Goal: Obtain resource: Obtain resource

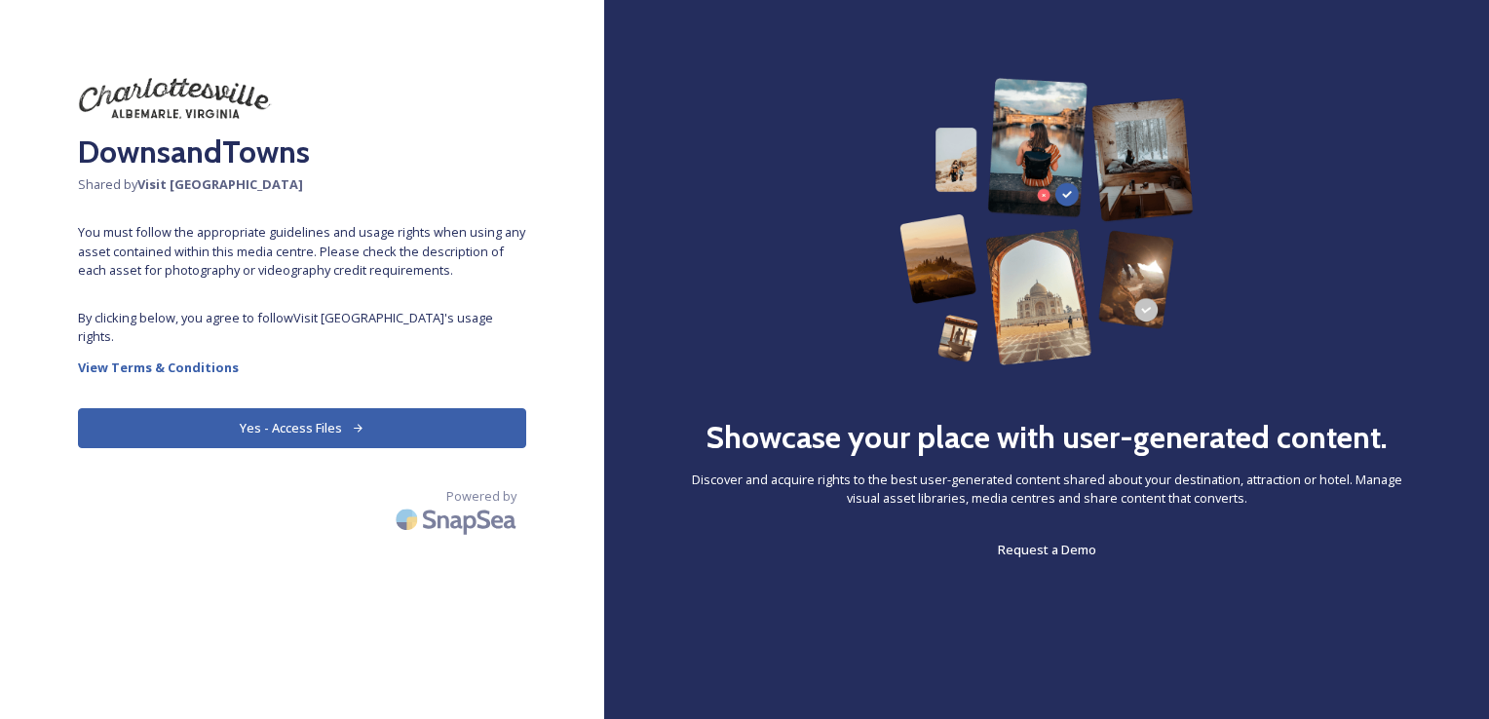
click at [140, 411] on button "Yes - Access Files" at bounding box center [302, 428] width 448 height 40
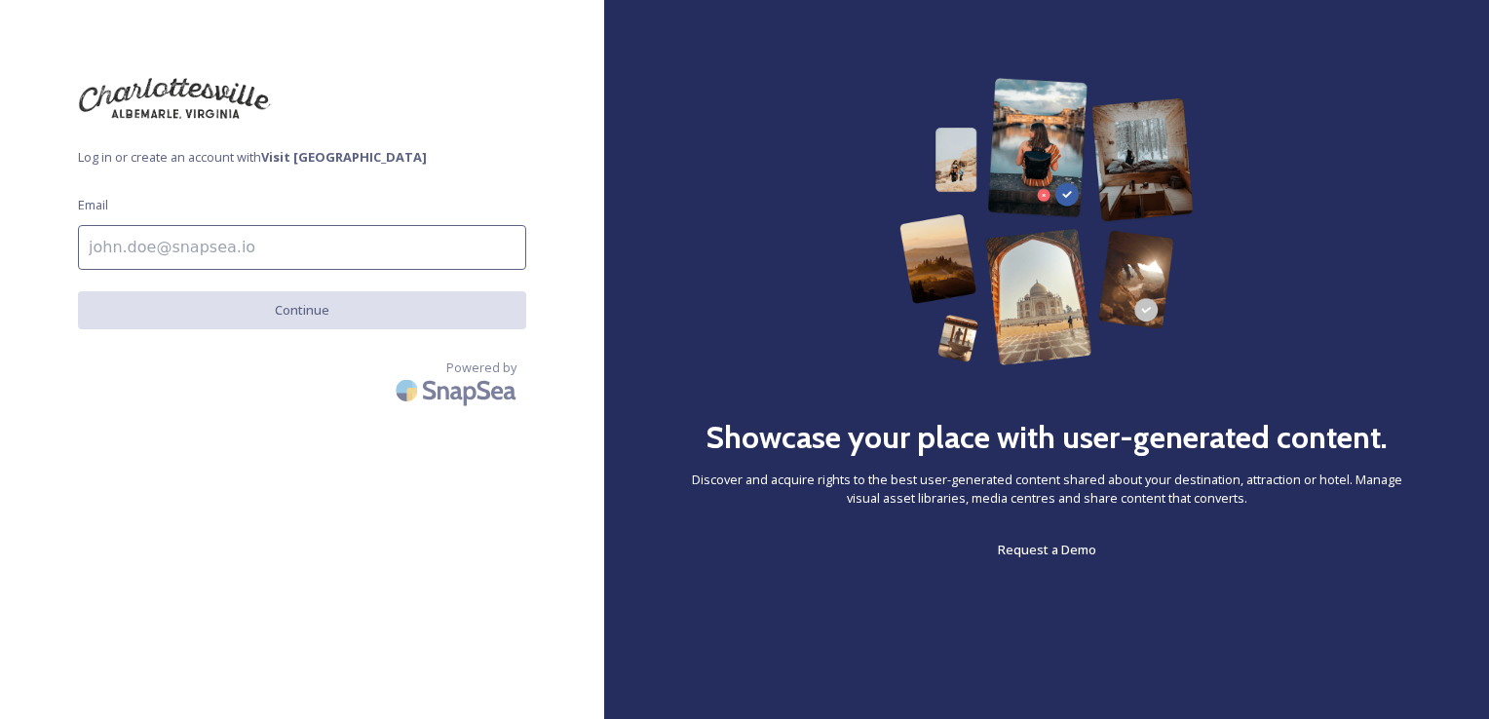
click at [332, 233] on input at bounding box center [302, 247] width 448 height 45
type input "civey@albemarle.org"
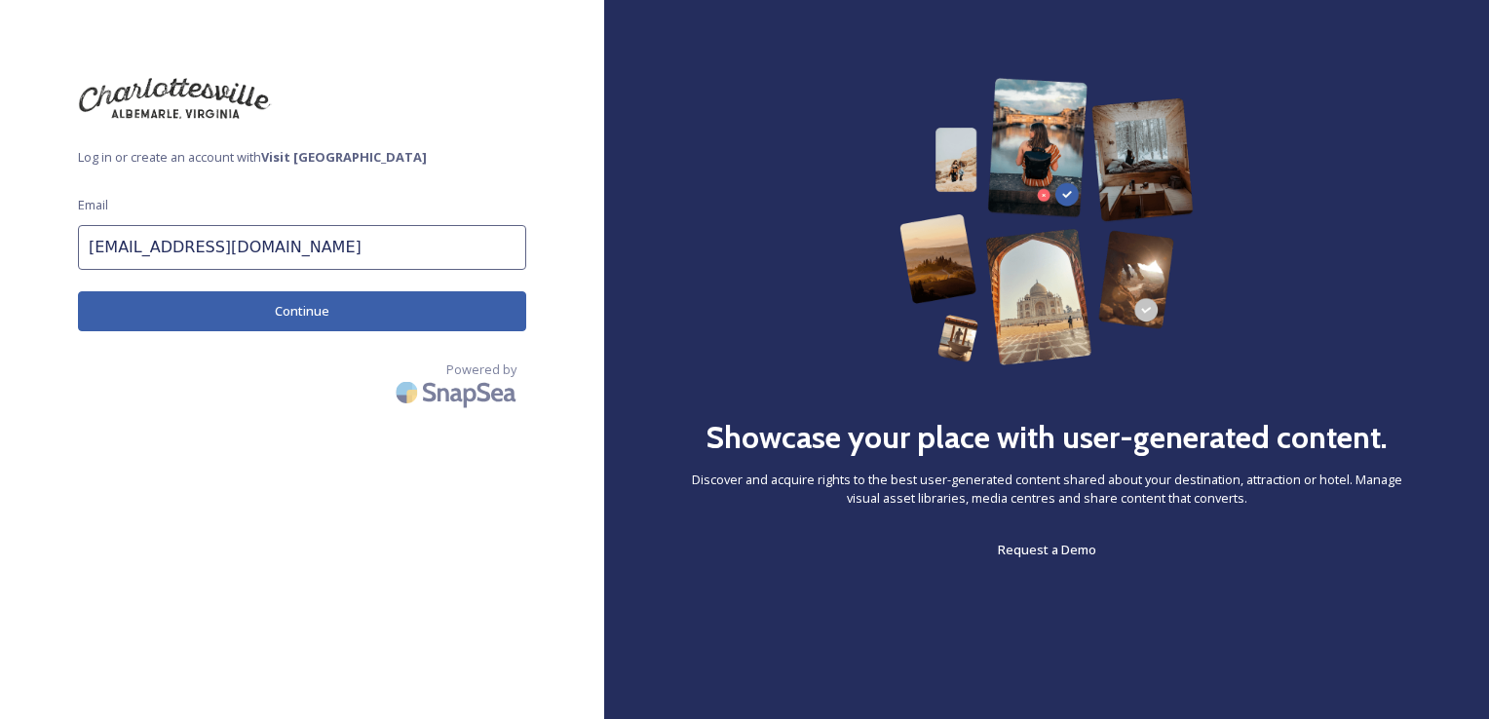
click at [272, 314] on button "Continue" at bounding box center [302, 311] width 448 height 40
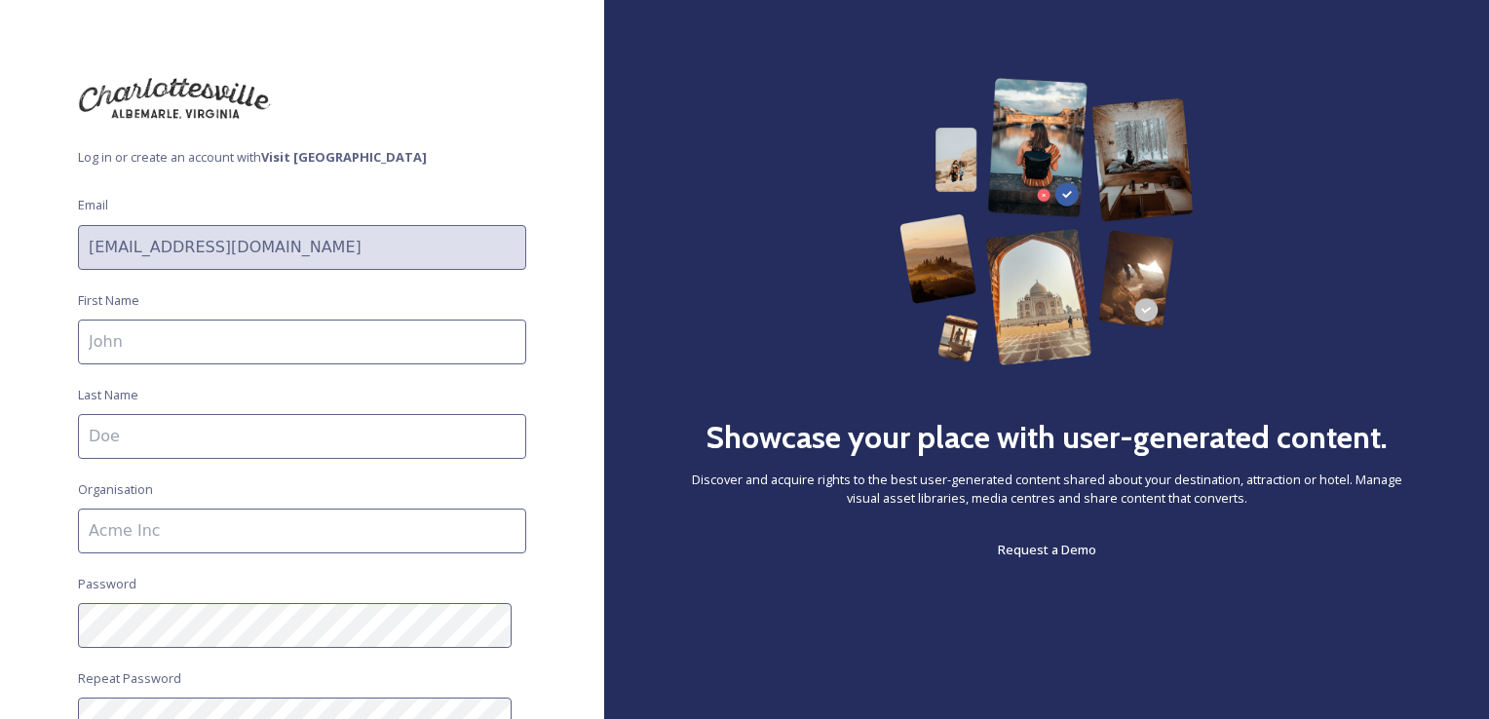
click at [245, 351] on input at bounding box center [302, 342] width 448 height 45
type input "Cassie"
type input "Ivey"
type input "Visit [GEOGRAPHIC_DATA]"
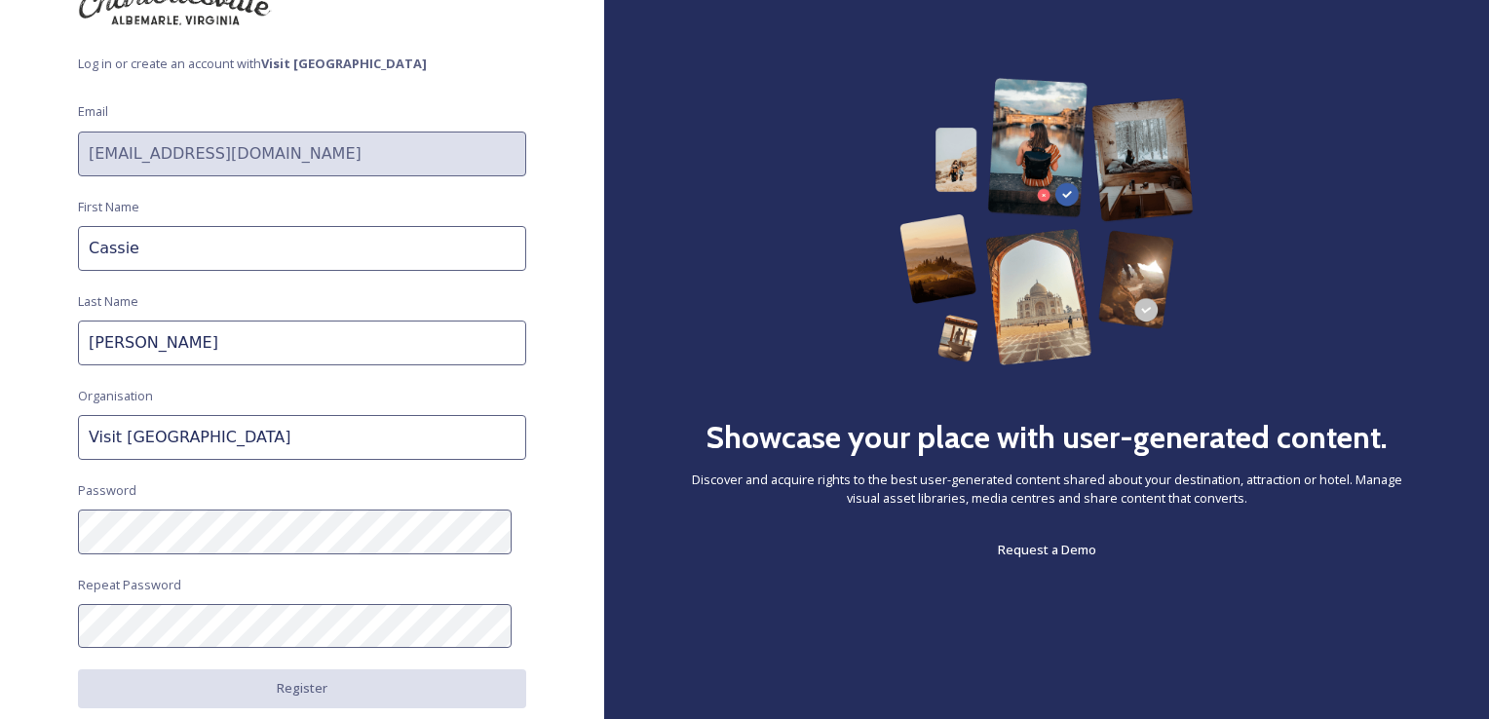
scroll to position [195, 0]
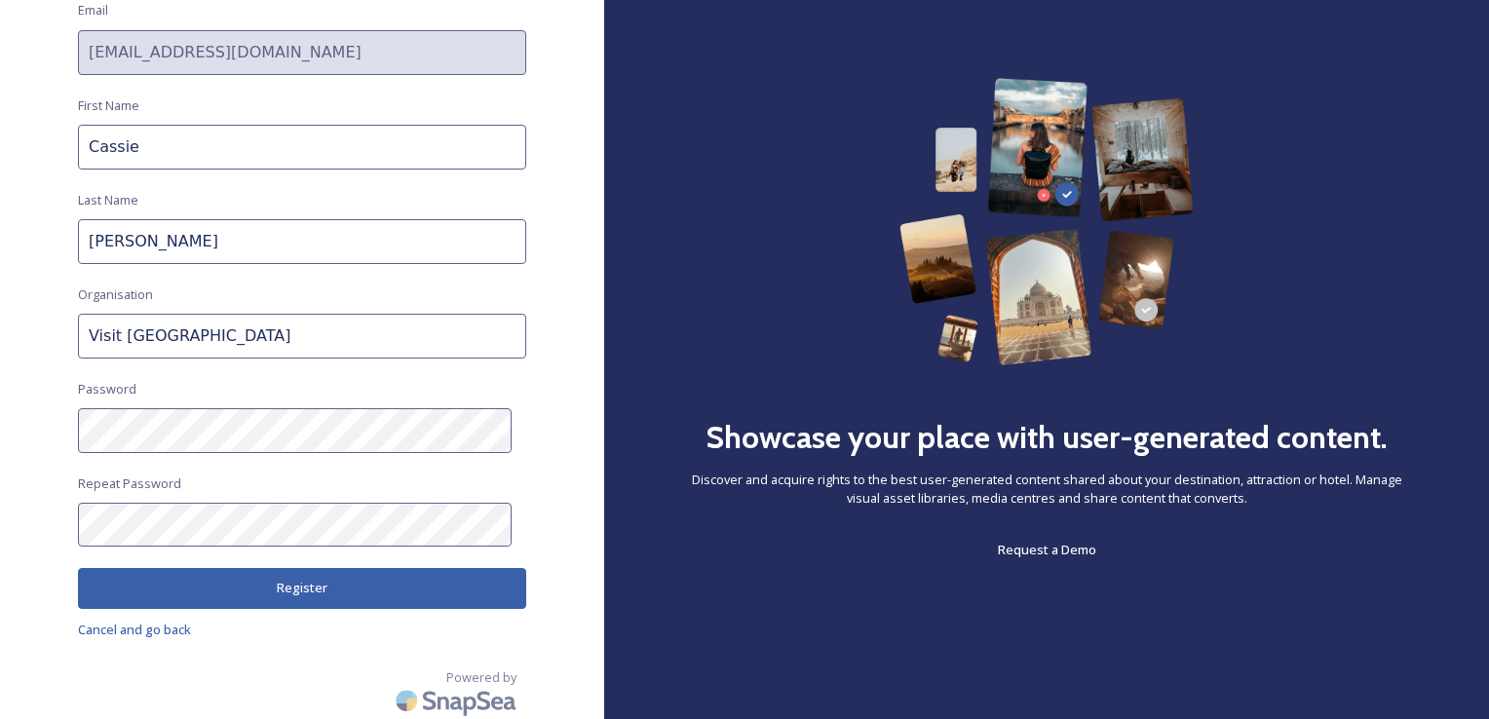
click at [164, 610] on div "Log in or create an account with Visit Charlottesville Email civey@albemarle.or…" at bounding box center [302, 359] width 604 height 719
click at [168, 590] on button "Register" at bounding box center [302, 588] width 448 height 40
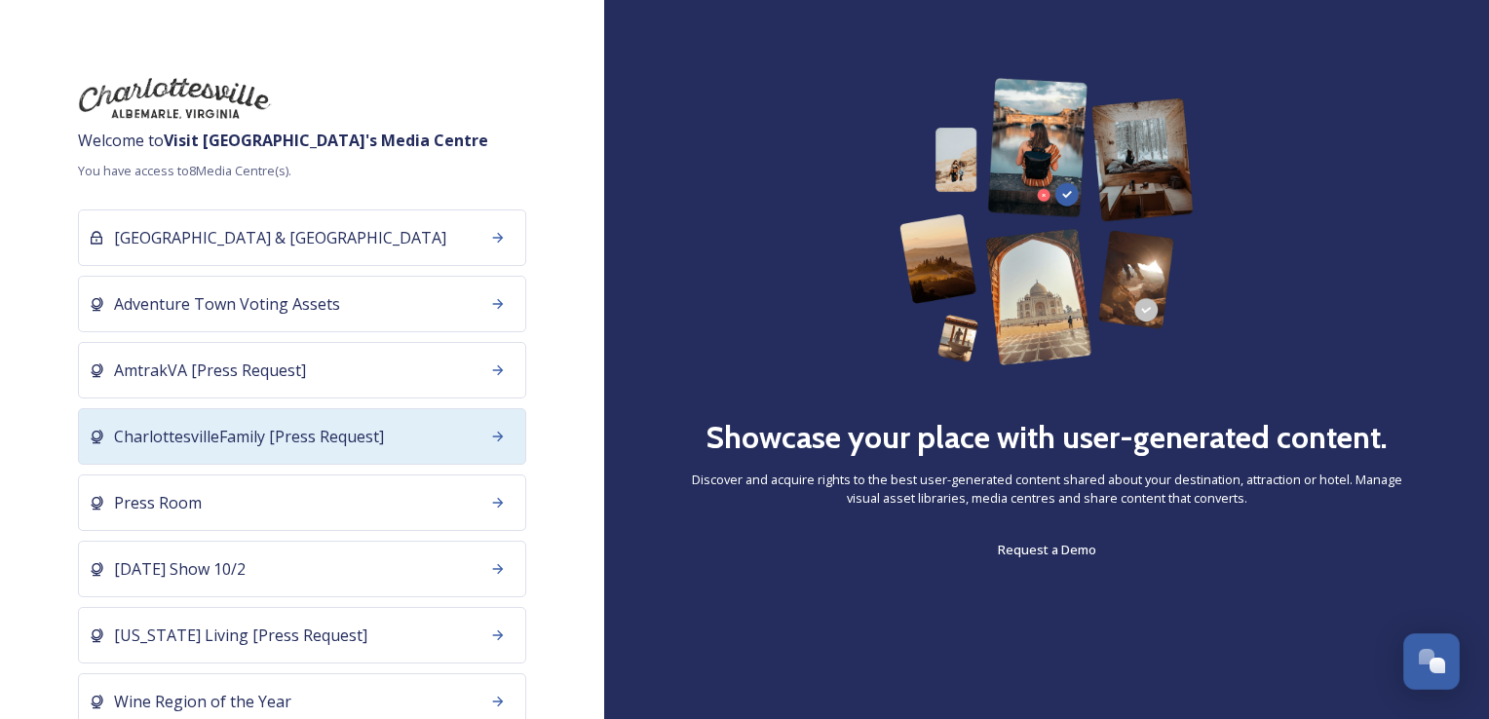
scroll to position [82, 0]
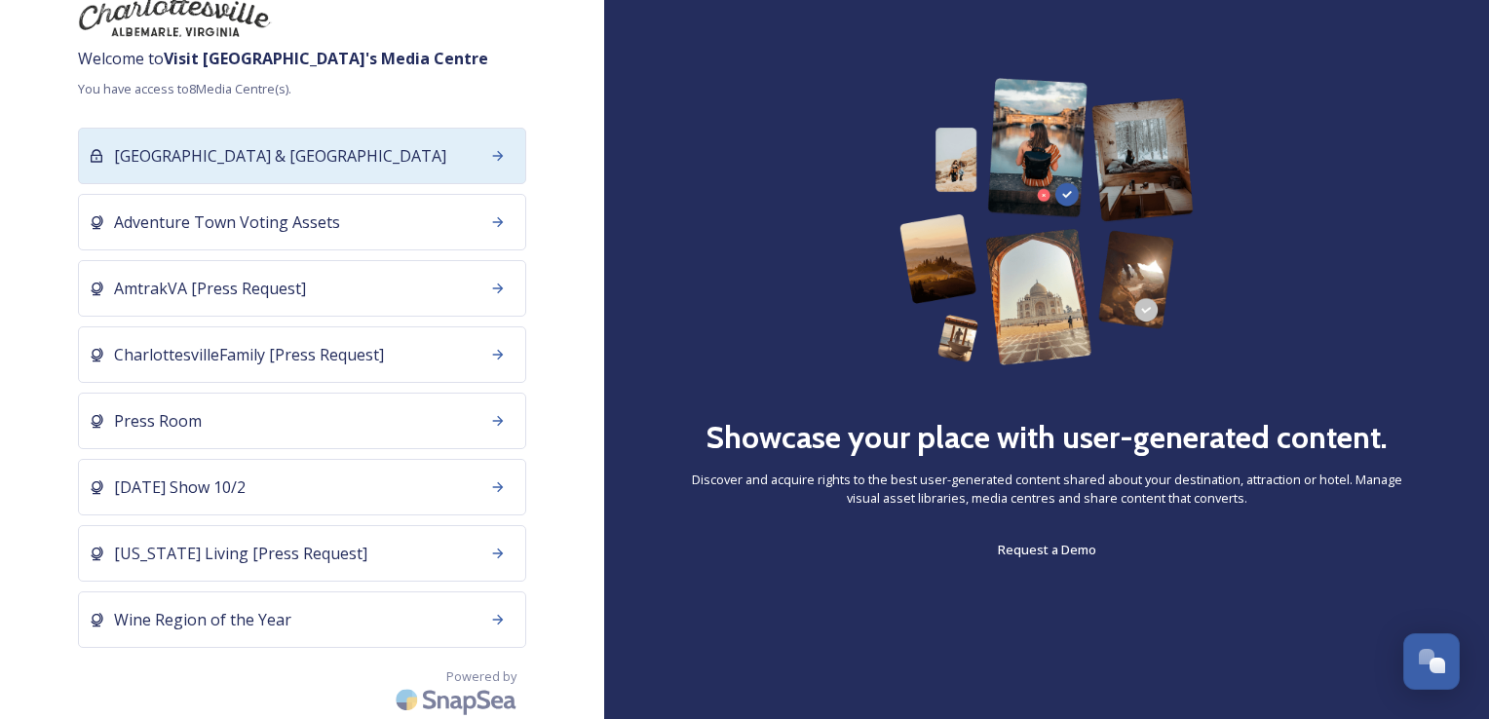
click at [398, 163] on div "[GEOGRAPHIC_DATA] & [GEOGRAPHIC_DATA]" at bounding box center [302, 156] width 448 height 57
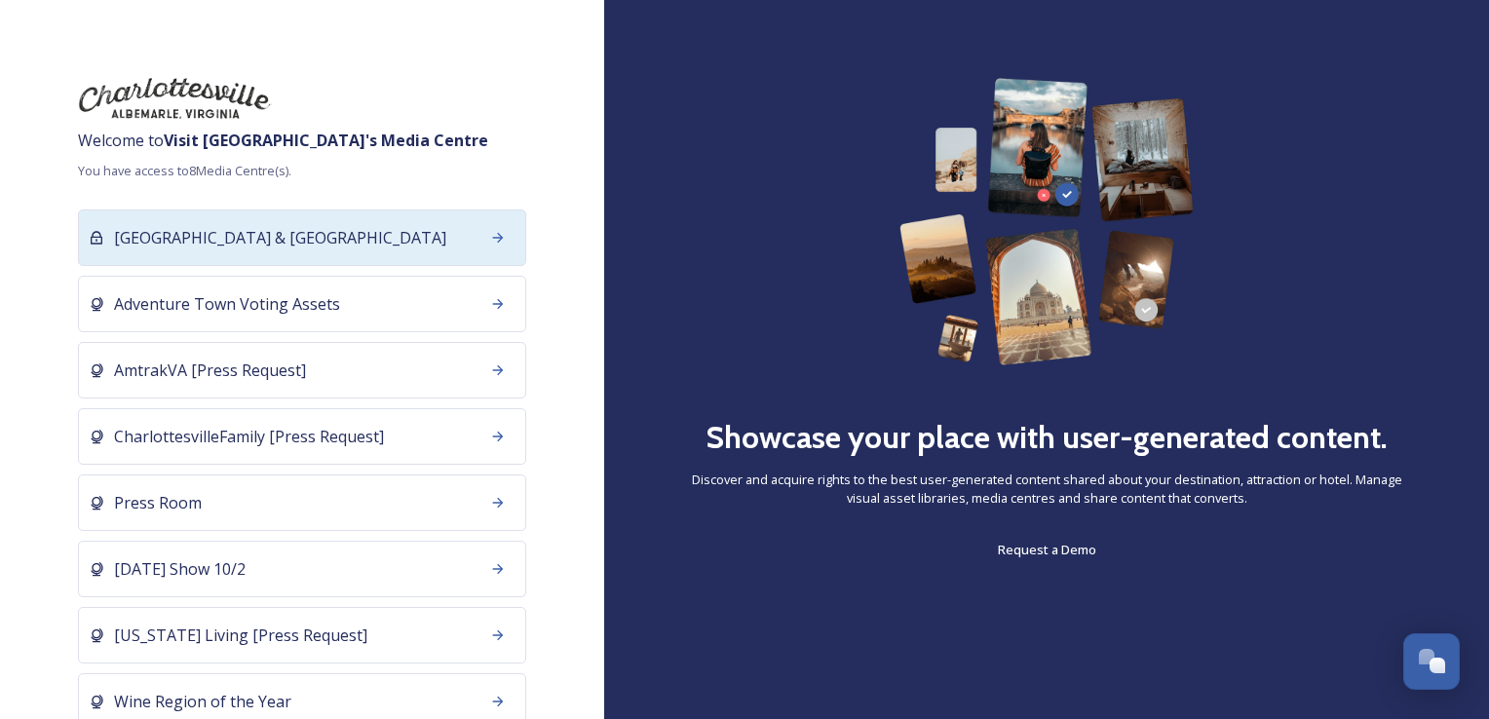
click at [303, 251] on div "[GEOGRAPHIC_DATA] & [GEOGRAPHIC_DATA]" at bounding box center [302, 237] width 448 height 57
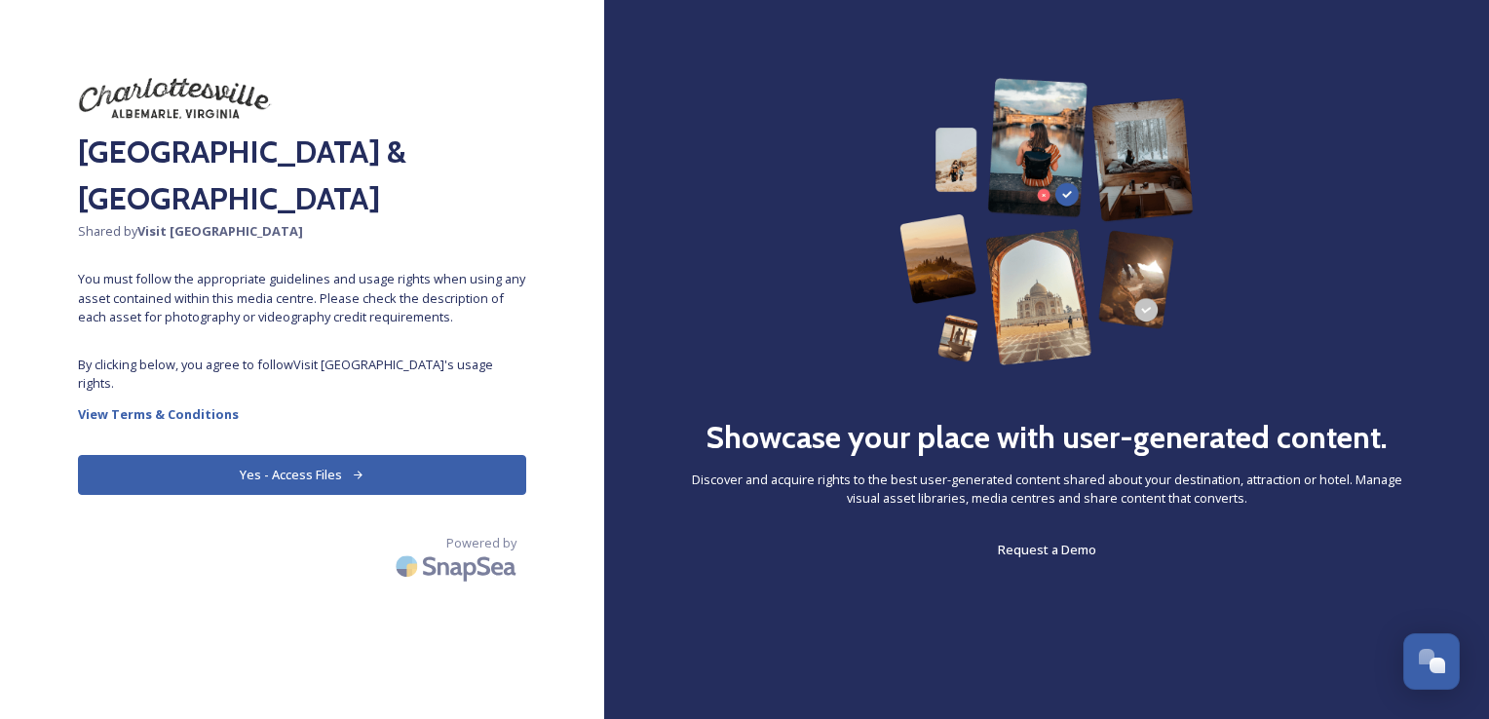
click at [311, 468] on button "Yes - Access Files" at bounding box center [302, 475] width 448 height 40
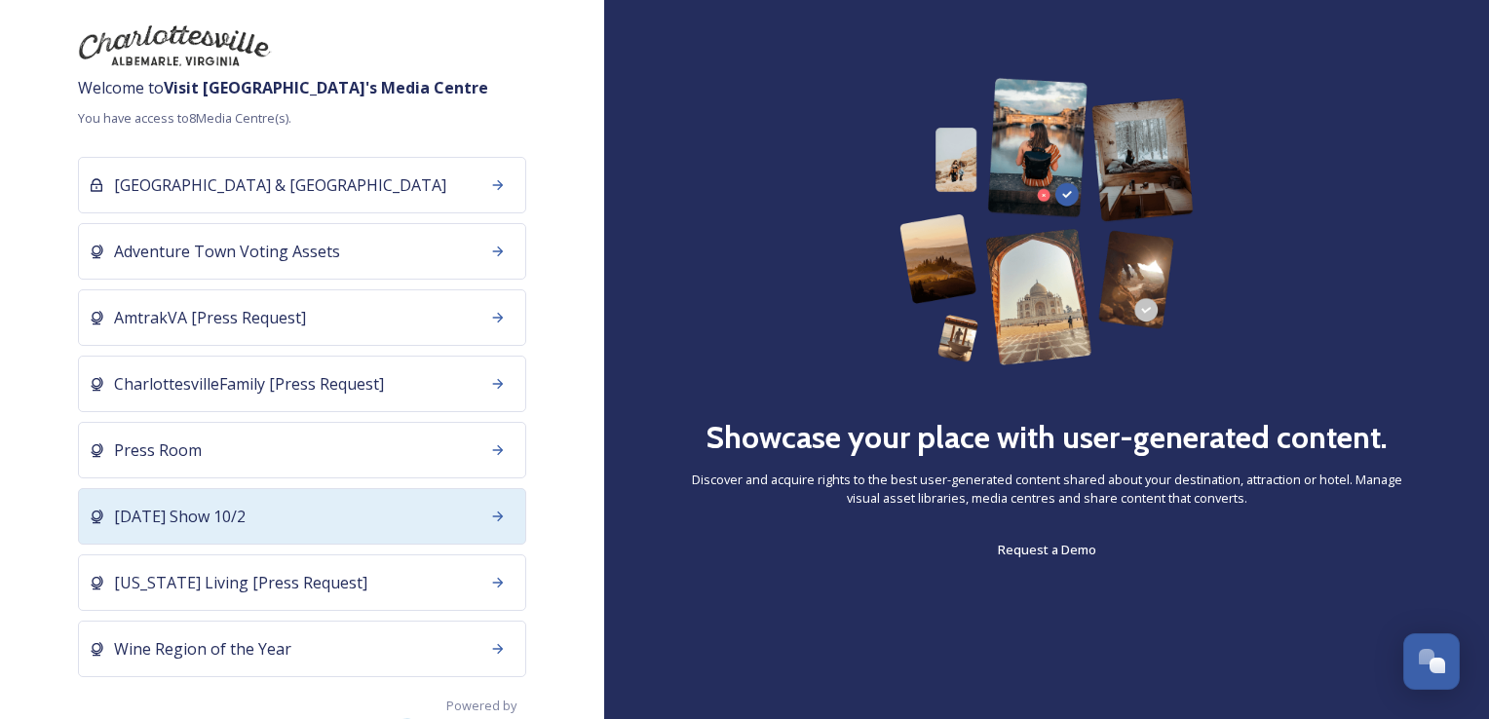
scroll to position [82, 0]
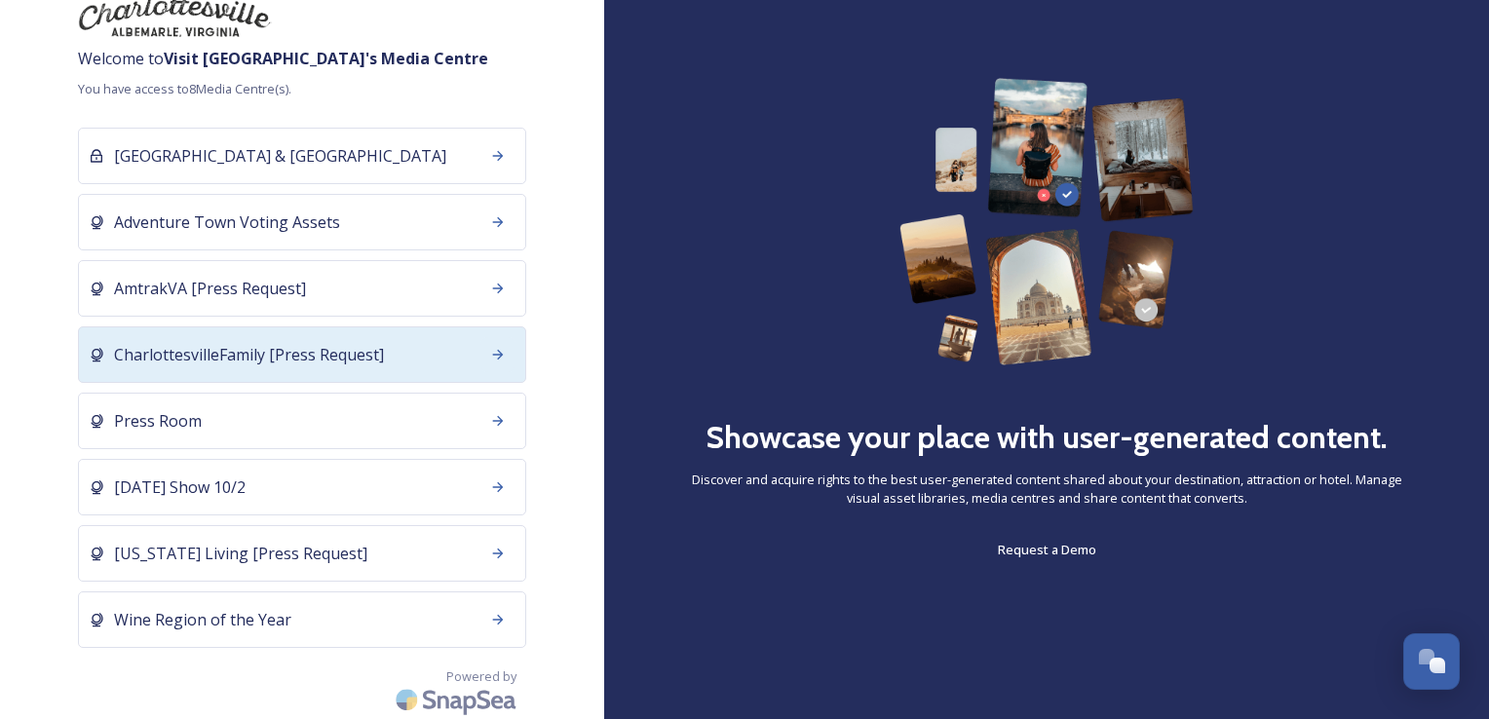
click at [480, 363] on div at bounding box center [497, 354] width 35 height 35
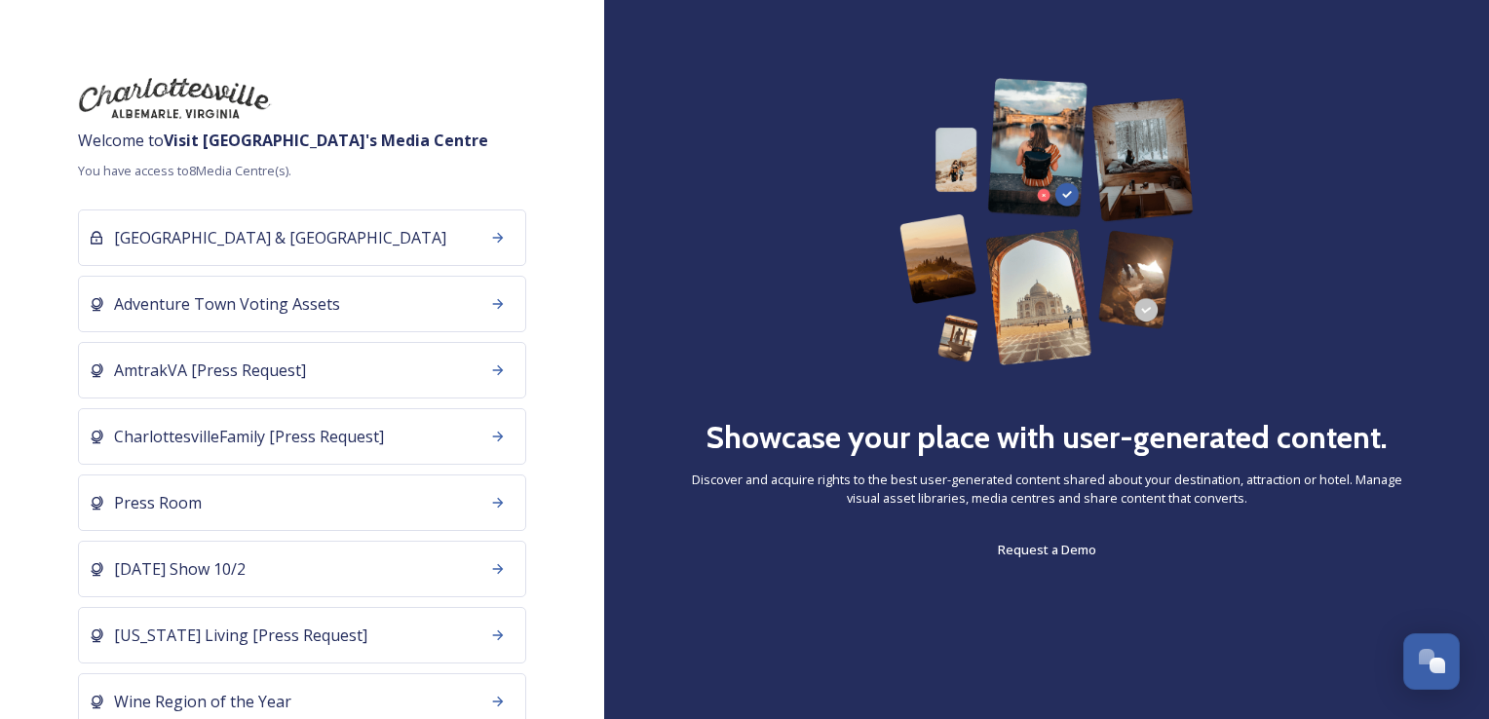
click at [175, 103] on img at bounding box center [175, 98] width 195 height 41
click at [228, 160] on div "Welcome to Visit Charlottesville 's Media Centre You have access to 8 Media Cen…" at bounding box center [302, 359] width 604 height 563
click at [234, 138] on strong "Visit Charlottesville 's Media Centre" at bounding box center [326, 140] width 324 height 21
click at [180, 146] on strong "Visit Charlottesville 's Media Centre" at bounding box center [326, 140] width 324 height 21
drag, startPoint x: 180, startPoint y: 146, endPoint x: 574, endPoint y: 150, distance: 393.6
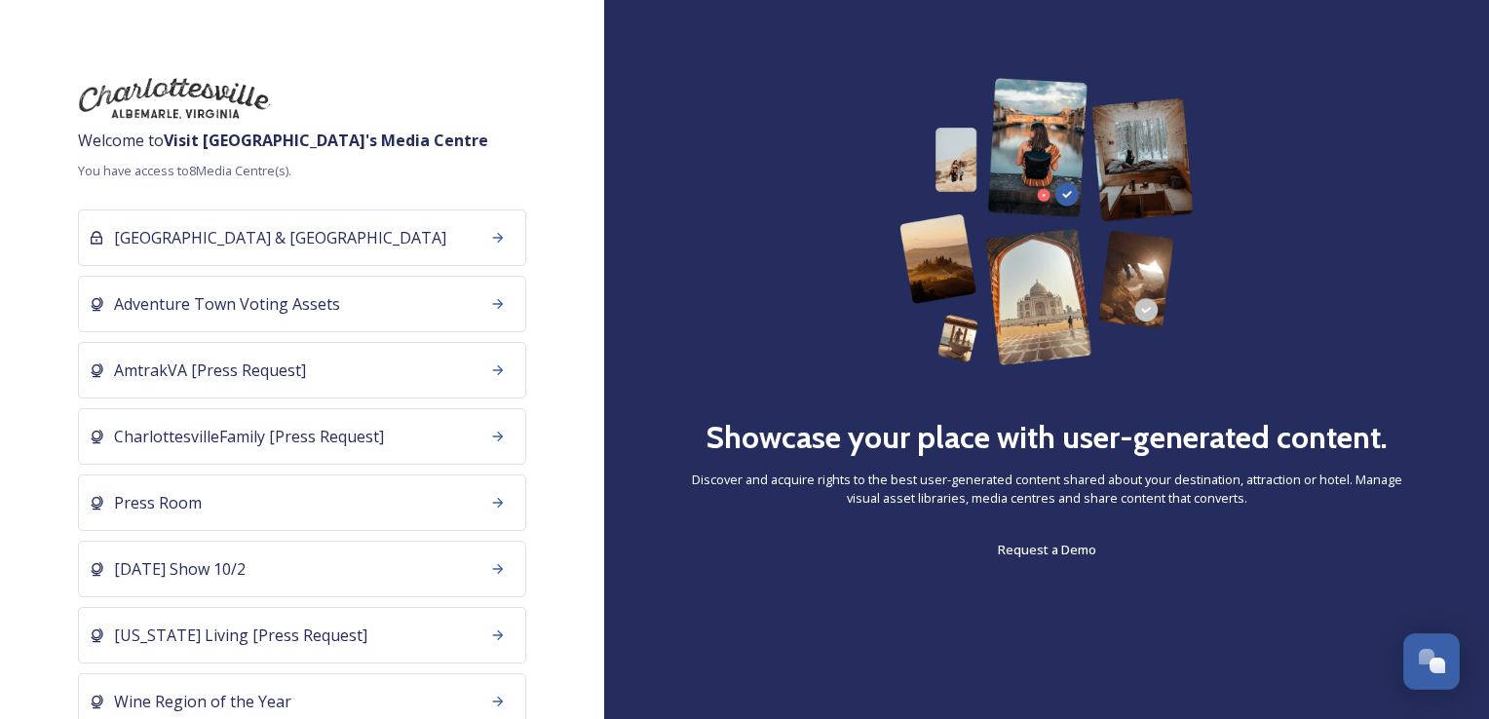
click at [569, 170] on div "Welcome to Visit Charlottesville 's Media Centre You have access to 8 Media Cen…" at bounding box center [302, 359] width 604 height 563
click at [1407, 72] on div "Showcase your place with user-generated content. Discover and acquire rights to…" at bounding box center [1046, 359] width 885 height 719
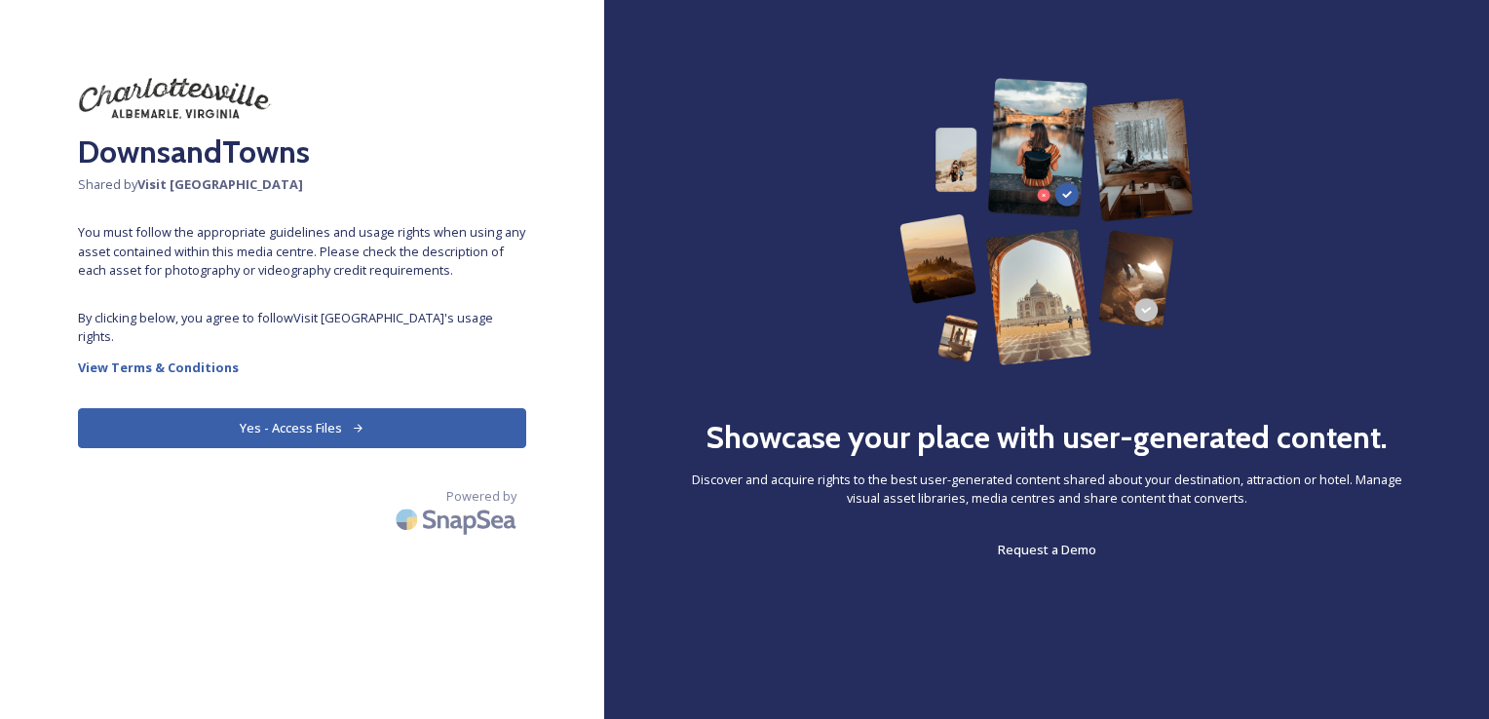
click at [304, 414] on button "Yes - Access Files" at bounding box center [302, 428] width 448 height 40
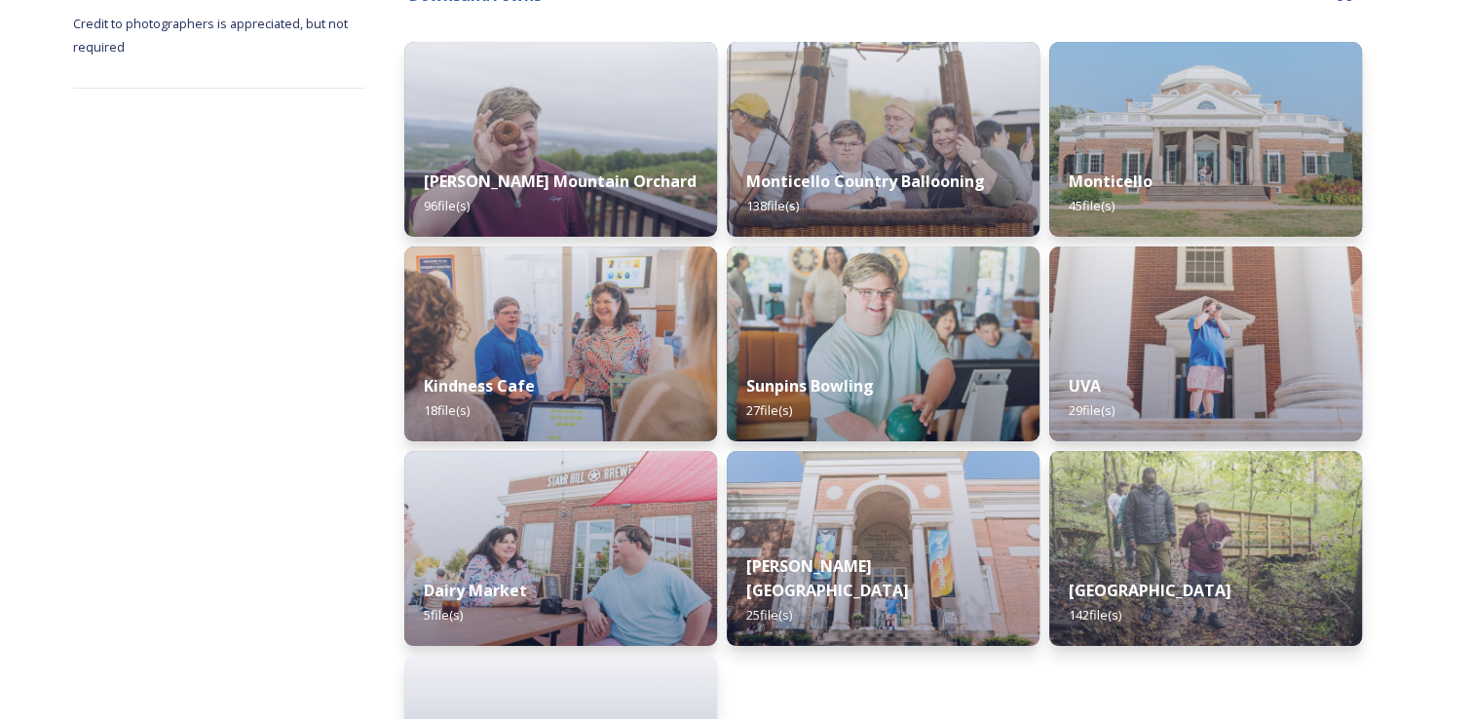
scroll to position [292, 0]
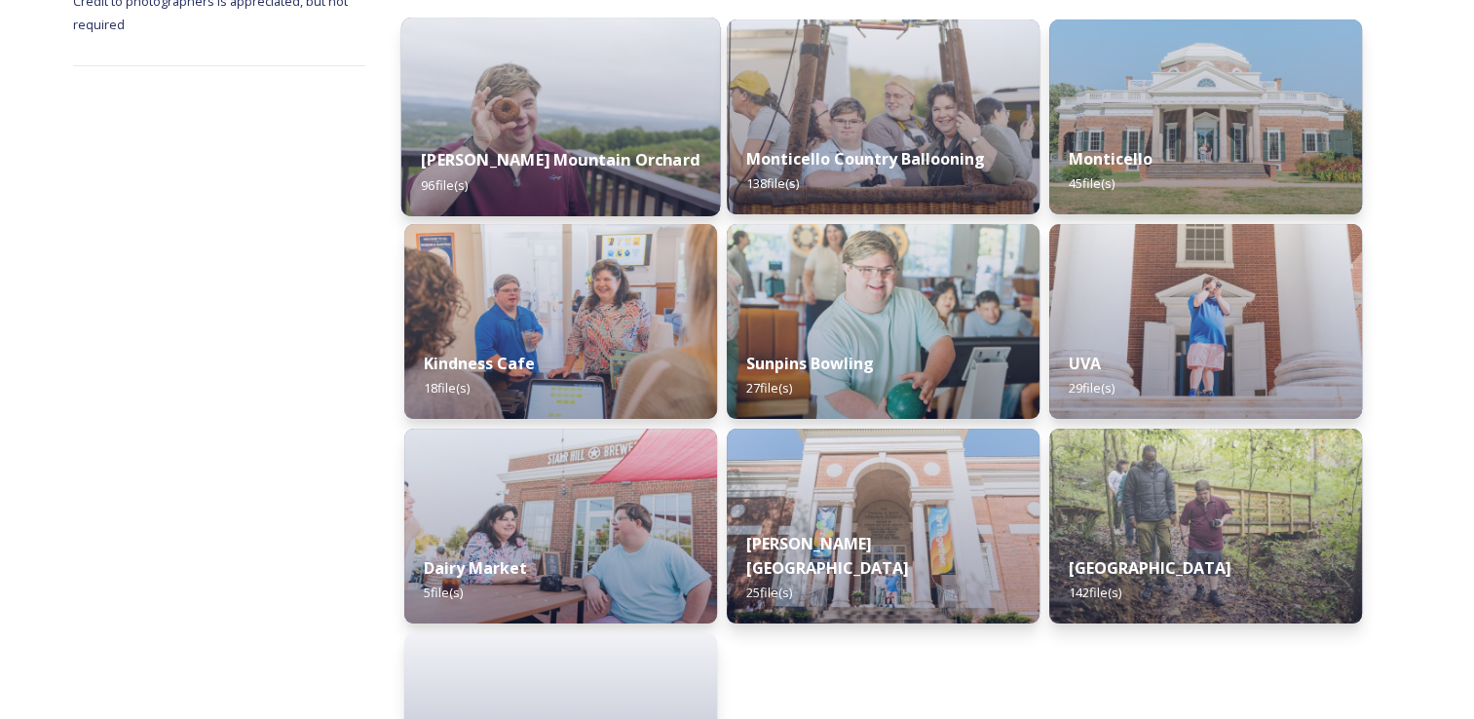
click at [472, 100] on img at bounding box center [560, 117] width 319 height 199
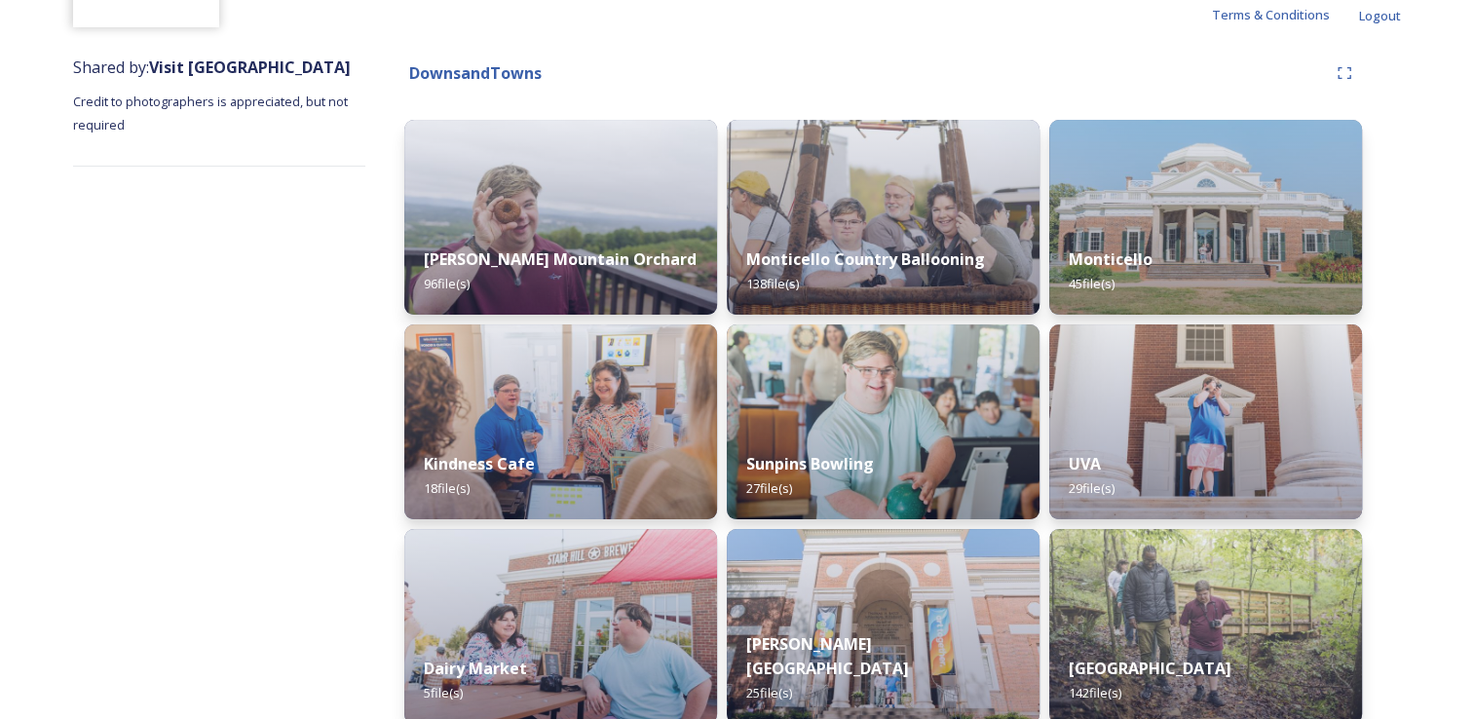
scroll to position [195, 0]
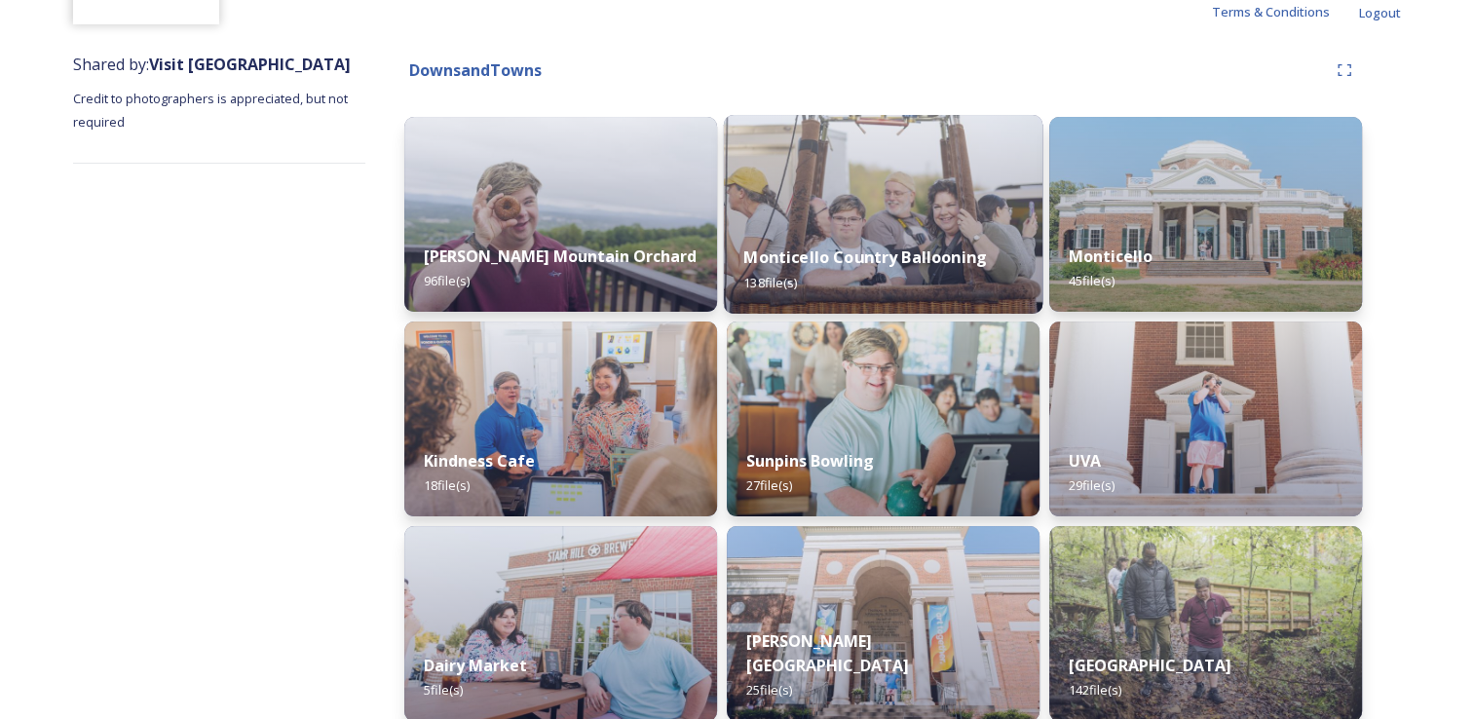
click at [903, 202] on img at bounding box center [883, 214] width 319 height 199
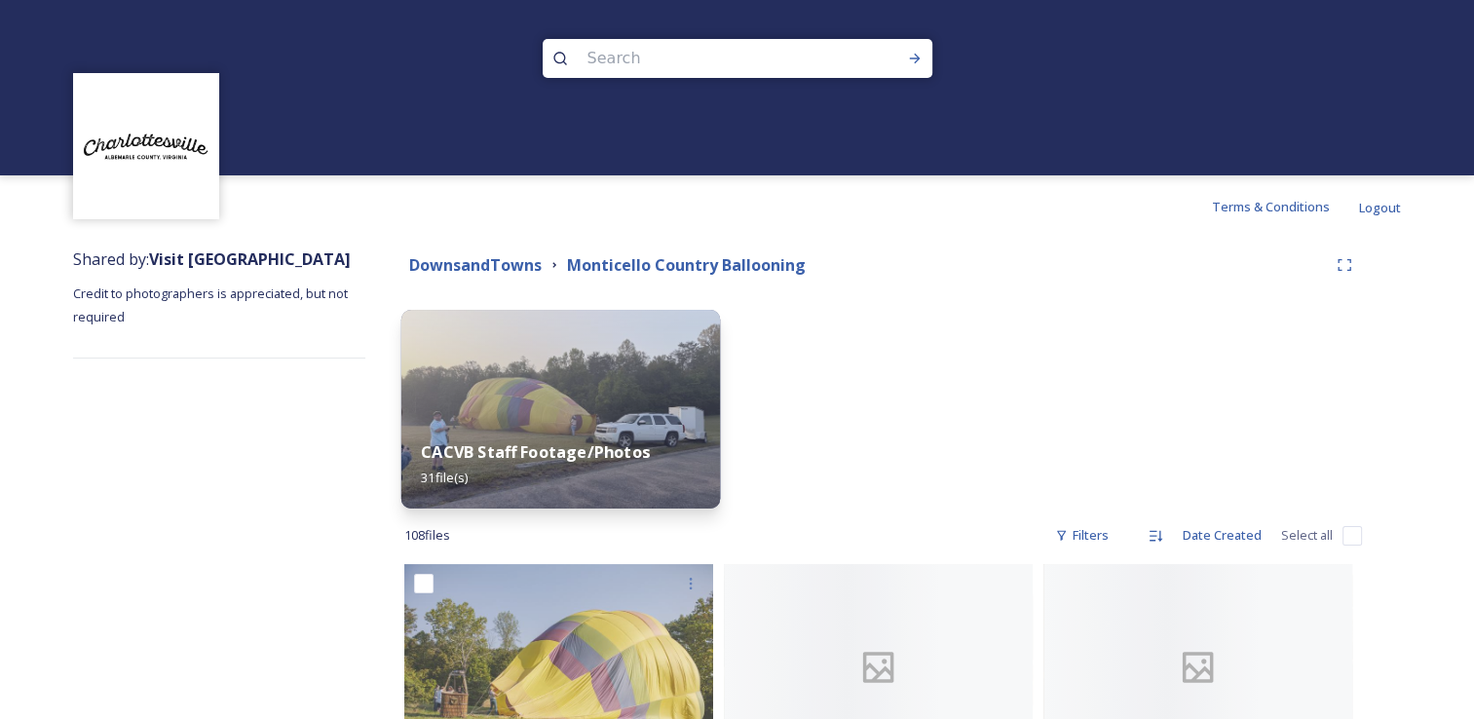
click at [602, 394] on img at bounding box center [560, 409] width 319 height 199
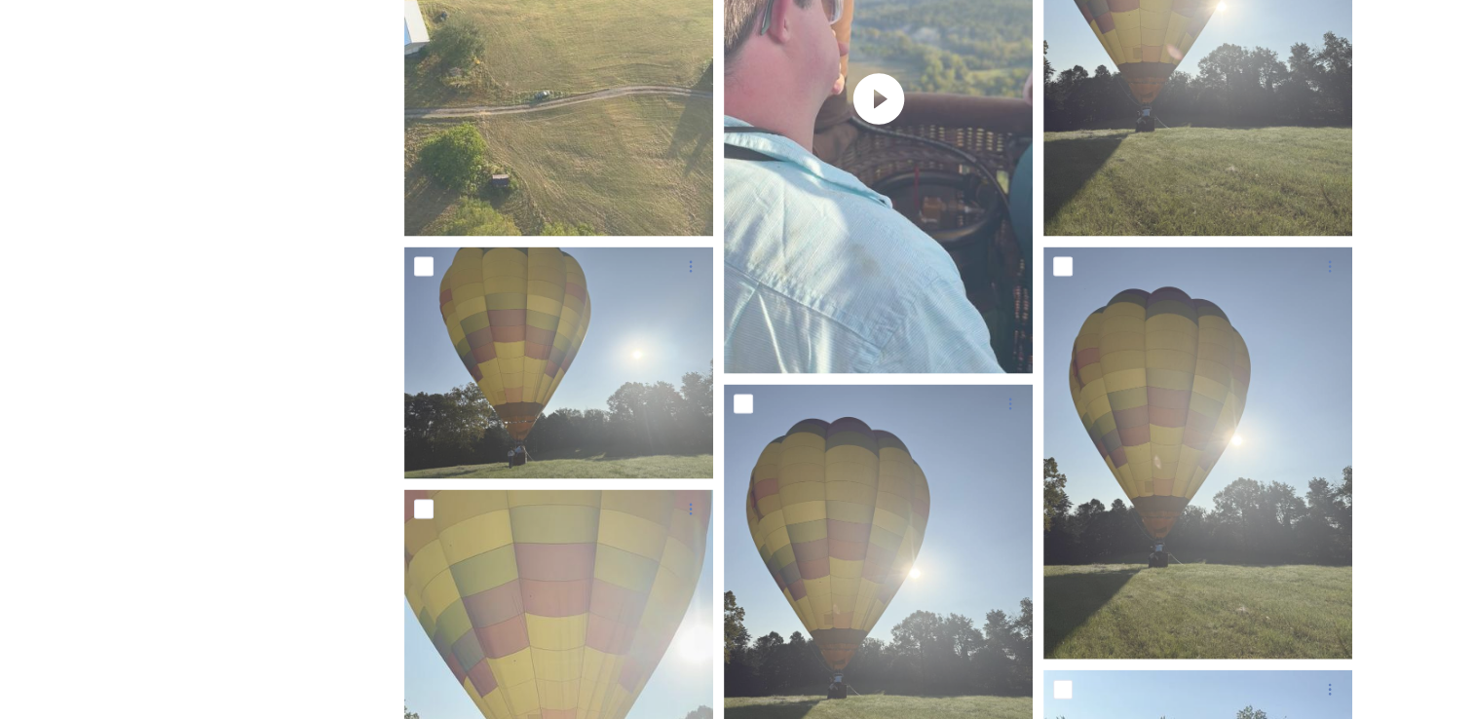
scroll to position [3858, 0]
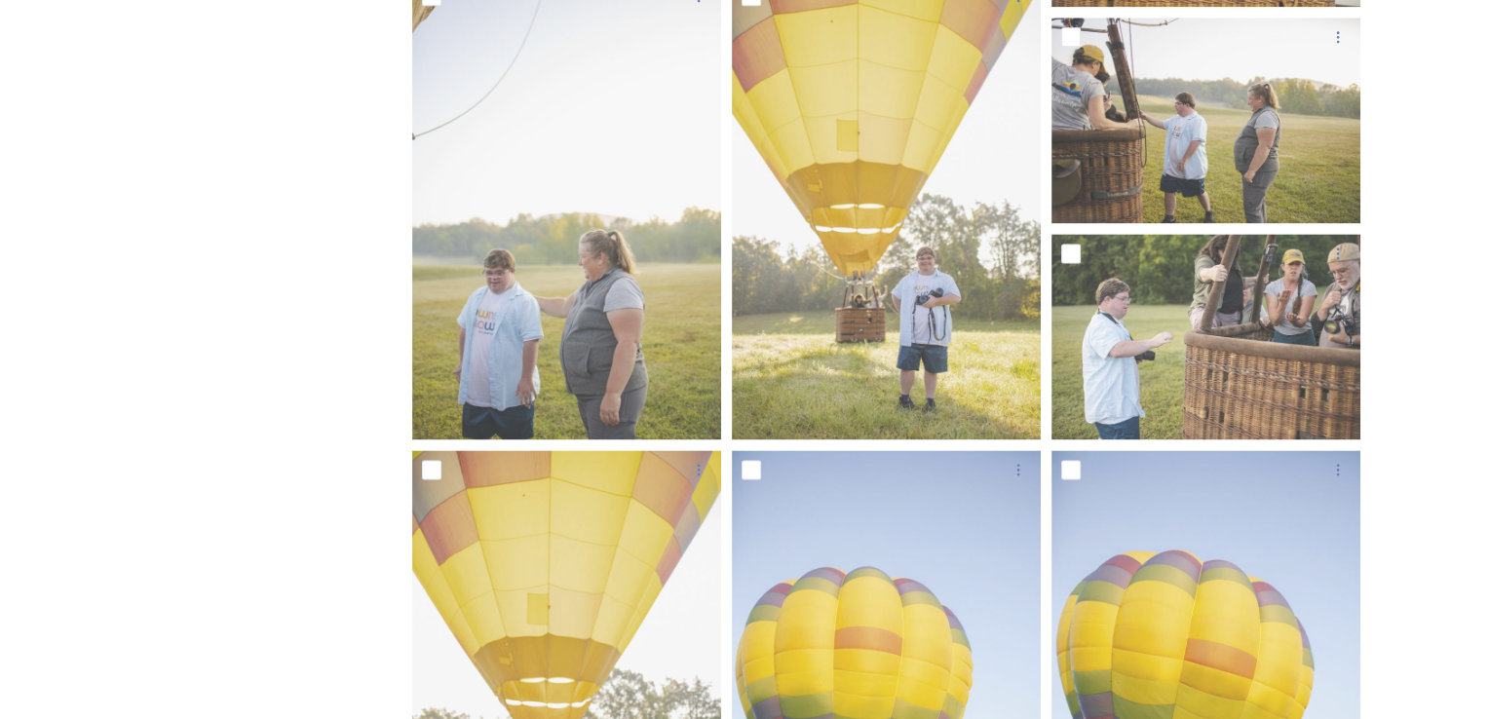
scroll to position [2631, 0]
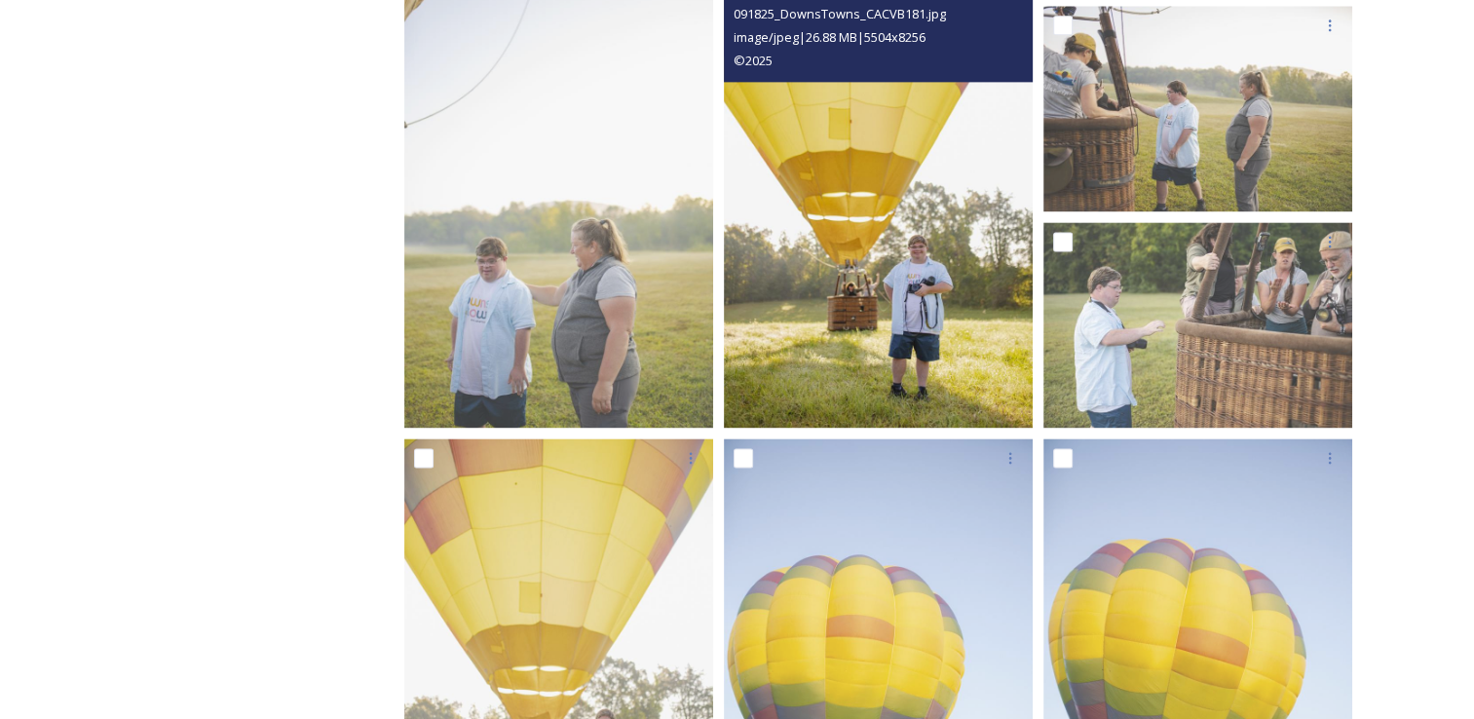
click at [814, 292] on img at bounding box center [878, 197] width 309 height 464
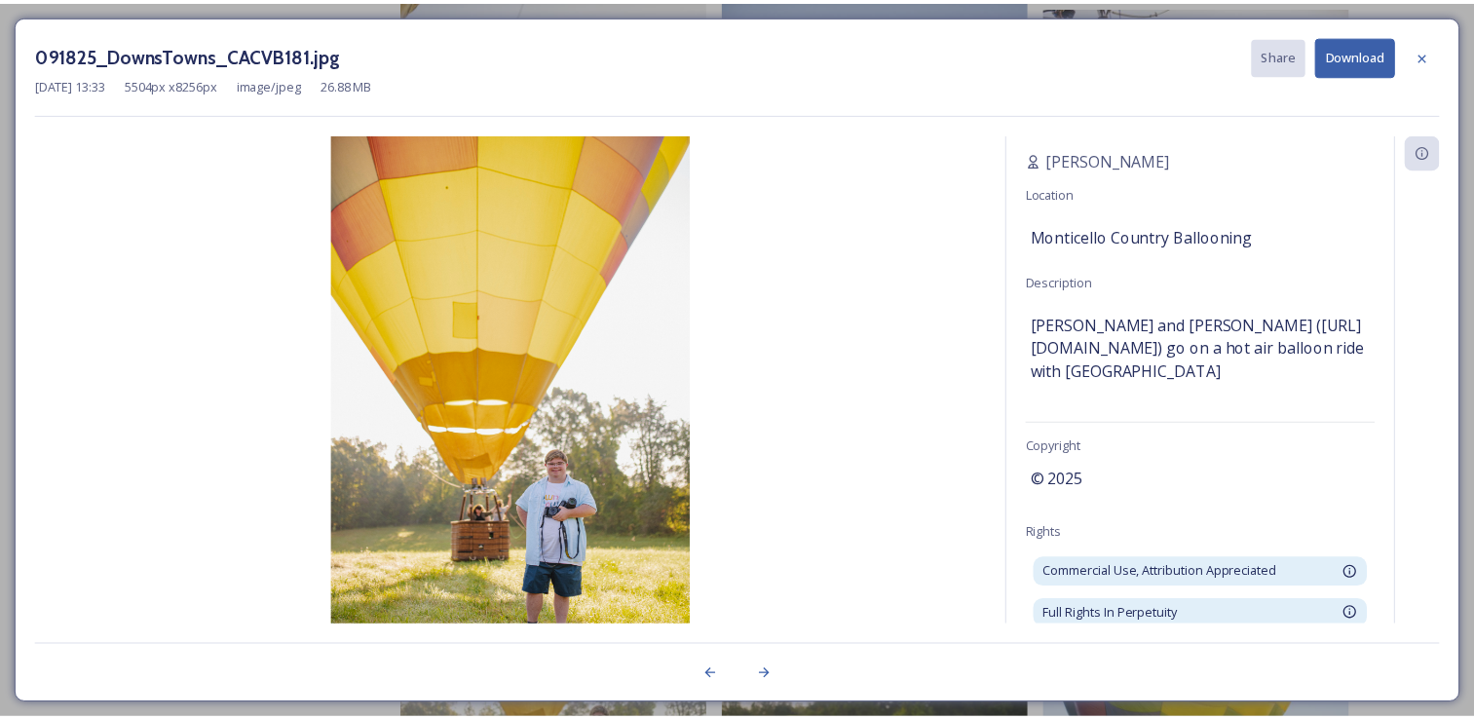
scroll to position [0, 0]
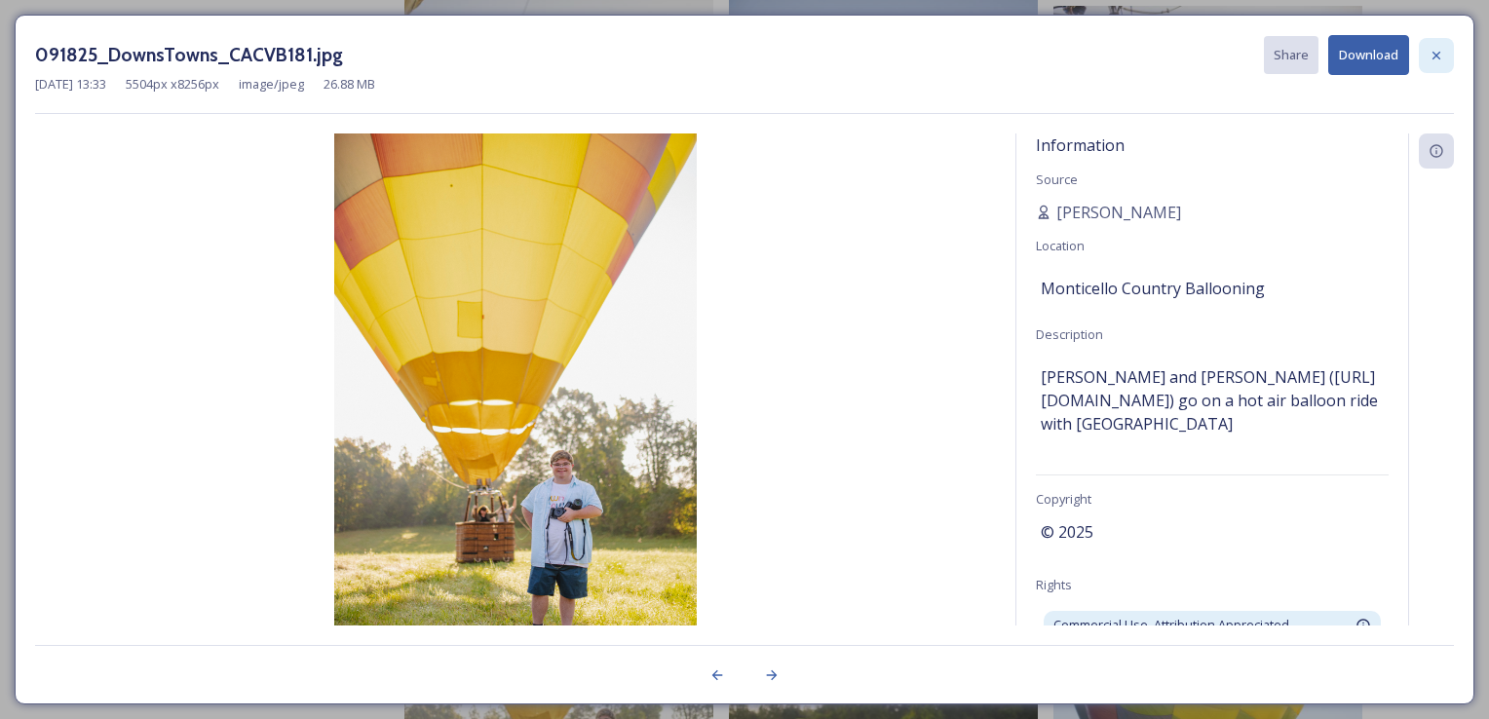
click at [1430, 48] on icon at bounding box center [1436, 56] width 16 height 16
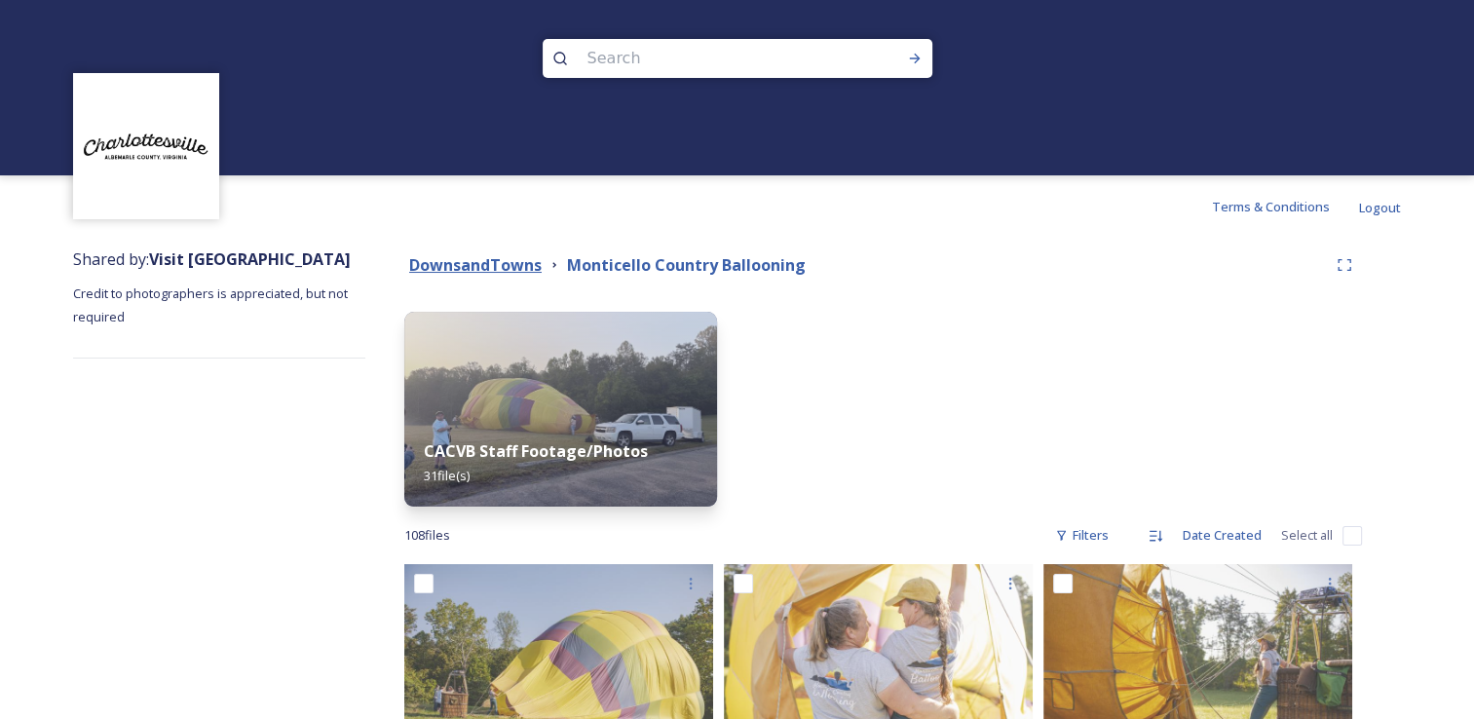
click at [516, 267] on strong "DownsandTowns" at bounding box center [475, 264] width 133 height 21
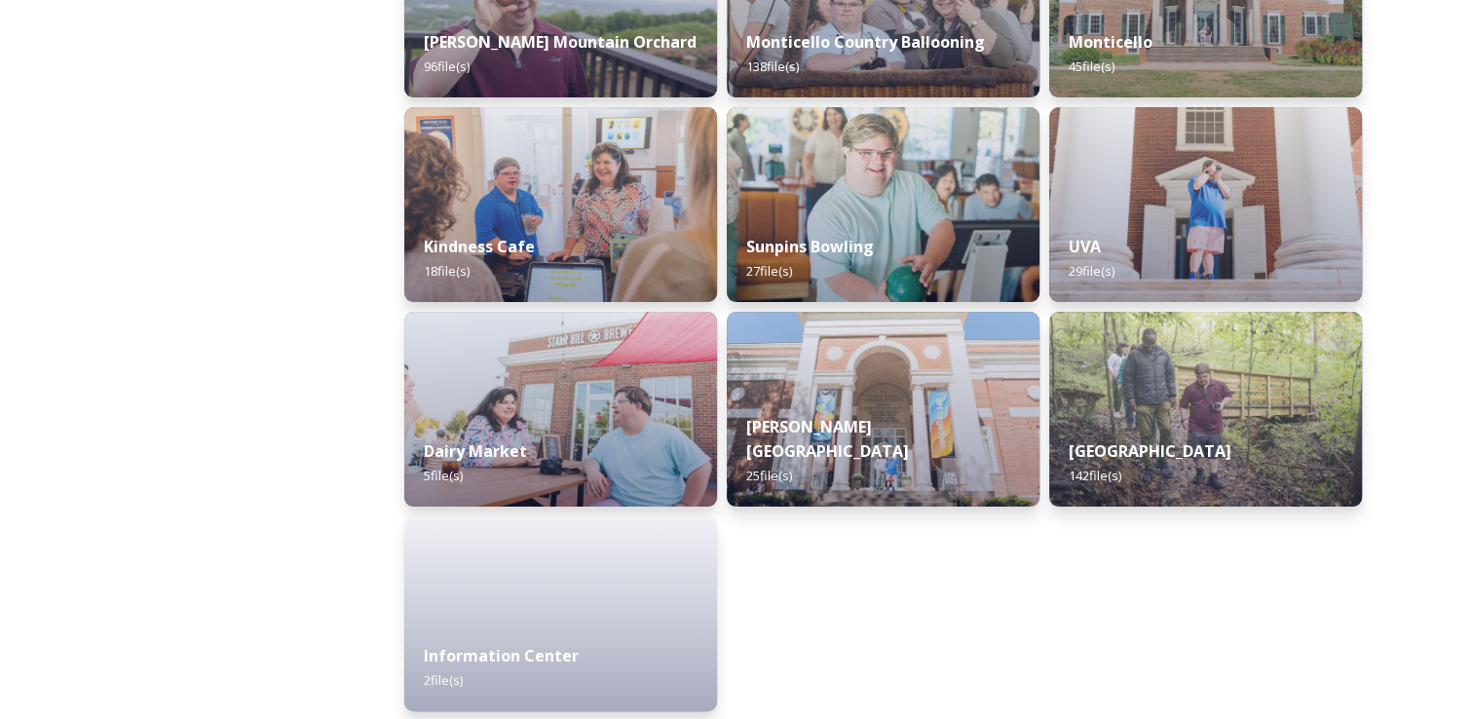
scroll to position [421, 0]
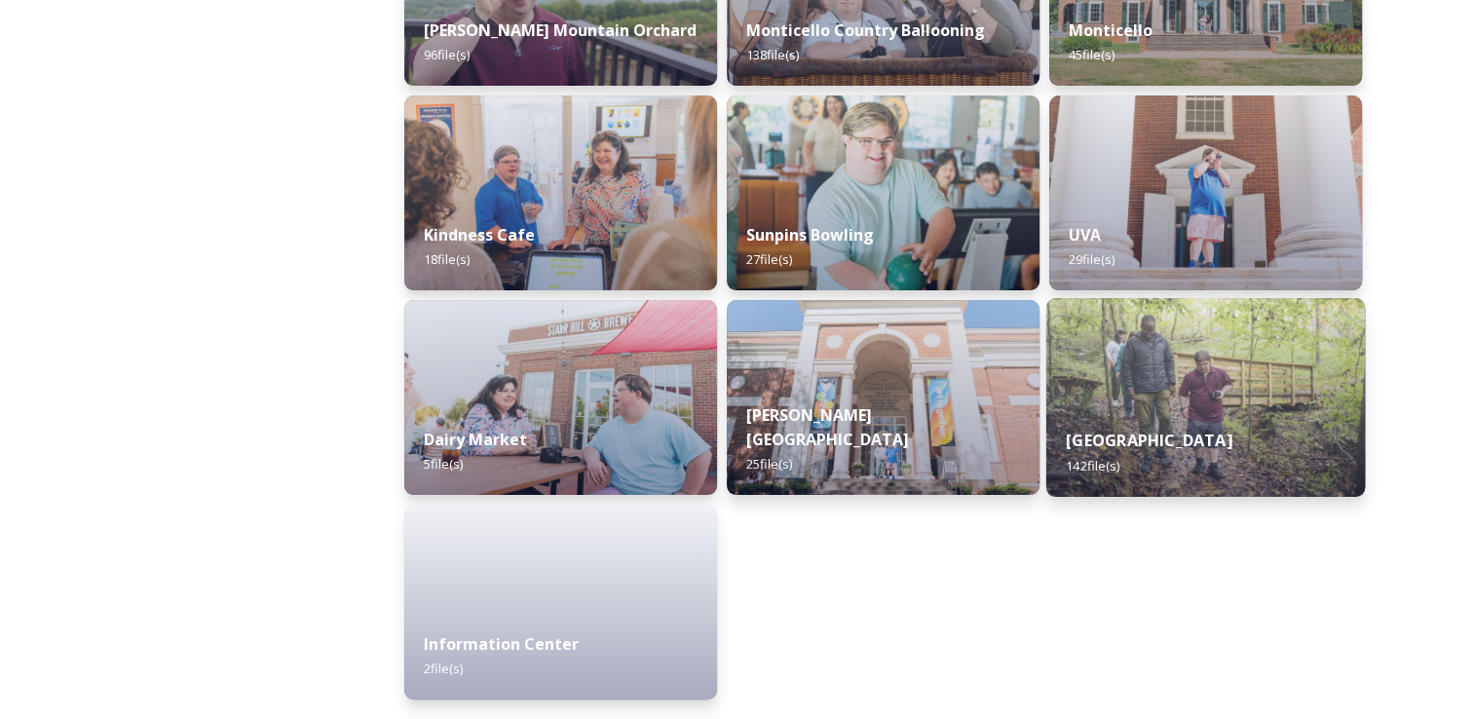
click at [1153, 380] on img at bounding box center [1205, 397] width 319 height 199
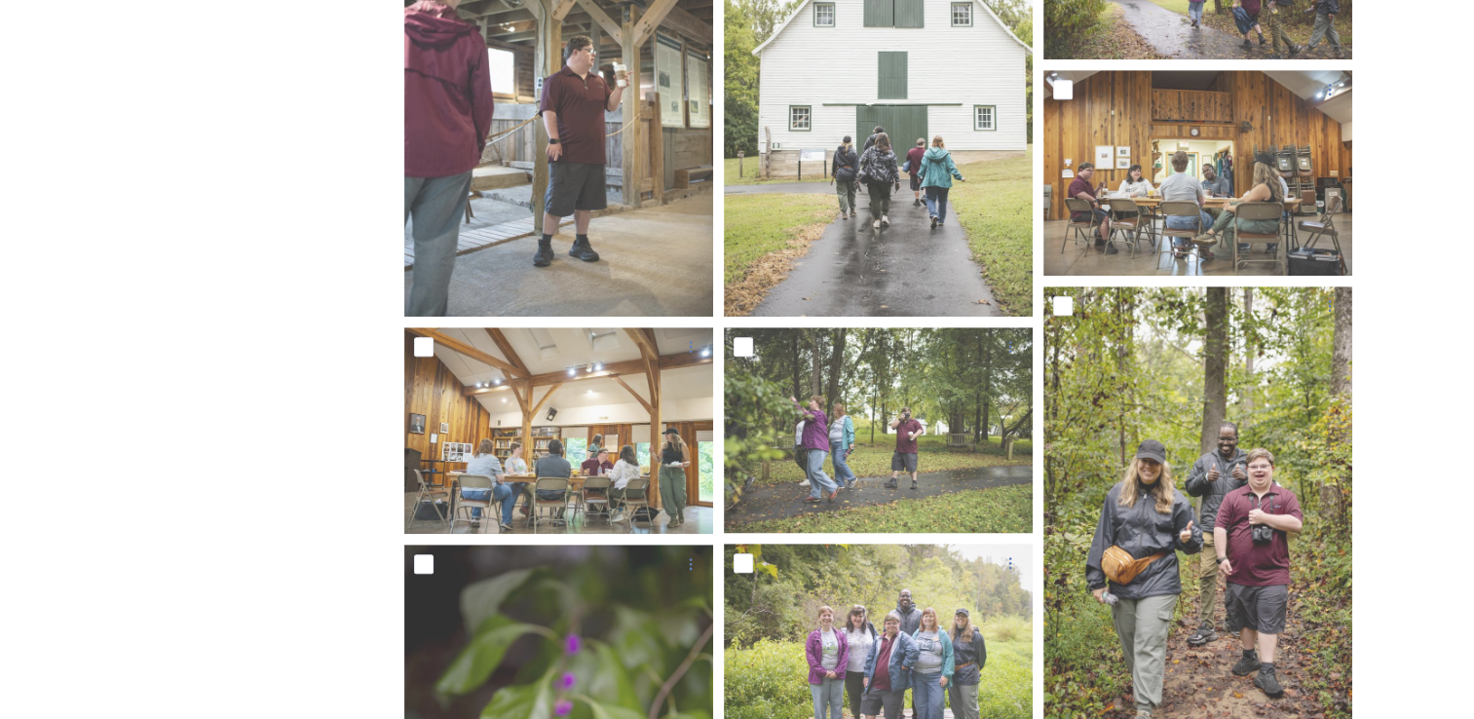
scroll to position [1169, 0]
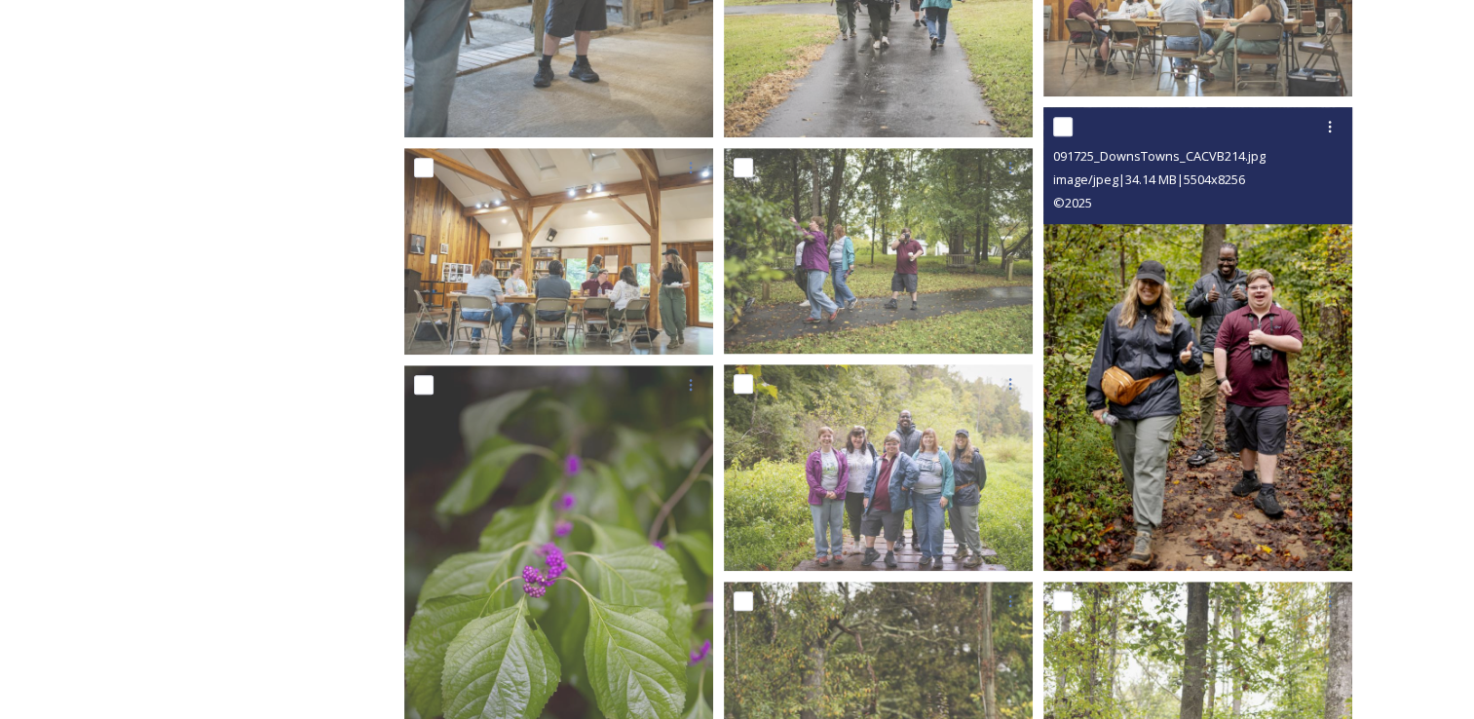
click at [1145, 384] on img at bounding box center [1197, 339] width 309 height 464
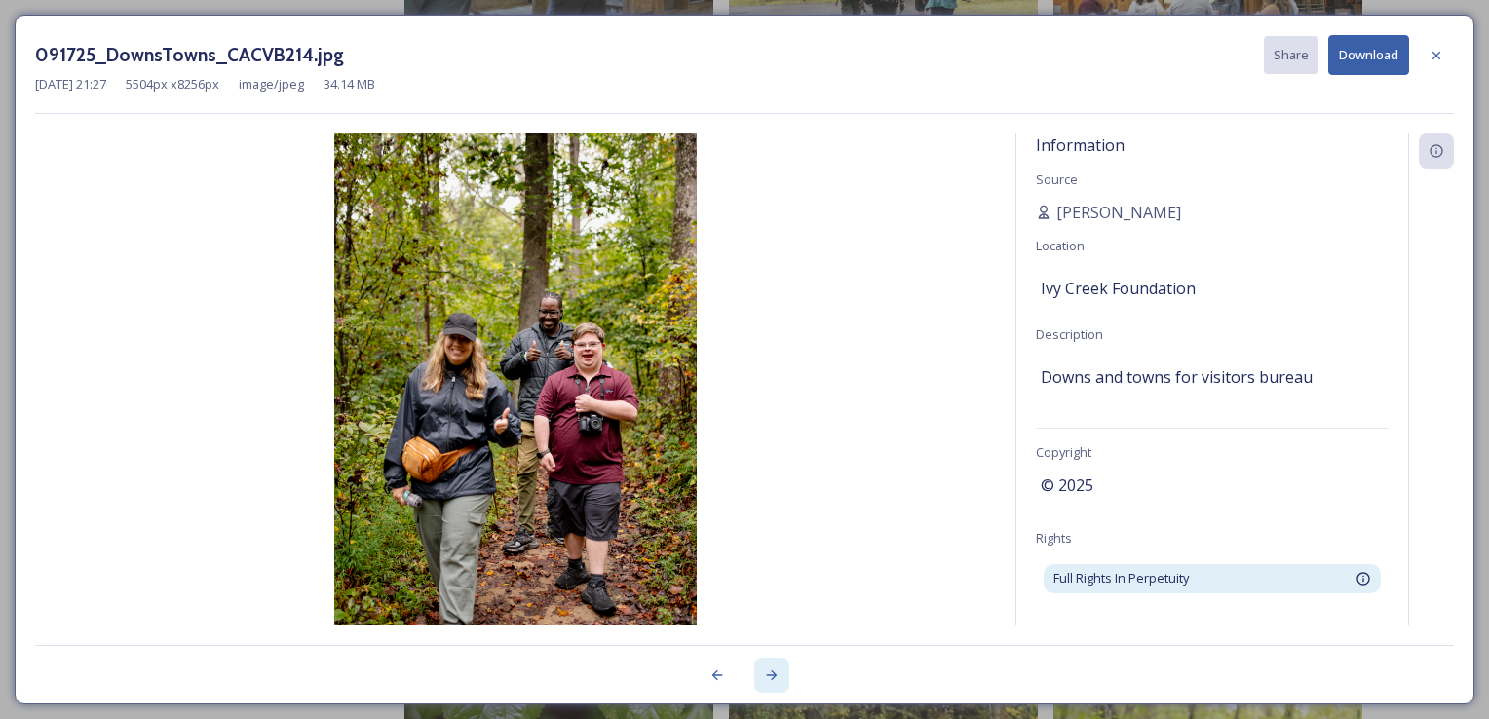
click at [764, 680] on div at bounding box center [771, 675] width 35 height 35
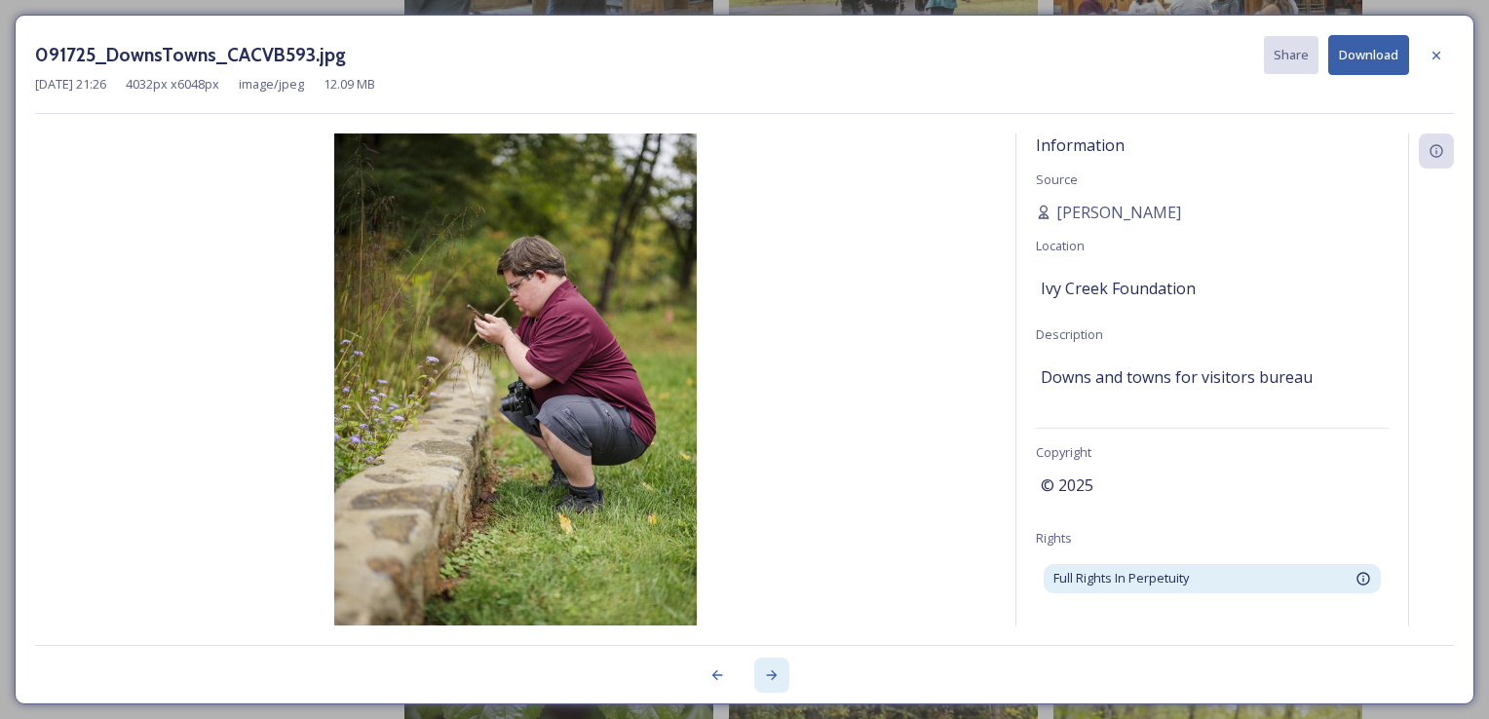
click at [764, 680] on icon at bounding box center [772, 675] width 16 height 16
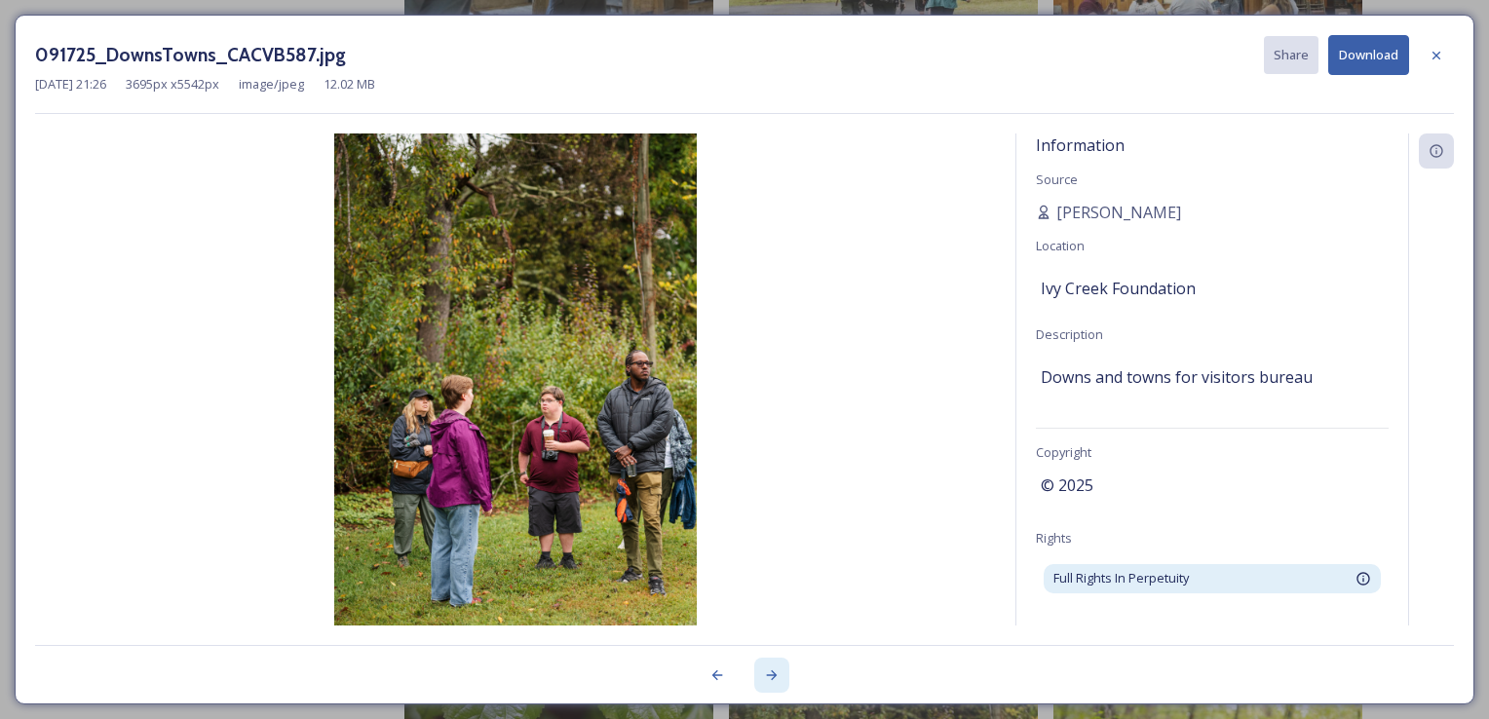
click at [764, 680] on icon at bounding box center [772, 675] width 16 height 16
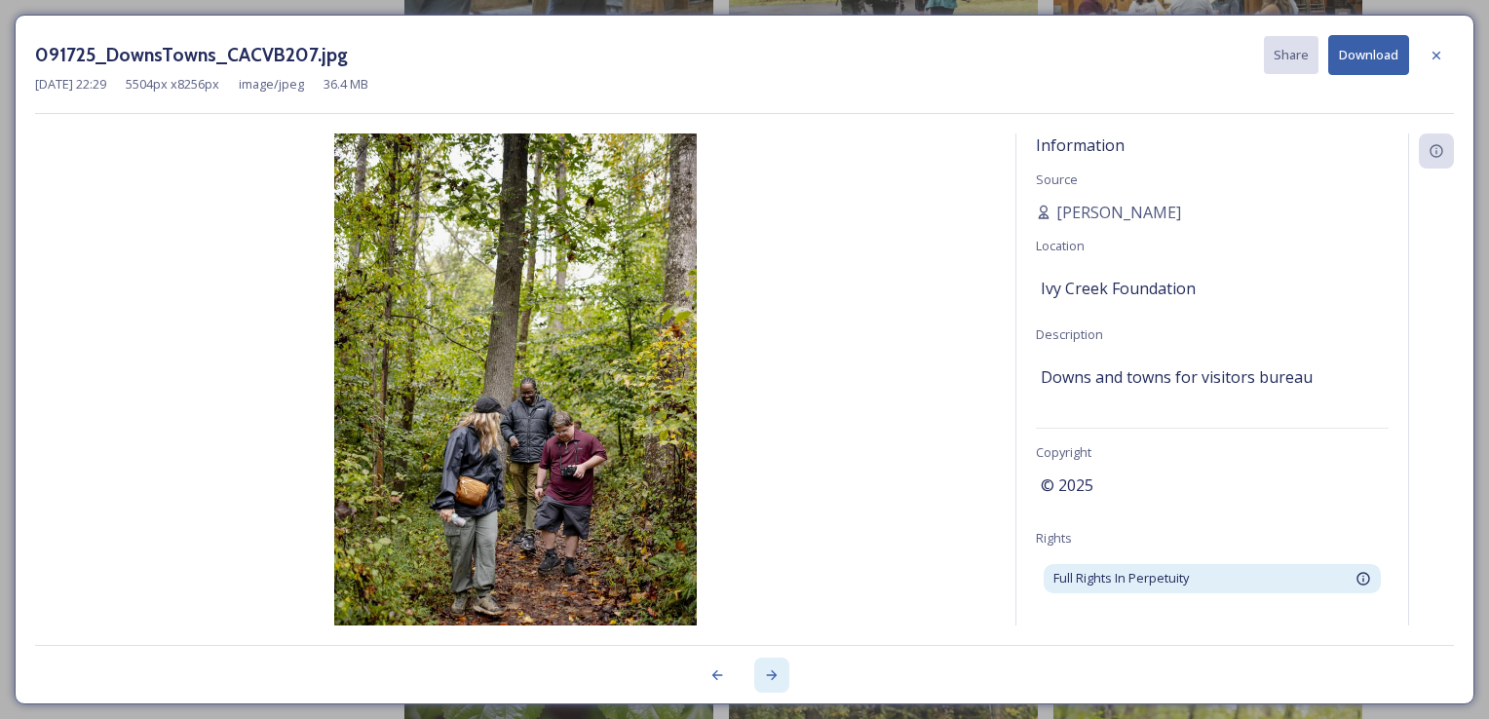
click at [764, 680] on icon at bounding box center [772, 675] width 16 height 16
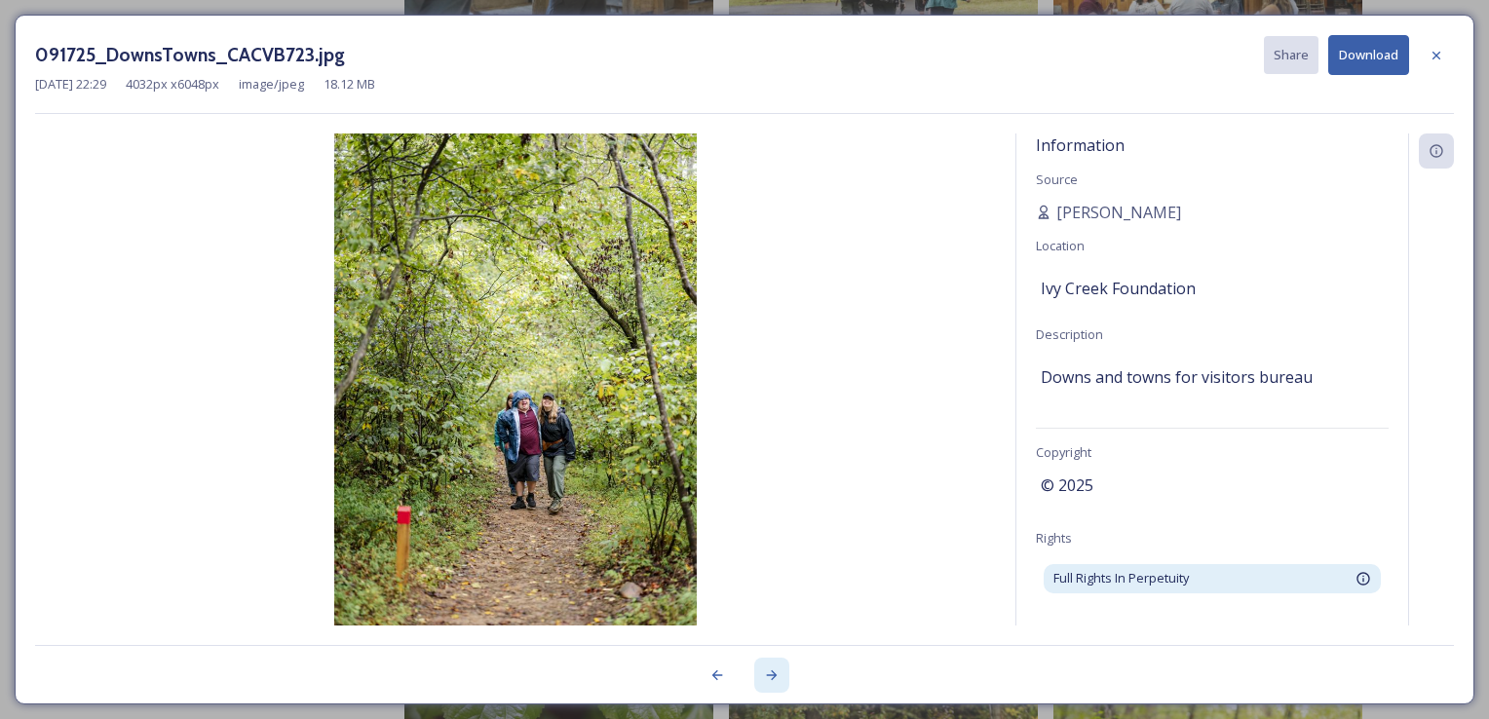
click at [764, 680] on icon at bounding box center [772, 675] width 16 height 16
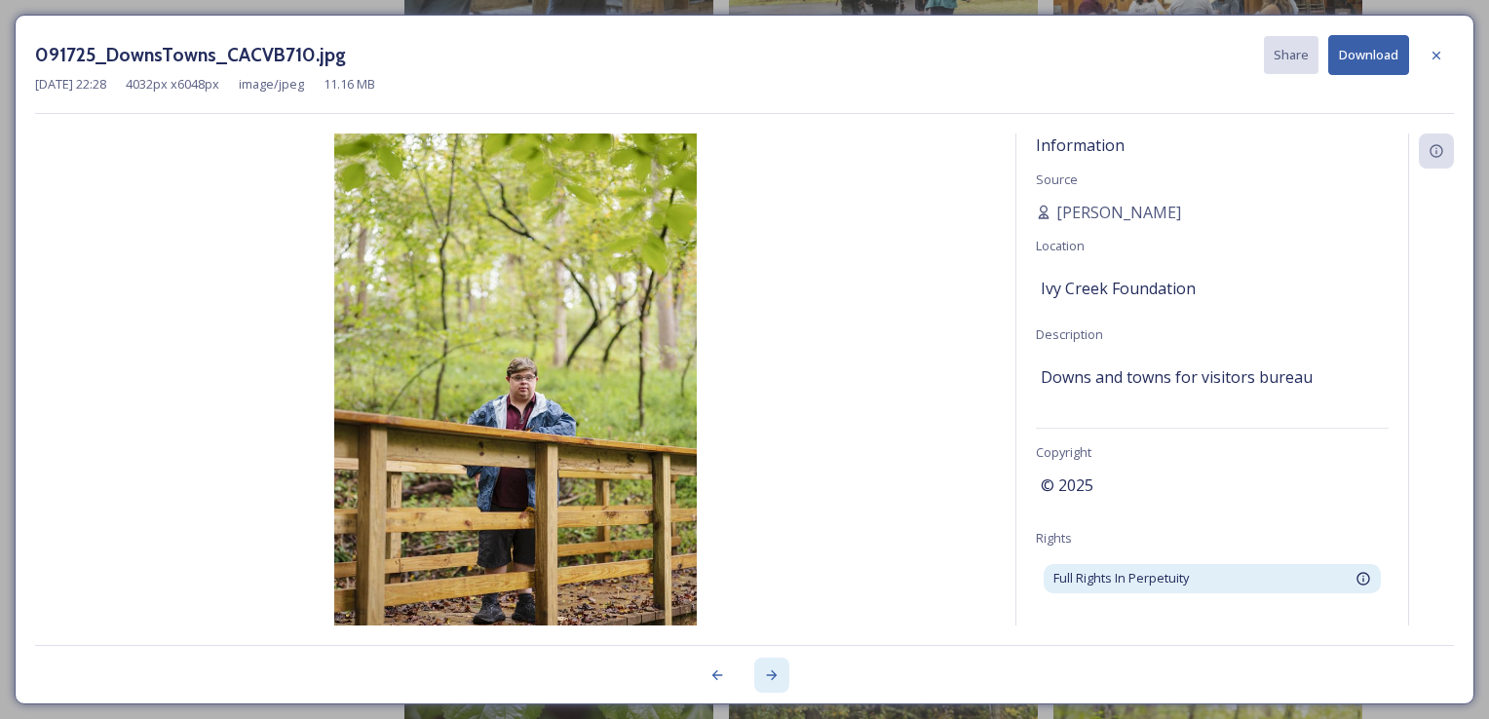
click at [764, 680] on icon at bounding box center [772, 675] width 16 height 16
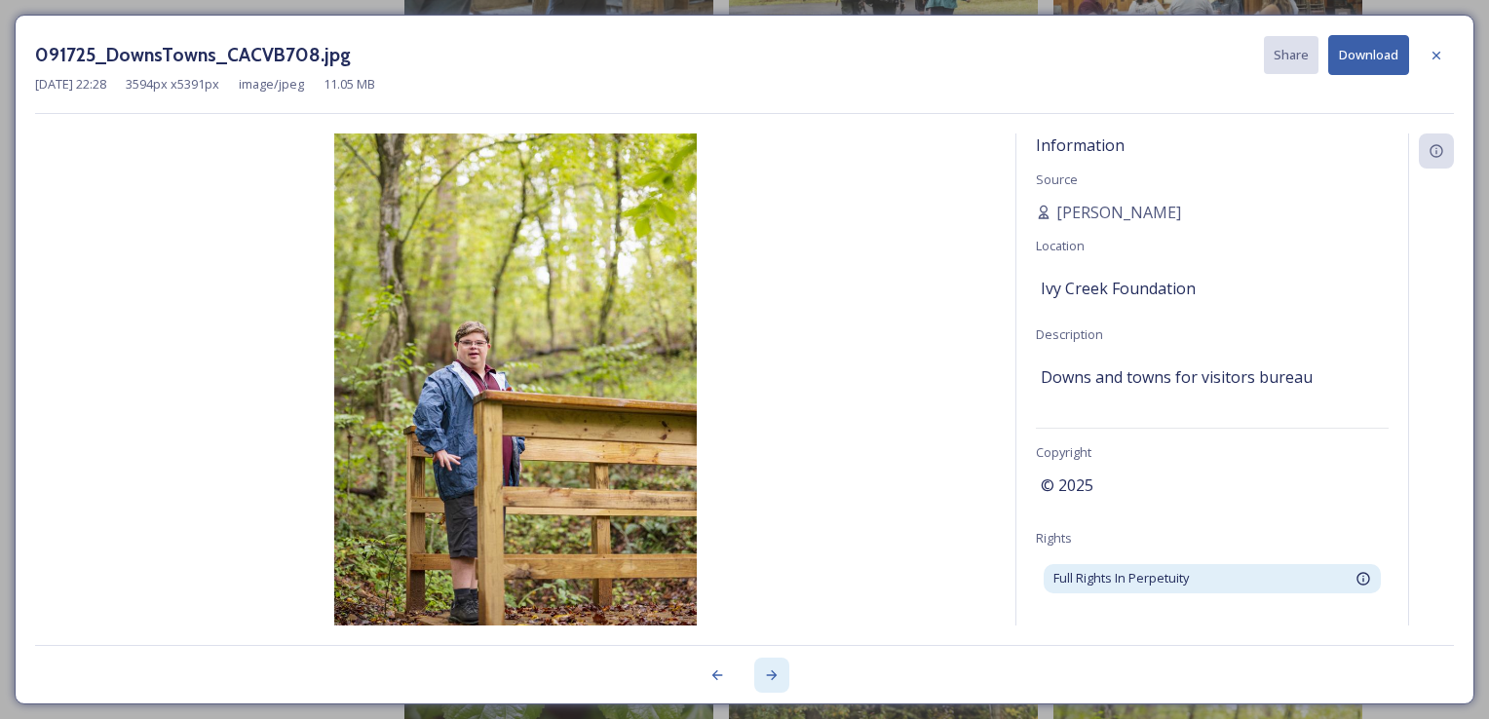
click at [764, 680] on icon at bounding box center [772, 675] width 16 height 16
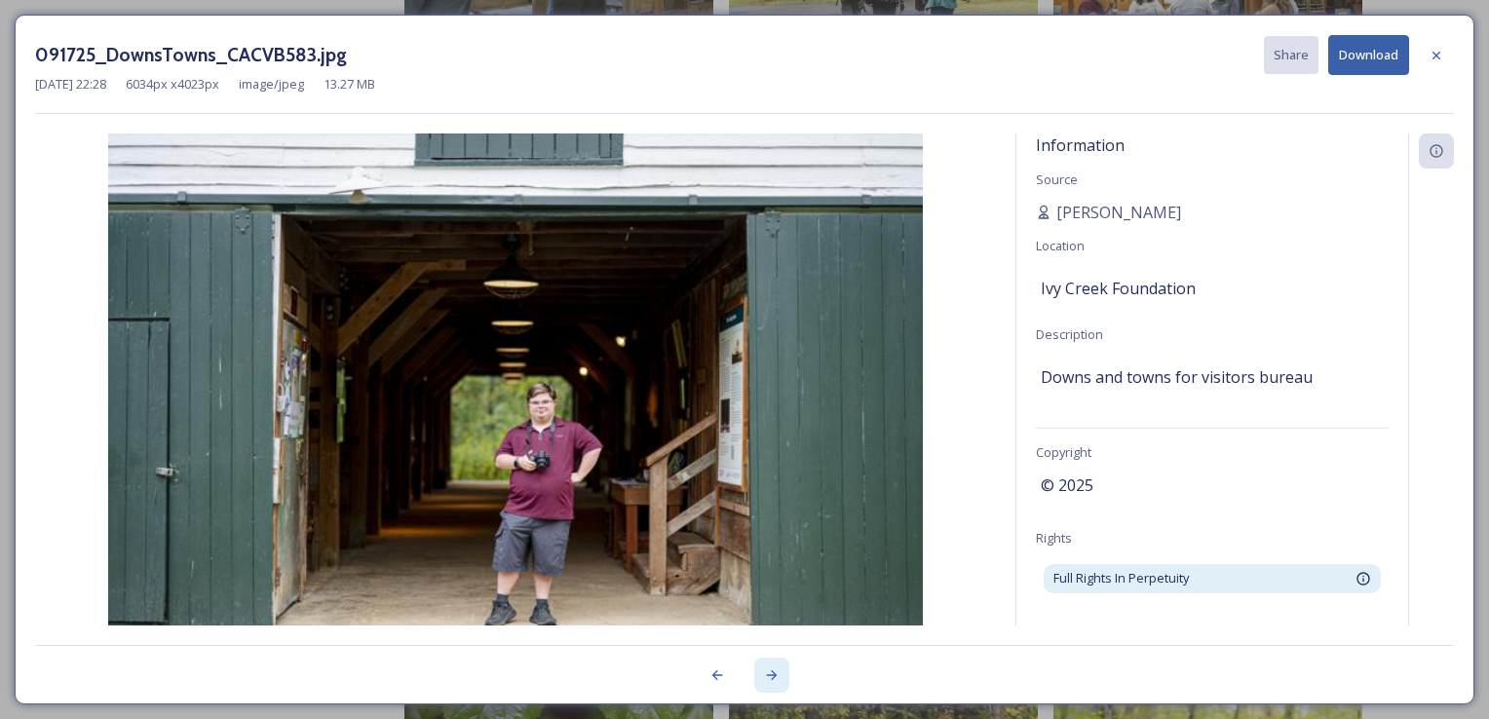
click at [764, 680] on icon at bounding box center [772, 675] width 16 height 16
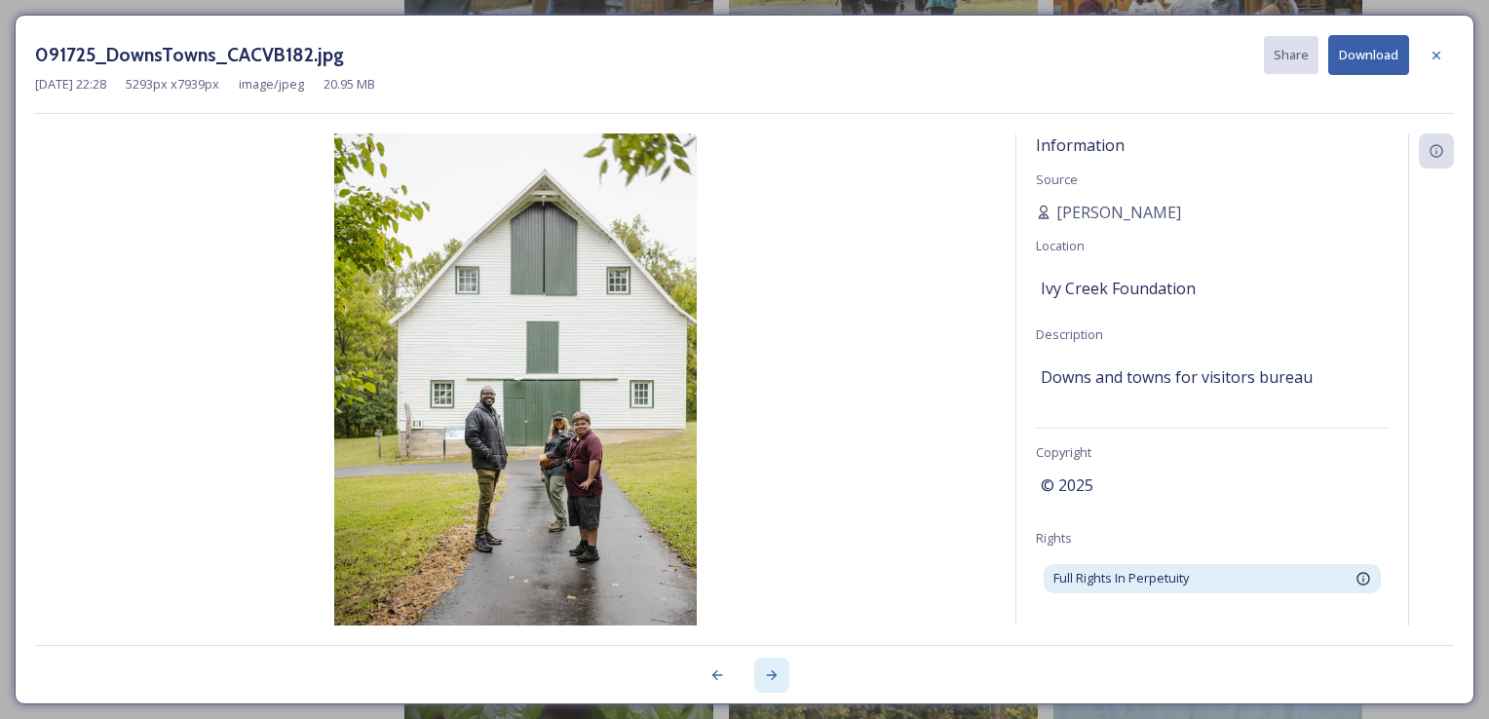
click at [764, 680] on icon at bounding box center [772, 675] width 16 height 16
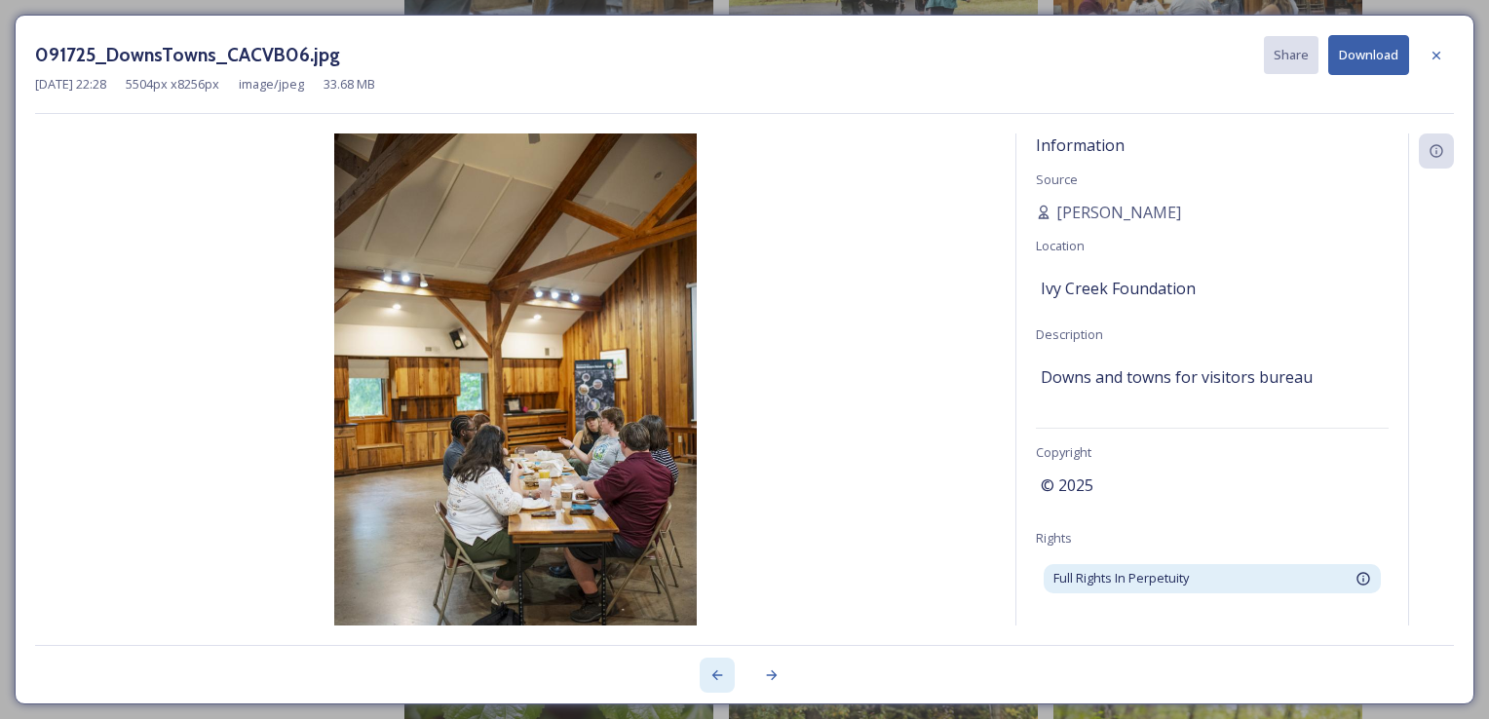
drag, startPoint x: 764, startPoint y: 680, endPoint x: 705, endPoint y: 668, distance: 59.6
click at [705, 668] on div at bounding box center [717, 675] width 35 height 35
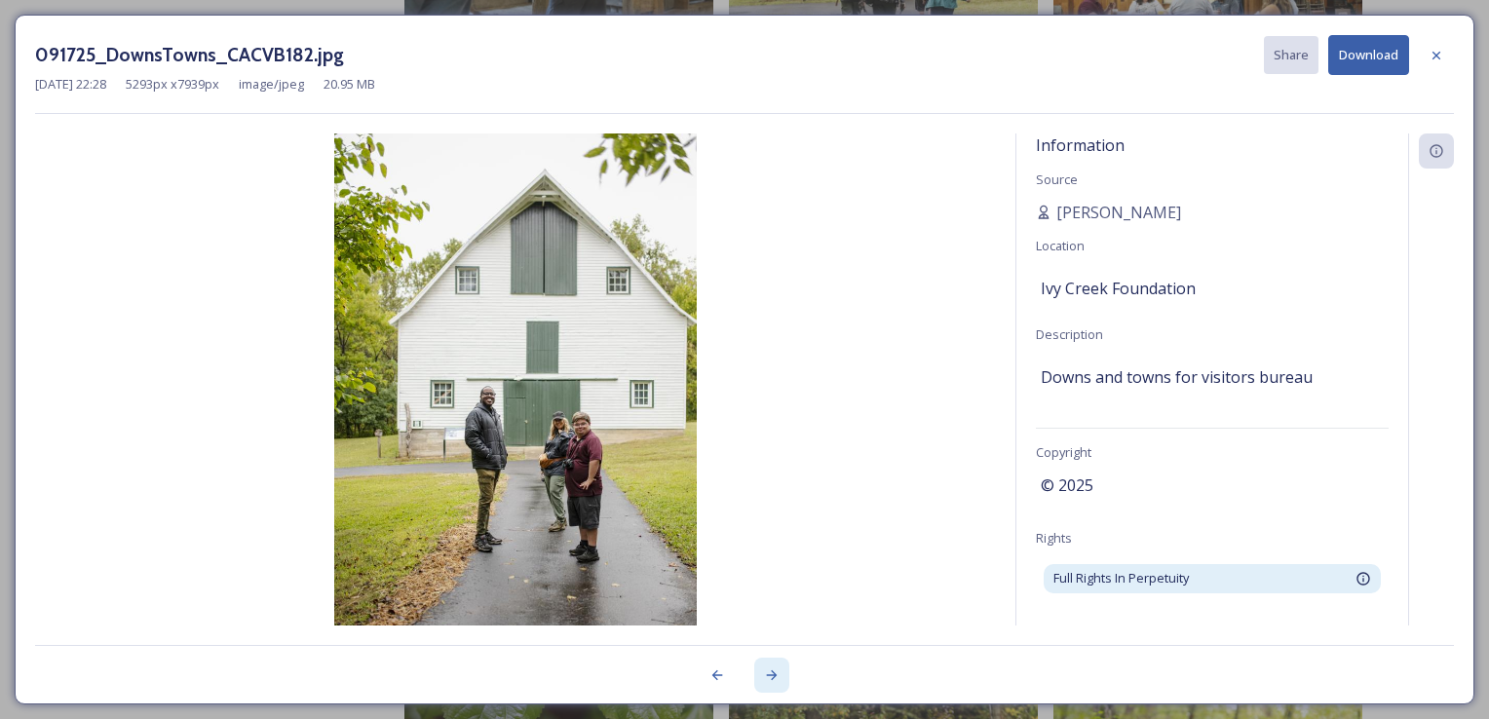
click at [772, 671] on icon at bounding box center [772, 675] width 11 height 10
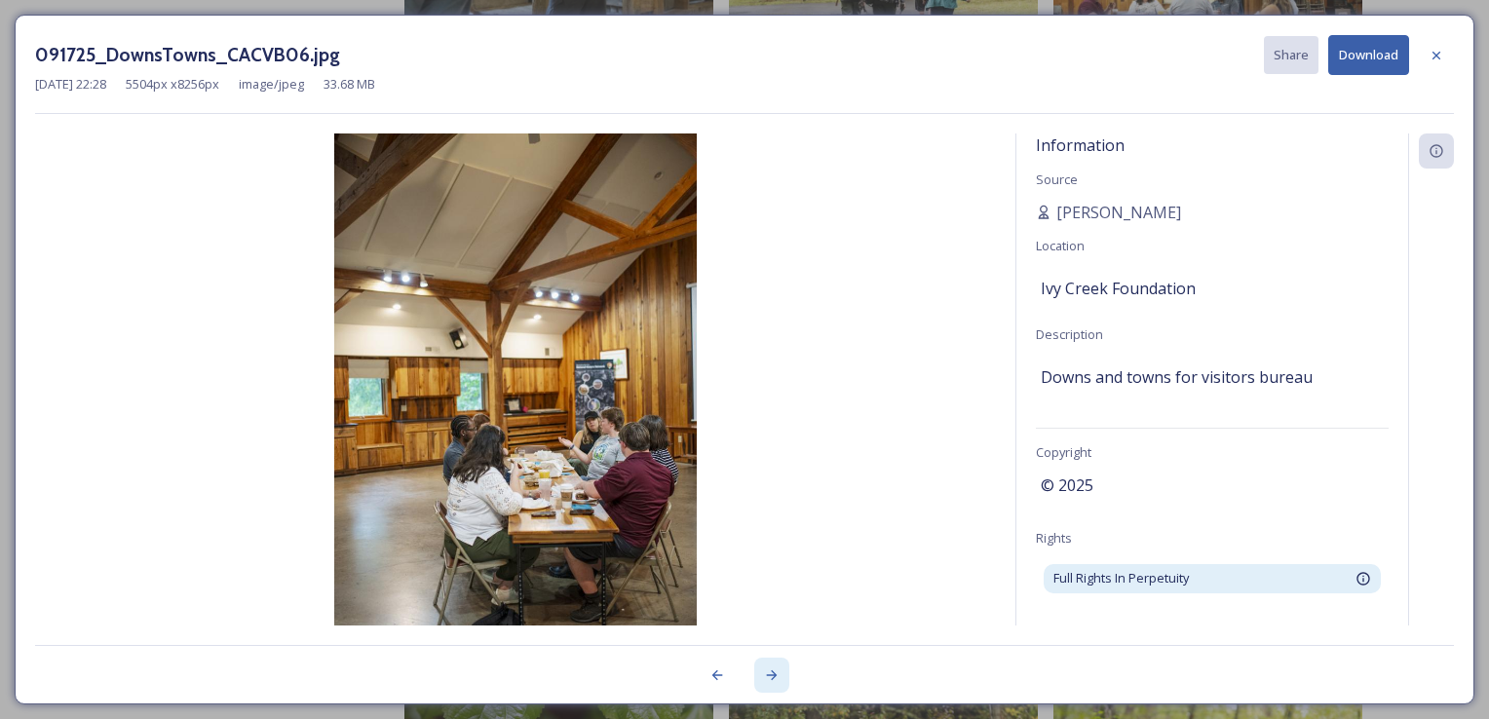
click at [772, 671] on icon at bounding box center [772, 675] width 11 height 10
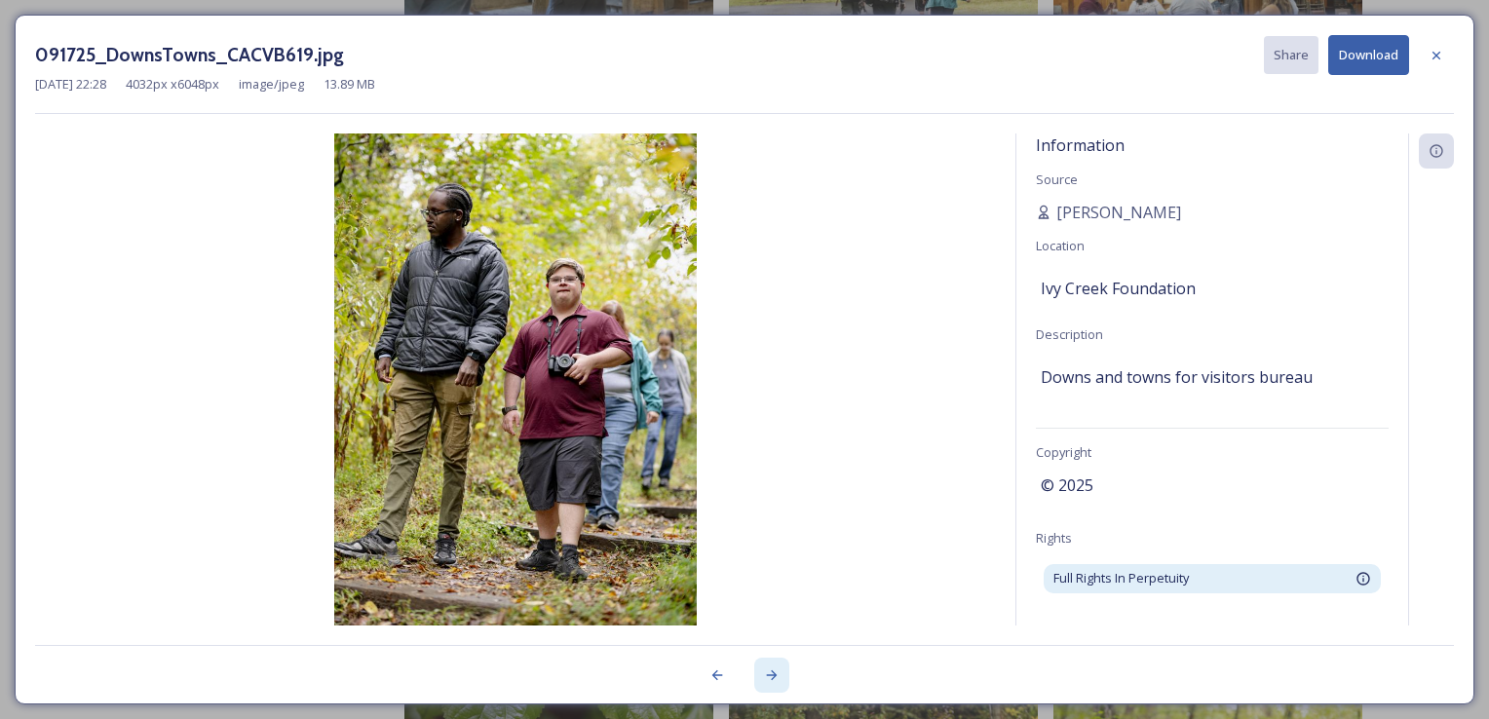
click at [772, 671] on icon at bounding box center [772, 675] width 11 height 10
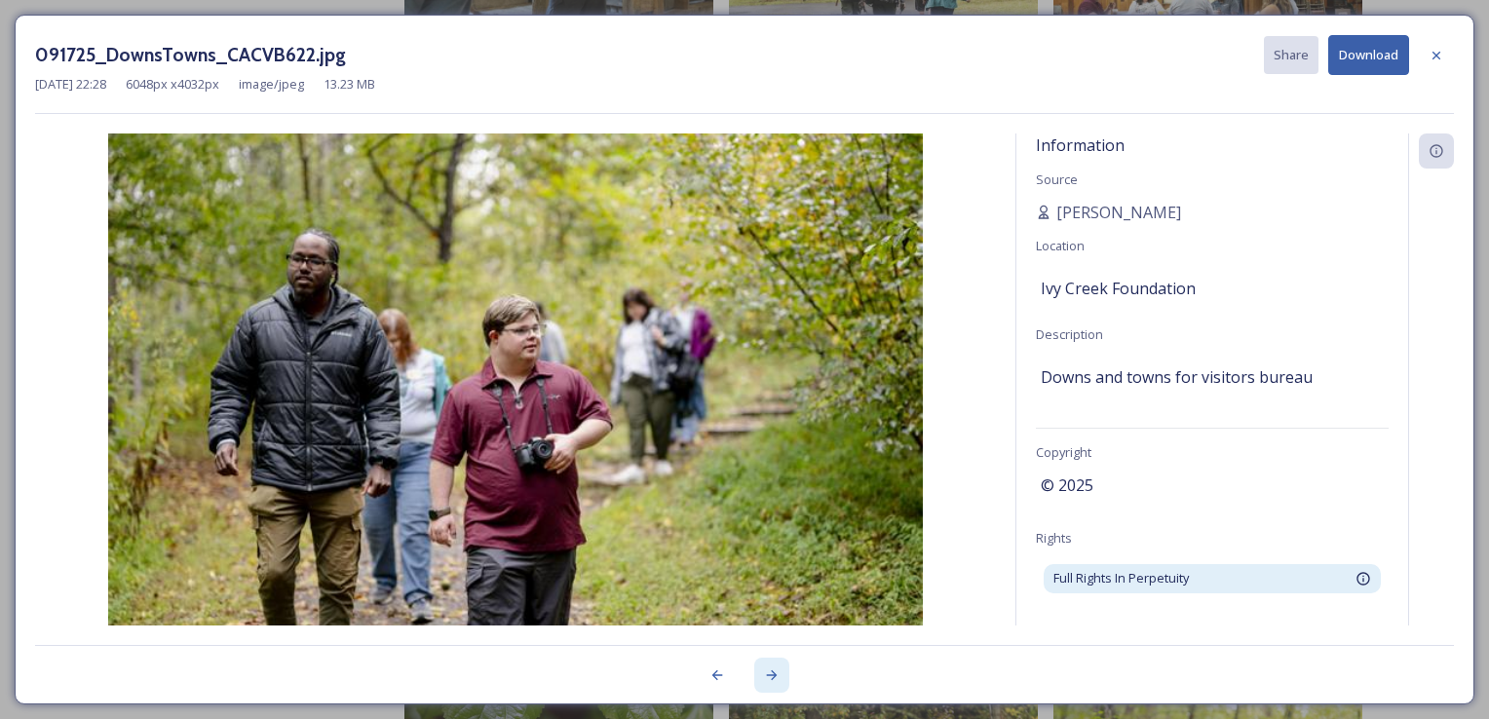
click at [772, 671] on icon at bounding box center [772, 675] width 11 height 10
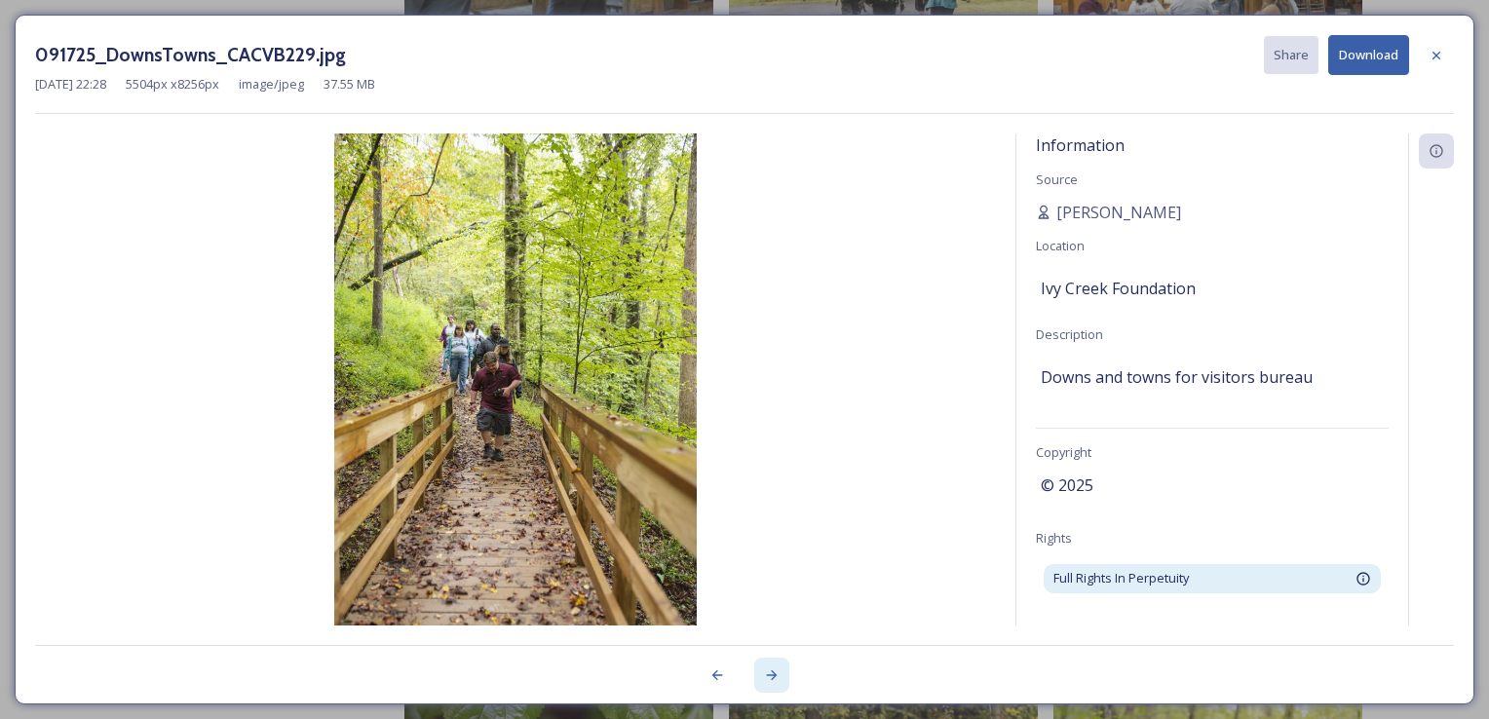
click at [772, 671] on icon at bounding box center [772, 675] width 11 height 10
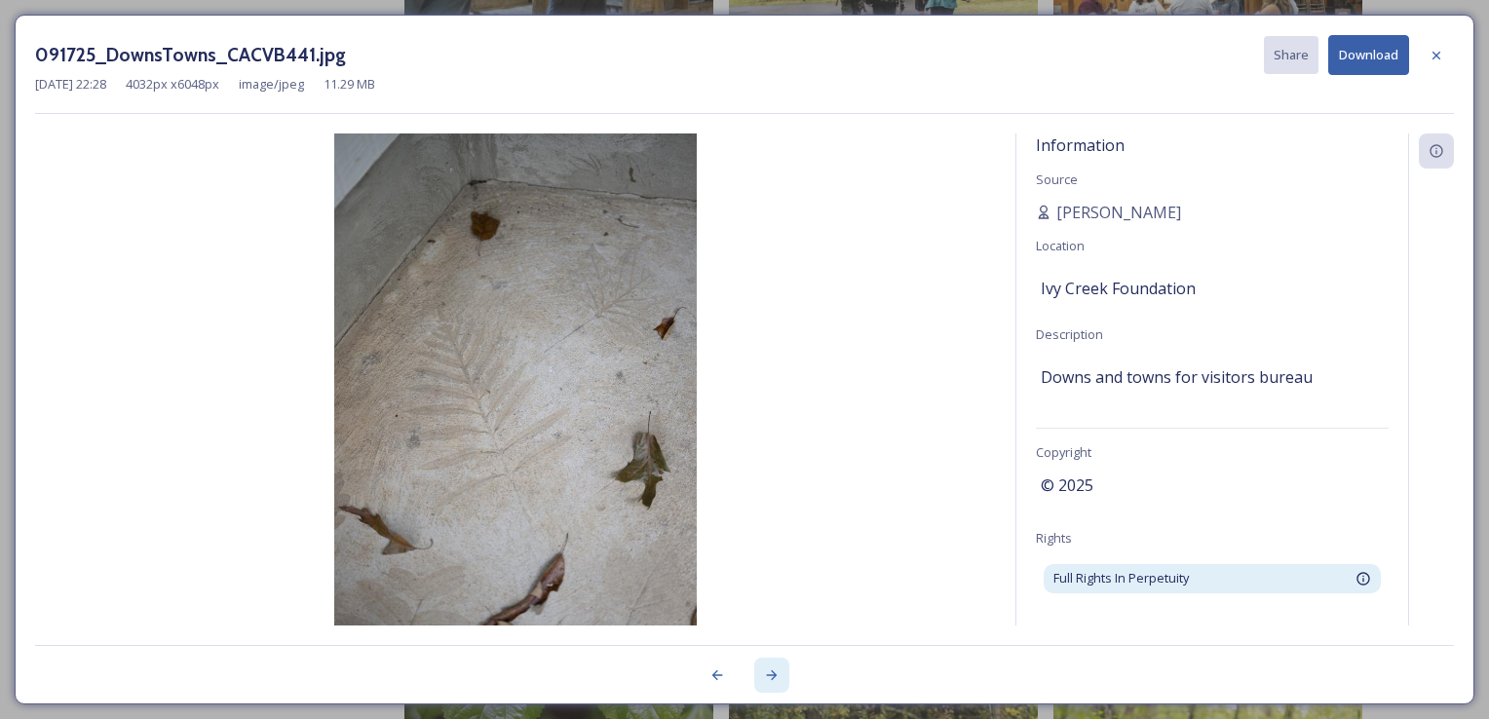
click at [772, 671] on icon at bounding box center [772, 675] width 11 height 10
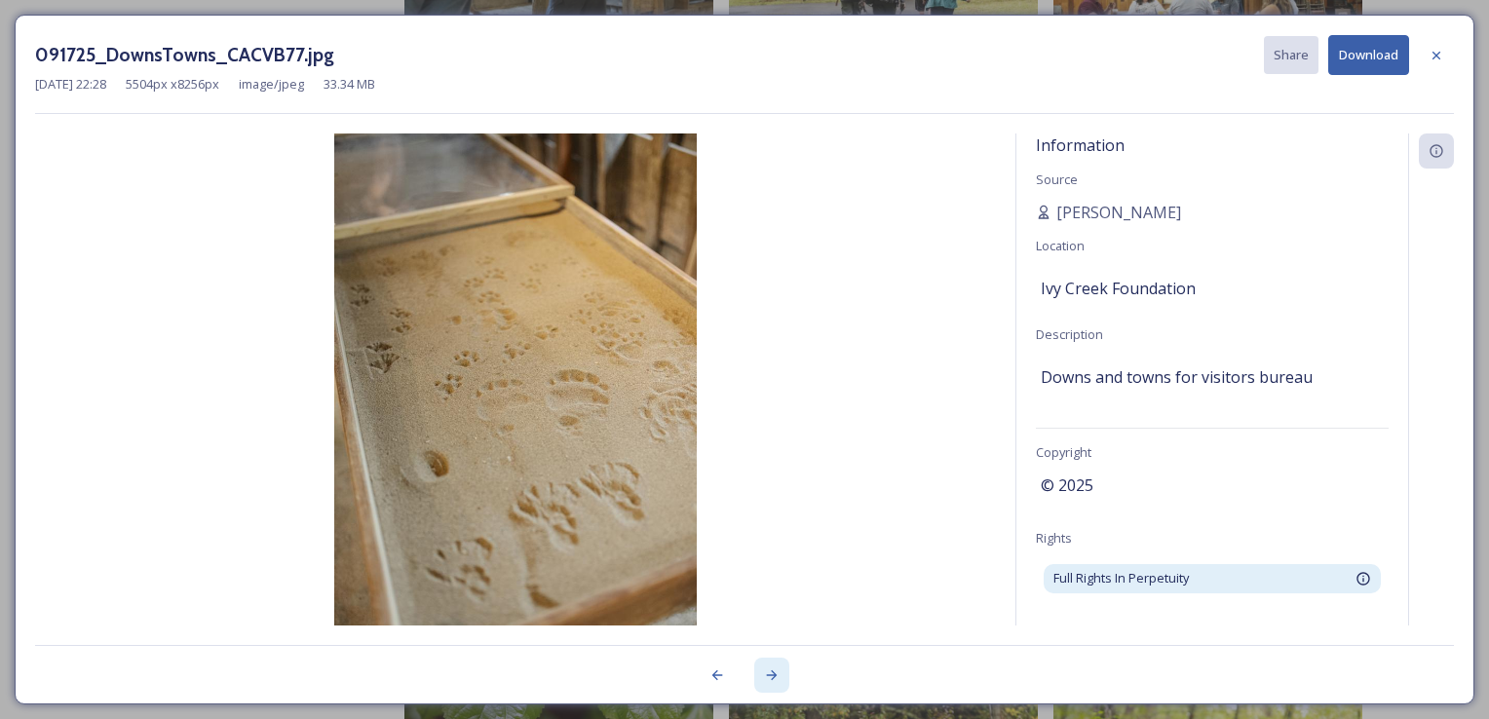
click at [772, 671] on icon at bounding box center [772, 675] width 11 height 10
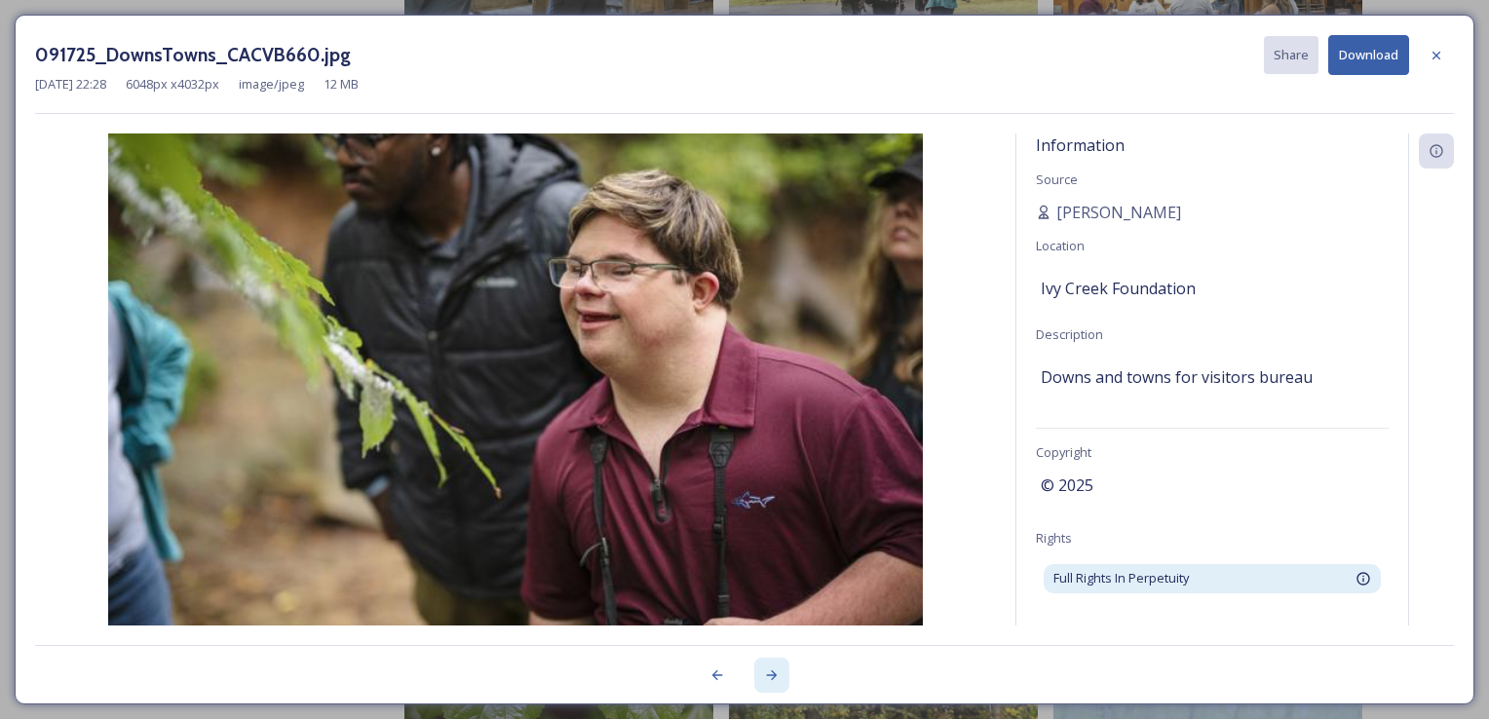
click at [772, 671] on icon at bounding box center [772, 675] width 11 height 10
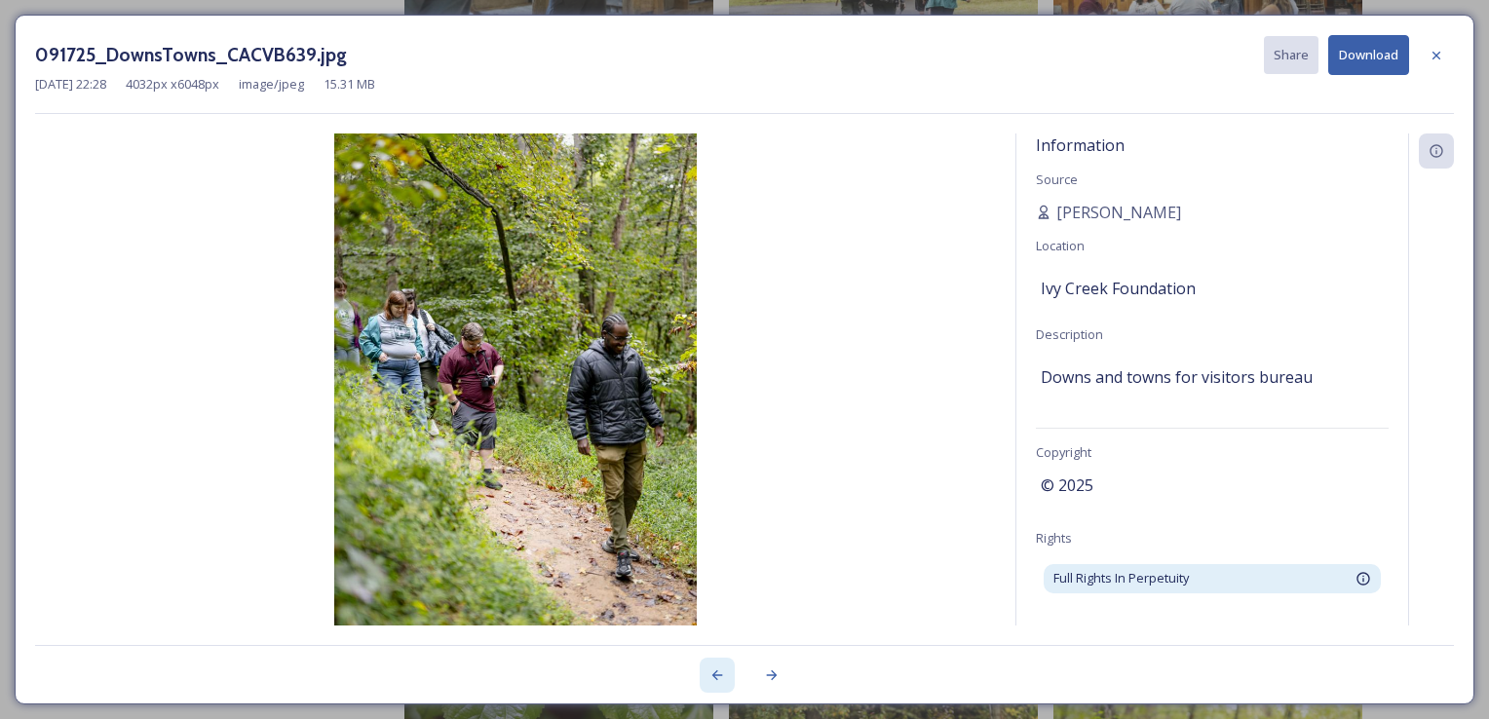
drag, startPoint x: 772, startPoint y: 671, endPoint x: 709, endPoint y: 675, distance: 62.5
click at [709, 675] on icon at bounding box center [717, 675] width 16 height 16
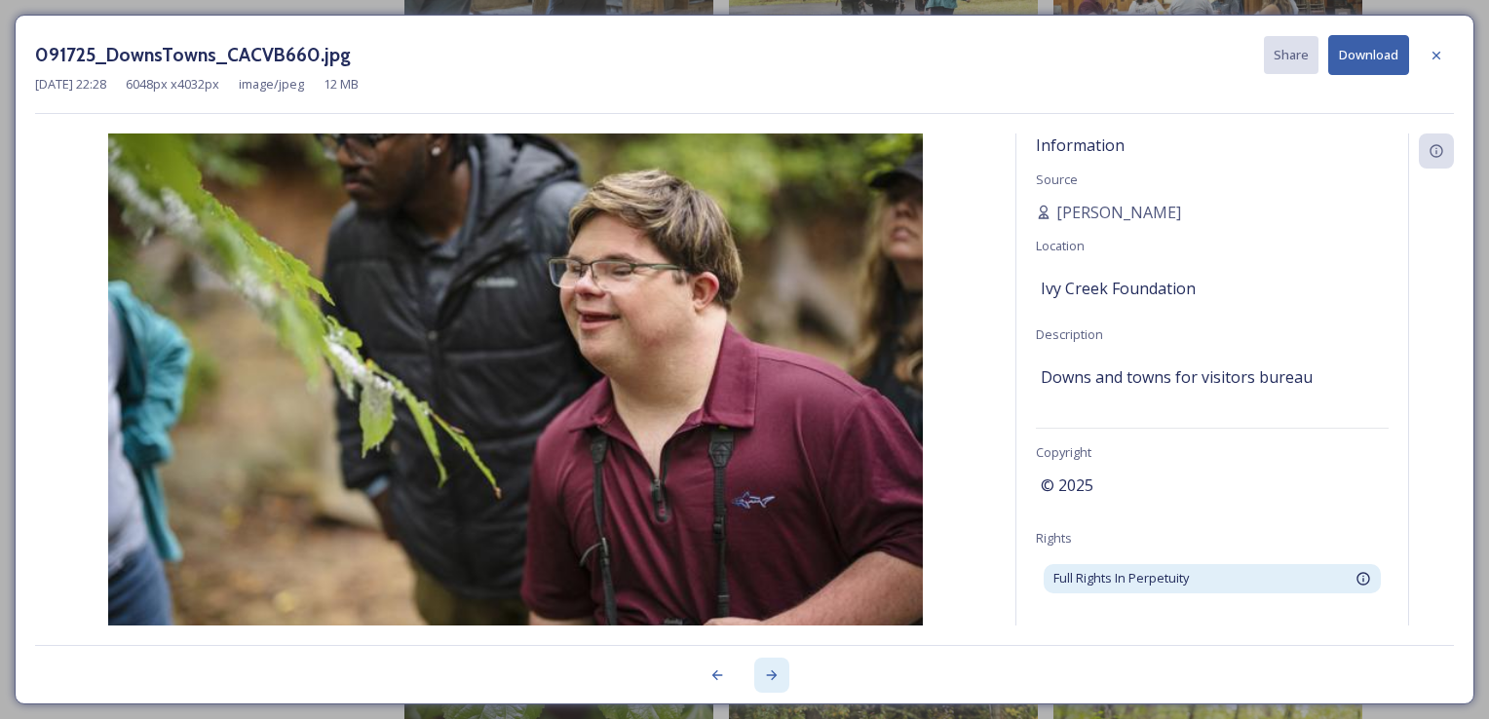
click at [764, 671] on icon at bounding box center [772, 675] width 16 height 16
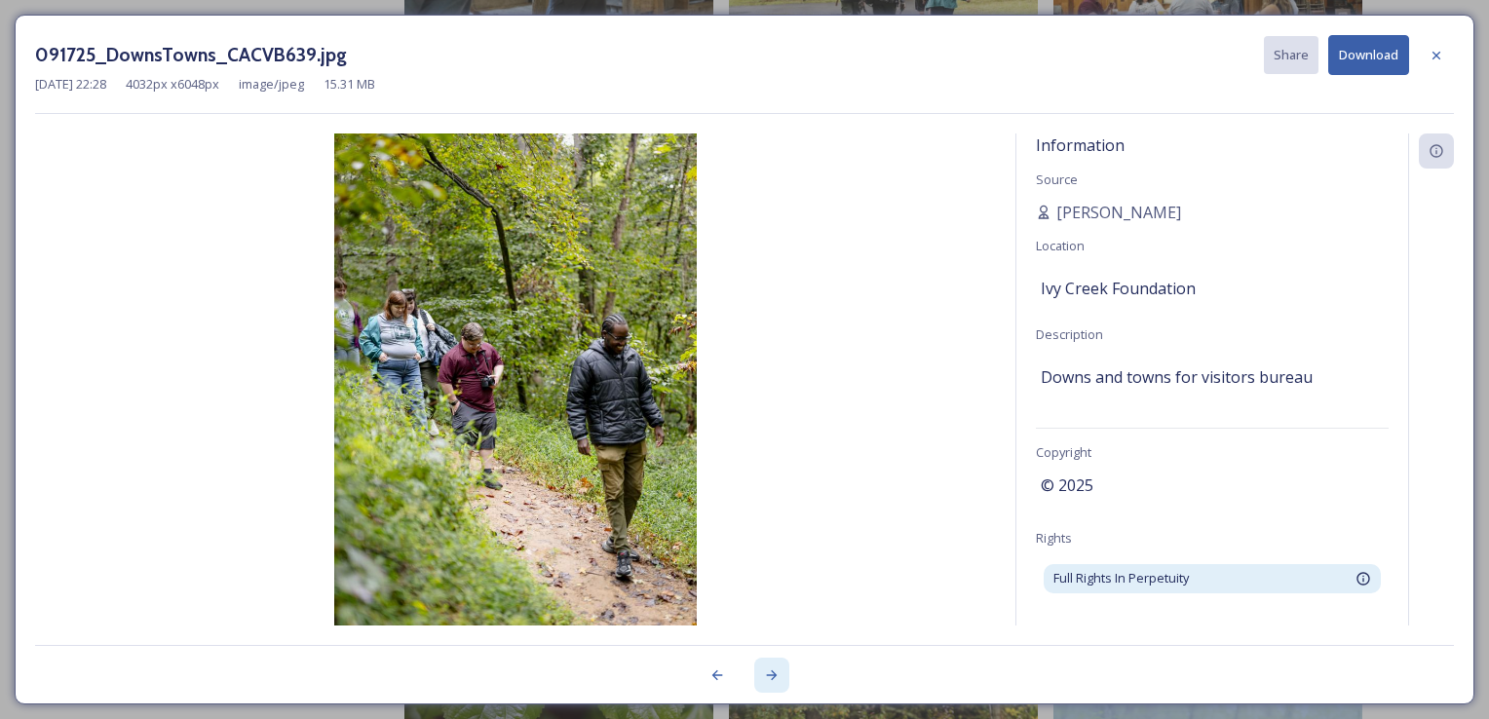
click at [764, 671] on icon at bounding box center [772, 675] width 16 height 16
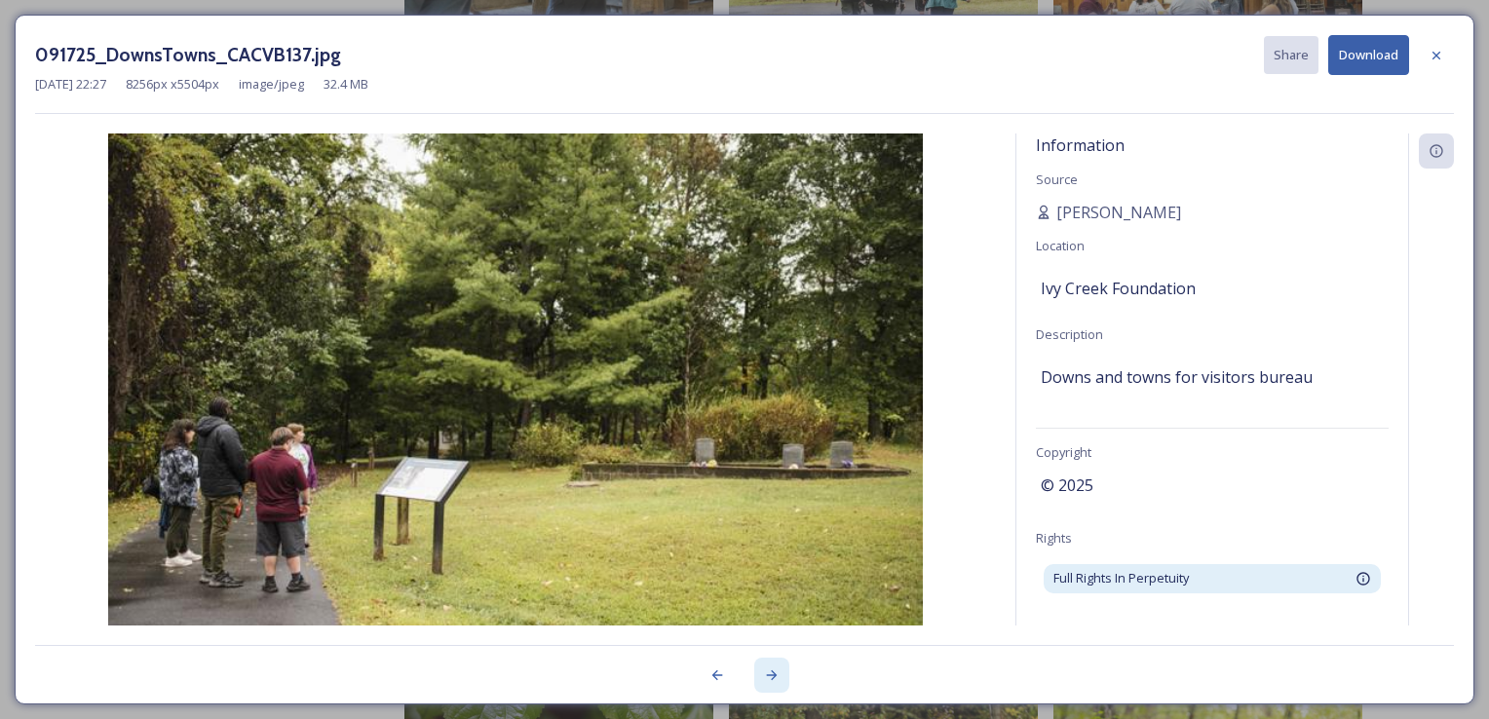
click at [764, 671] on icon at bounding box center [772, 675] width 16 height 16
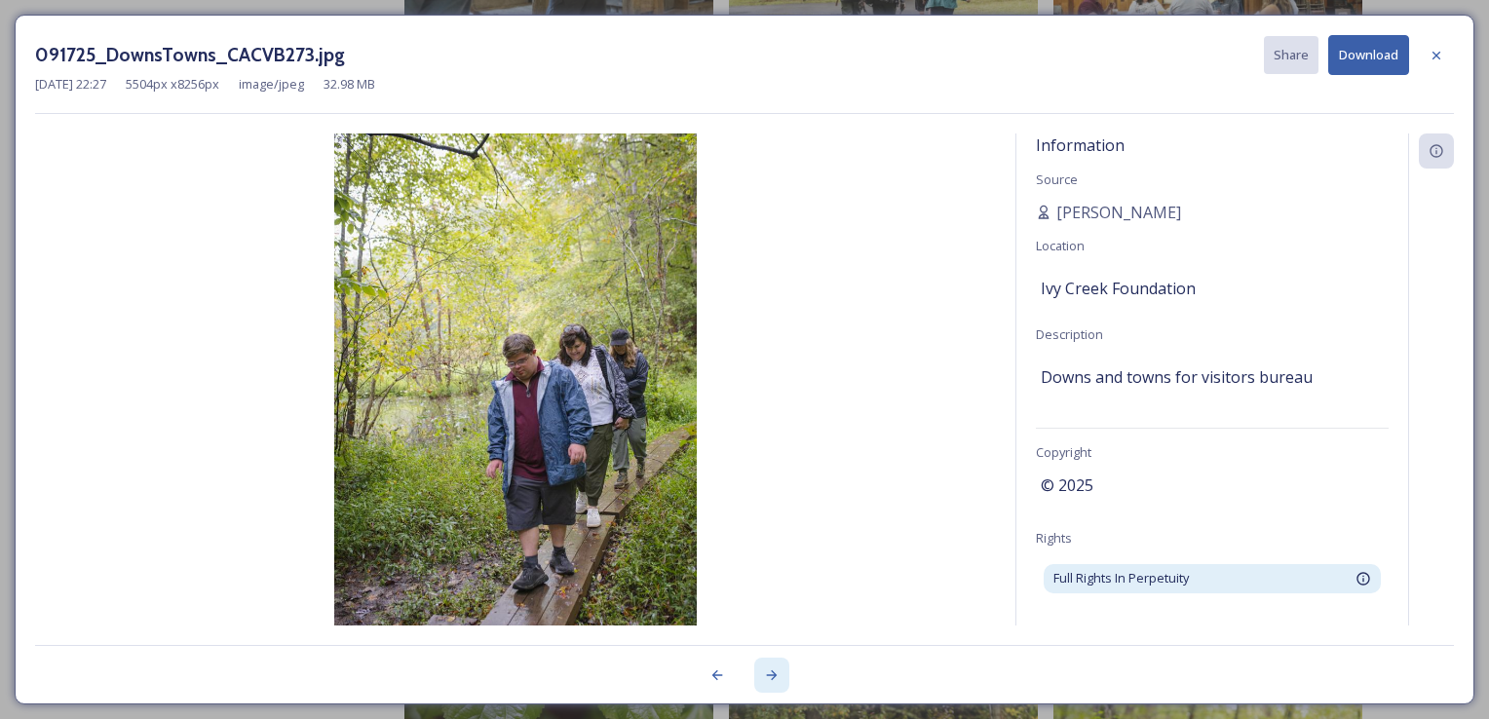
click at [764, 671] on icon at bounding box center [772, 675] width 16 height 16
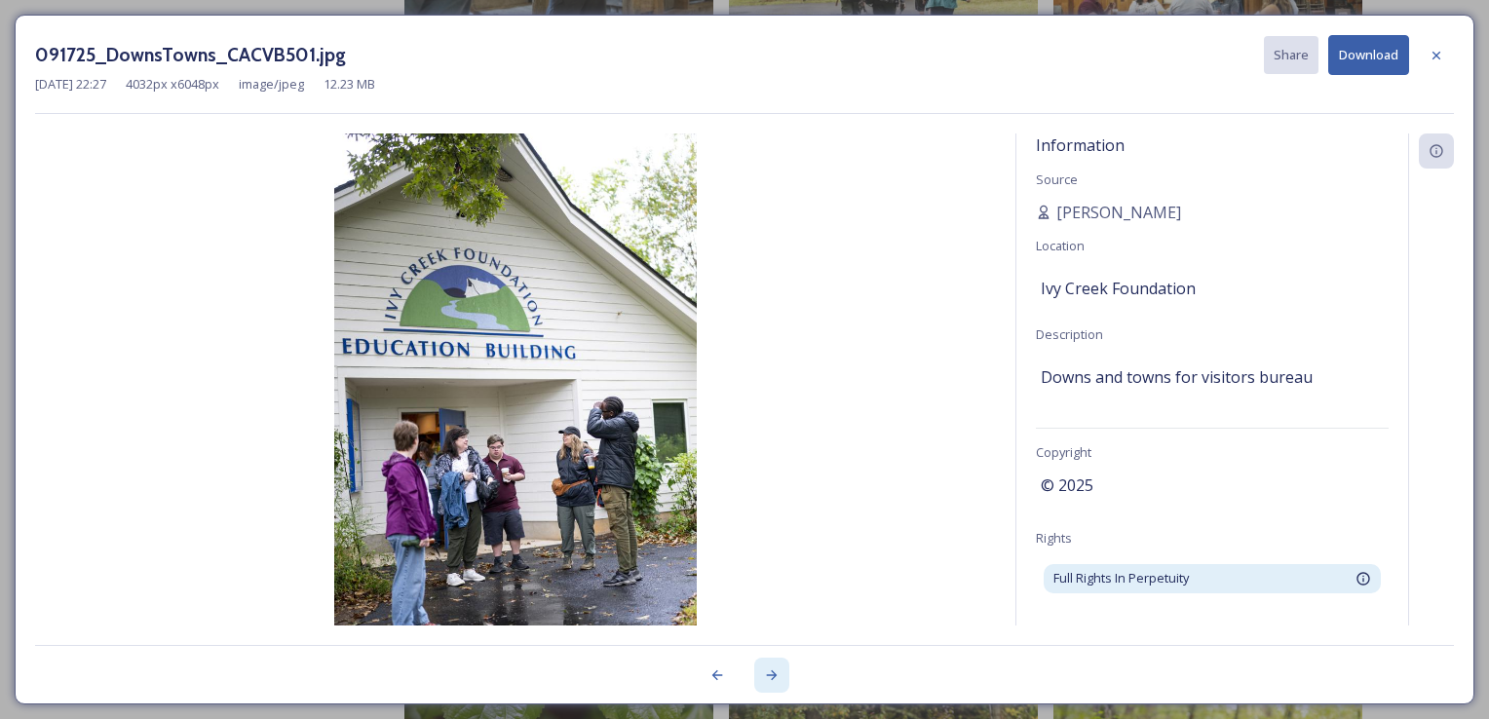
click at [764, 671] on icon at bounding box center [772, 675] width 16 height 16
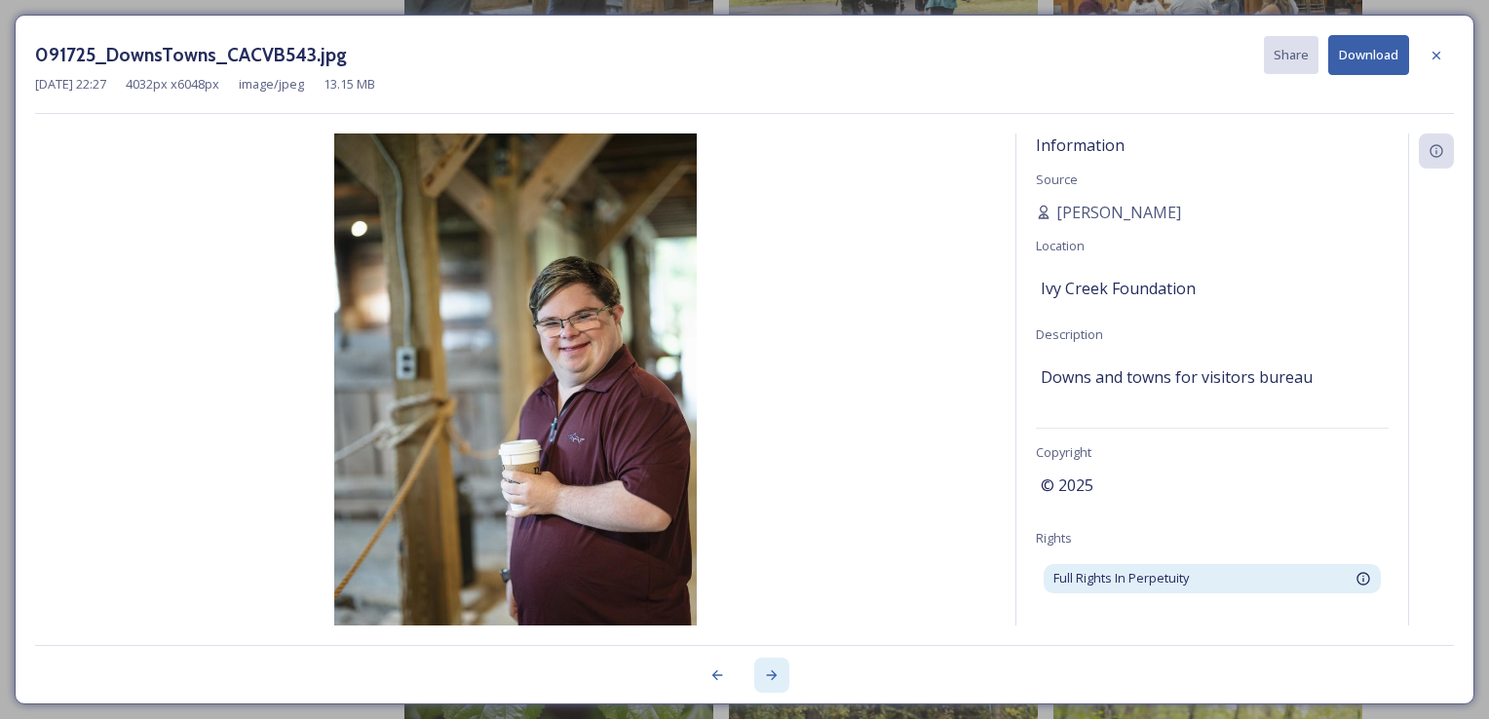
click at [764, 671] on icon at bounding box center [772, 675] width 16 height 16
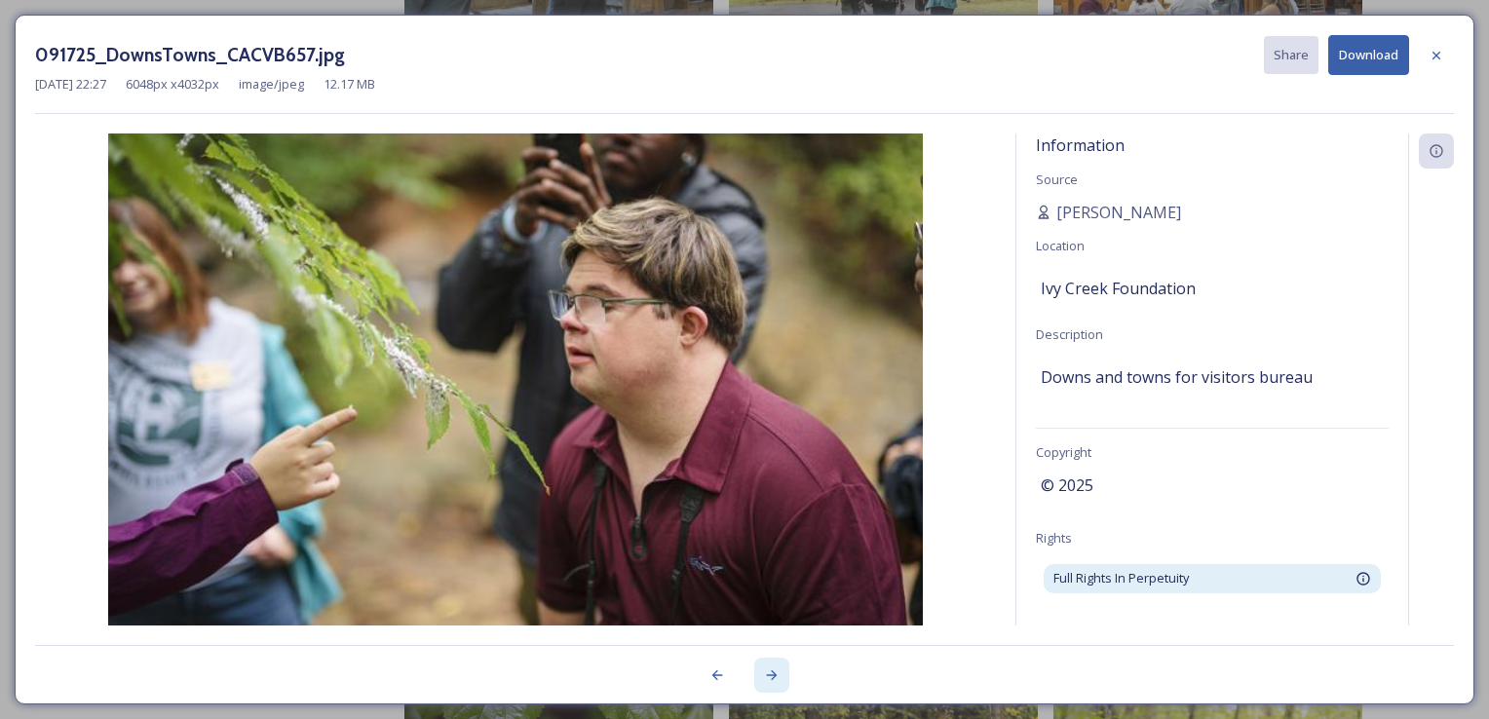
click at [764, 671] on icon at bounding box center [772, 675] width 16 height 16
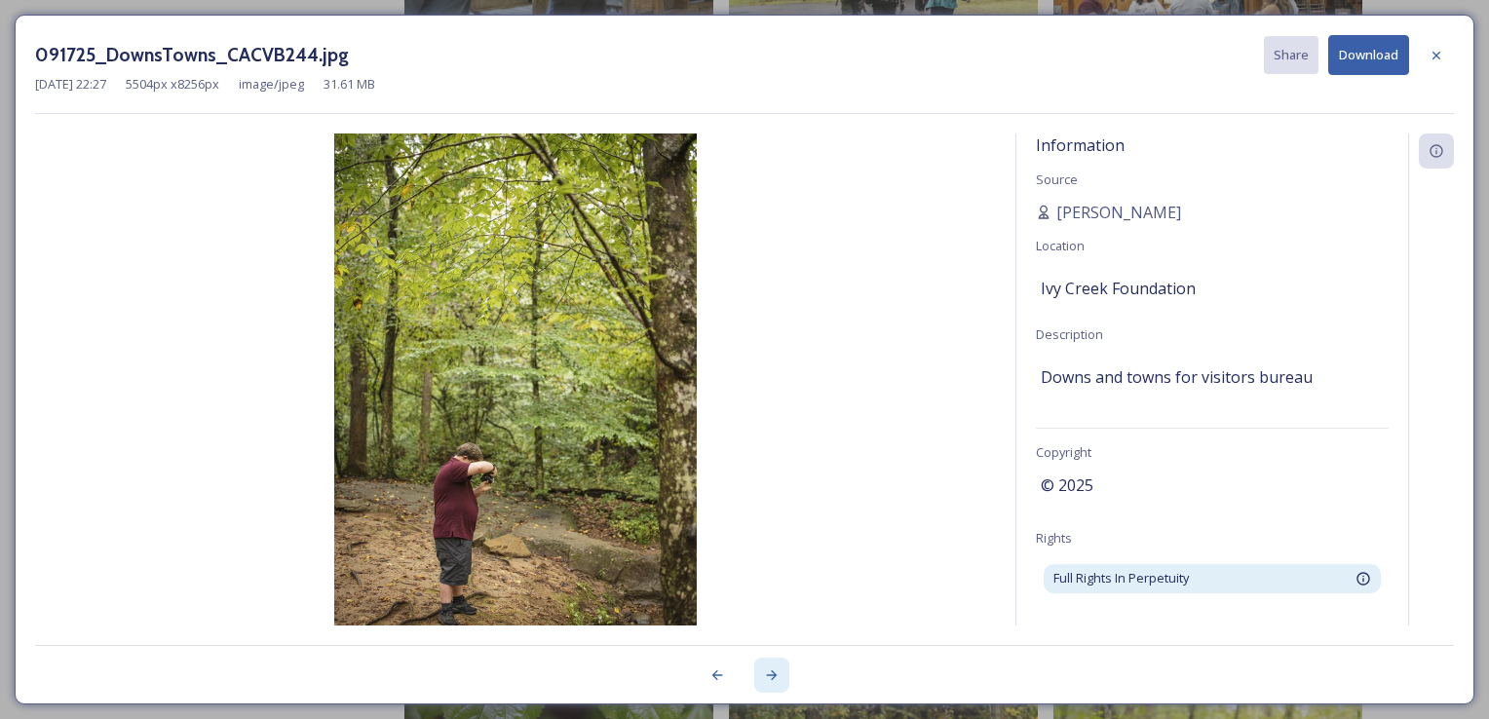
click at [764, 671] on icon at bounding box center [772, 675] width 16 height 16
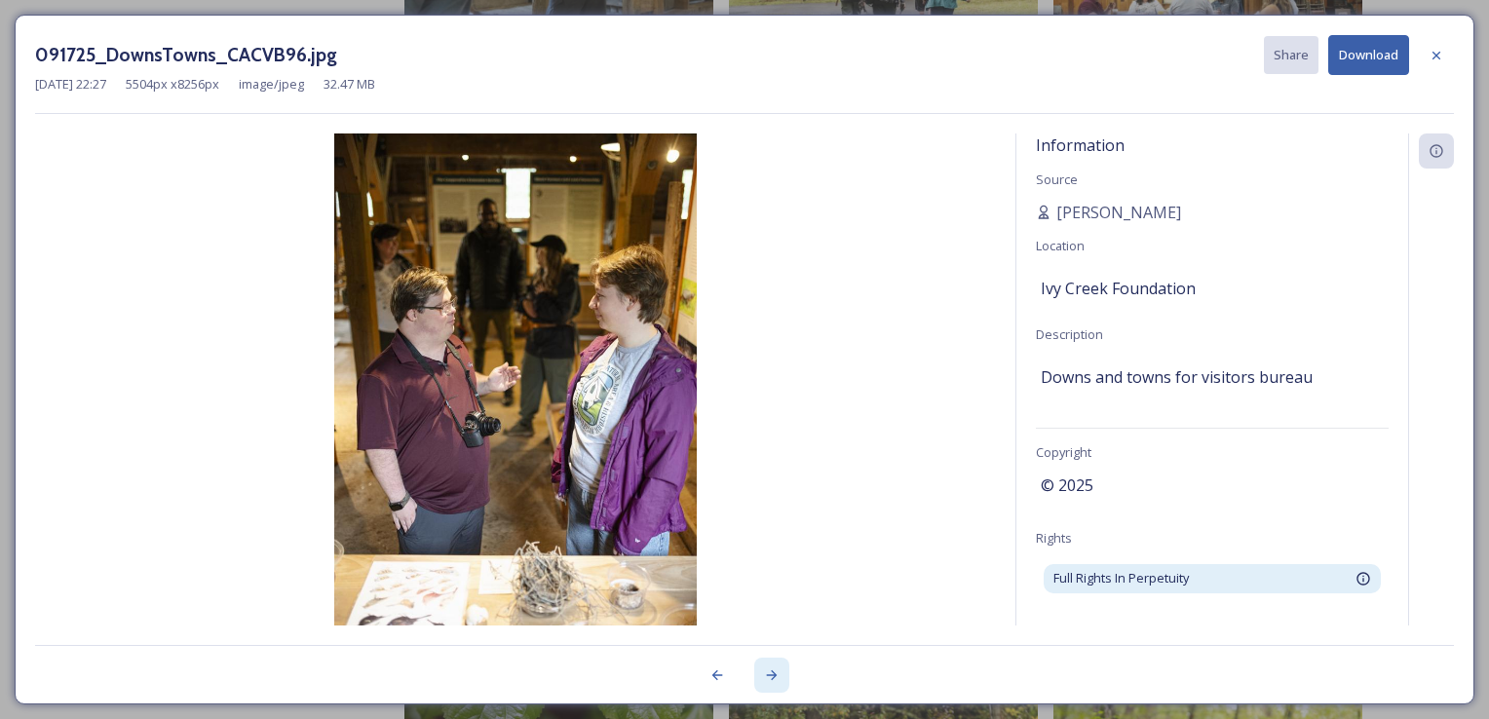
click at [764, 671] on icon at bounding box center [772, 675] width 16 height 16
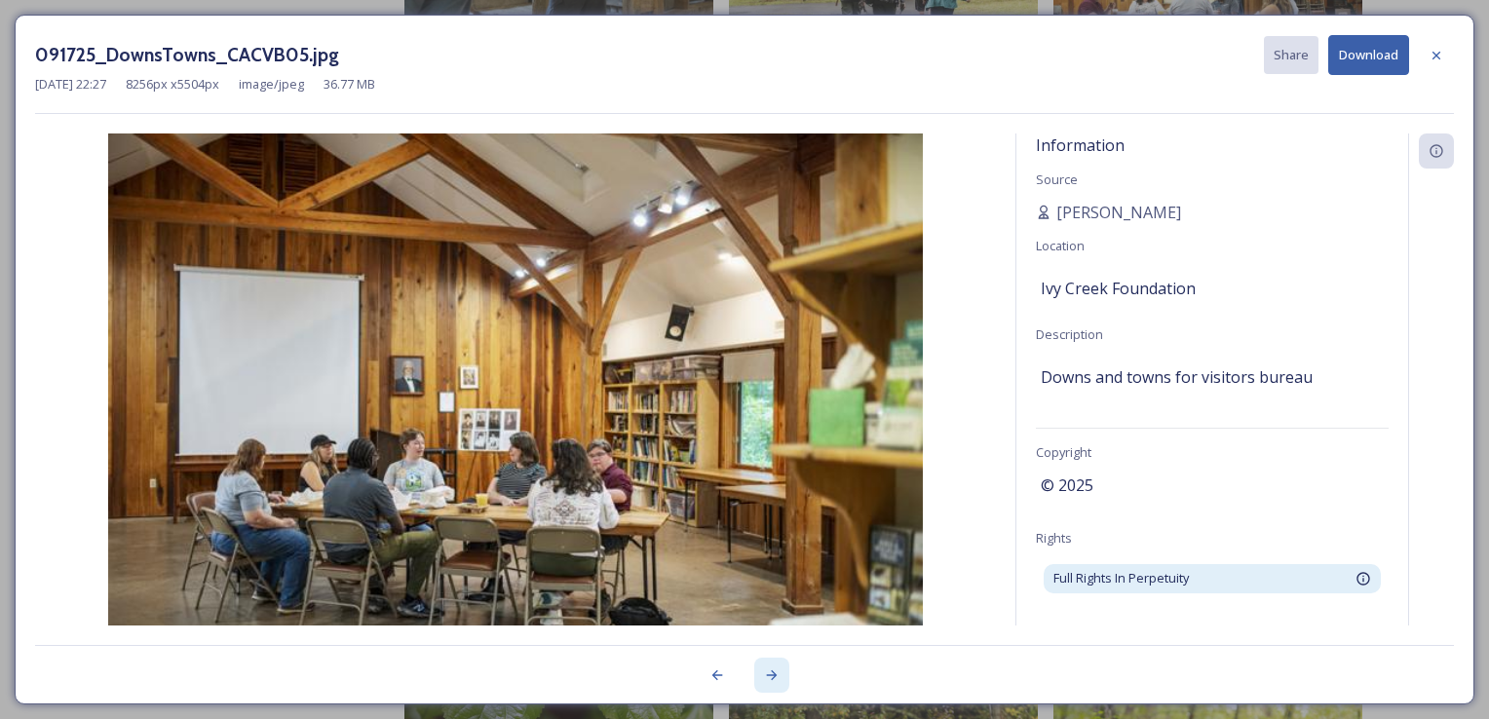
click at [764, 671] on icon at bounding box center [772, 675] width 16 height 16
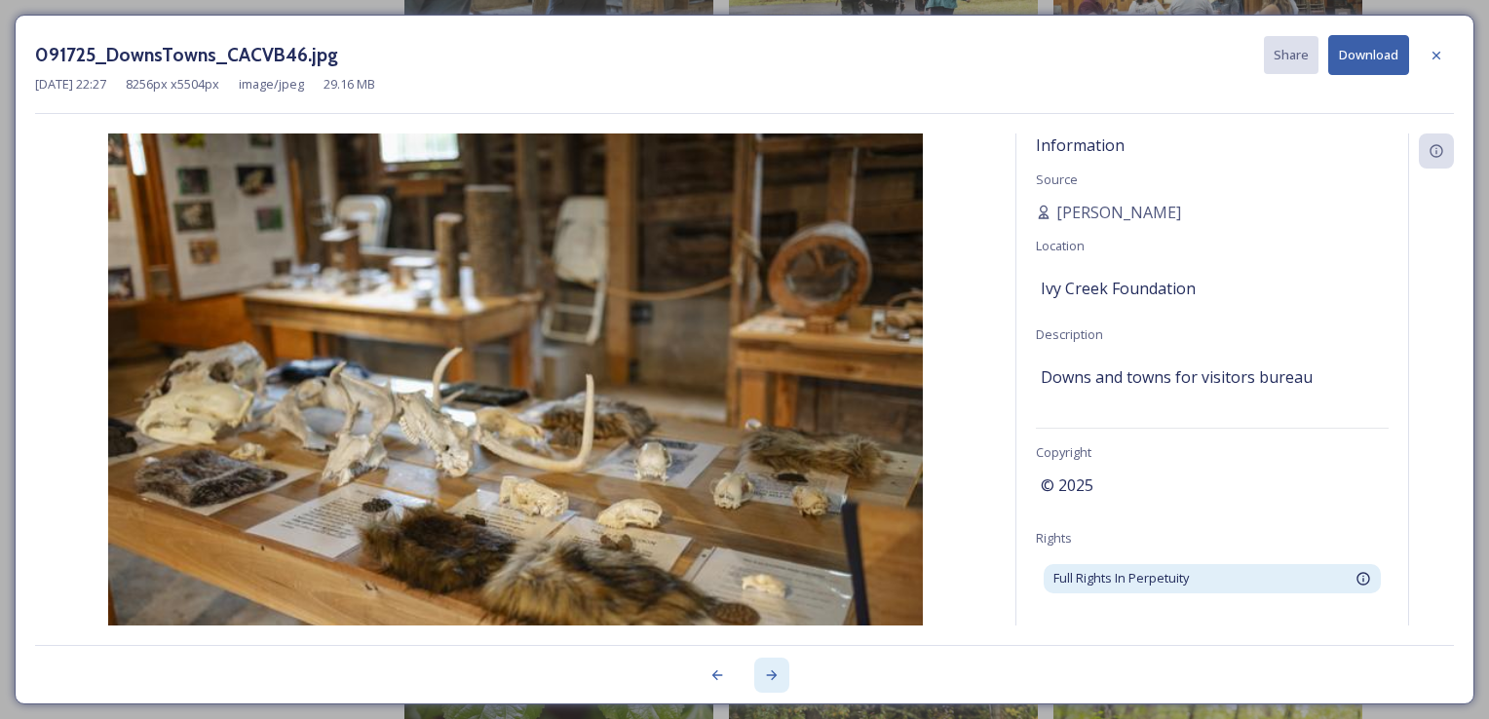
click at [764, 671] on icon at bounding box center [772, 675] width 16 height 16
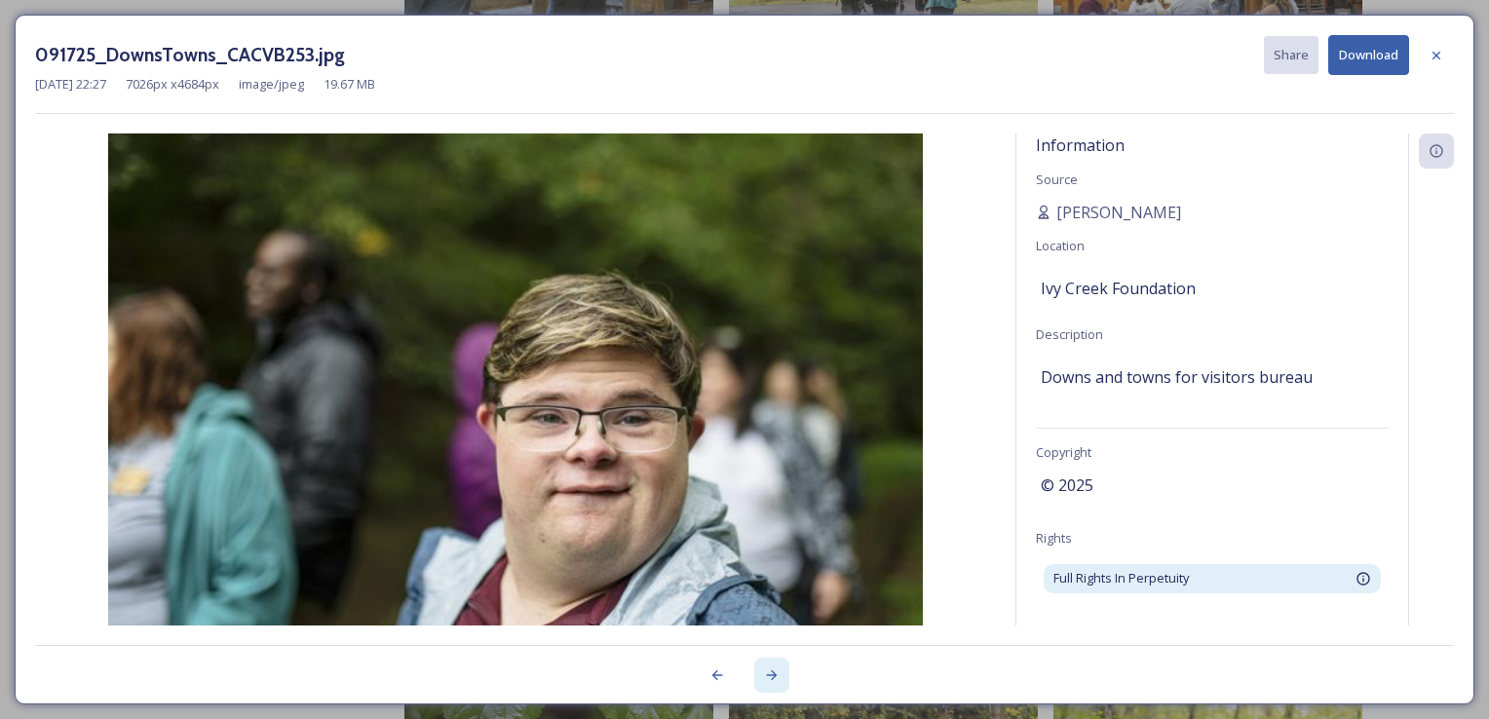
click at [764, 671] on icon at bounding box center [772, 675] width 16 height 16
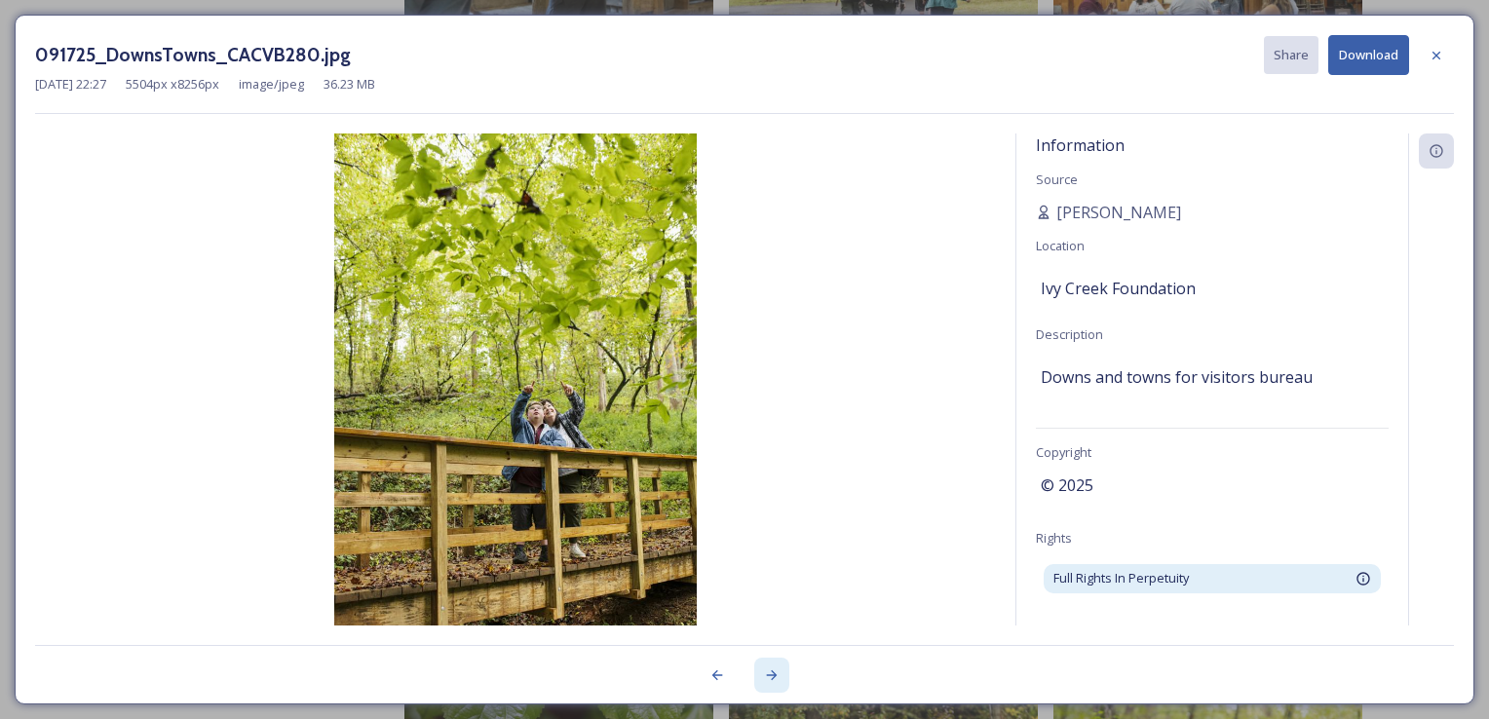
click at [764, 671] on icon at bounding box center [772, 675] width 16 height 16
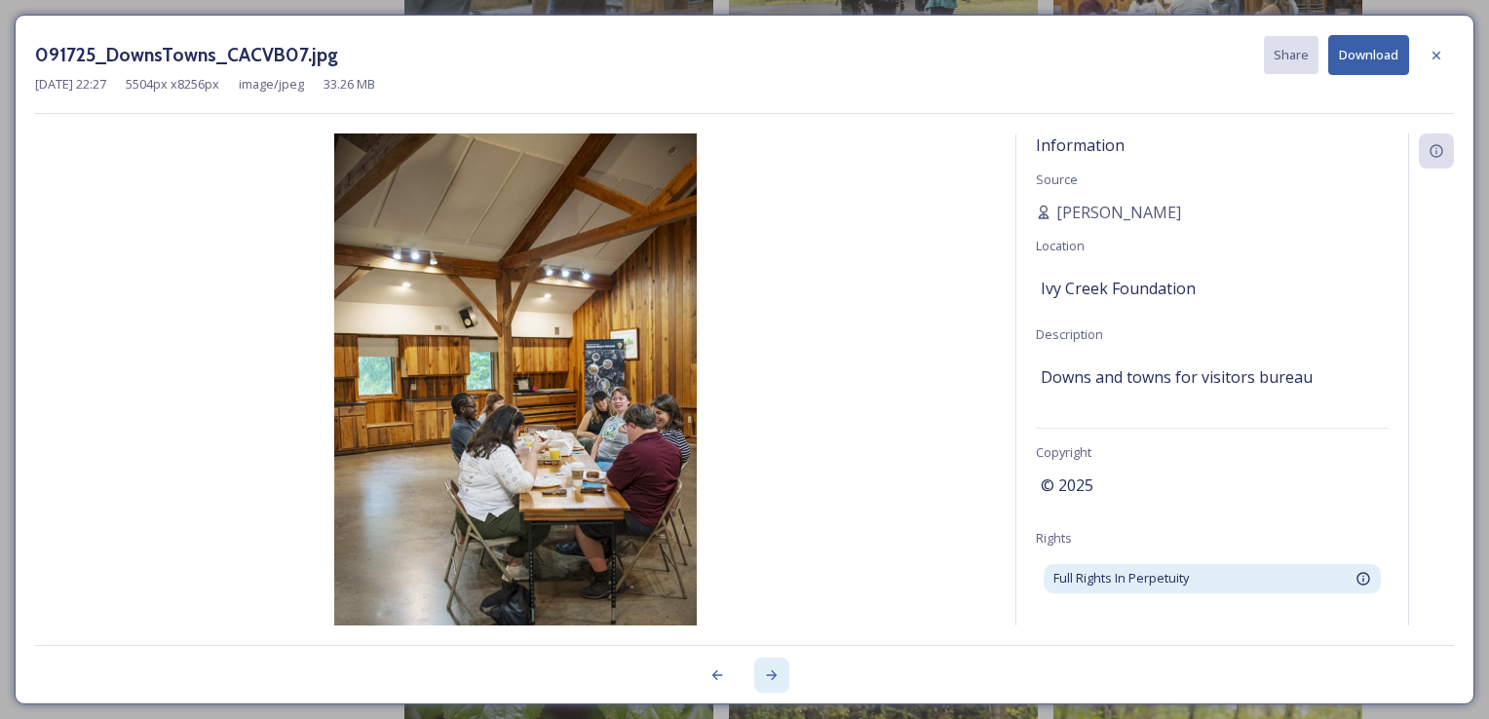
click at [764, 671] on icon at bounding box center [772, 675] width 16 height 16
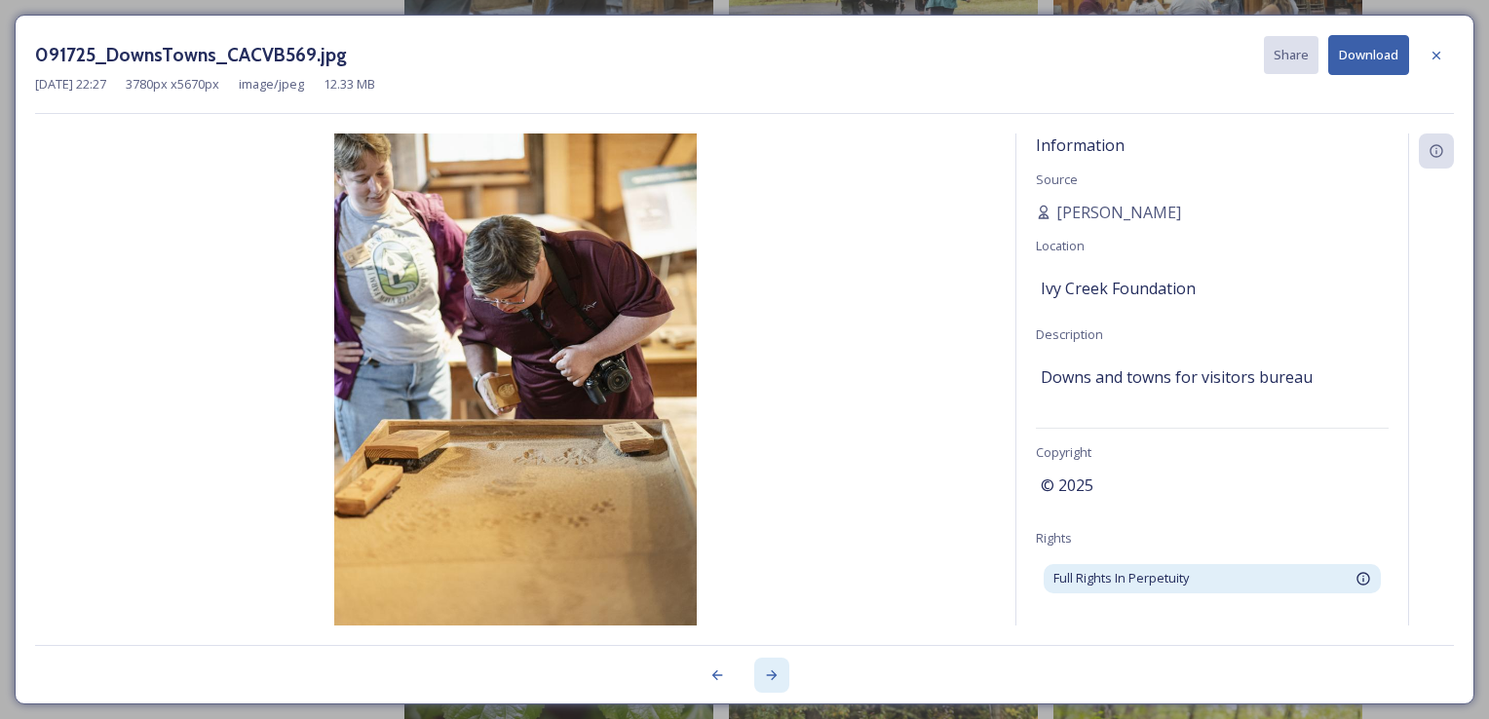
click at [764, 671] on icon at bounding box center [772, 675] width 16 height 16
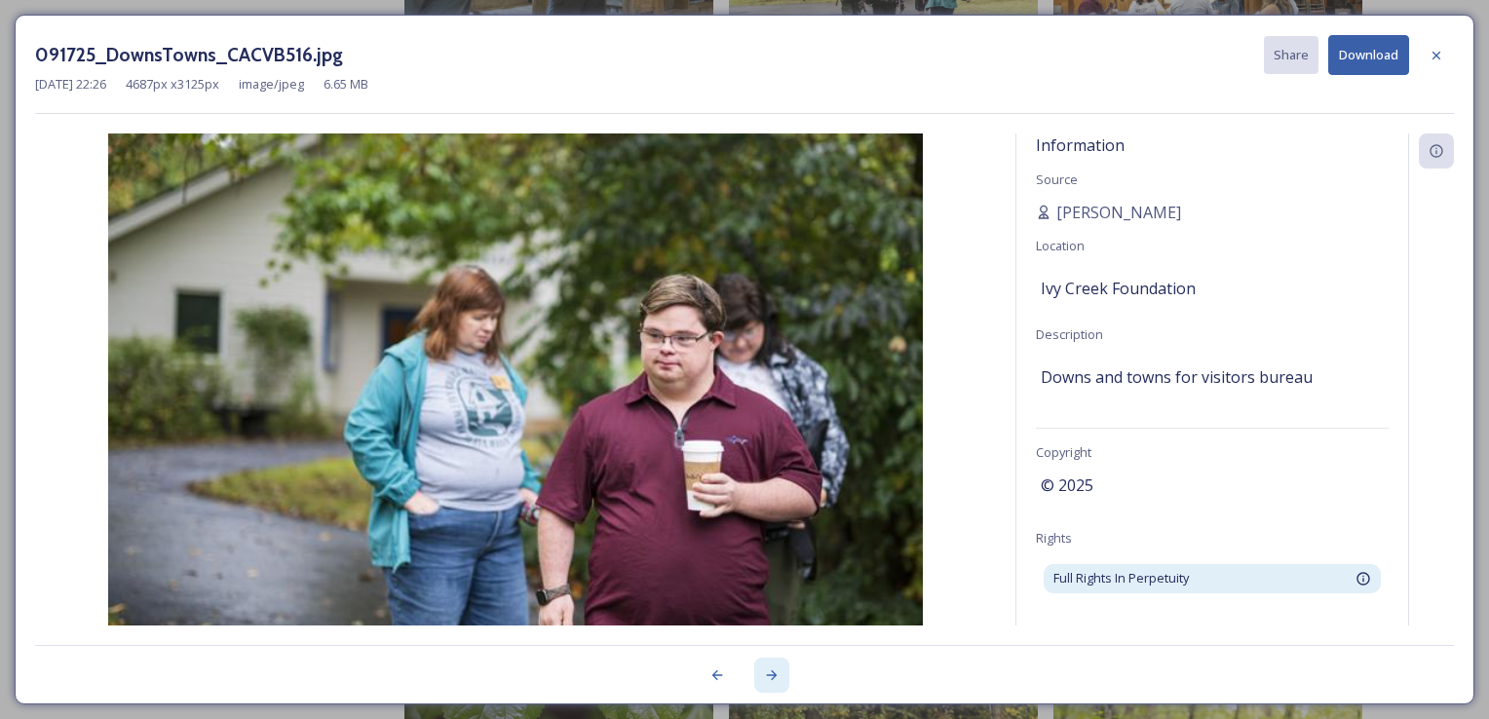
click at [764, 671] on icon at bounding box center [772, 675] width 16 height 16
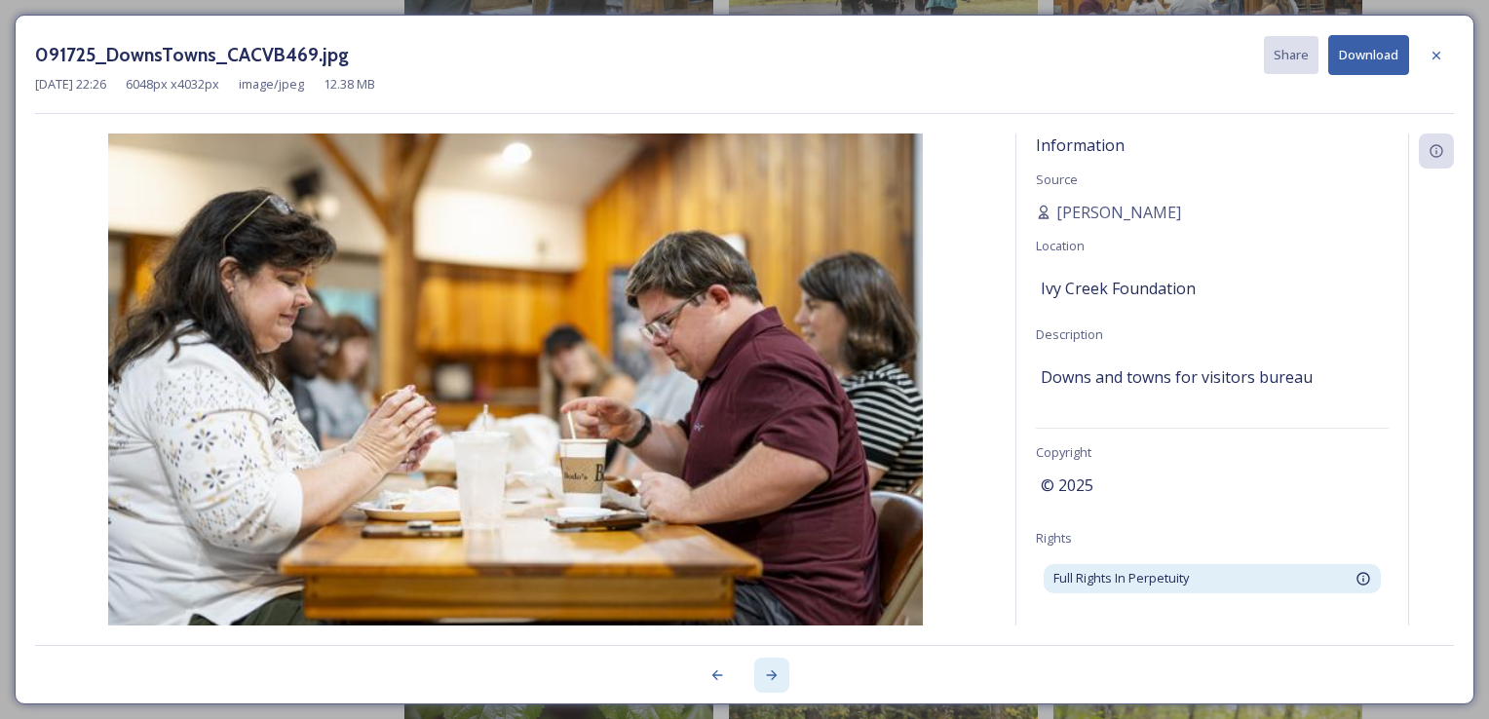
click at [764, 671] on icon at bounding box center [772, 675] width 16 height 16
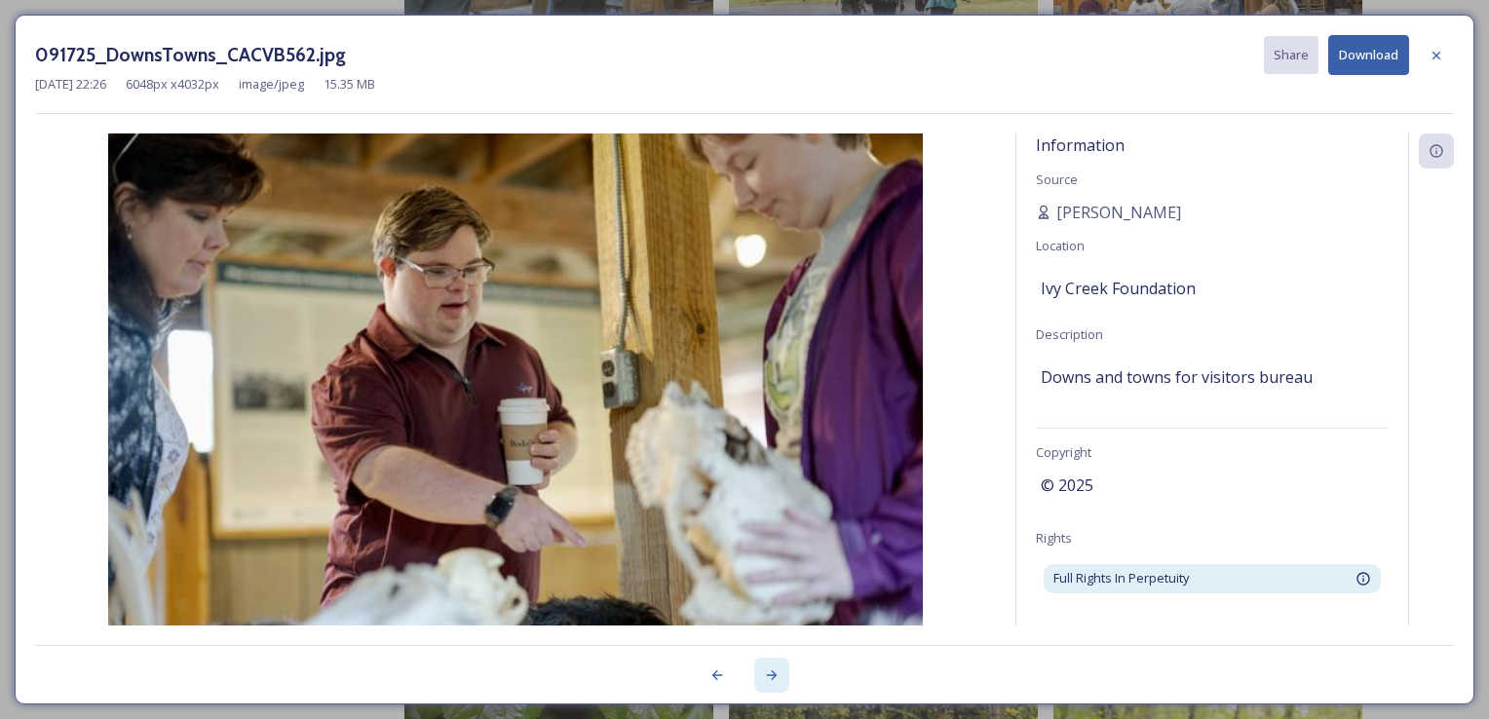
click at [764, 671] on icon at bounding box center [772, 675] width 16 height 16
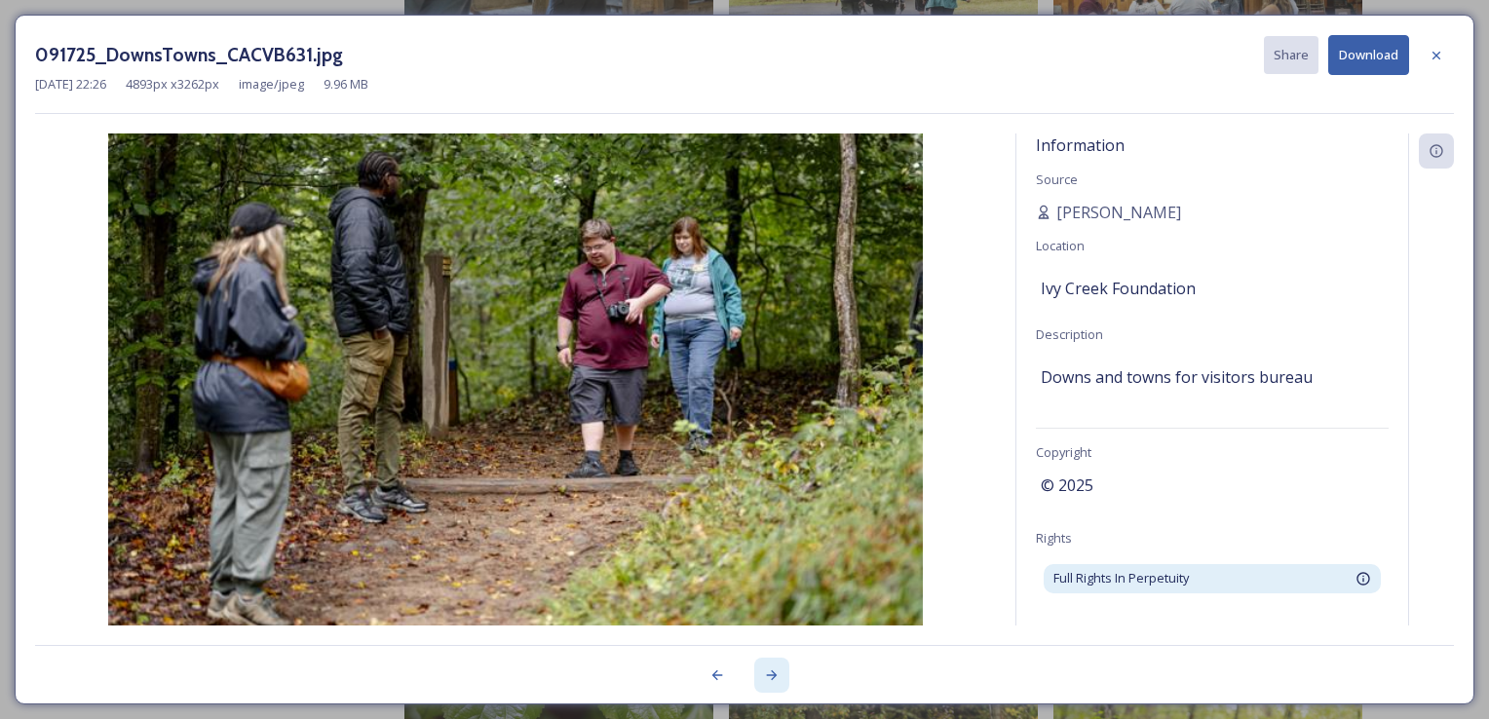
click at [764, 671] on icon at bounding box center [772, 675] width 16 height 16
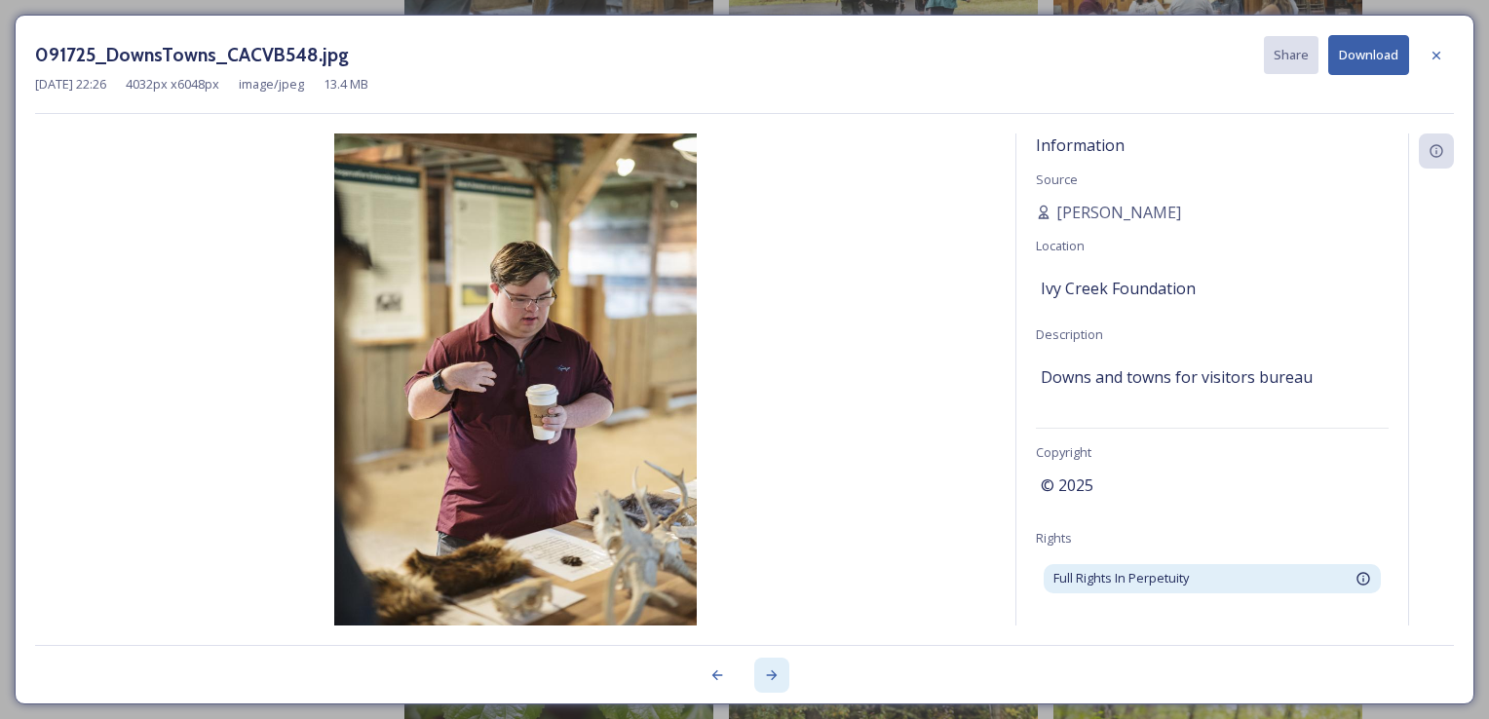
click at [764, 671] on icon at bounding box center [772, 675] width 16 height 16
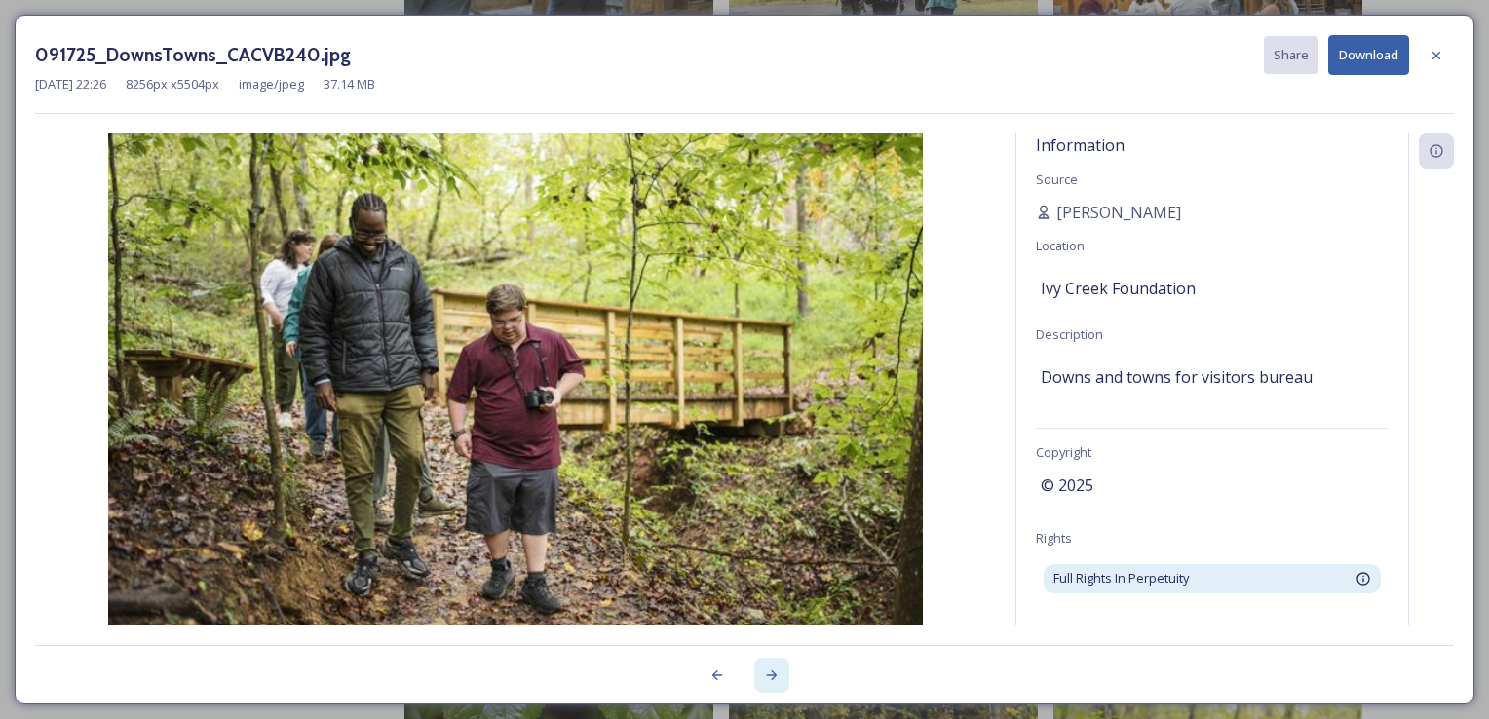
click at [764, 672] on icon at bounding box center [772, 675] width 16 height 16
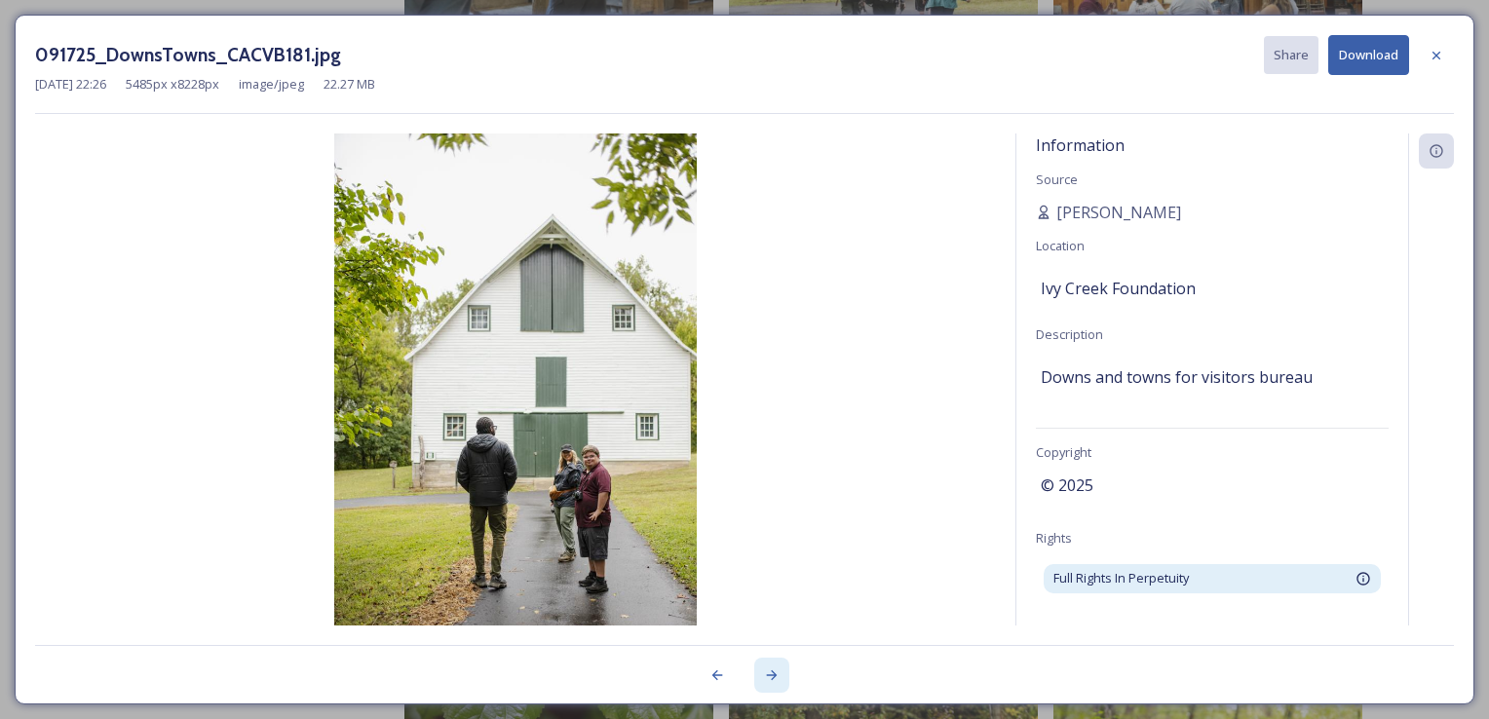
click at [764, 672] on icon at bounding box center [772, 675] width 16 height 16
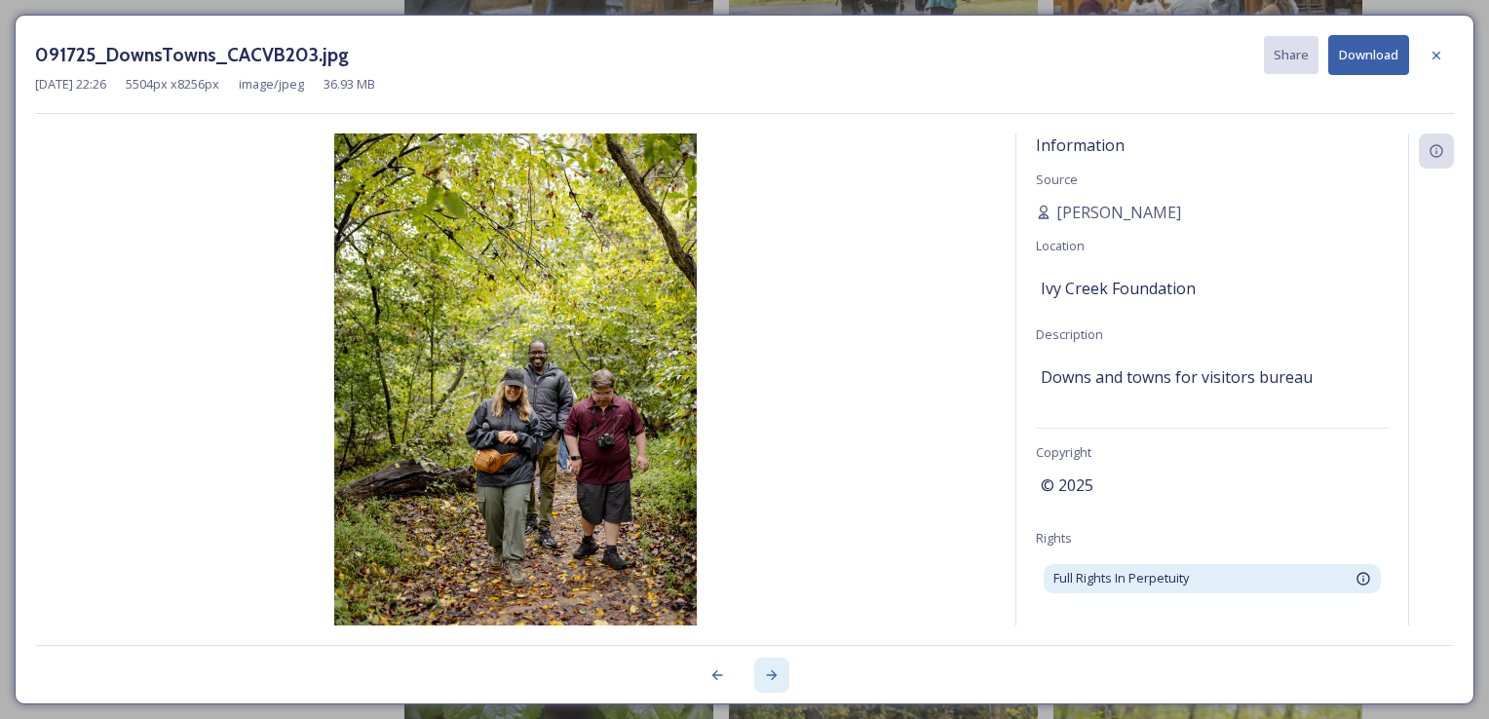
click at [764, 672] on icon at bounding box center [772, 675] width 16 height 16
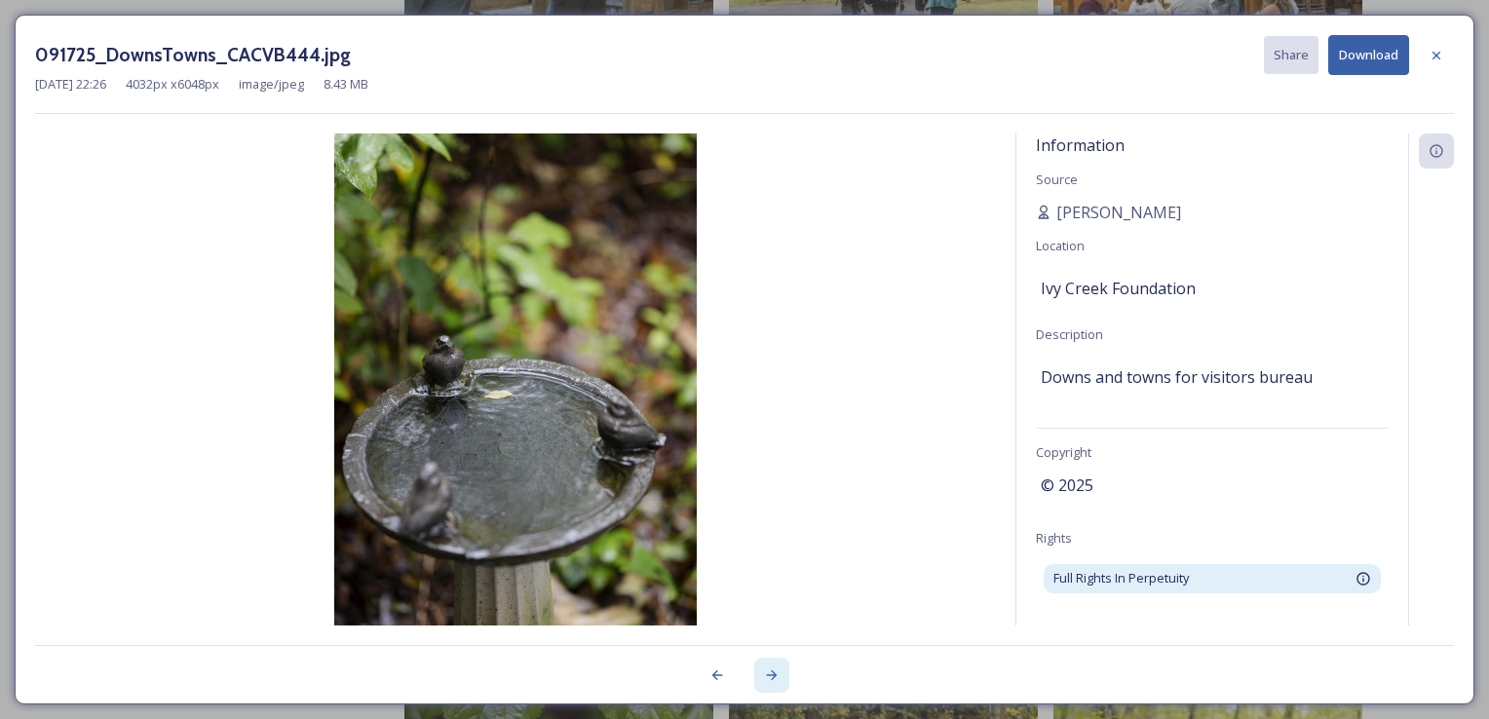
click at [764, 672] on icon at bounding box center [772, 675] width 16 height 16
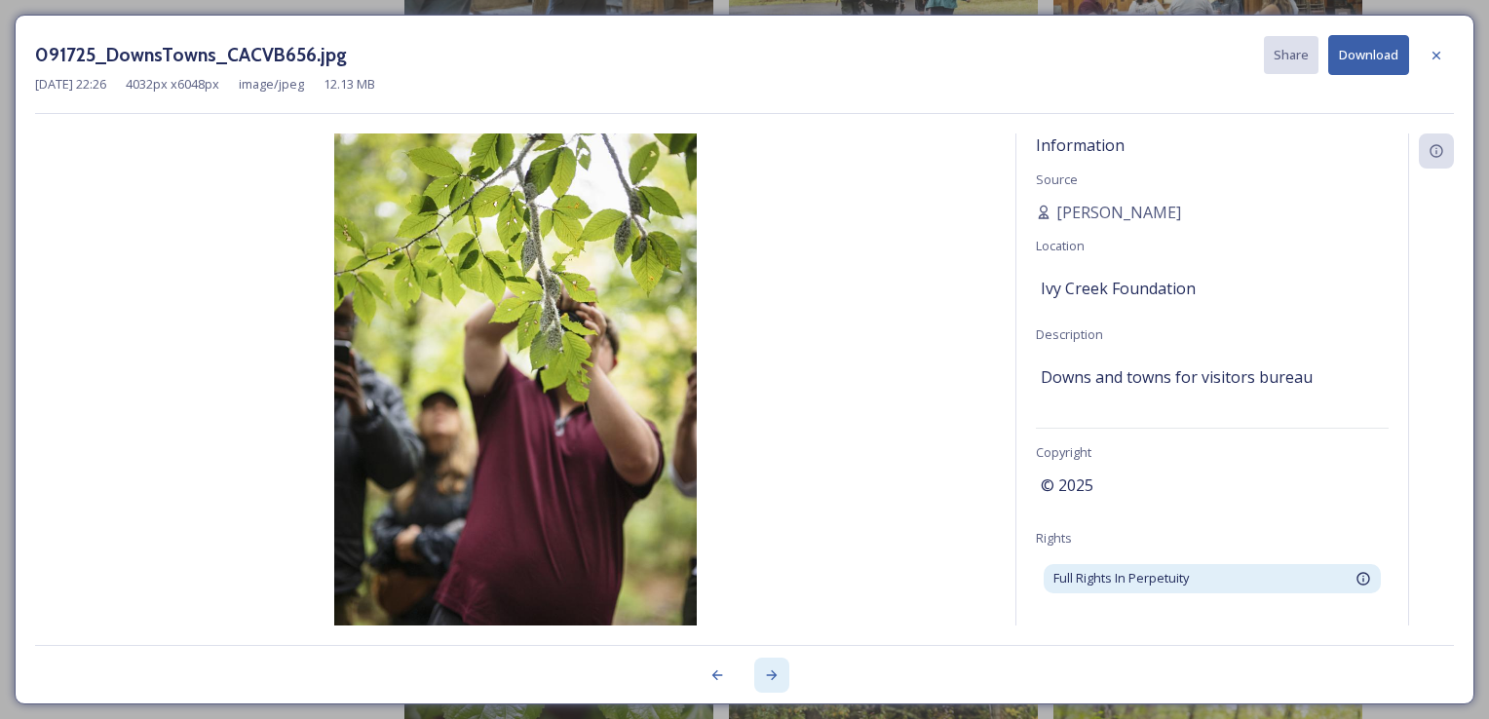
click at [764, 672] on icon at bounding box center [772, 675] width 16 height 16
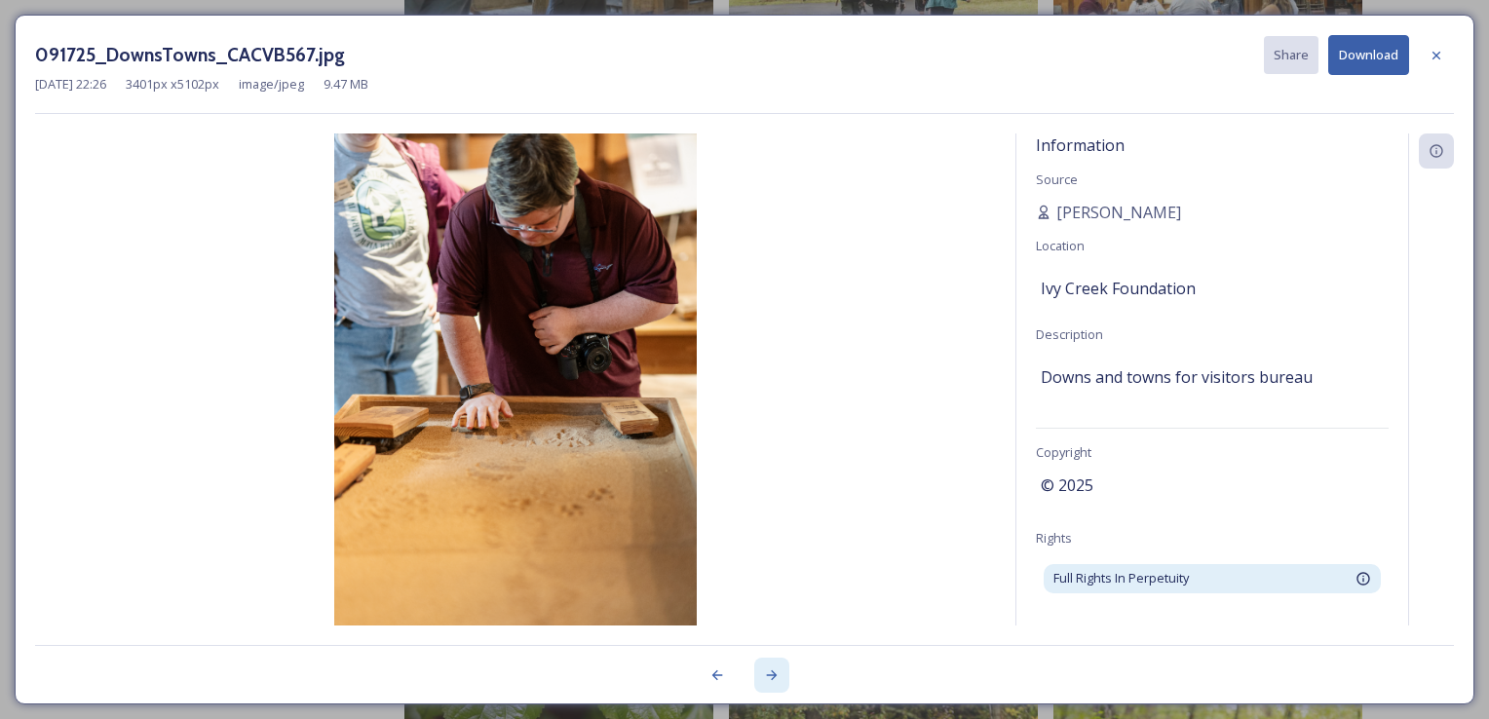
click at [759, 672] on div at bounding box center [771, 675] width 35 height 35
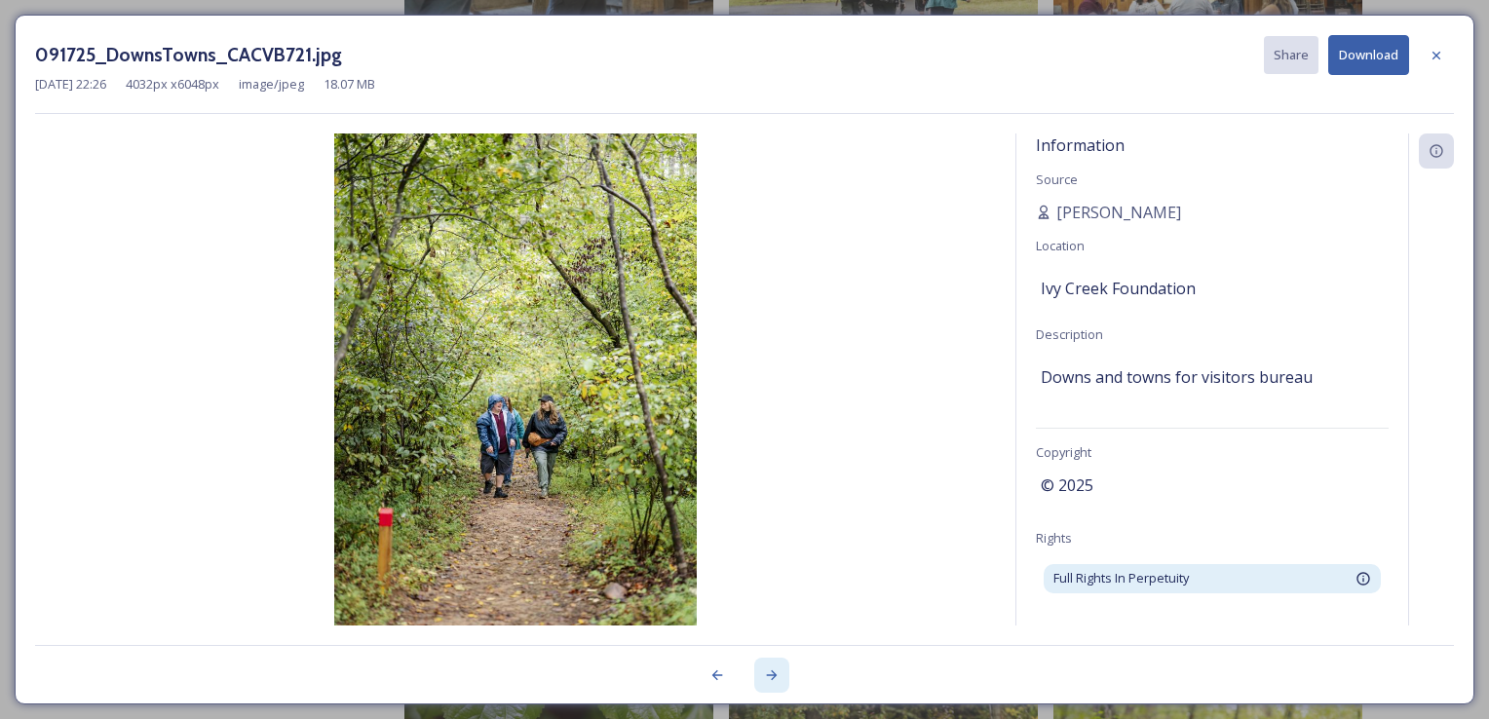
click at [760, 673] on div at bounding box center [771, 675] width 35 height 35
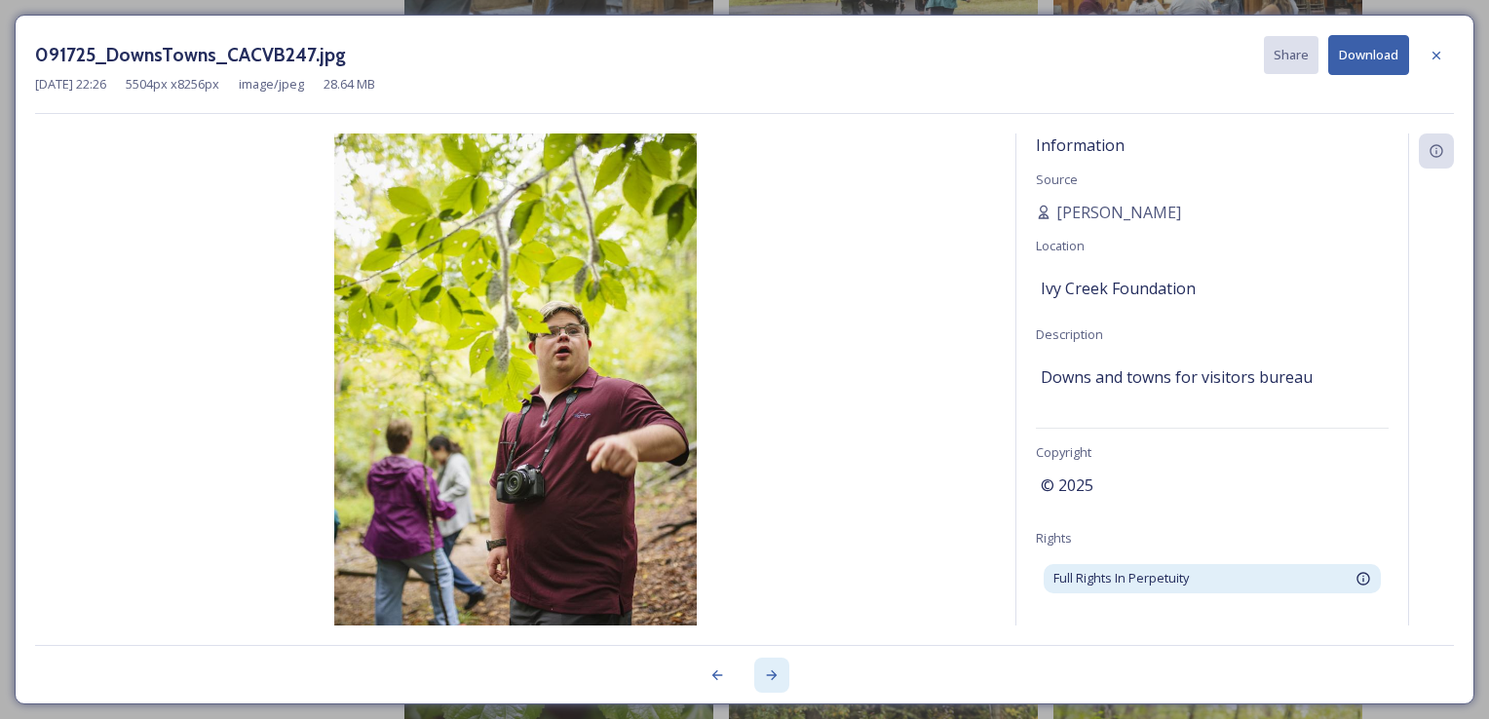
click at [760, 673] on div at bounding box center [771, 675] width 35 height 35
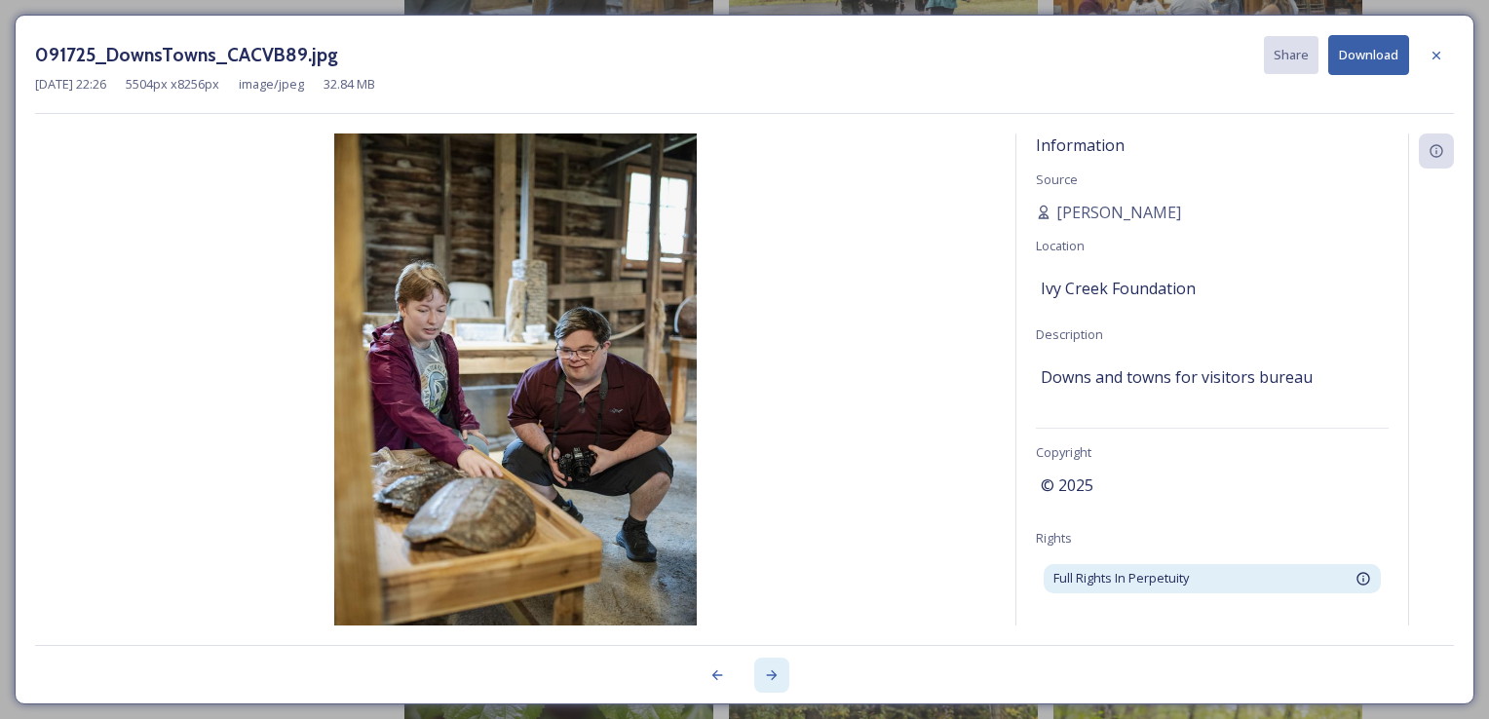
click at [760, 673] on div at bounding box center [771, 675] width 35 height 35
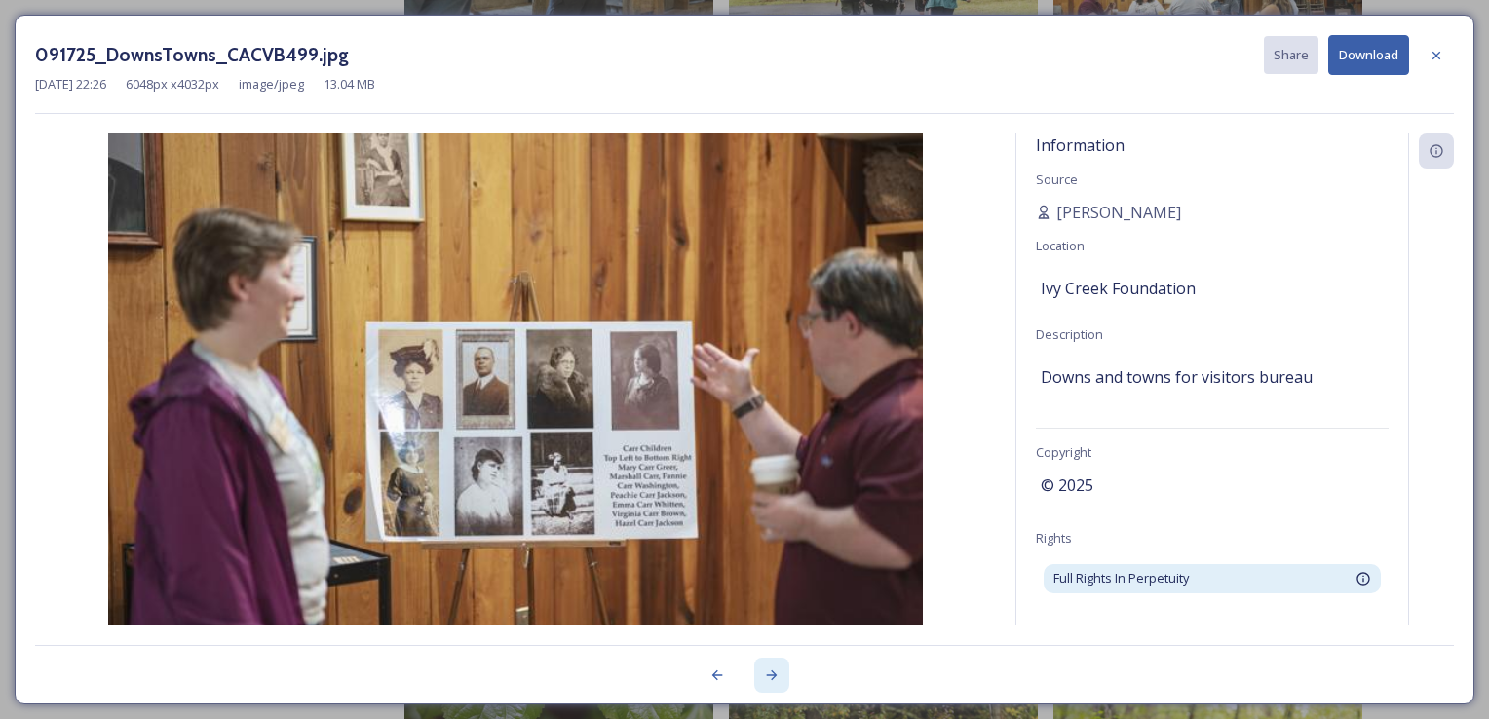
click at [760, 673] on div at bounding box center [771, 675] width 35 height 35
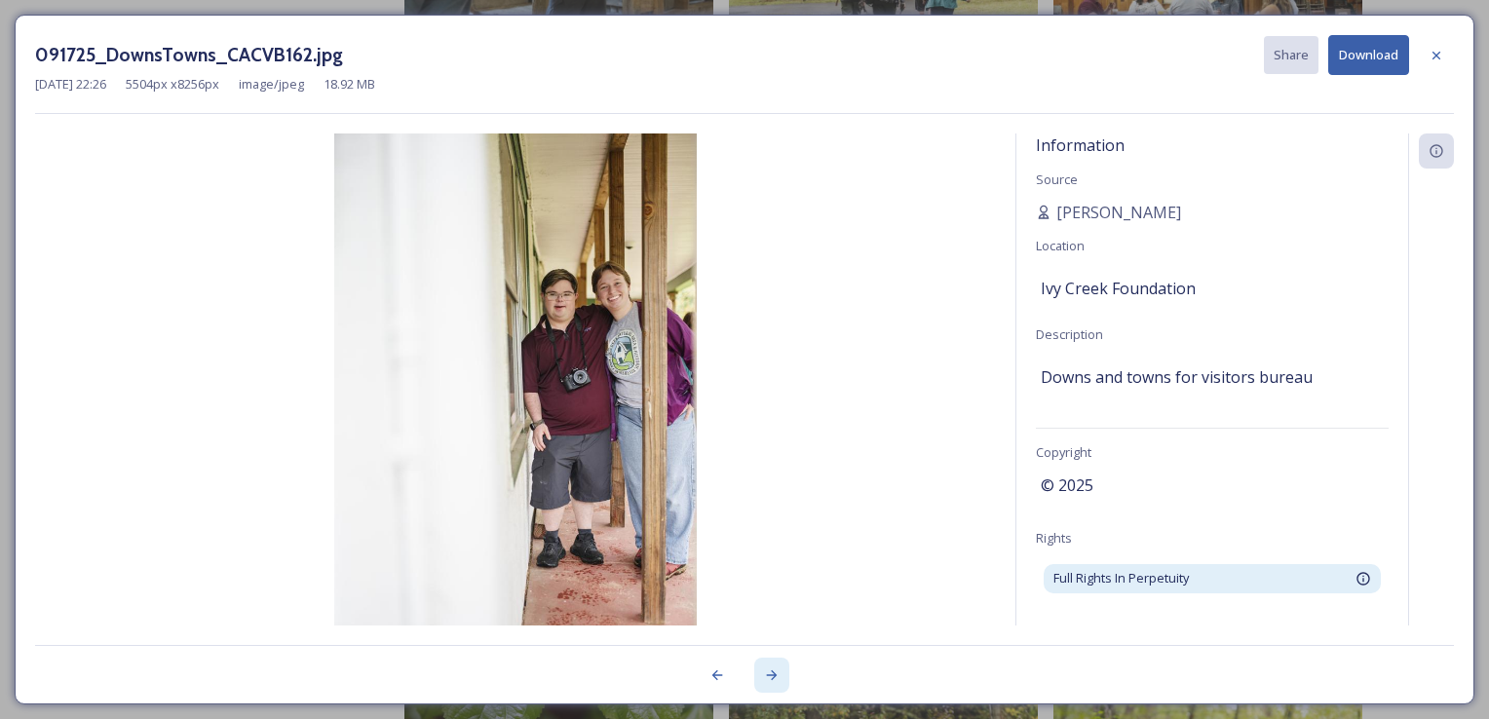
click at [760, 673] on div at bounding box center [771, 675] width 35 height 35
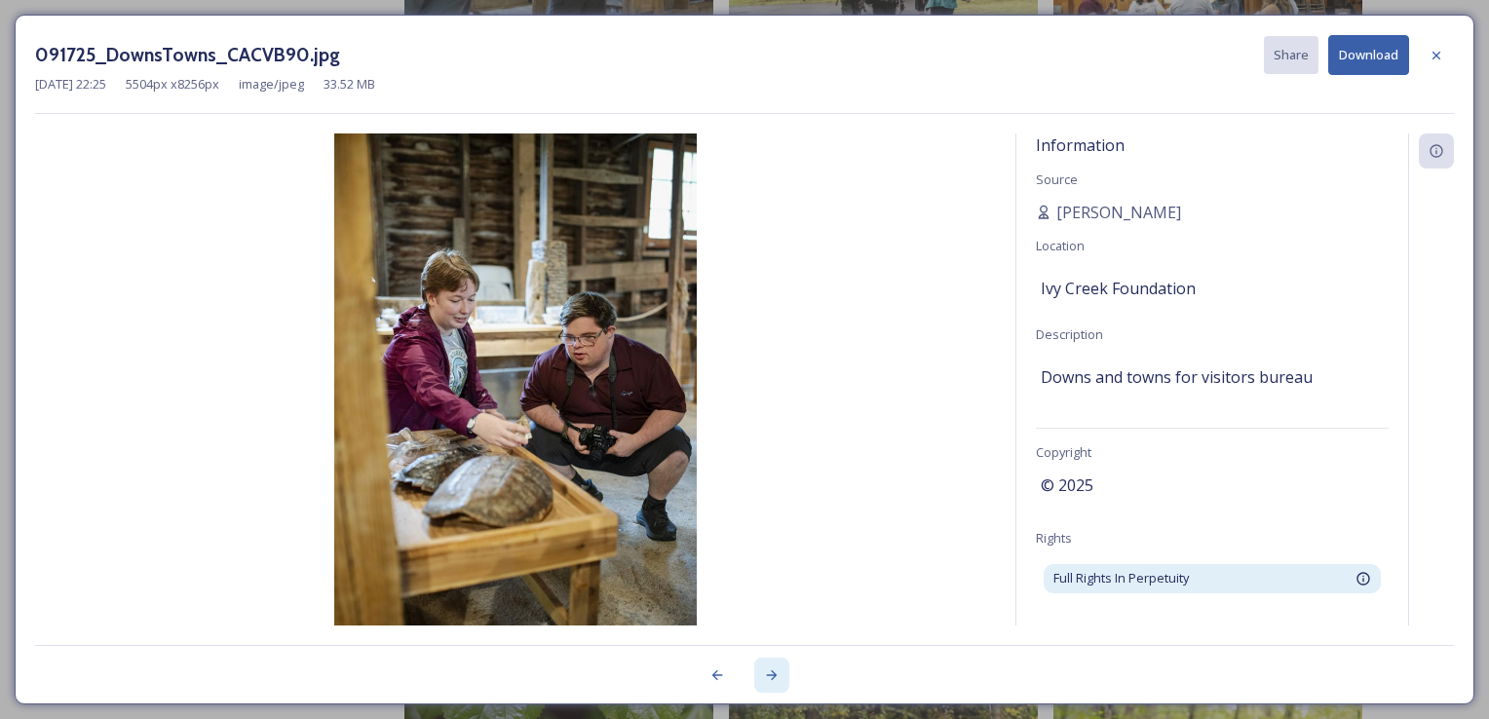
click at [760, 673] on div at bounding box center [771, 675] width 35 height 35
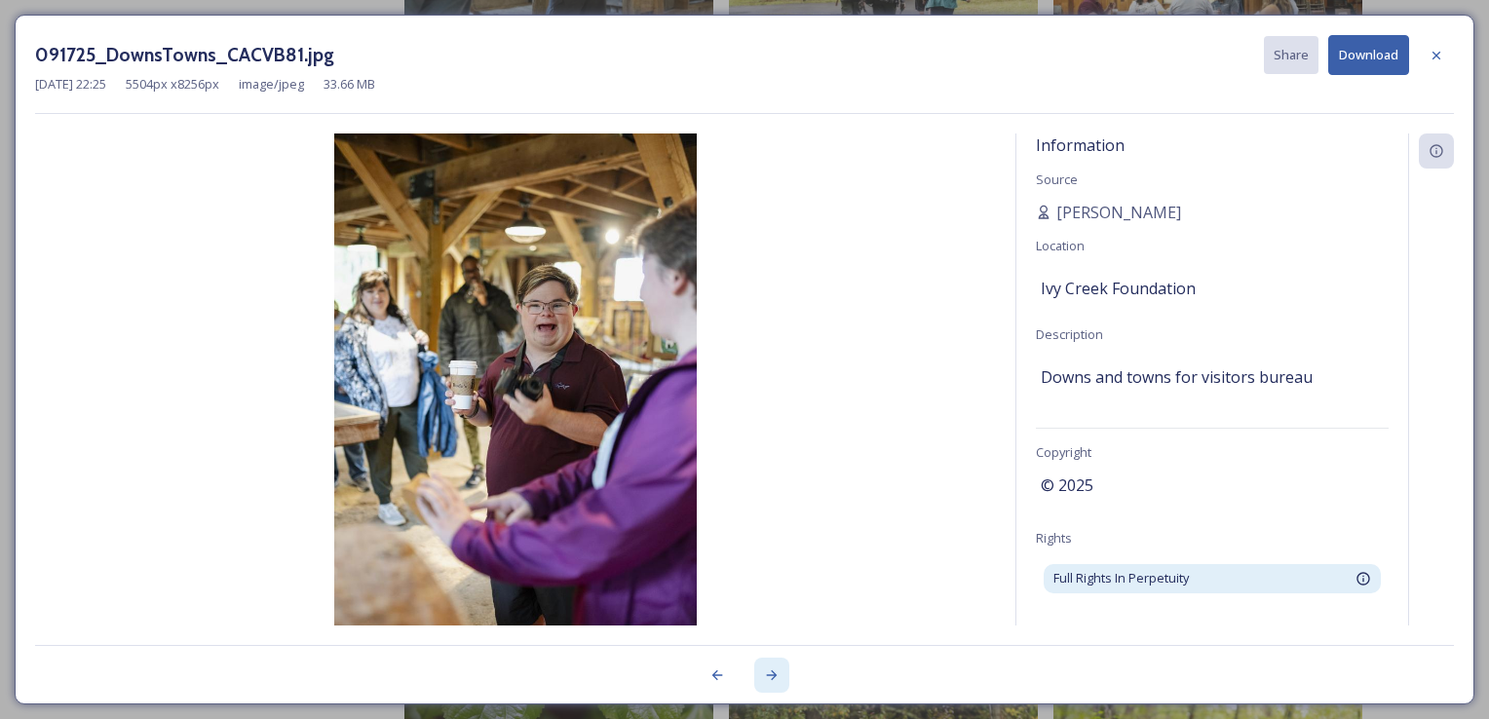
click at [760, 673] on div at bounding box center [771, 675] width 35 height 35
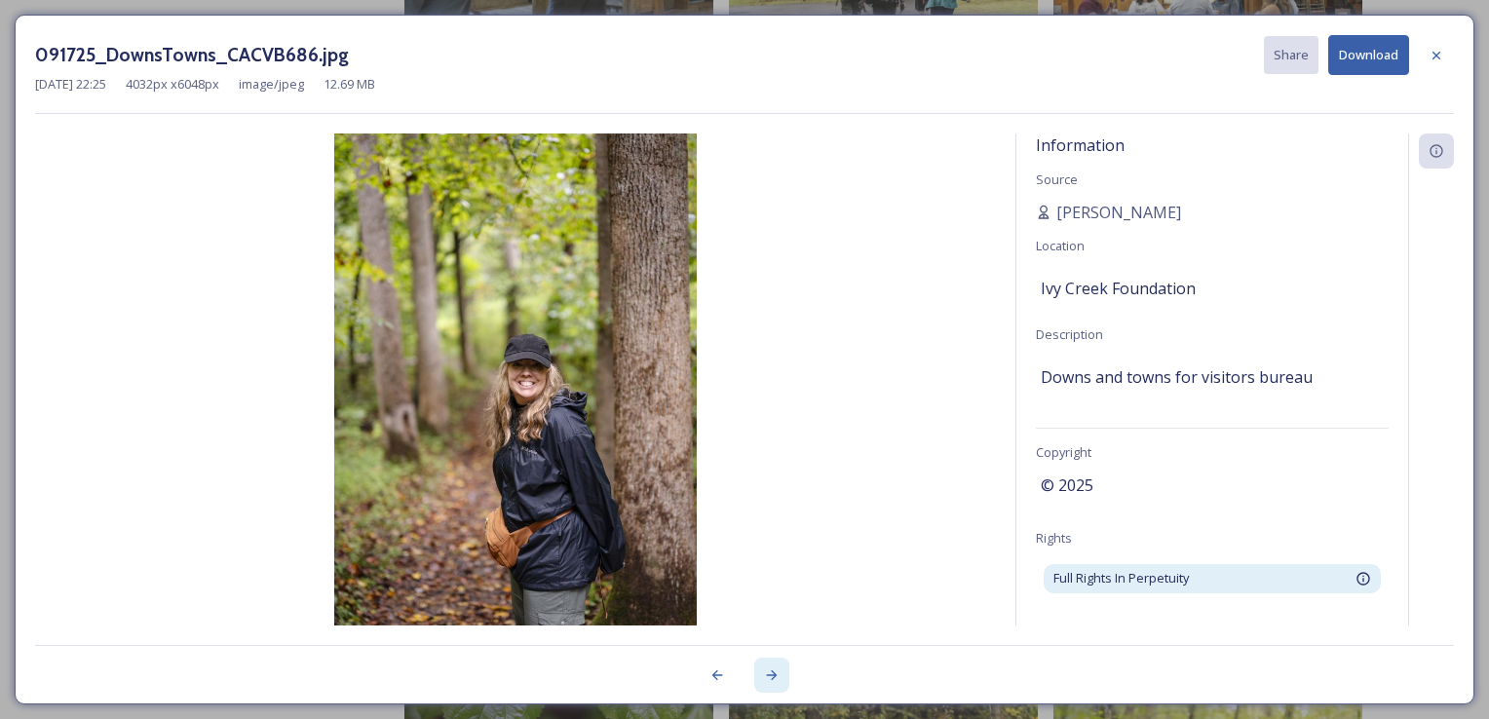
click at [760, 673] on div at bounding box center [771, 675] width 35 height 35
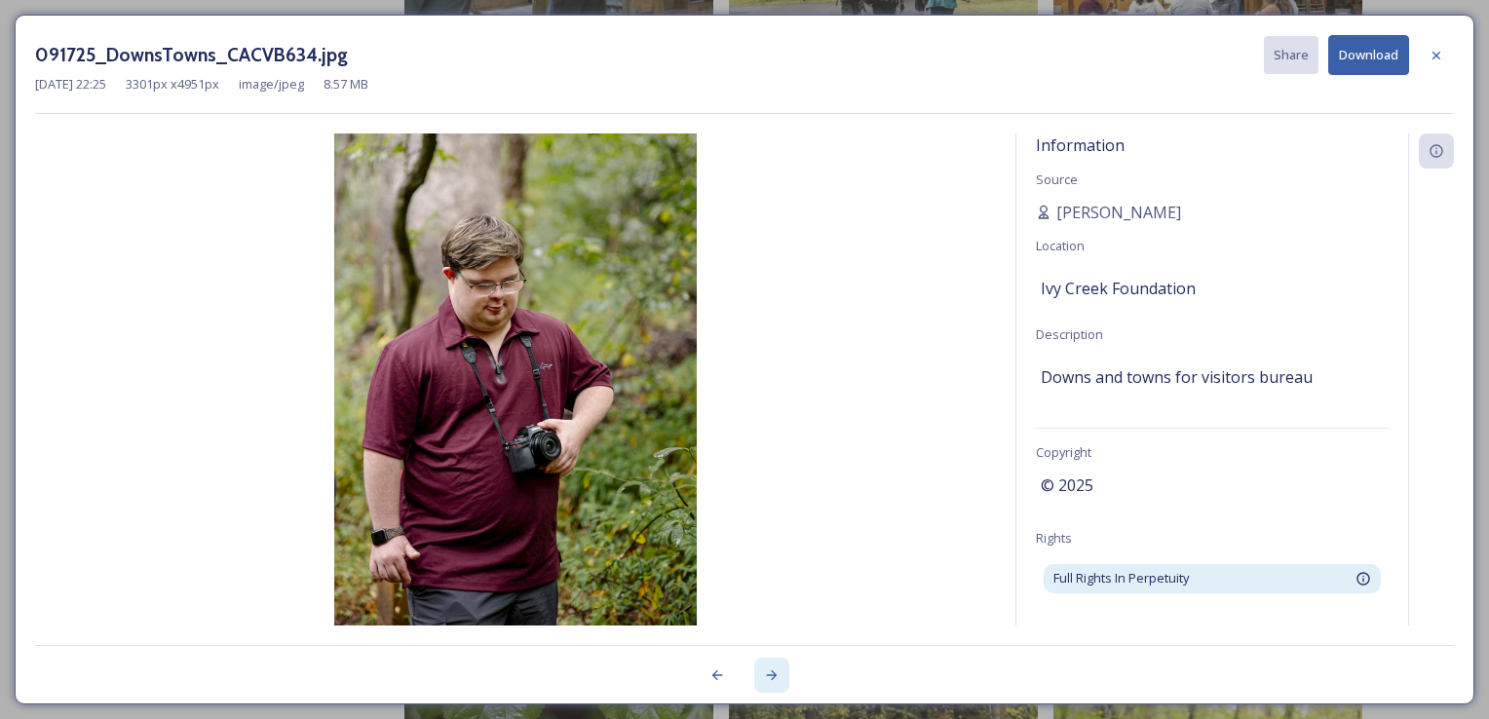
click at [760, 673] on div at bounding box center [771, 675] width 35 height 35
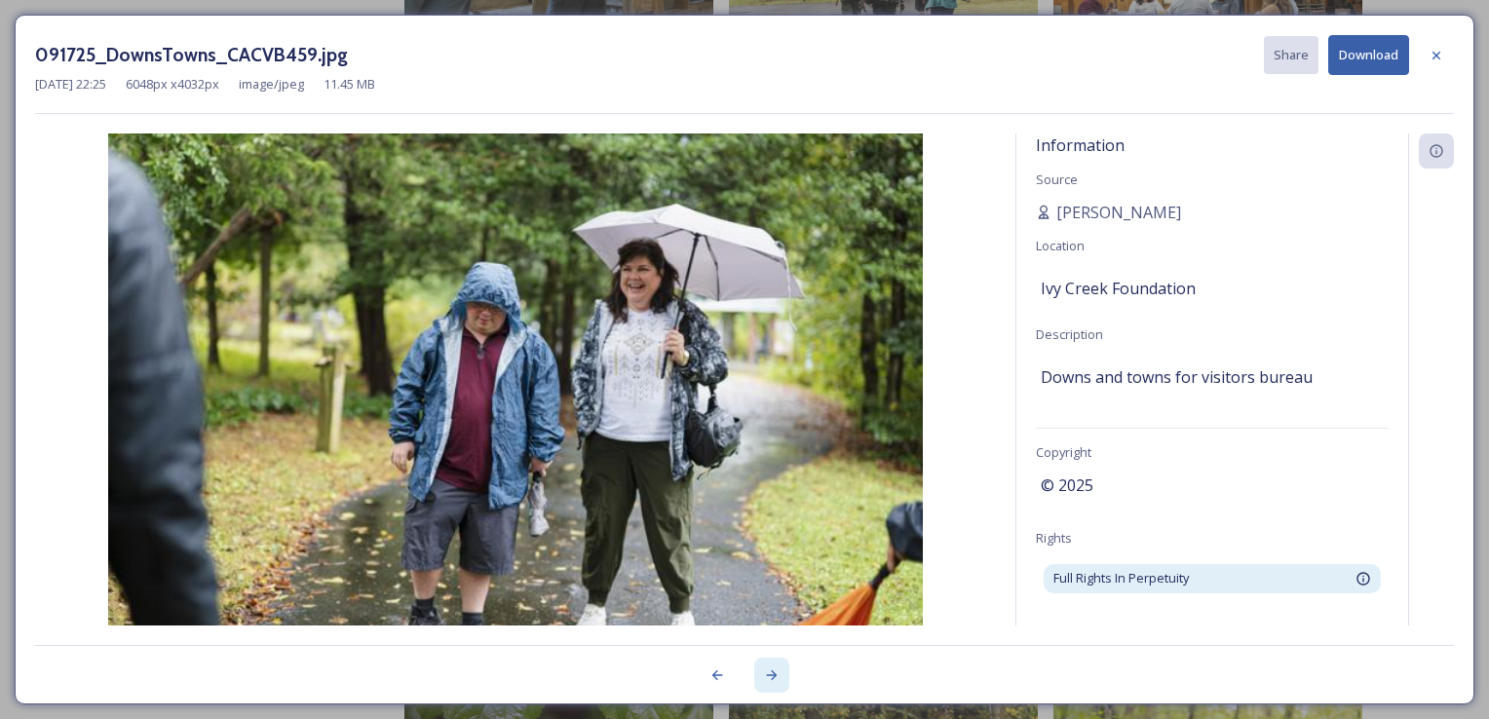
click at [760, 673] on div at bounding box center [771, 675] width 35 height 35
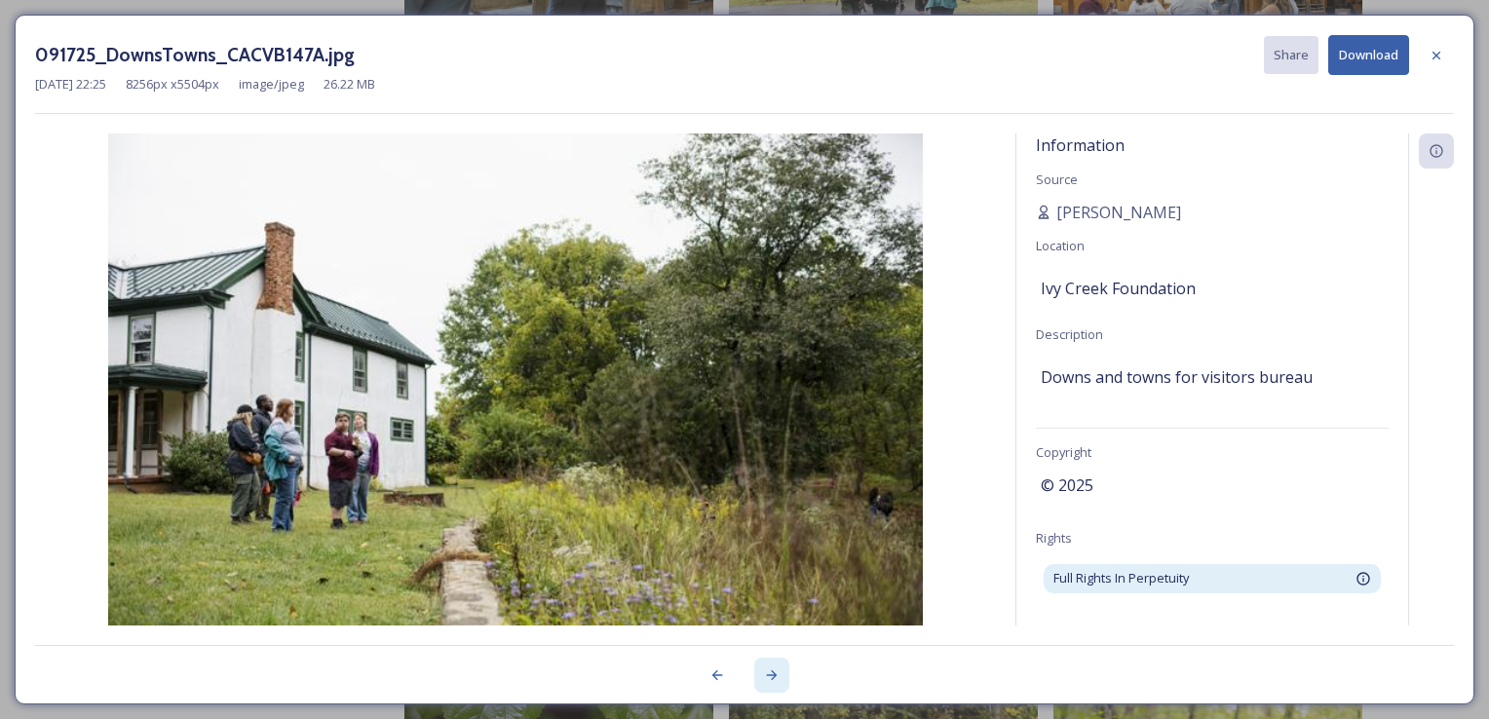
click at [760, 673] on div at bounding box center [771, 675] width 35 height 35
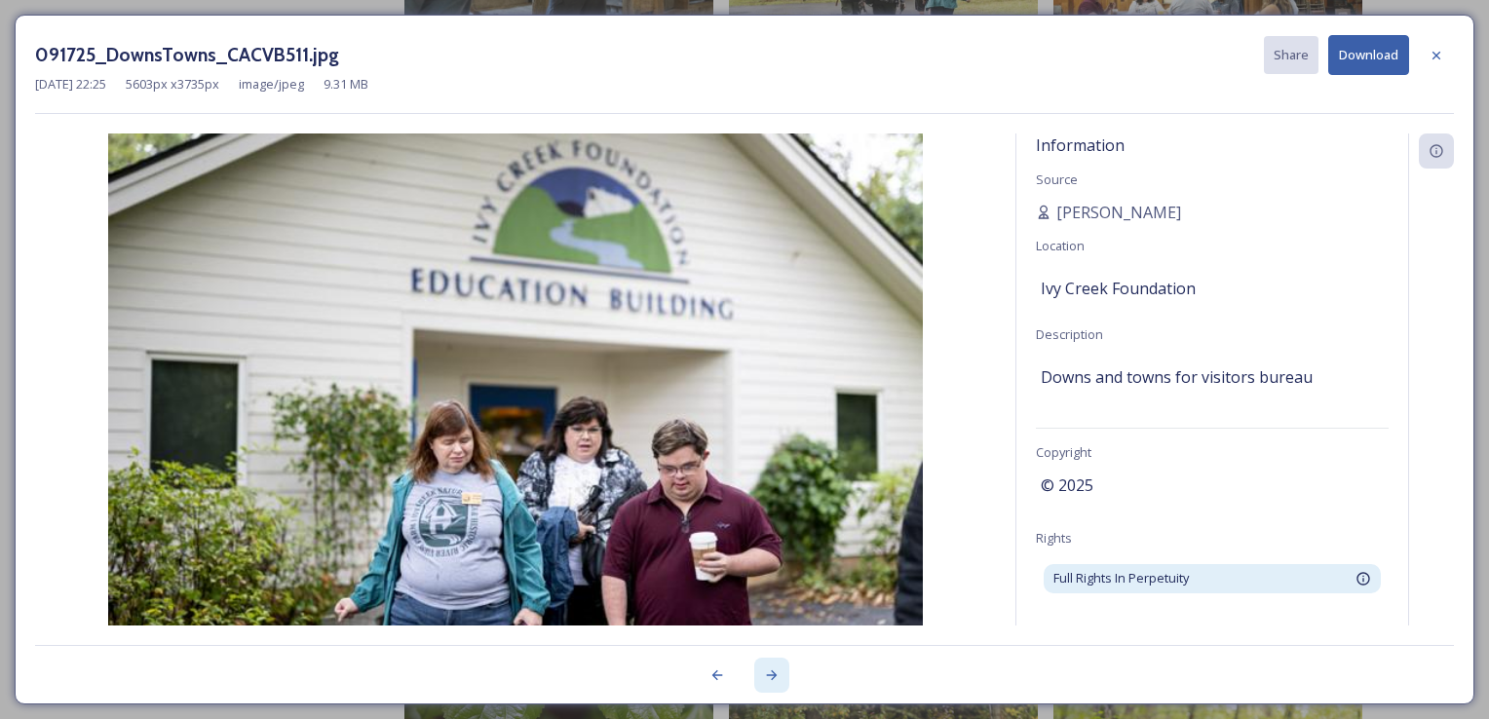
click at [760, 673] on div at bounding box center [771, 675] width 35 height 35
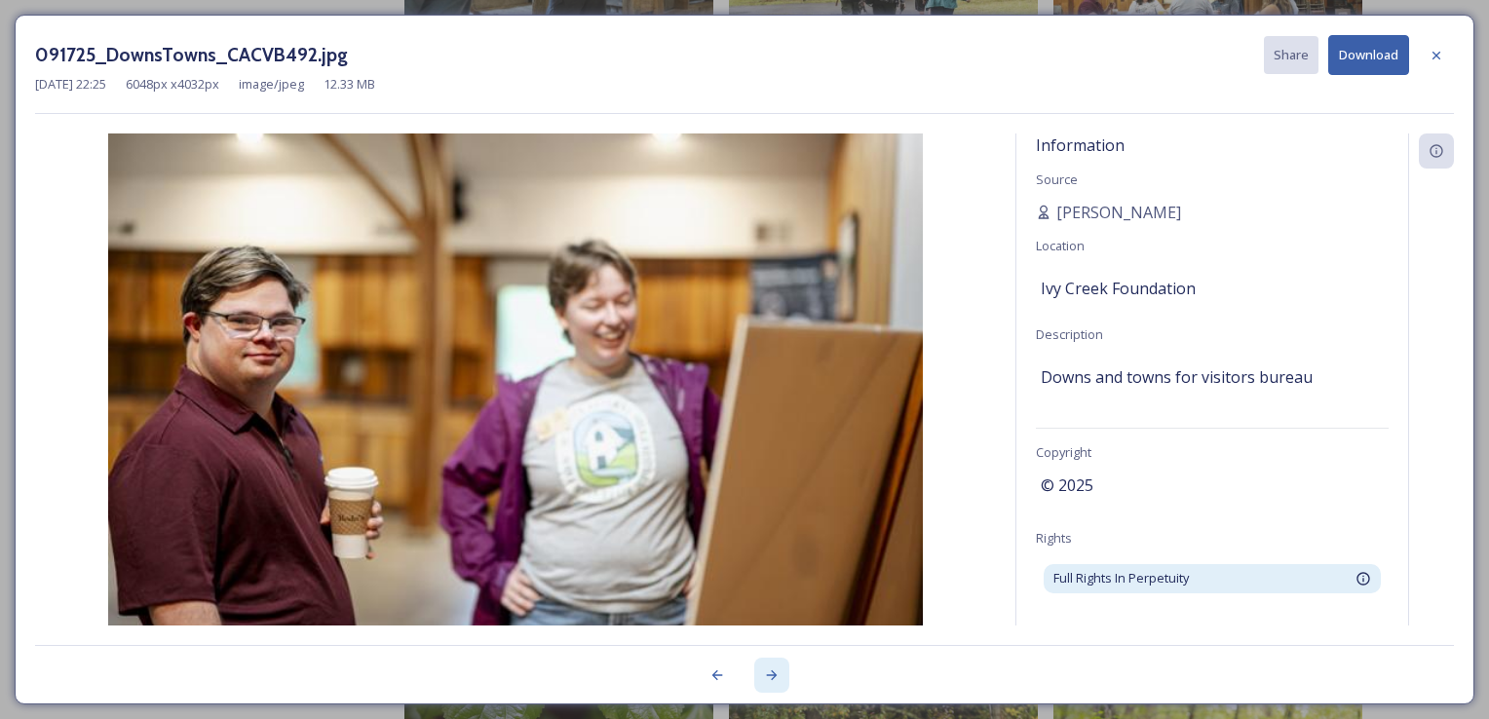
click at [760, 673] on div at bounding box center [771, 675] width 35 height 35
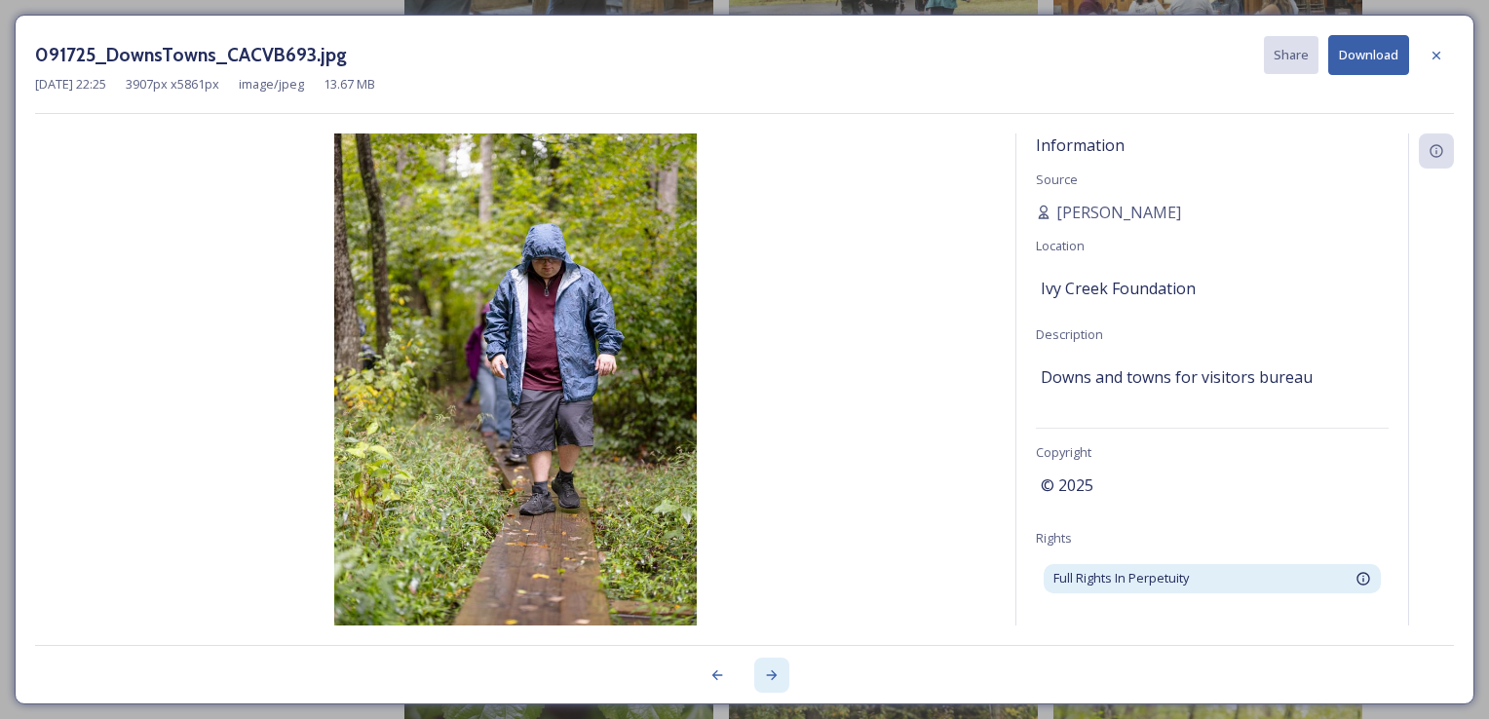
click at [760, 673] on div at bounding box center [771, 675] width 35 height 35
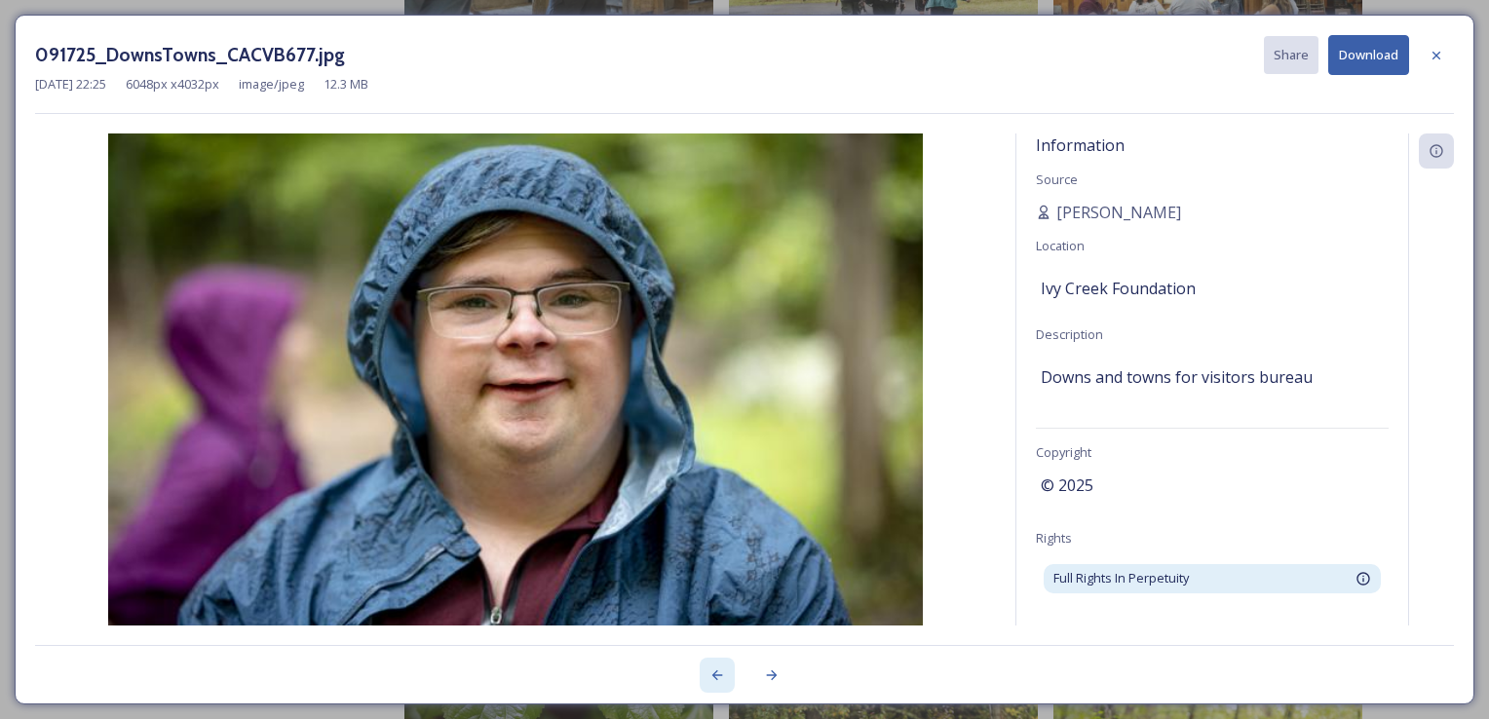
click at [719, 676] on icon at bounding box center [717, 675] width 16 height 16
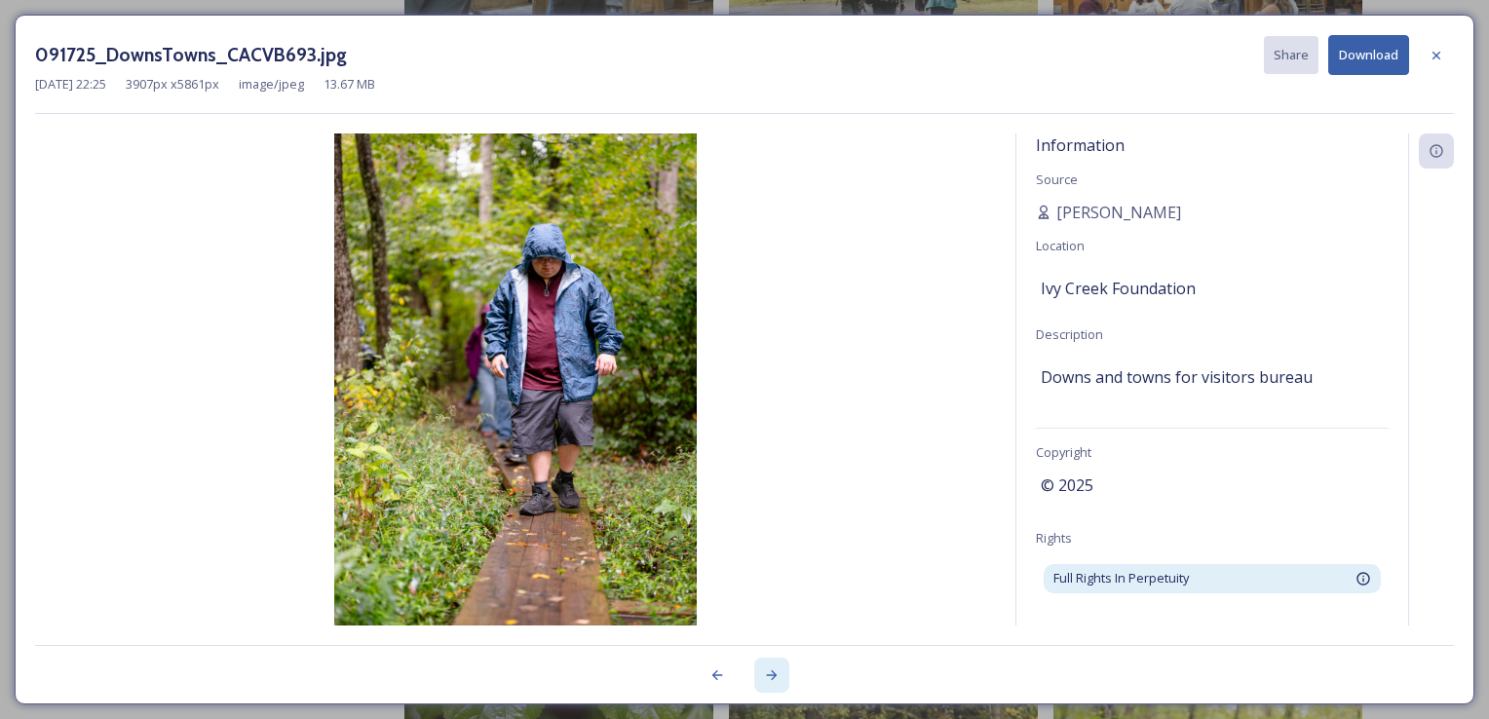
click at [772, 673] on icon at bounding box center [772, 675] width 16 height 16
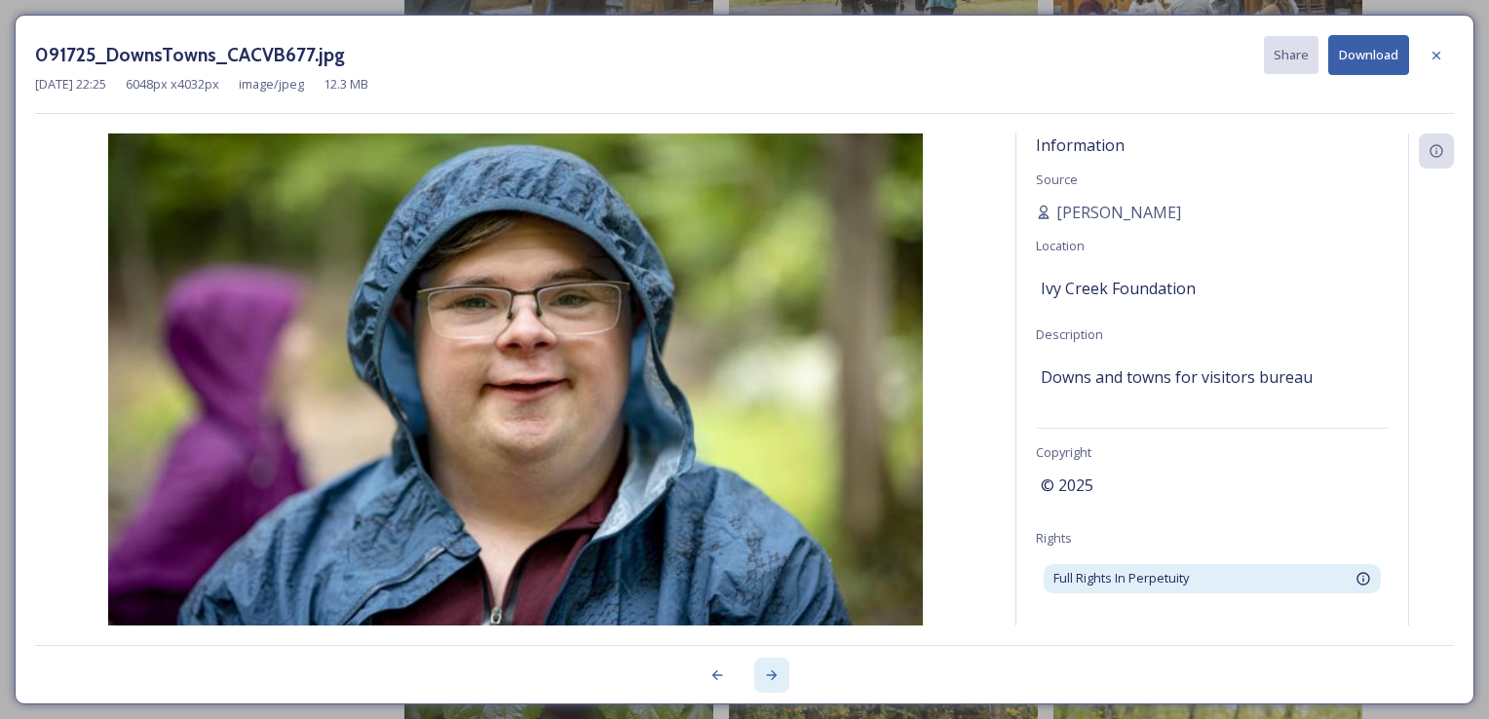
click at [772, 673] on icon at bounding box center [772, 675] width 16 height 16
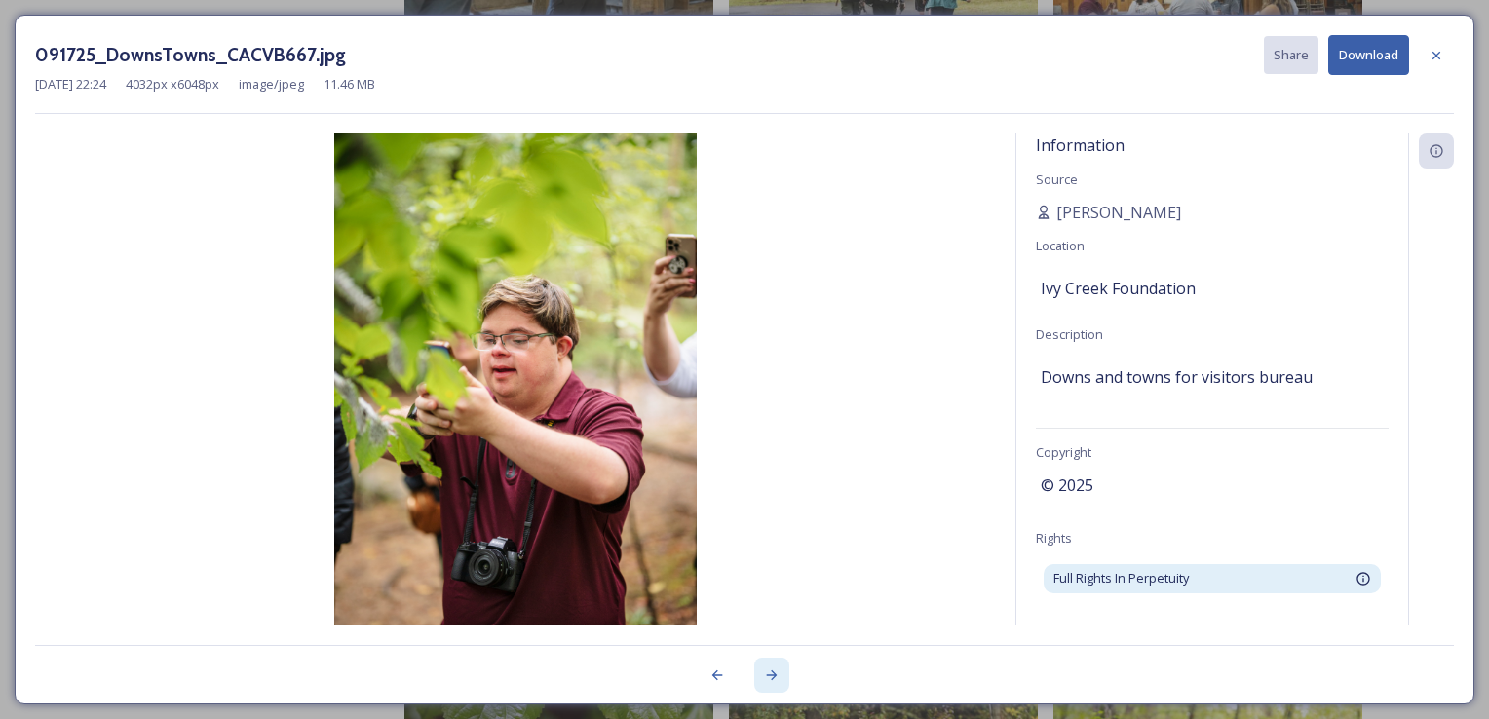
click at [772, 673] on icon at bounding box center [772, 675] width 16 height 16
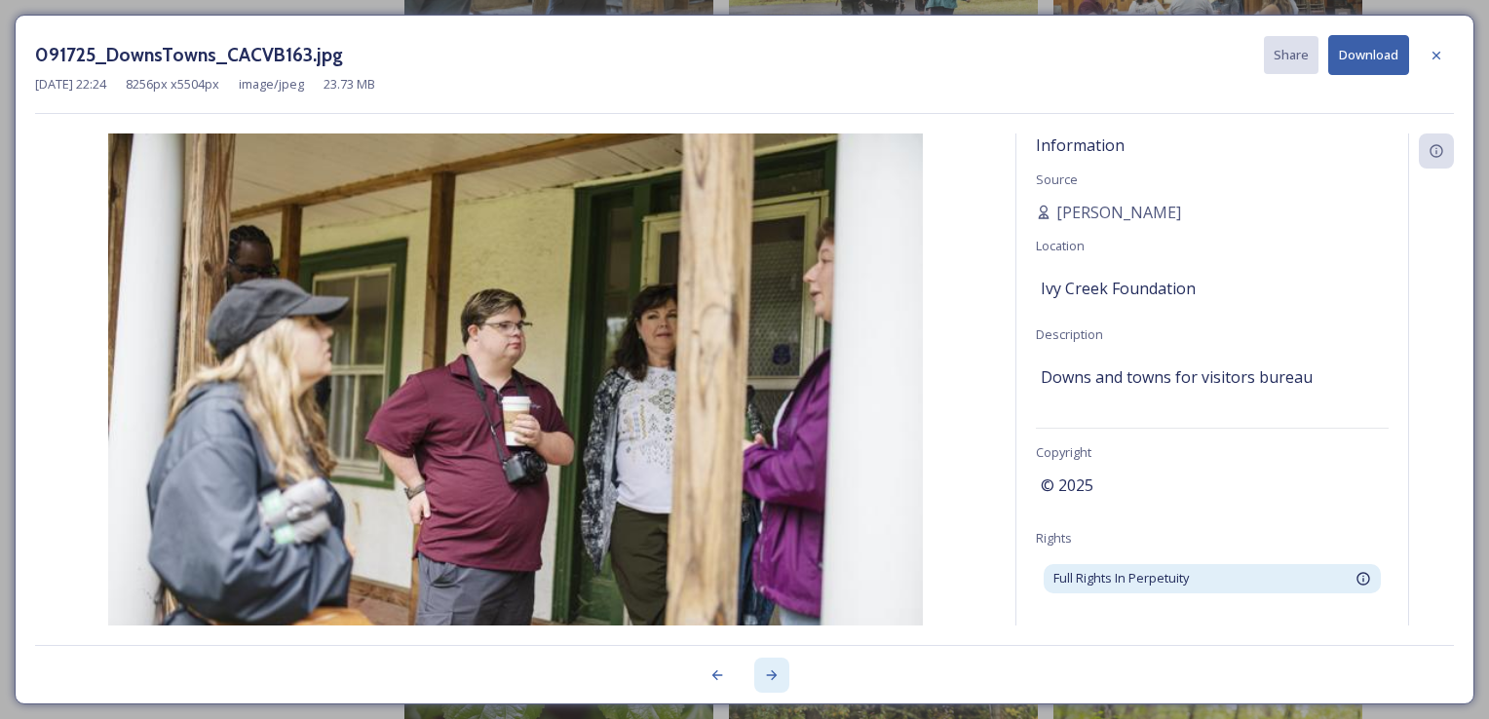
click at [772, 673] on icon at bounding box center [772, 675] width 16 height 16
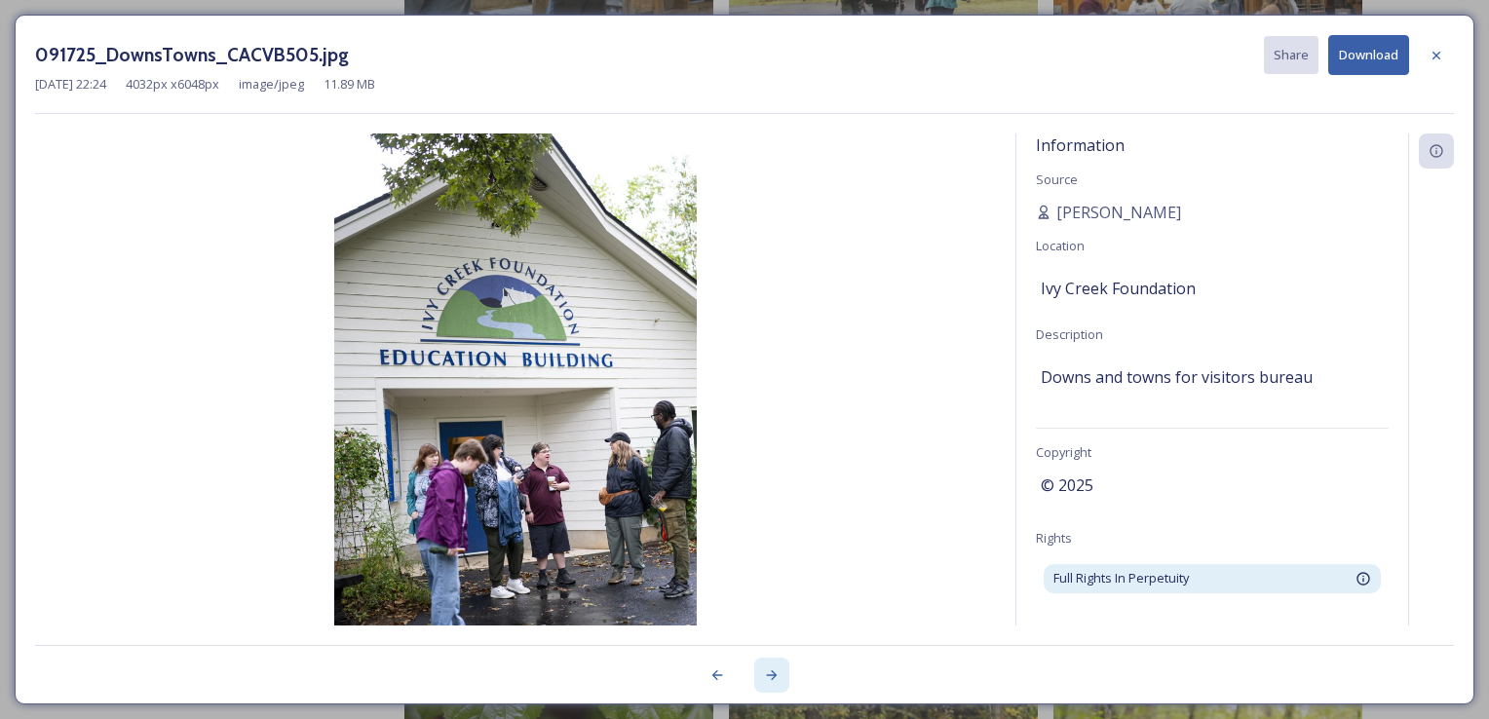
click at [772, 673] on icon at bounding box center [772, 675] width 16 height 16
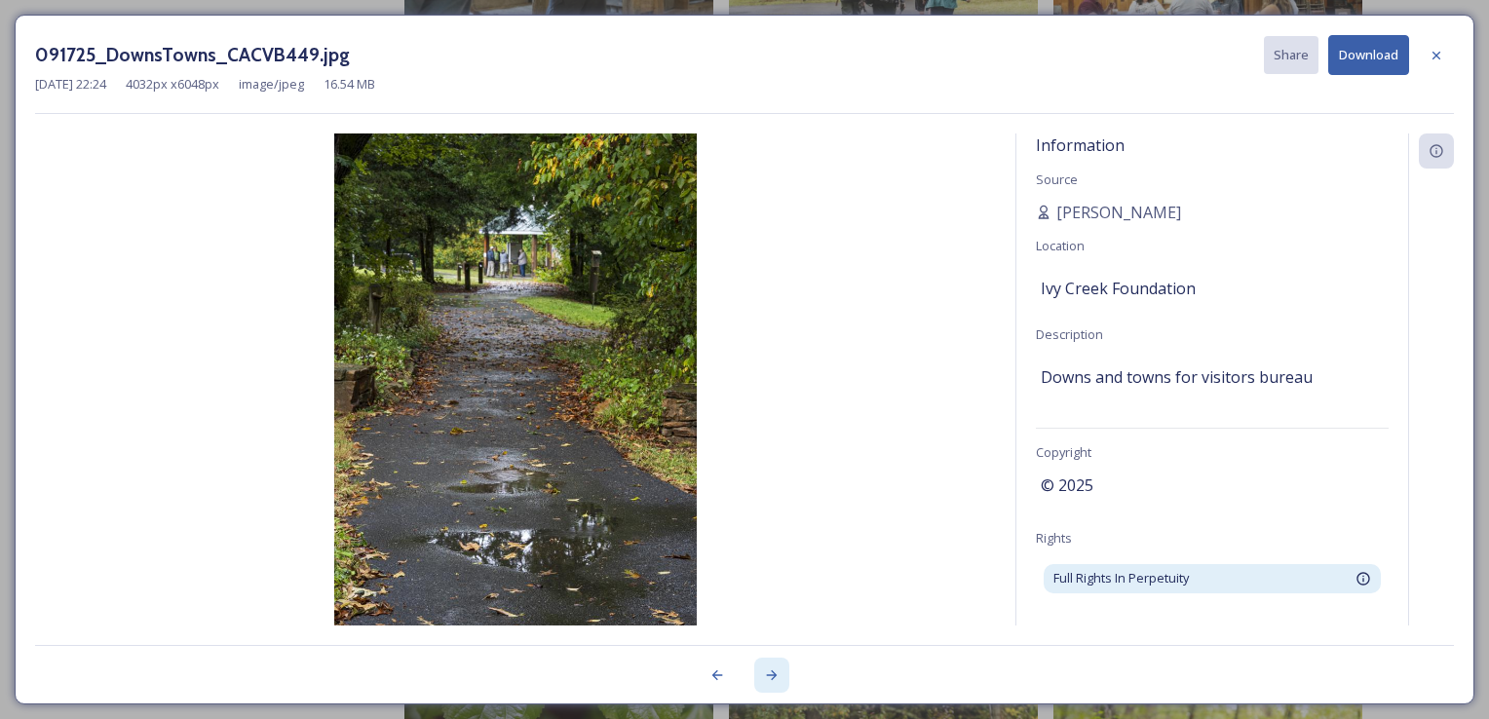
click at [772, 673] on icon at bounding box center [772, 675] width 16 height 16
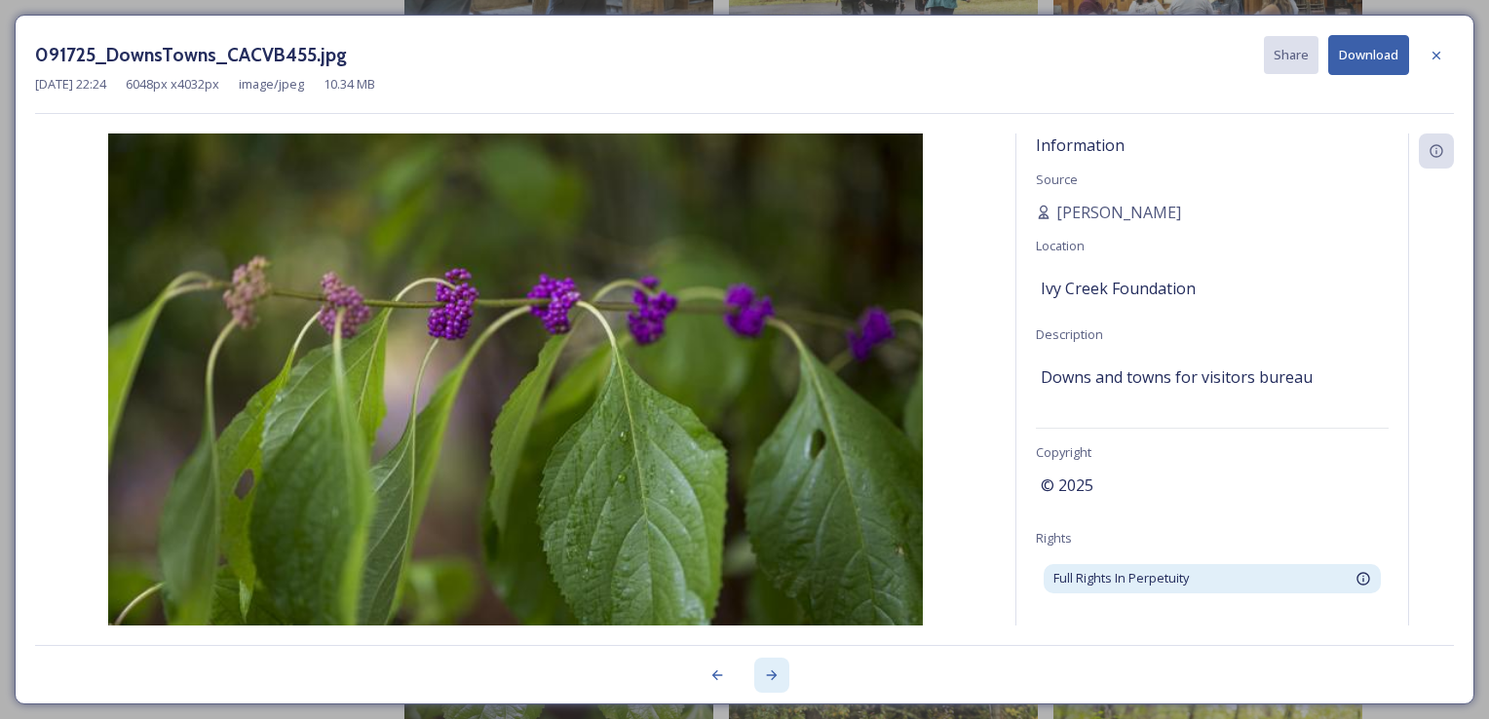
click at [772, 673] on icon at bounding box center [772, 675] width 16 height 16
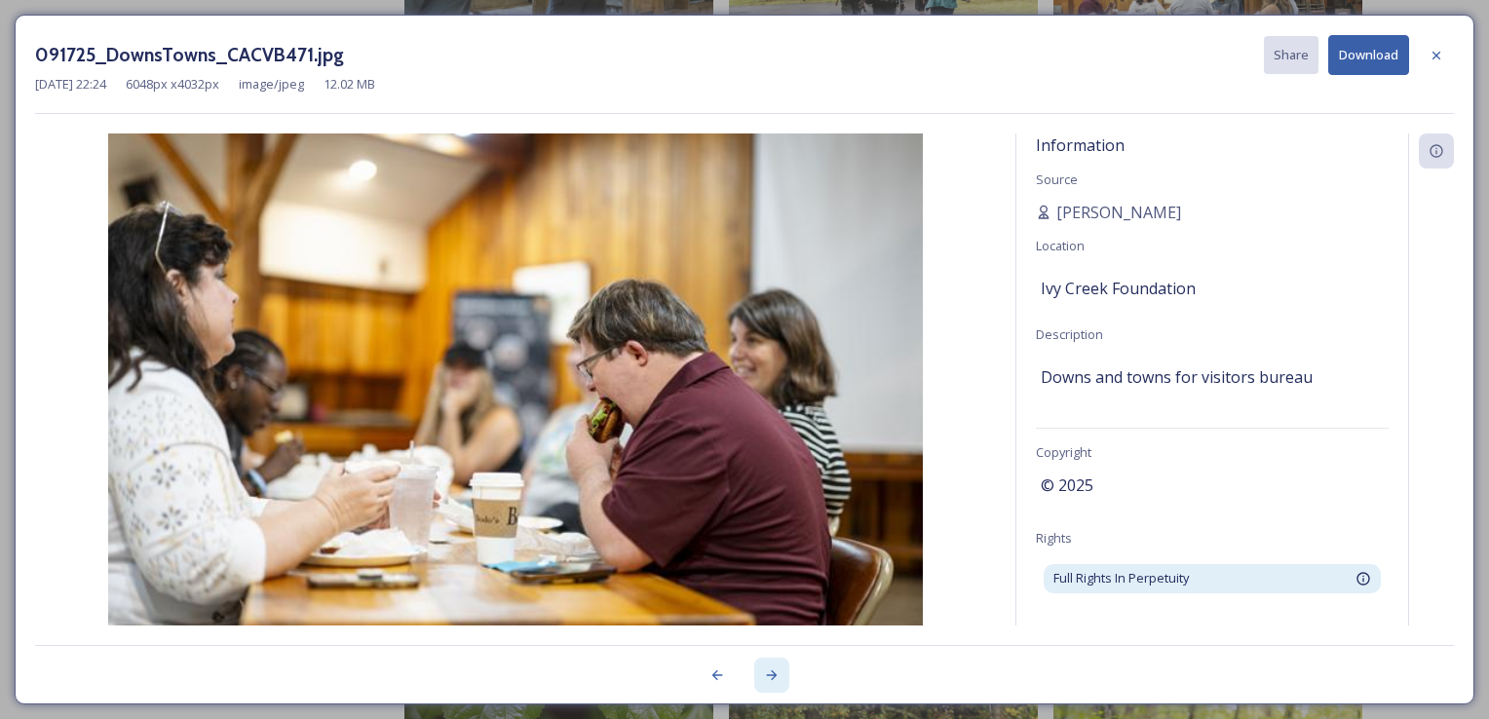
click at [772, 673] on icon at bounding box center [772, 675] width 16 height 16
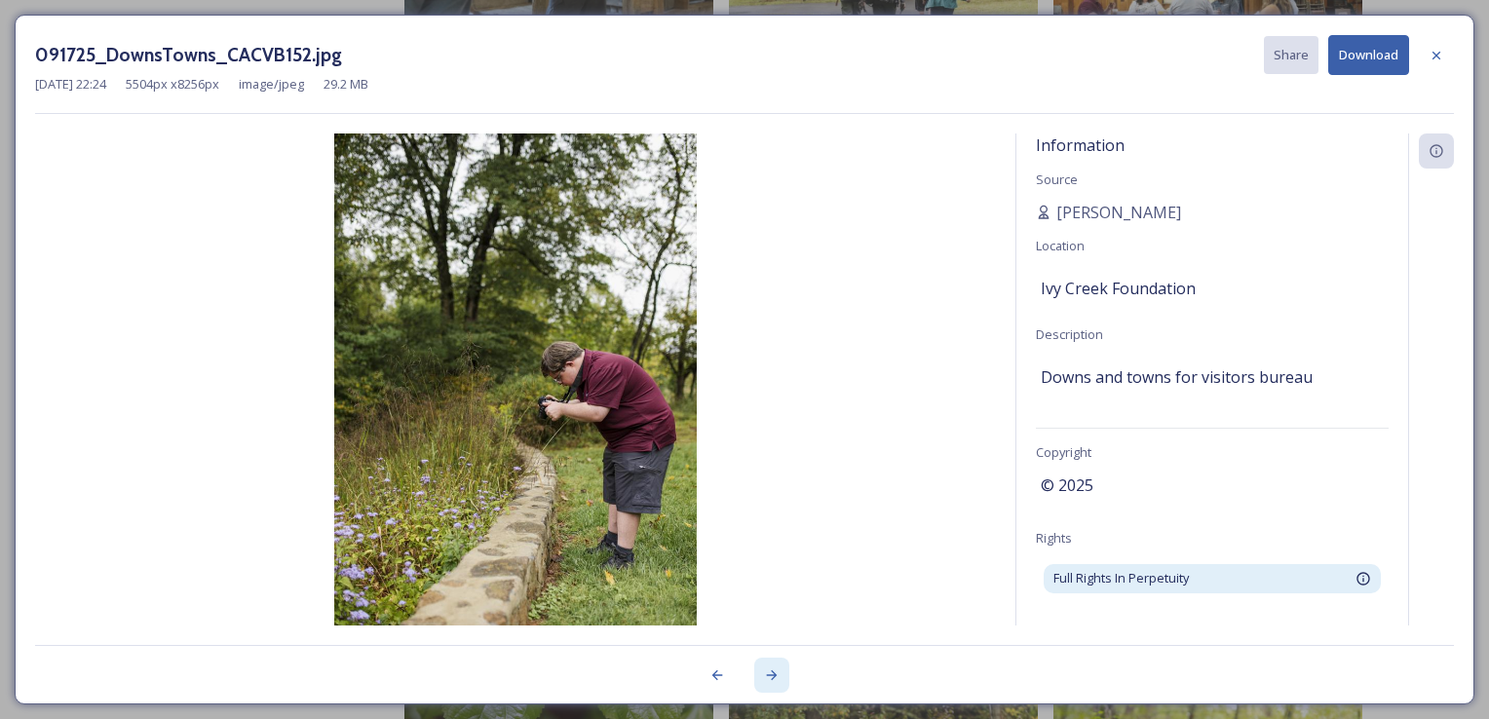
click at [772, 673] on icon at bounding box center [772, 675] width 16 height 16
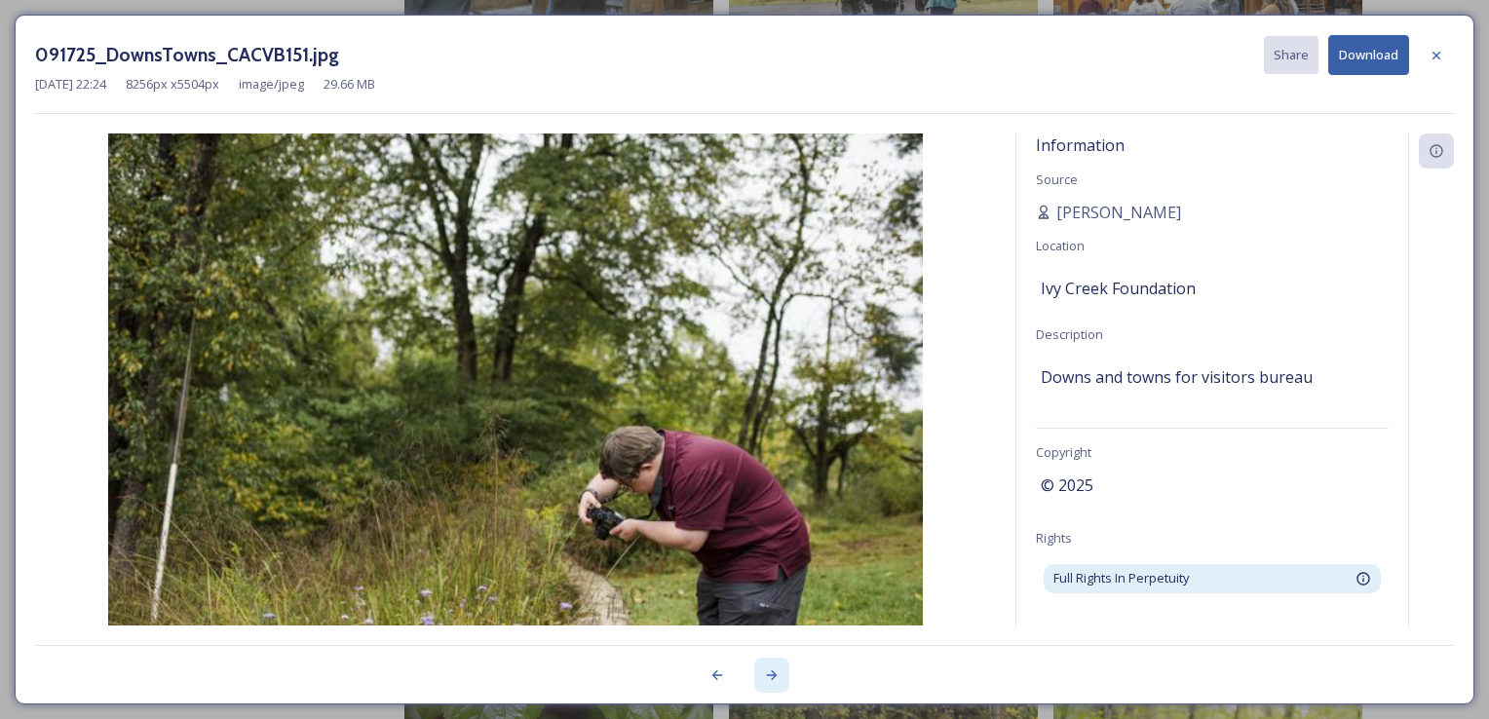
click at [772, 673] on icon at bounding box center [772, 675] width 16 height 16
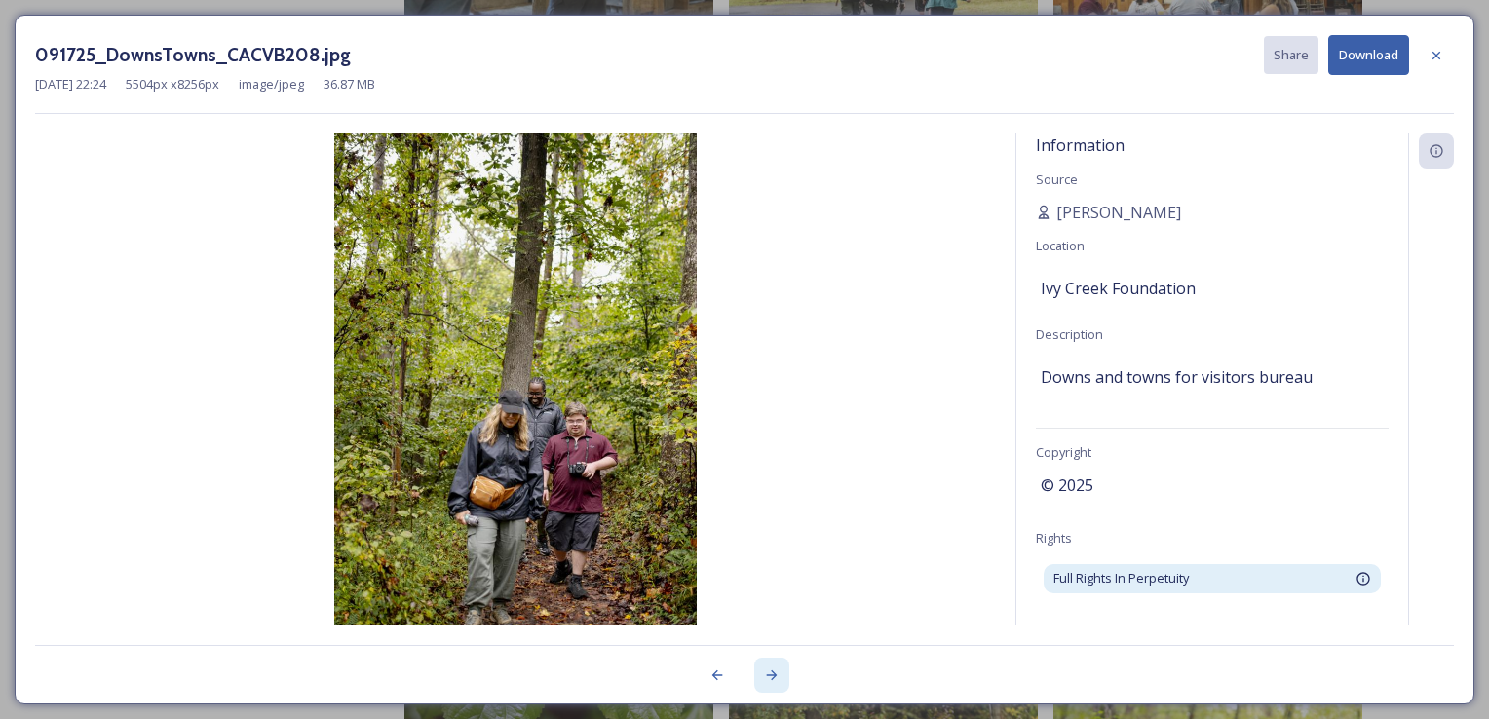
click at [772, 673] on icon at bounding box center [772, 675] width 16 height 16
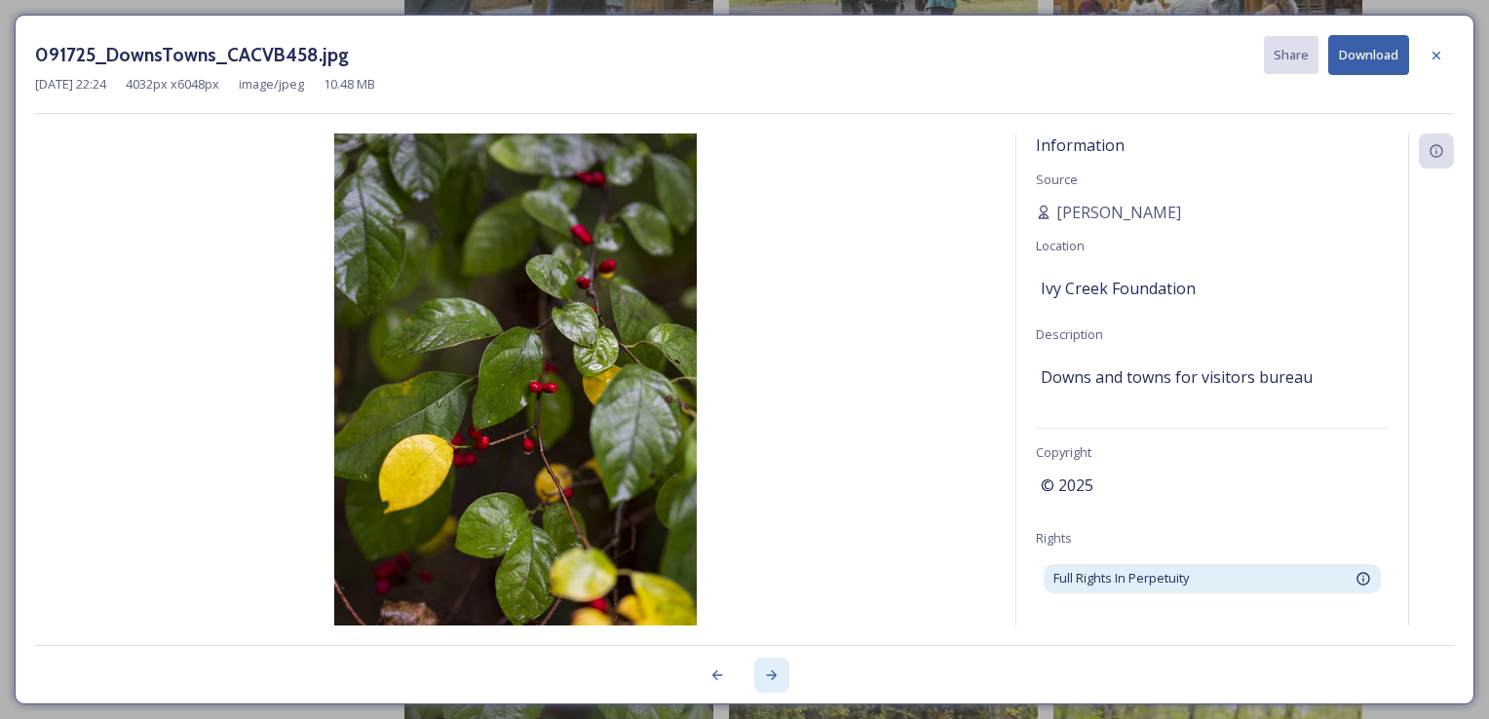
click at [772, 673] on icon at bounding box center [772, 675] width 16 height 16
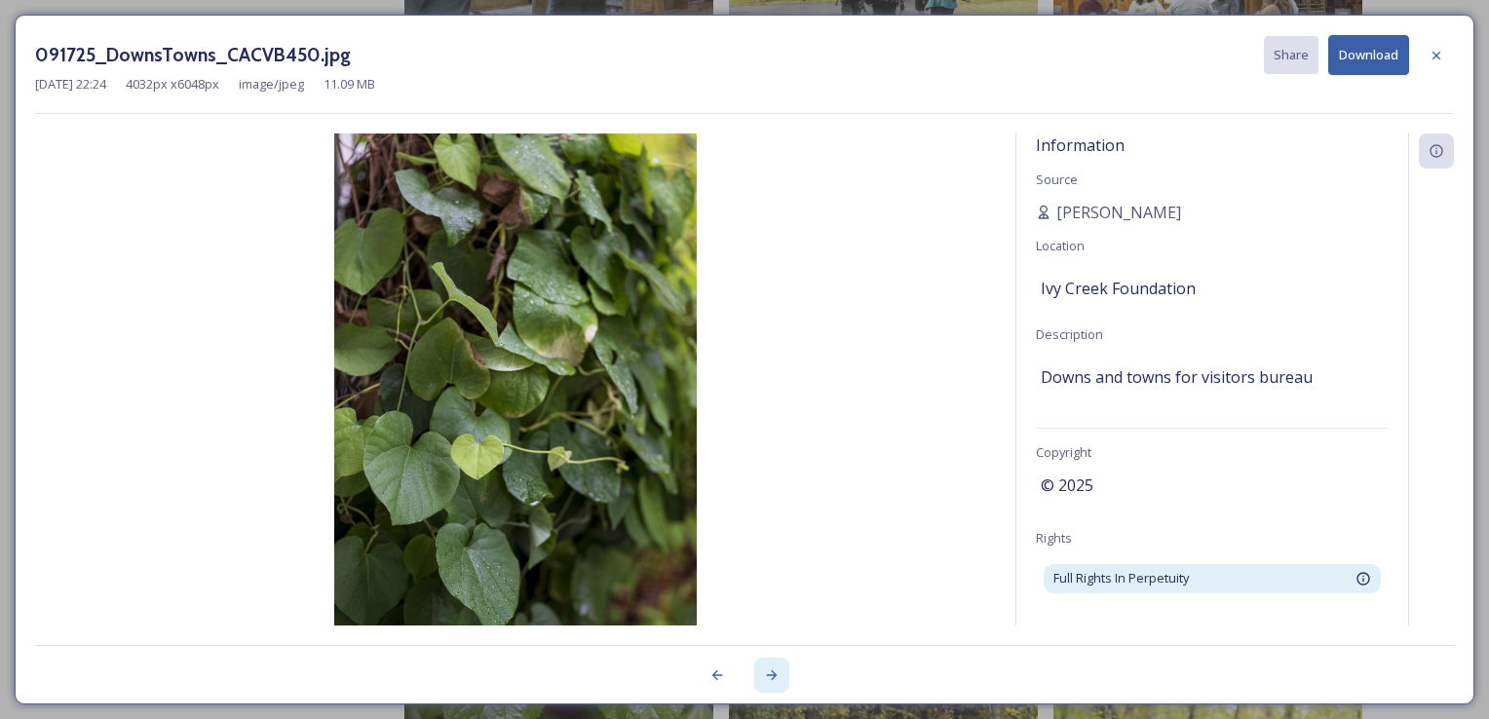
click at [772, 673] on icon at bounding box center [772, 675] width 16 height 16
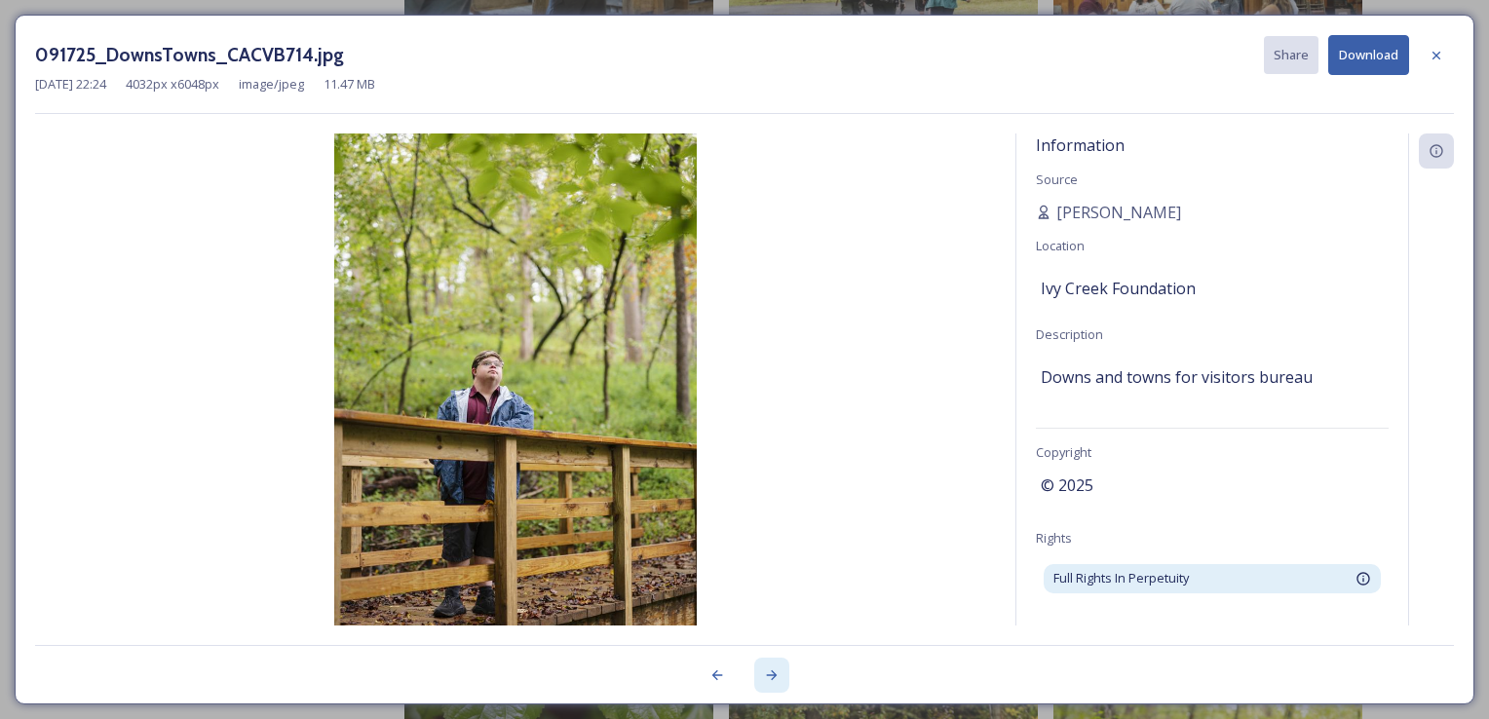
click at [772, 673] on icon at bounding box center [772, 675] width 16 height 16
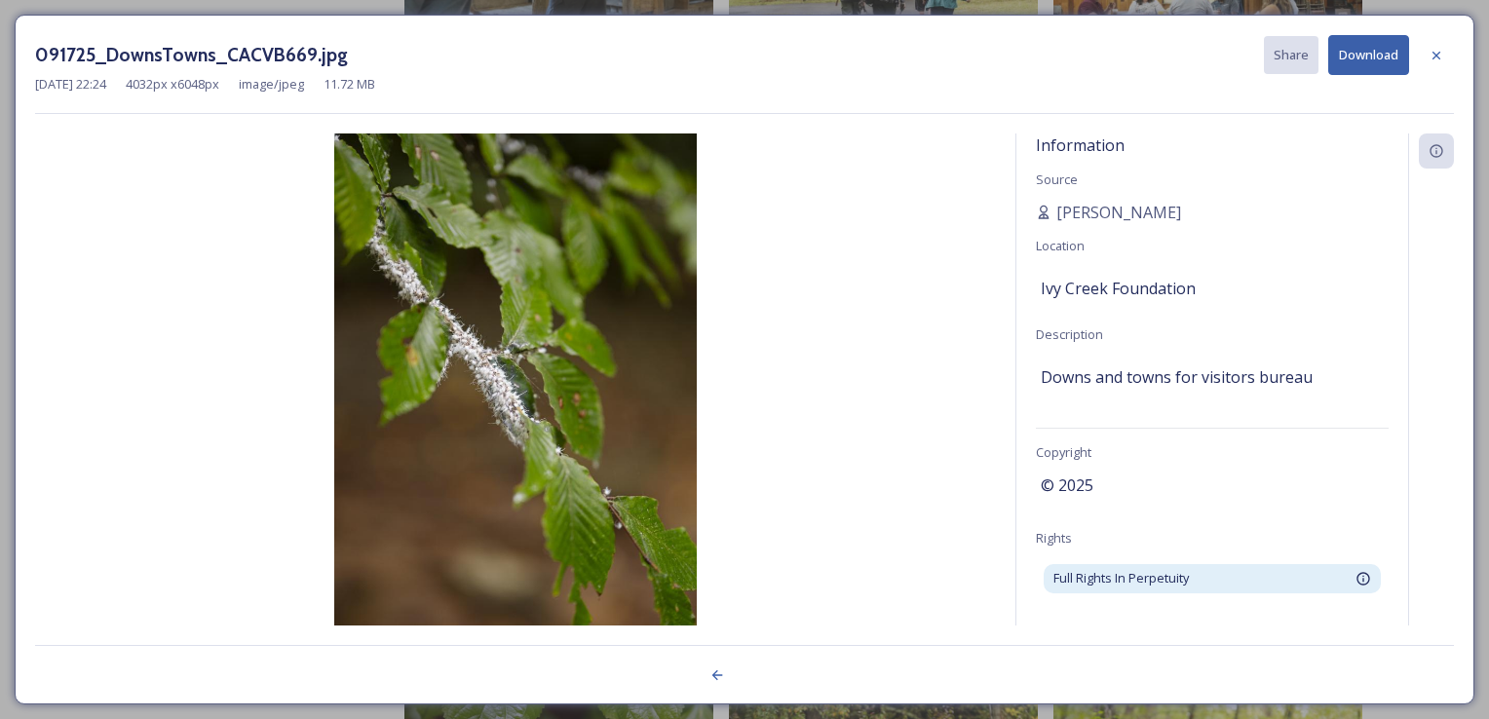
click at [772, 673] on div at bounding box center [744, 664] width 1419 height 39
click at [1433, 55] on icon at bounding box center [1436, 56] width 16 height 16
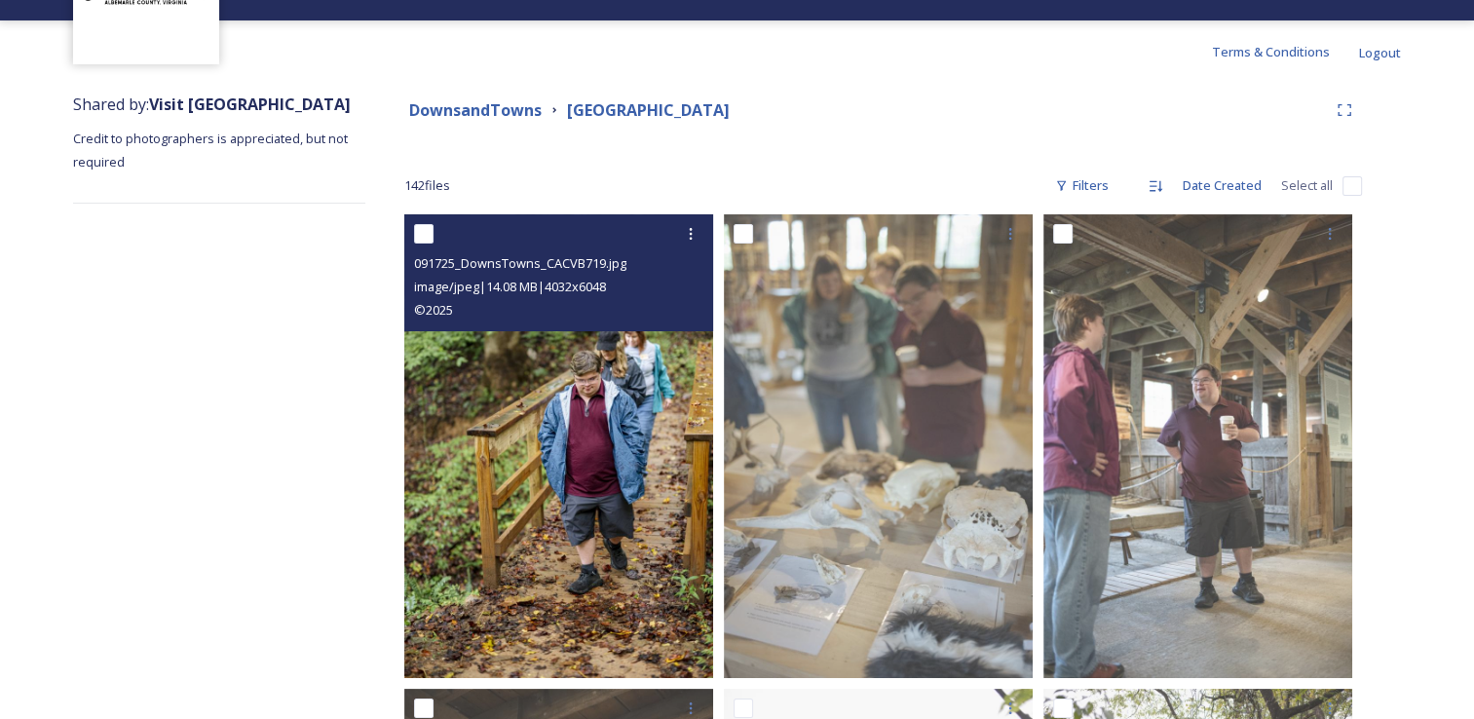
scroll to position [0, 0]
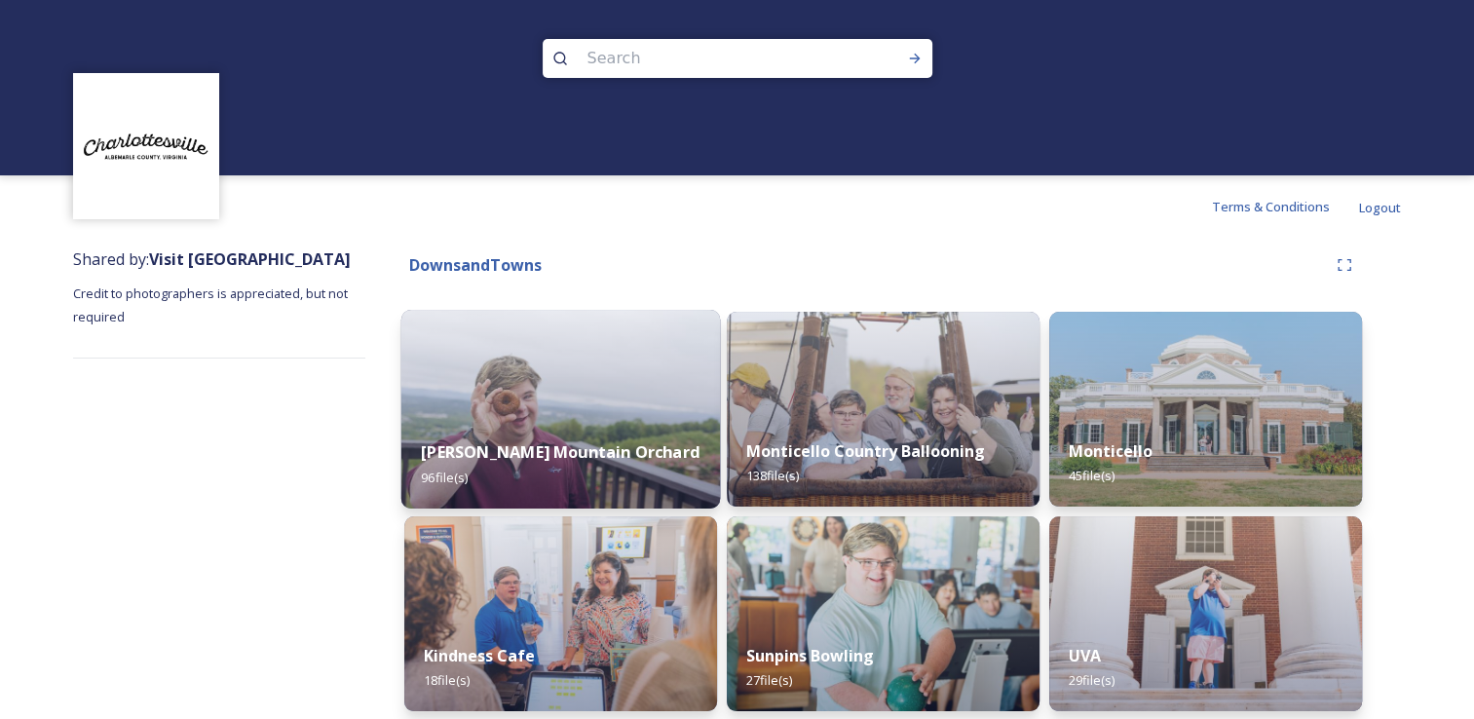
click at [540, 419] on img at bounding box center [560, 409] width 319 height 199
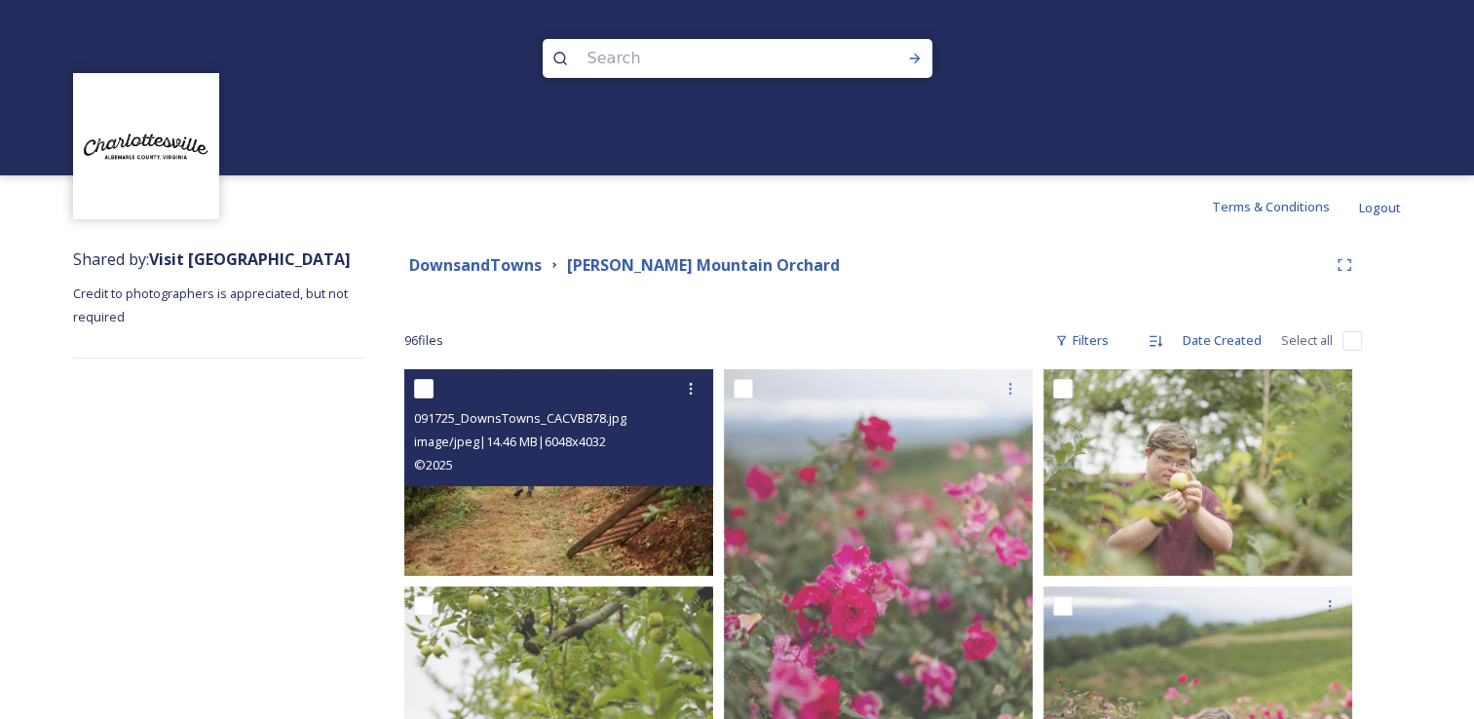
click at [500, 516] on img at bounding box center [558, 472] width 309 height 206
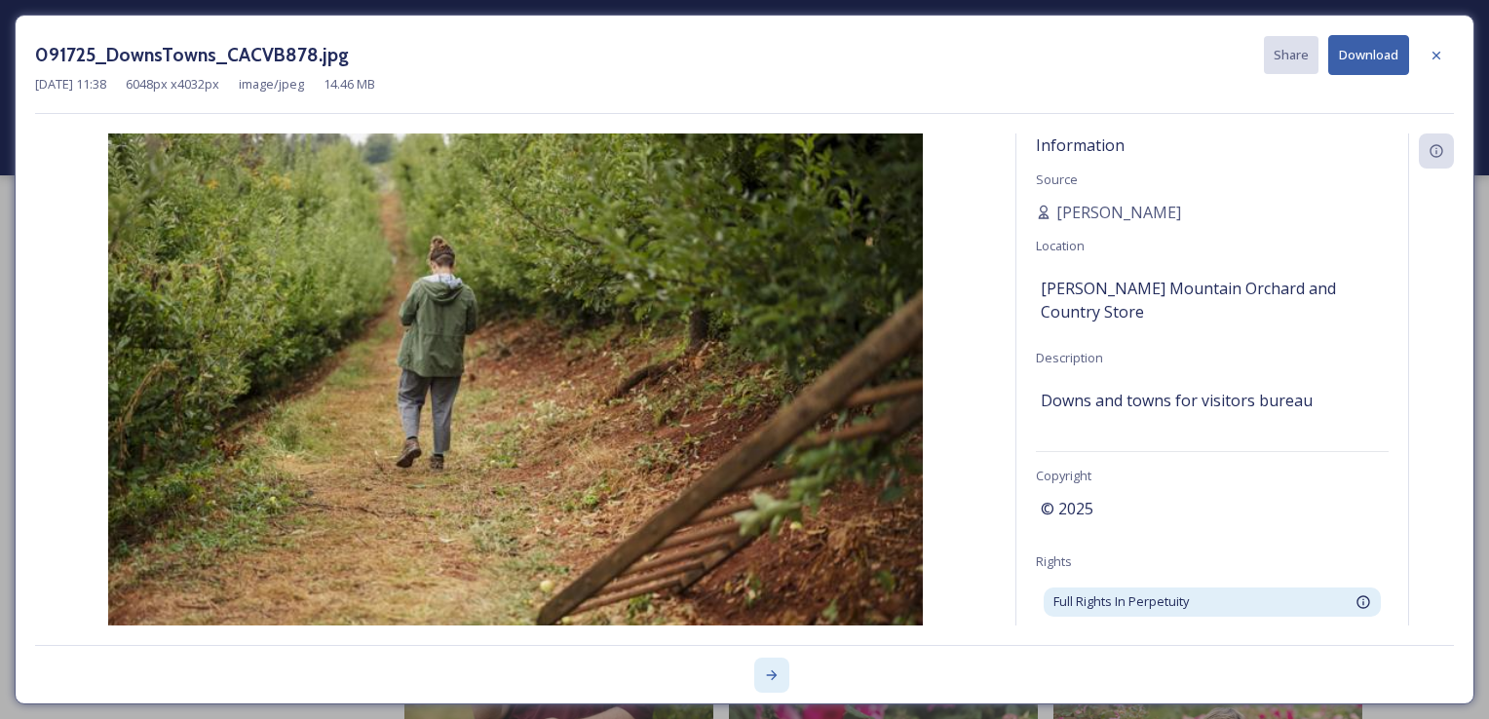
click at [779, 677] on div at bounding box center [771, 675] width 35 height 35
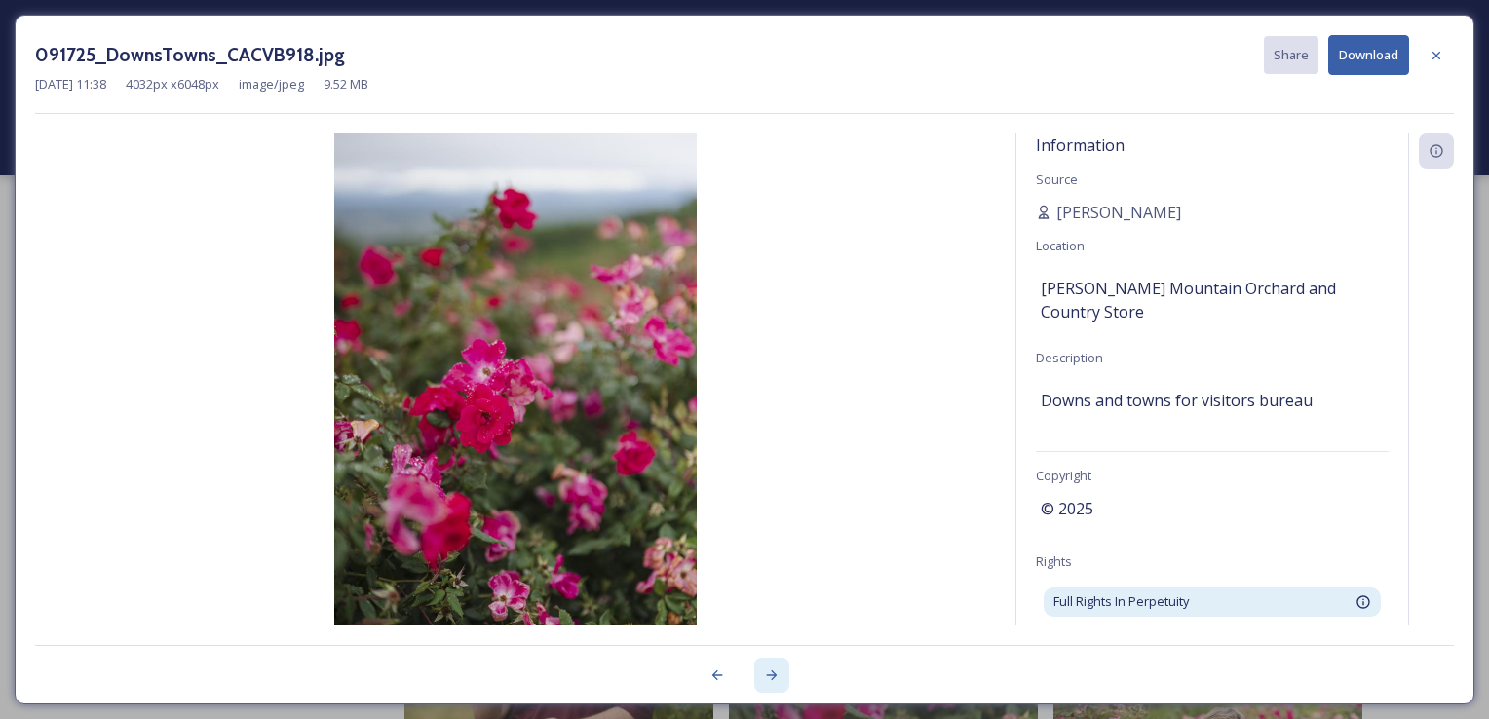
click at [779, 677] on div at bounding box center [771, 675] width 35 height 35
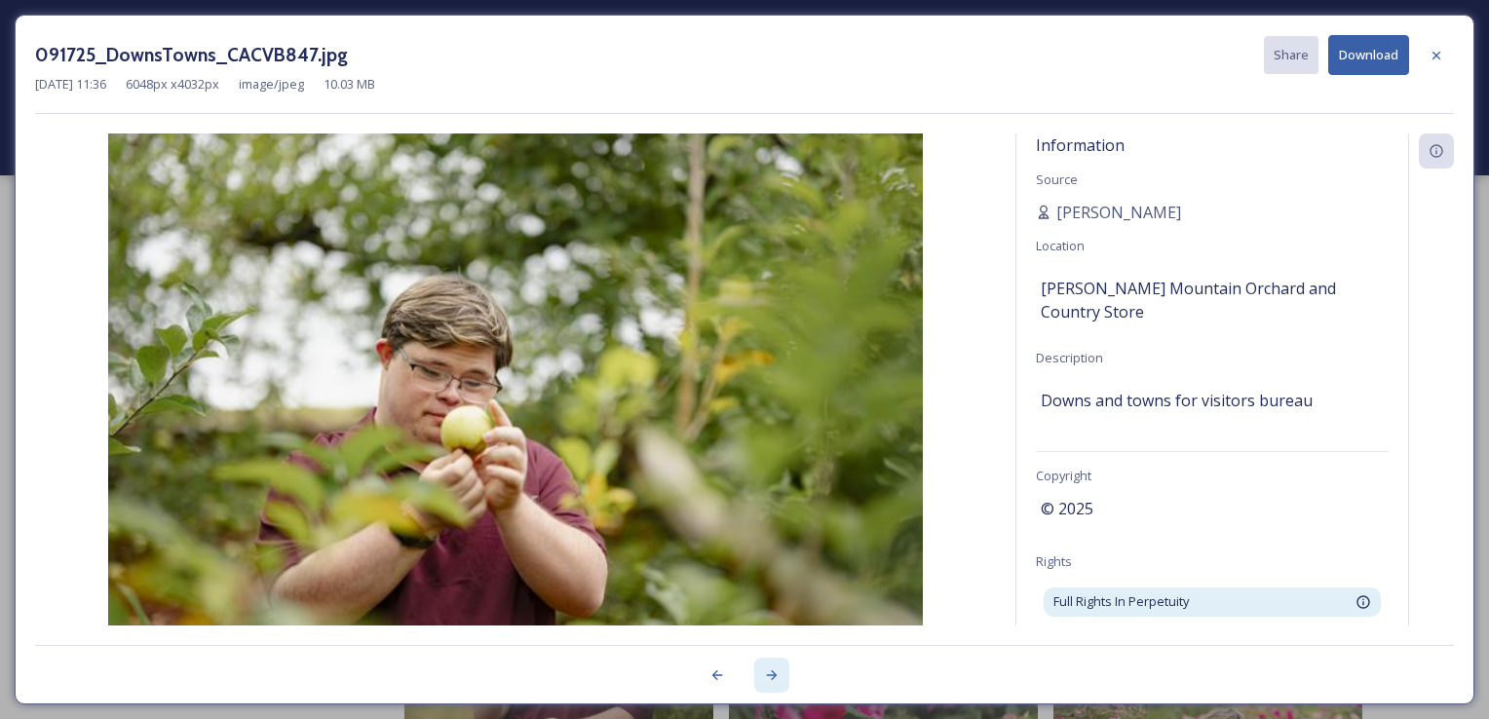
click at [779, 677] on div at bounding box center [771, 675] width 35 height 35
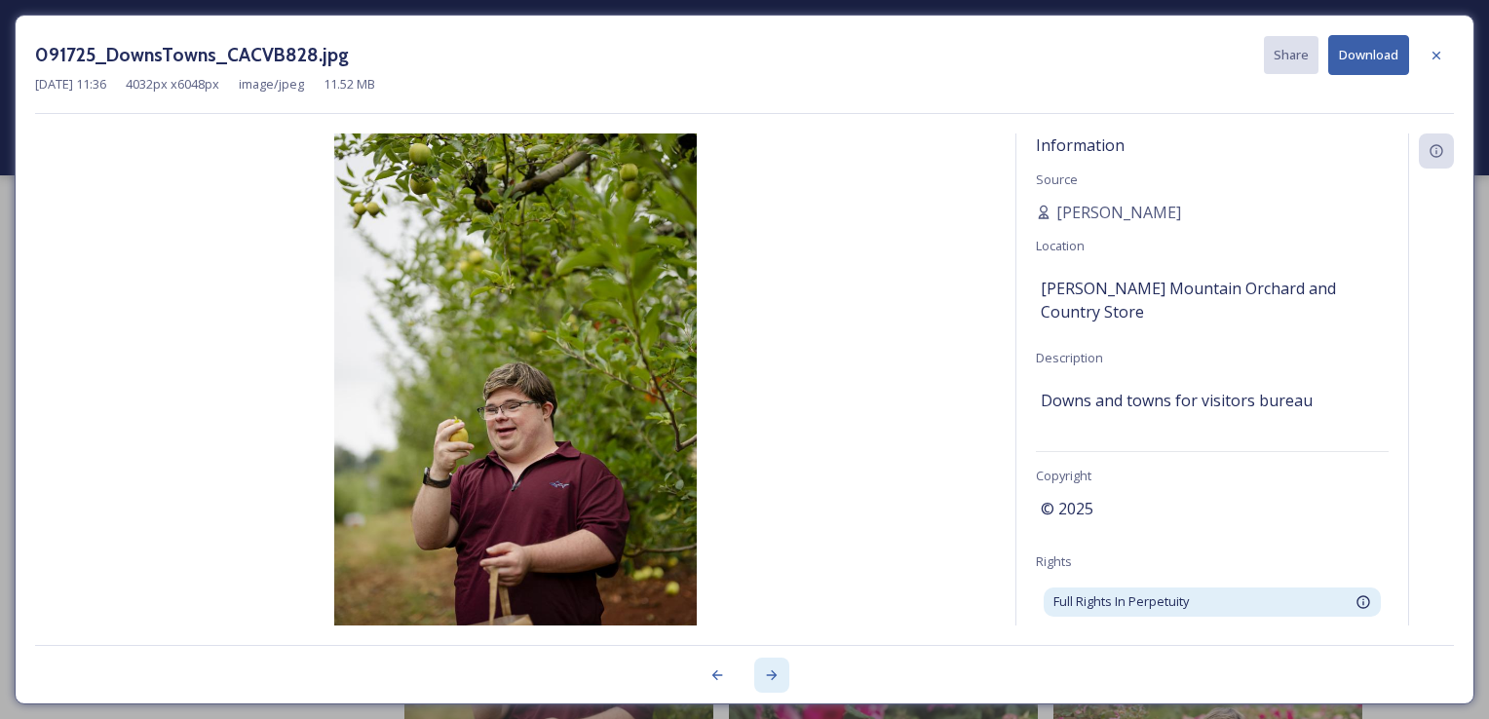
click at [779, 677] on div at bounding box center [771, 675] width 35 height 35
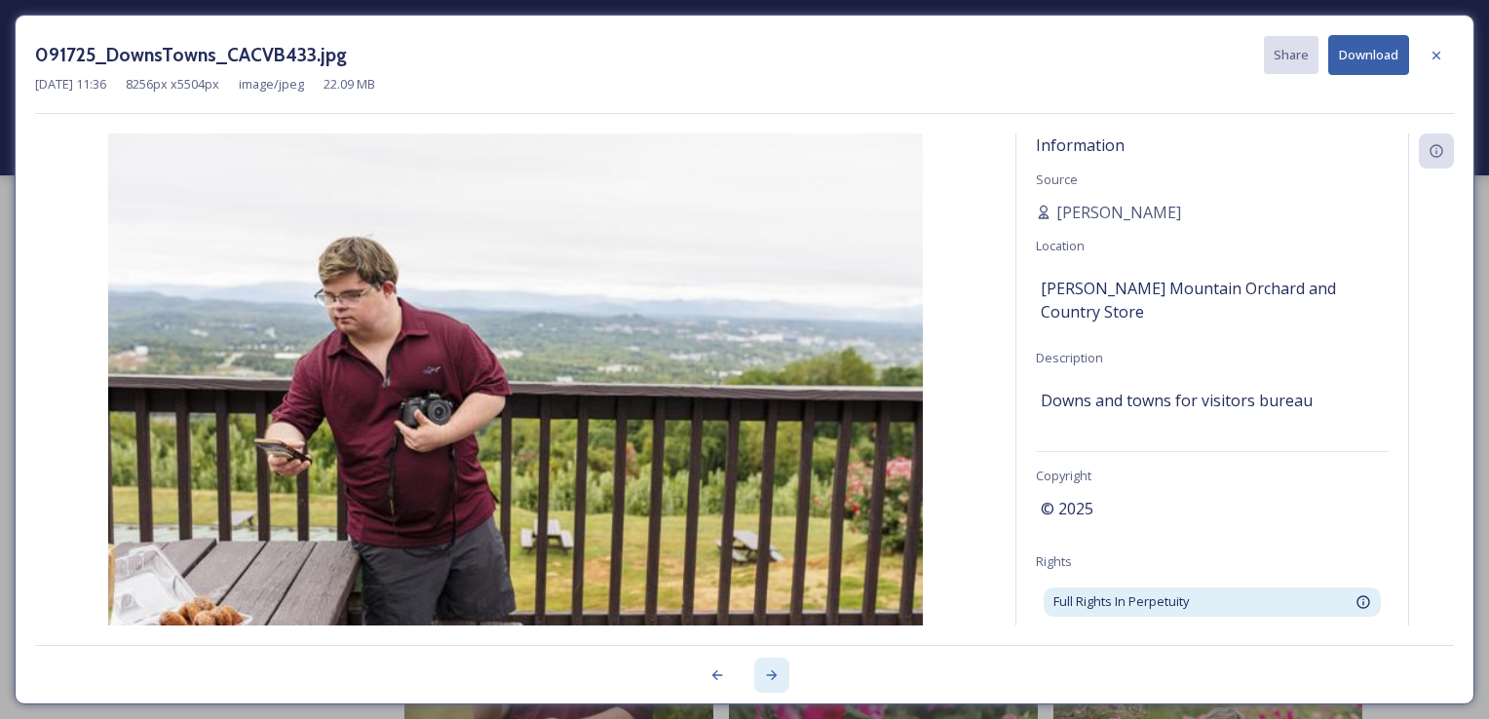
click at [779, 677] on div at bounding box center [771, 675] width 35 height 35
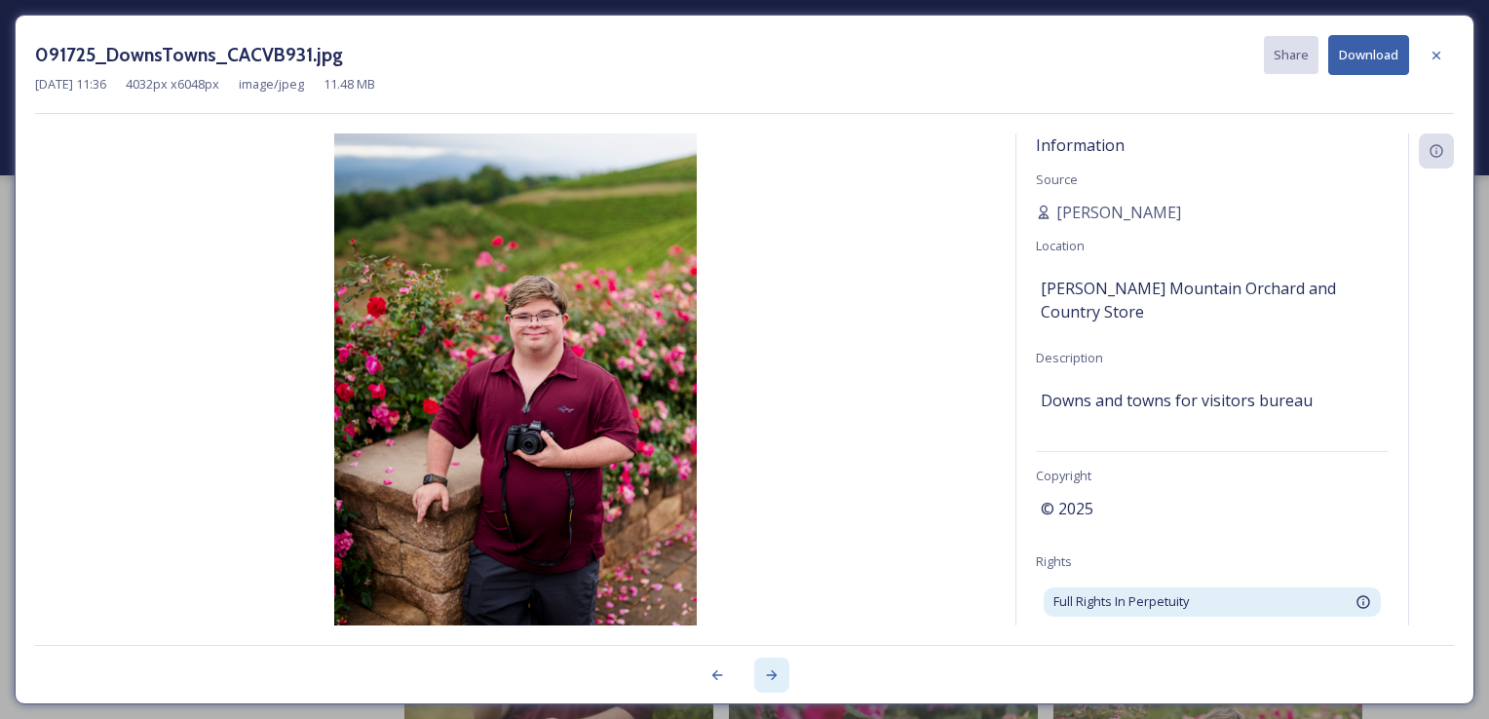
click at [779, 677] on div at bounding box center [771, 675] width 35 height 35
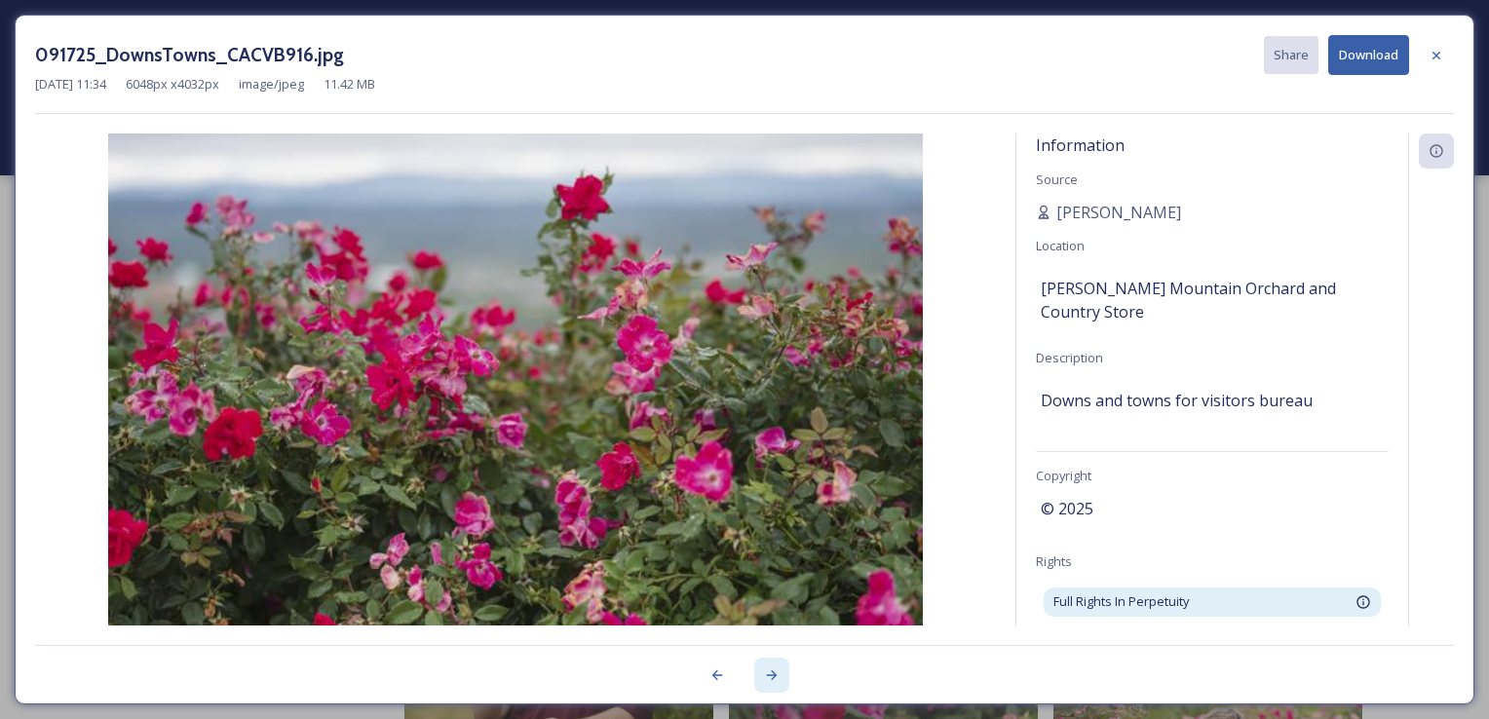
click at [779, 677] on div at bounding box center [771, 675] width 35 height 35
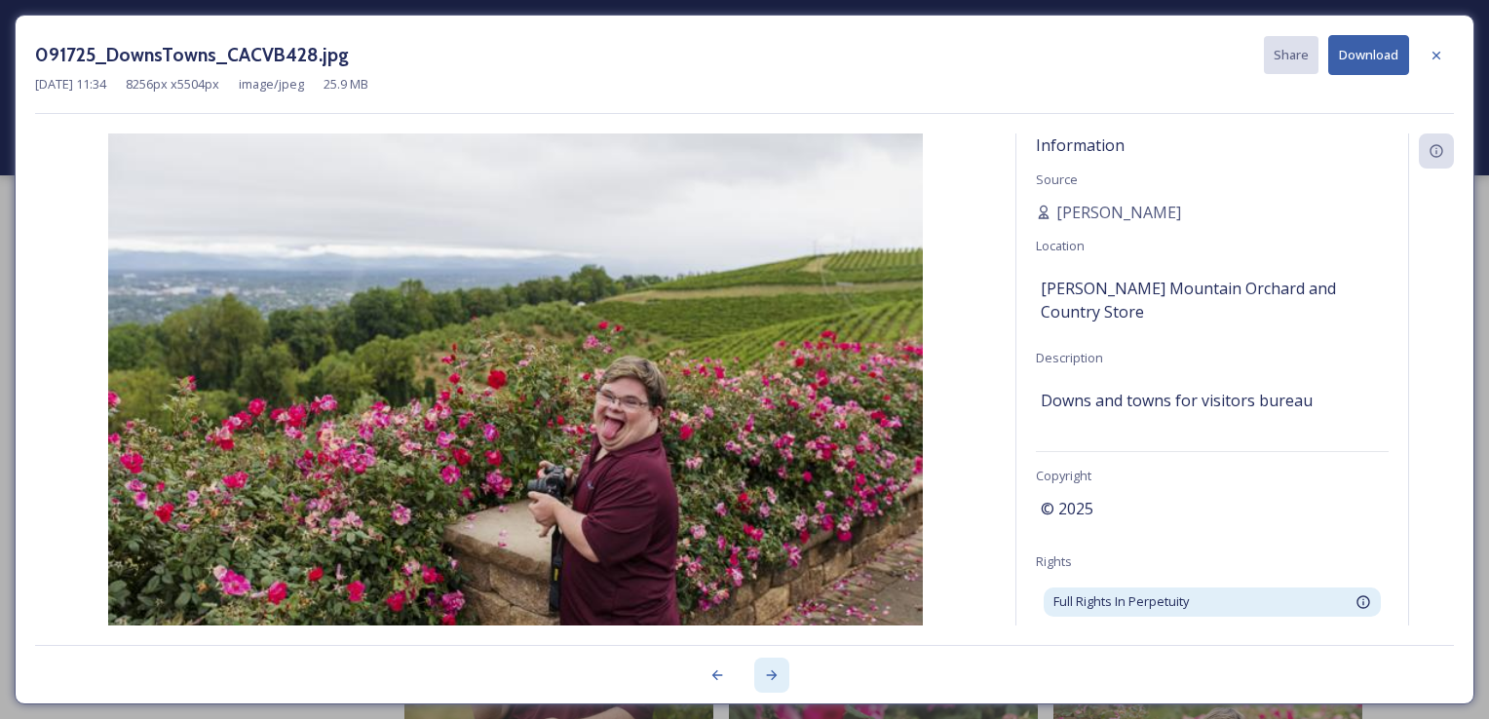
click at [779, 677] on div at bounding box center [771, 675] width 35 height 35
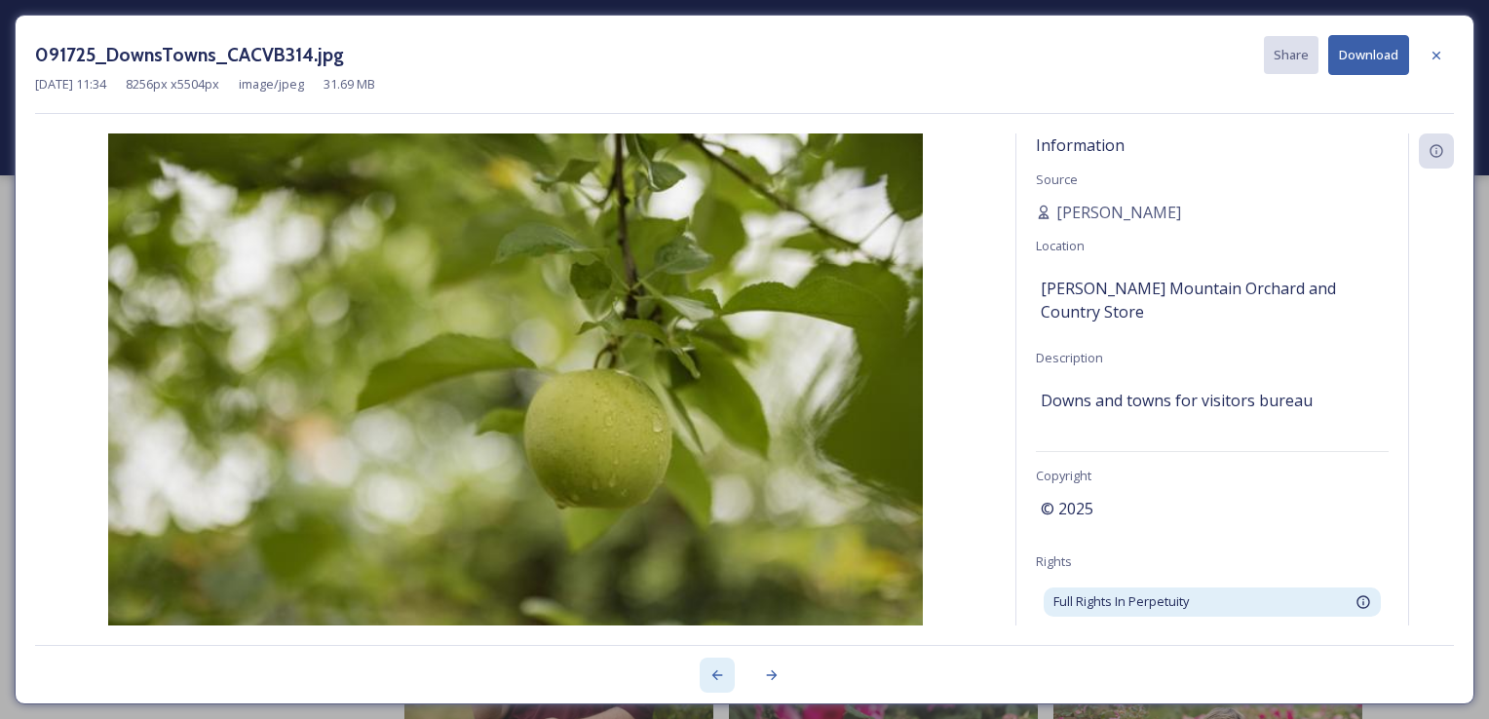
click at [704, 673] on div at bounding box center [717, 675] width 35 height 35
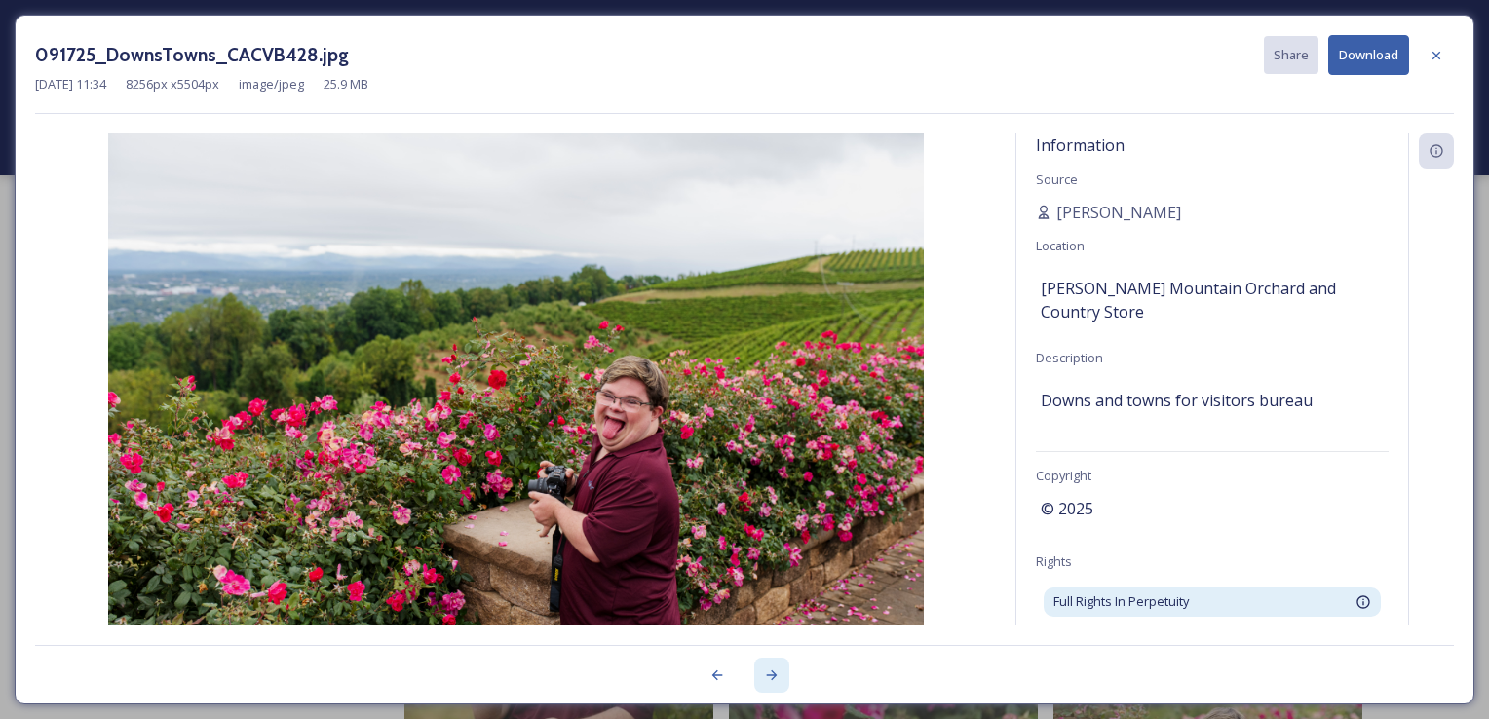
click at [775, 672] on icon at bounding box center [772, 675] width 16 height 16
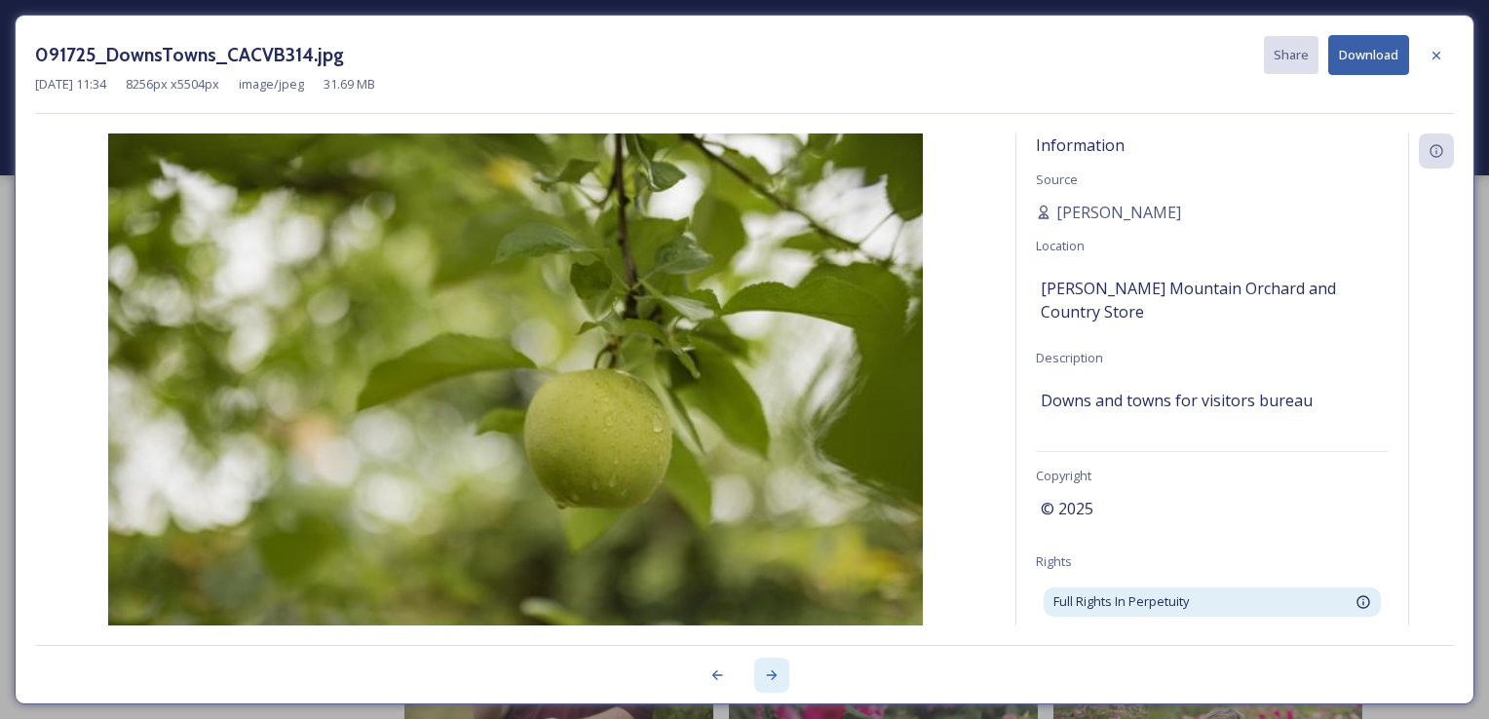
click at [775, 672] on icon at bounding box center [772, 675] width 16 height 16
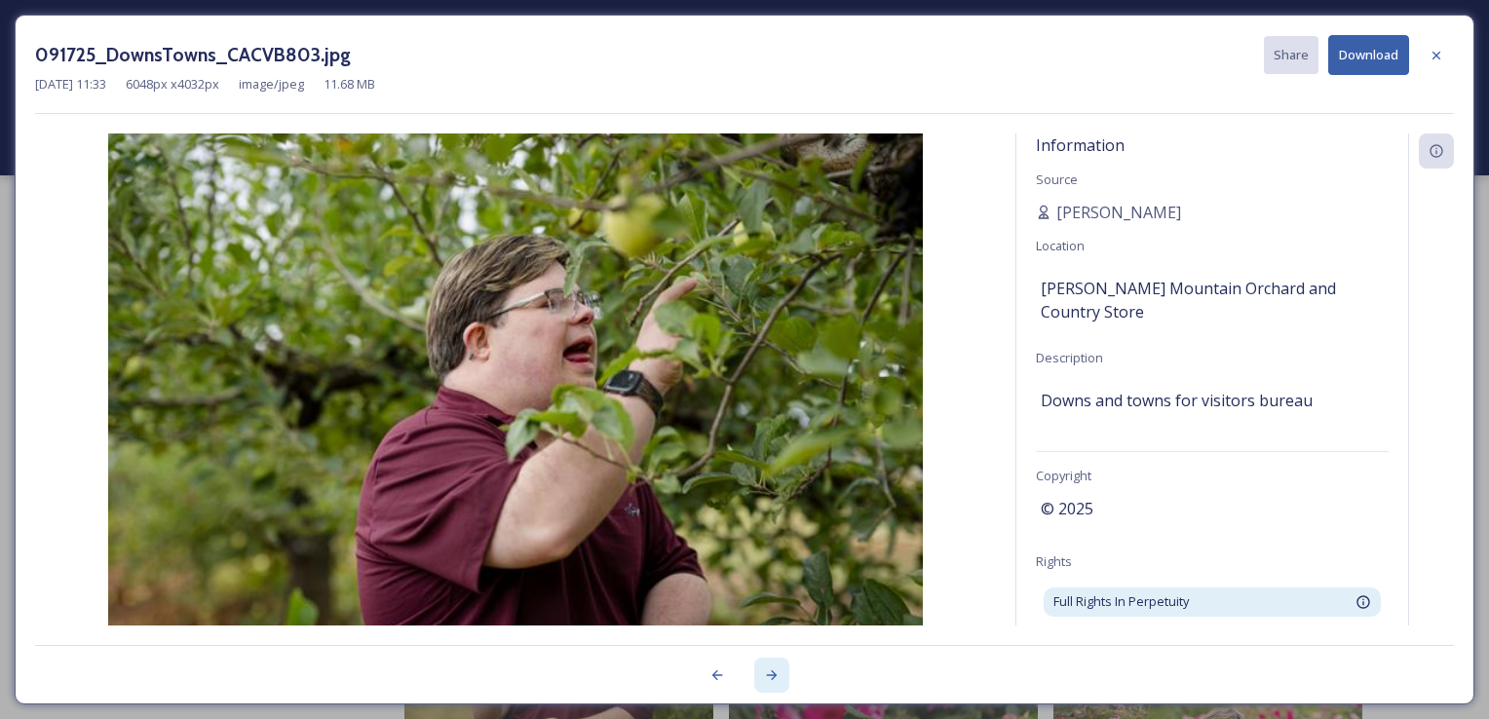
click at [775, 672] on icon at bounding box center [772, 675] width 16 height 16
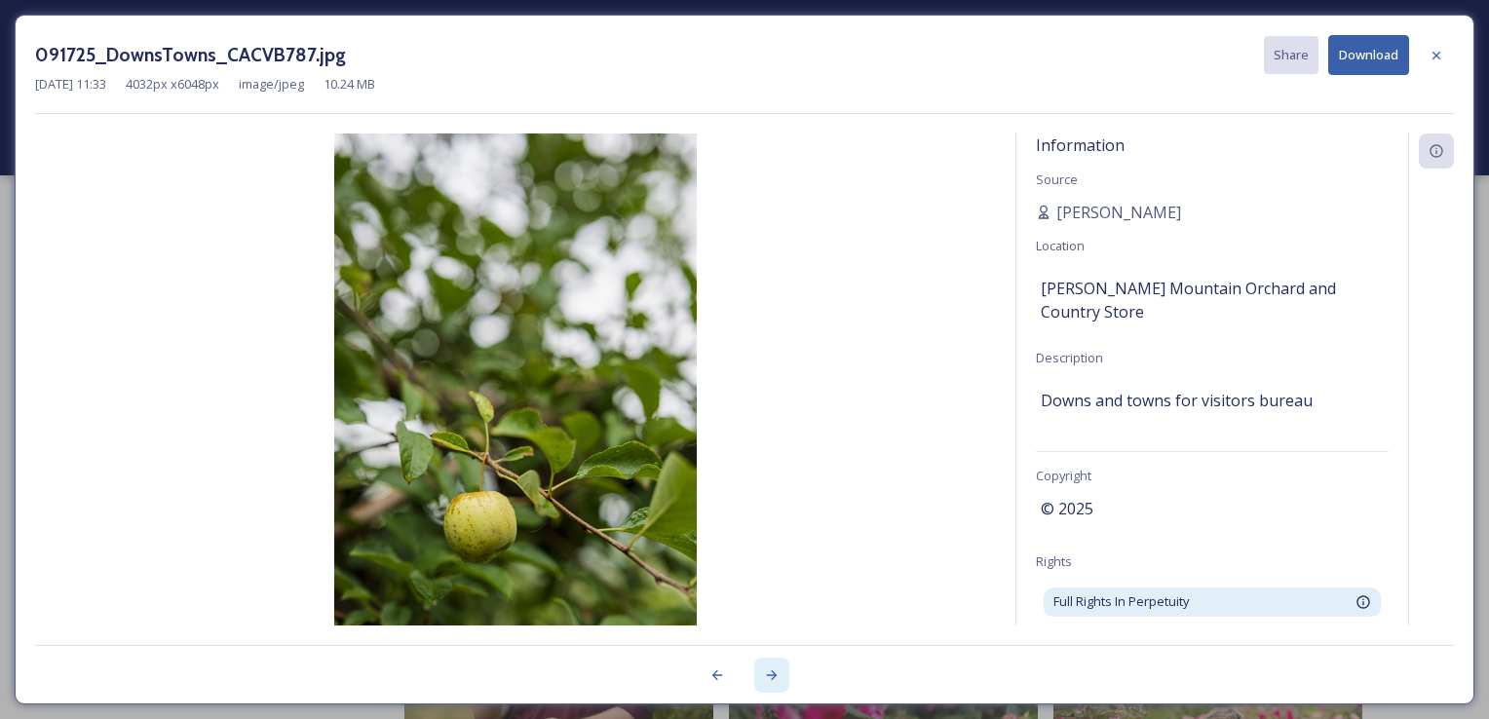
click at [775, 672] on icon at bounding box center [772, 675] width 16 height 16
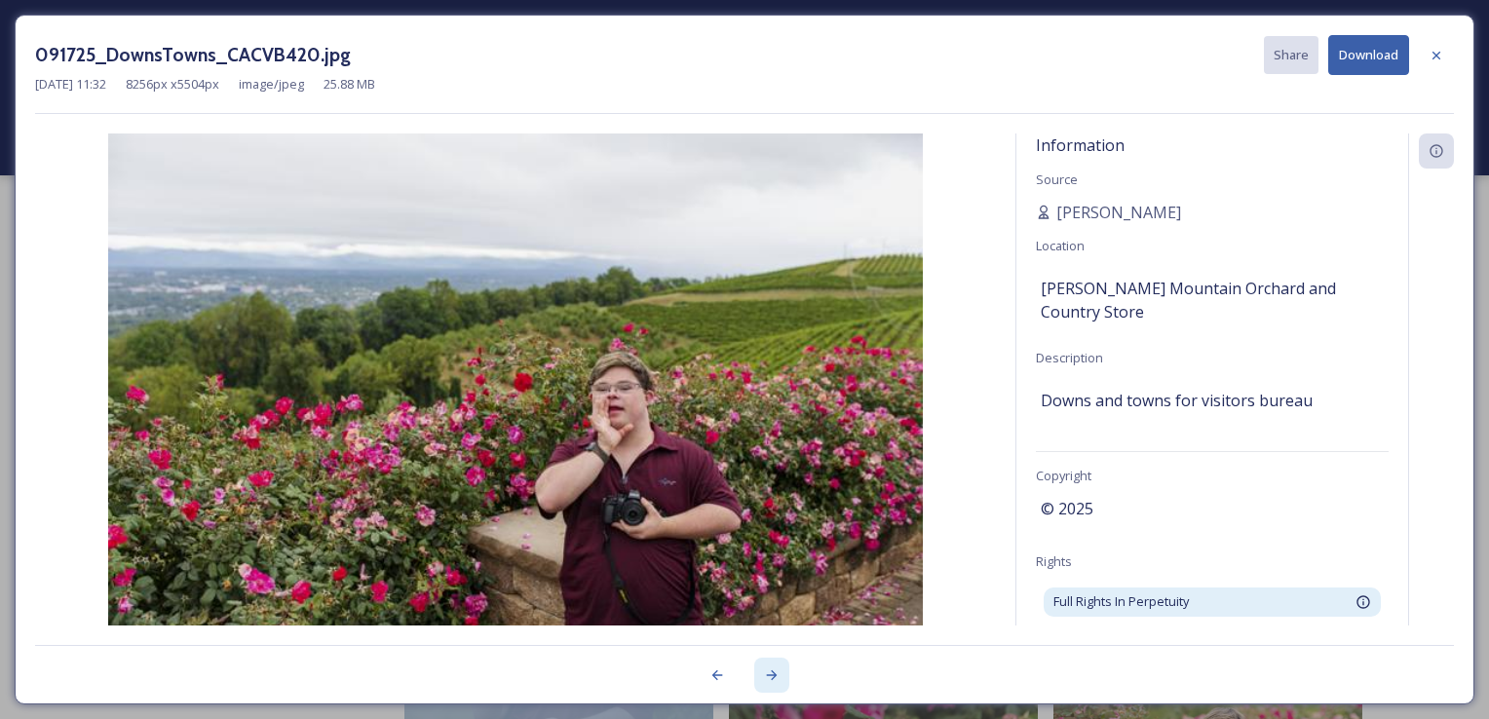
click at [775, 672] on icon at bounding box center [772, 675] width 16 height 16
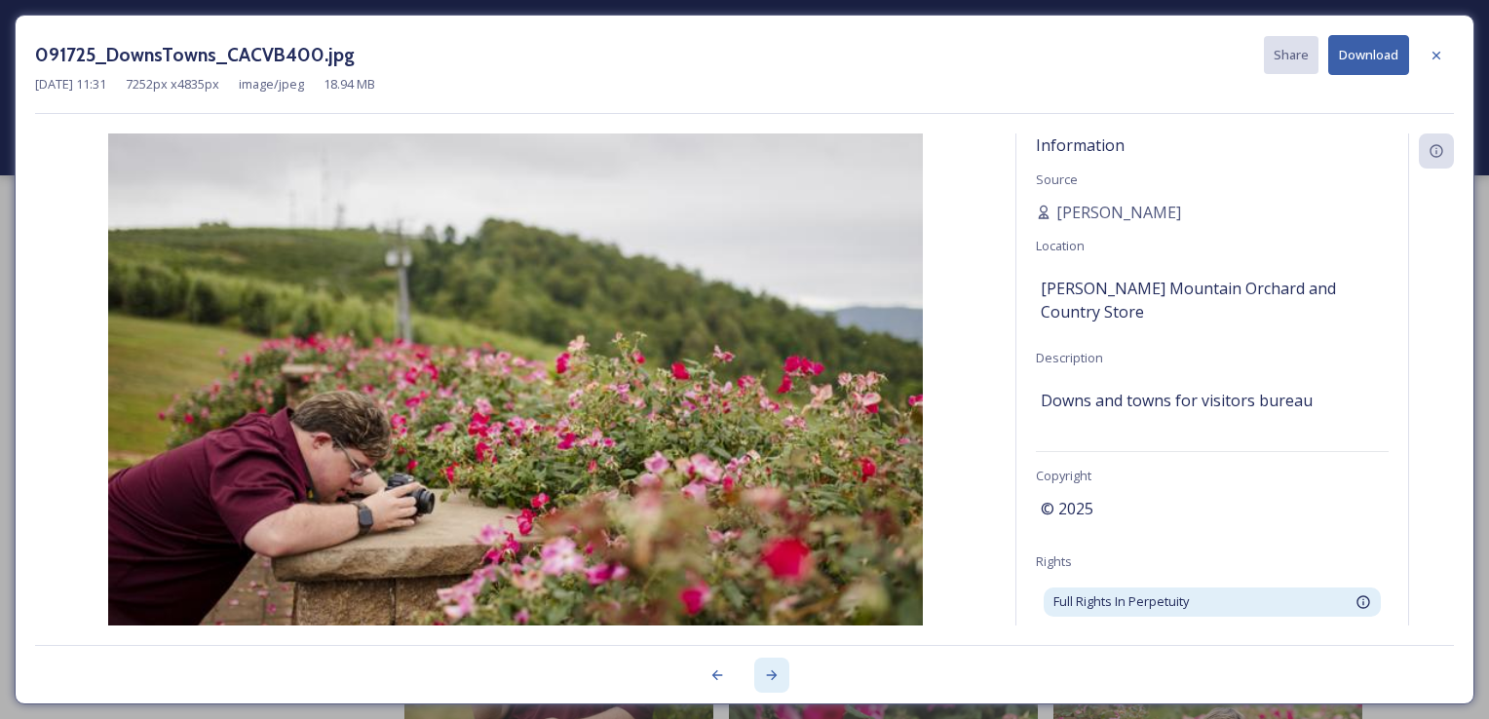
click at [775, 672] on icon at bounding box center [772, 675] width 16 height 16
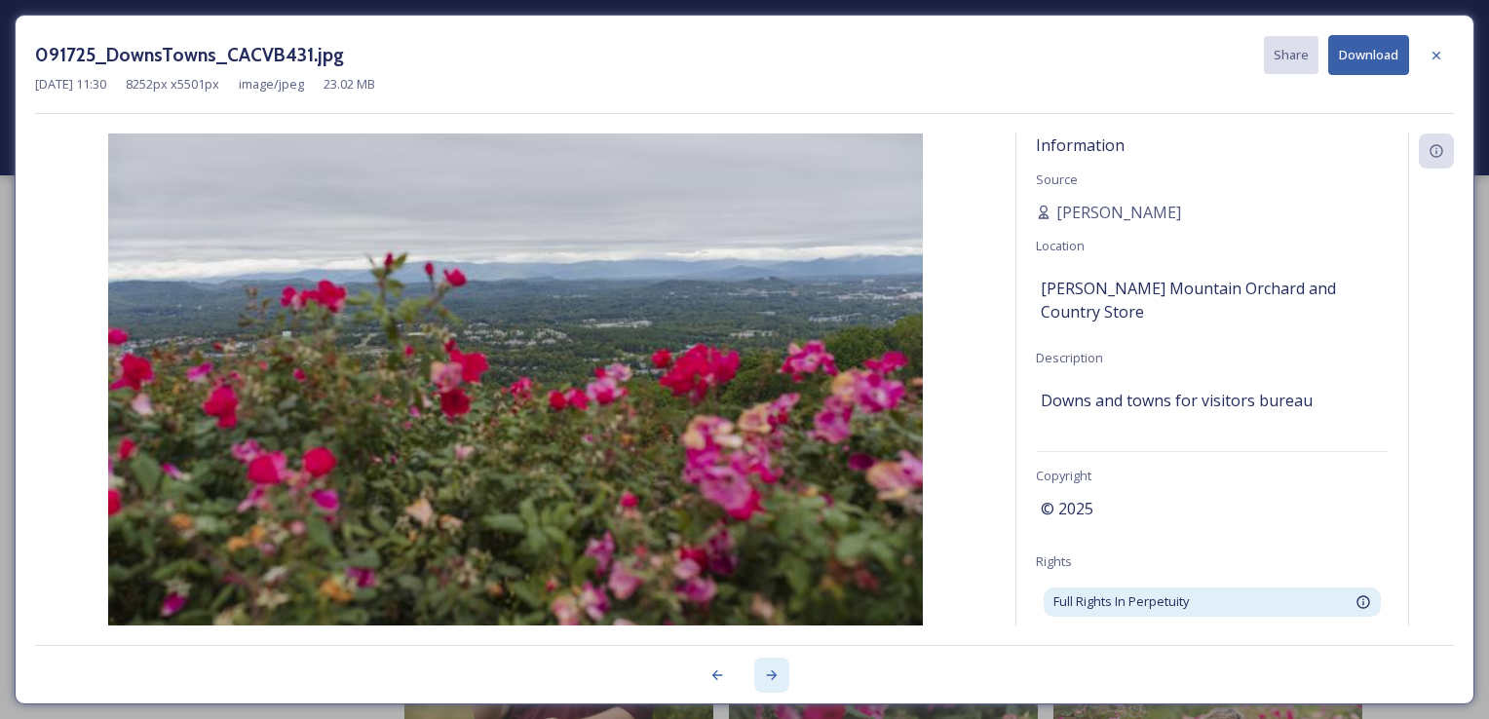
click at [775, 672] on icon at bounding box center [772, 675] width 16 height 16
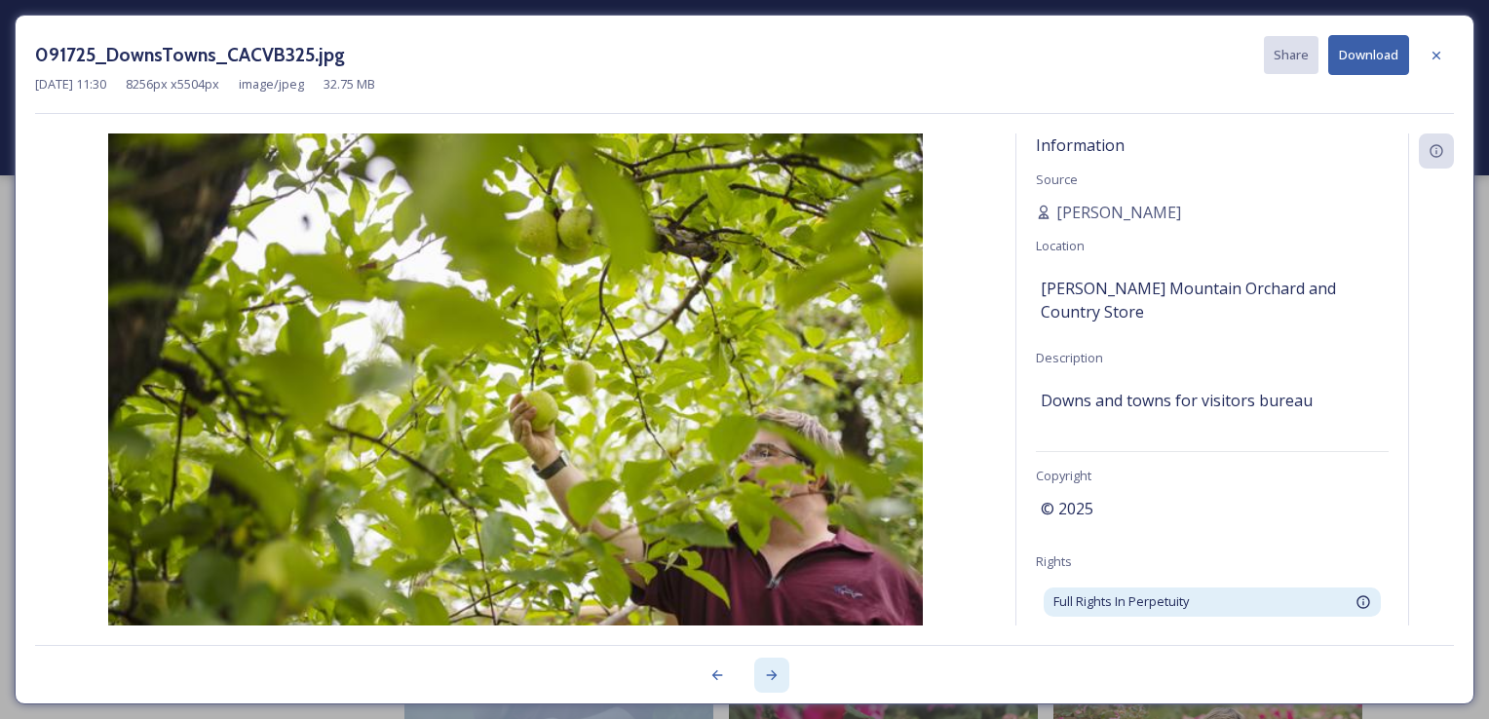
click at [775, 672] on icon at bounding box center [772, 675] width 16 height 16
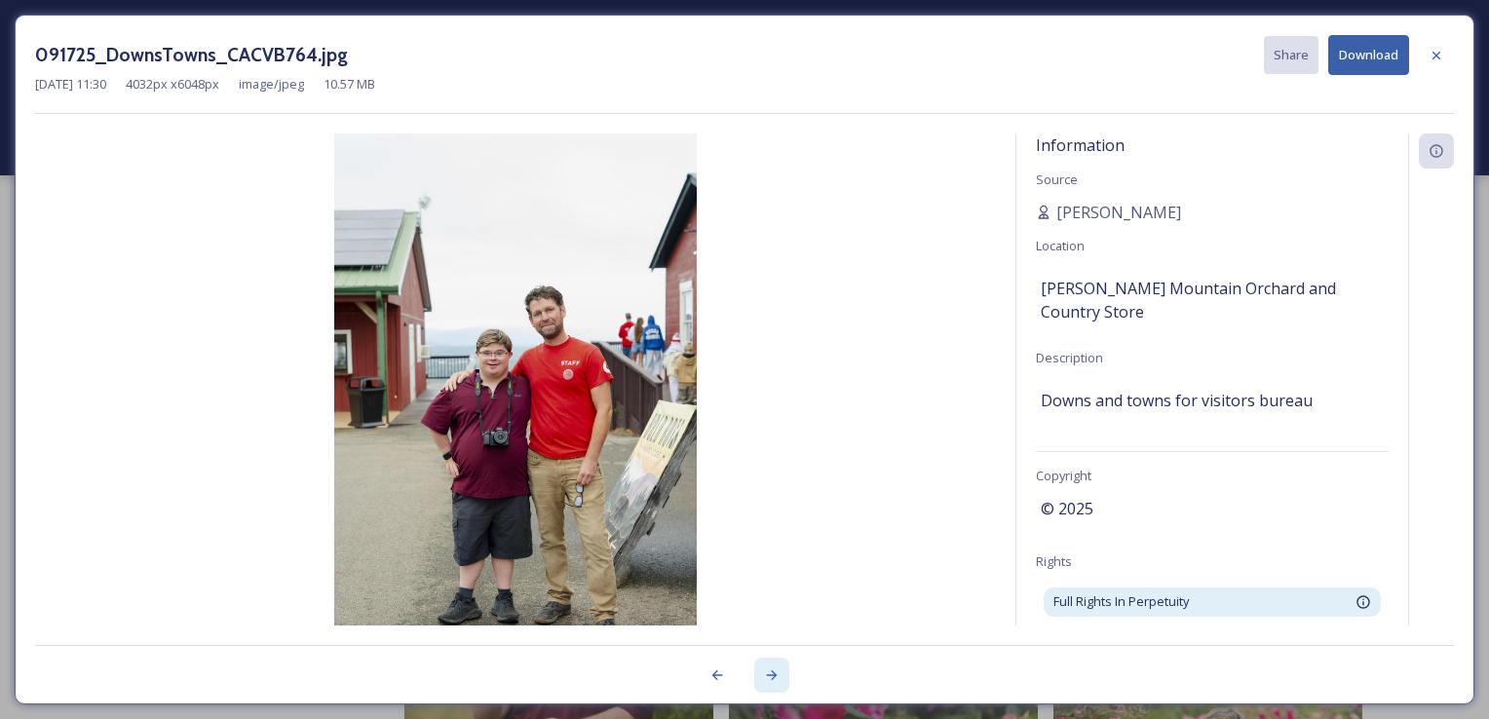
click at [775, 672] on icon at bounding box center [772, 675] width 16 height 16
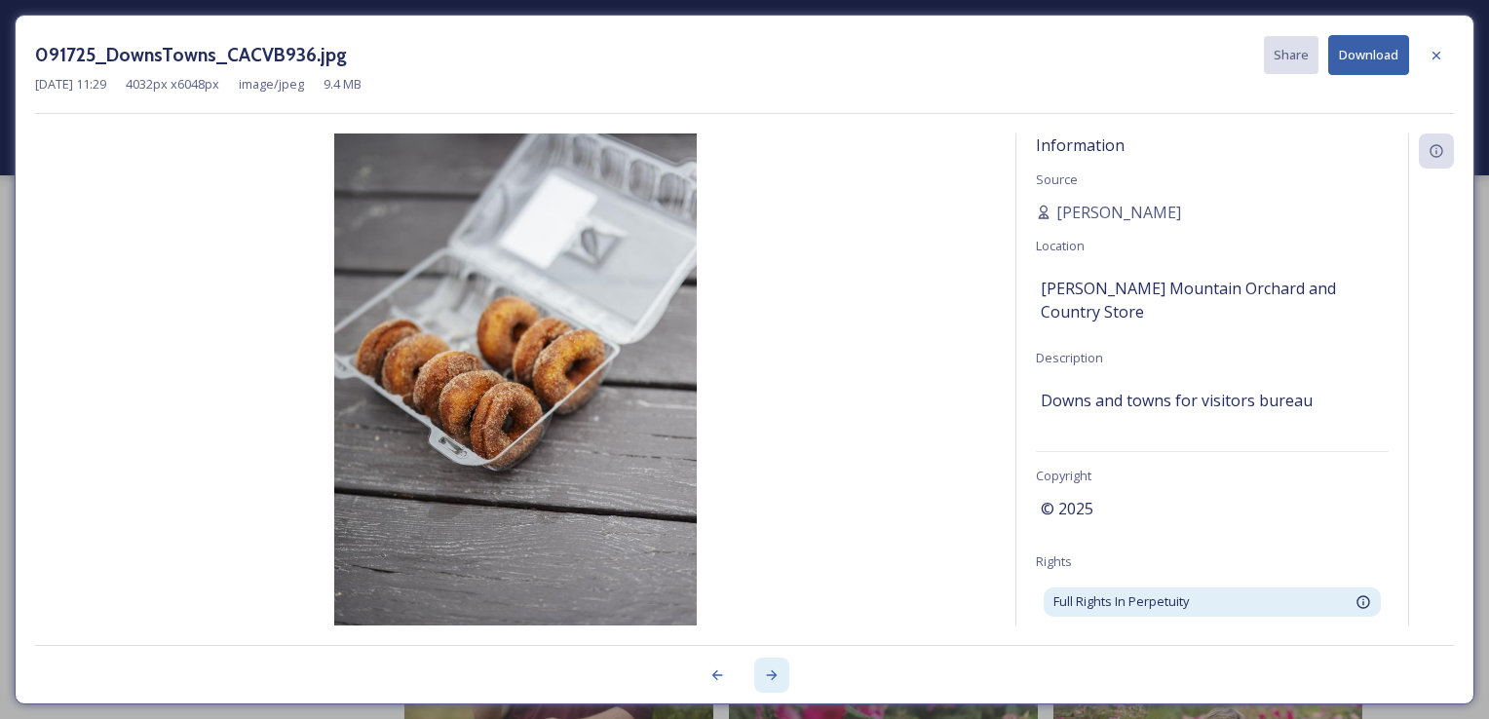
click at [775, 672] on icon at bounding box center [772, 675] width 16 height 16
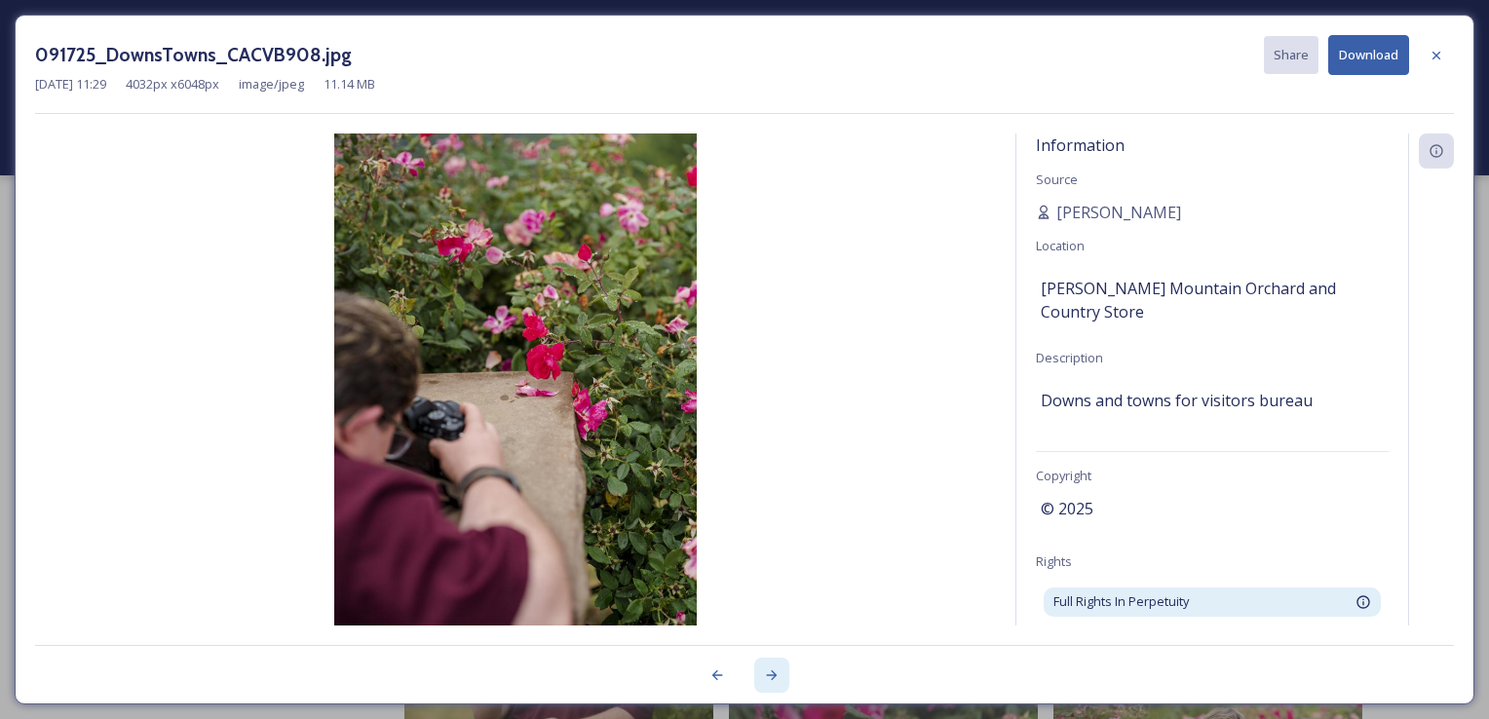
click at [775, 672] on icon at bounding box center [772, 675] width 16 height 16
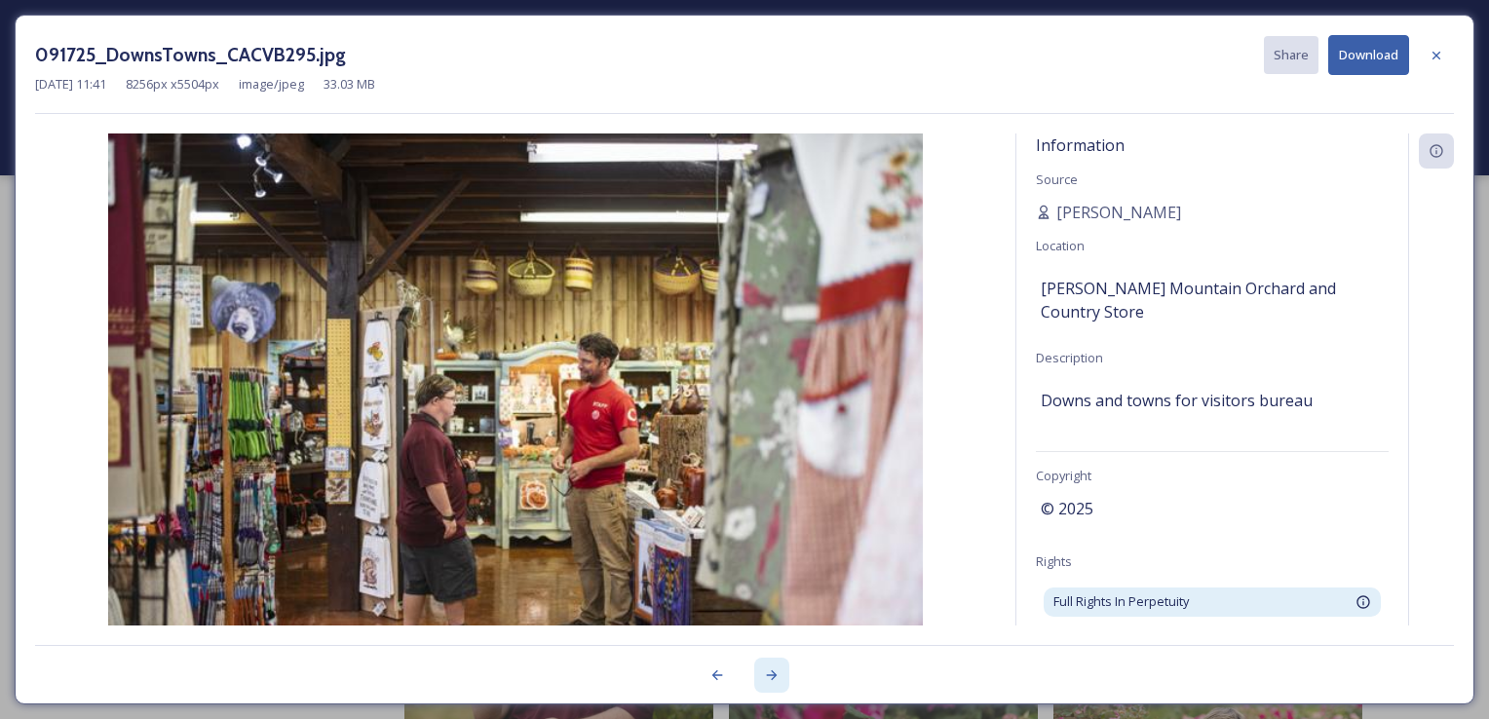
click at [775, 672] on icon at bounding box center [772, 675] width 16 height 16
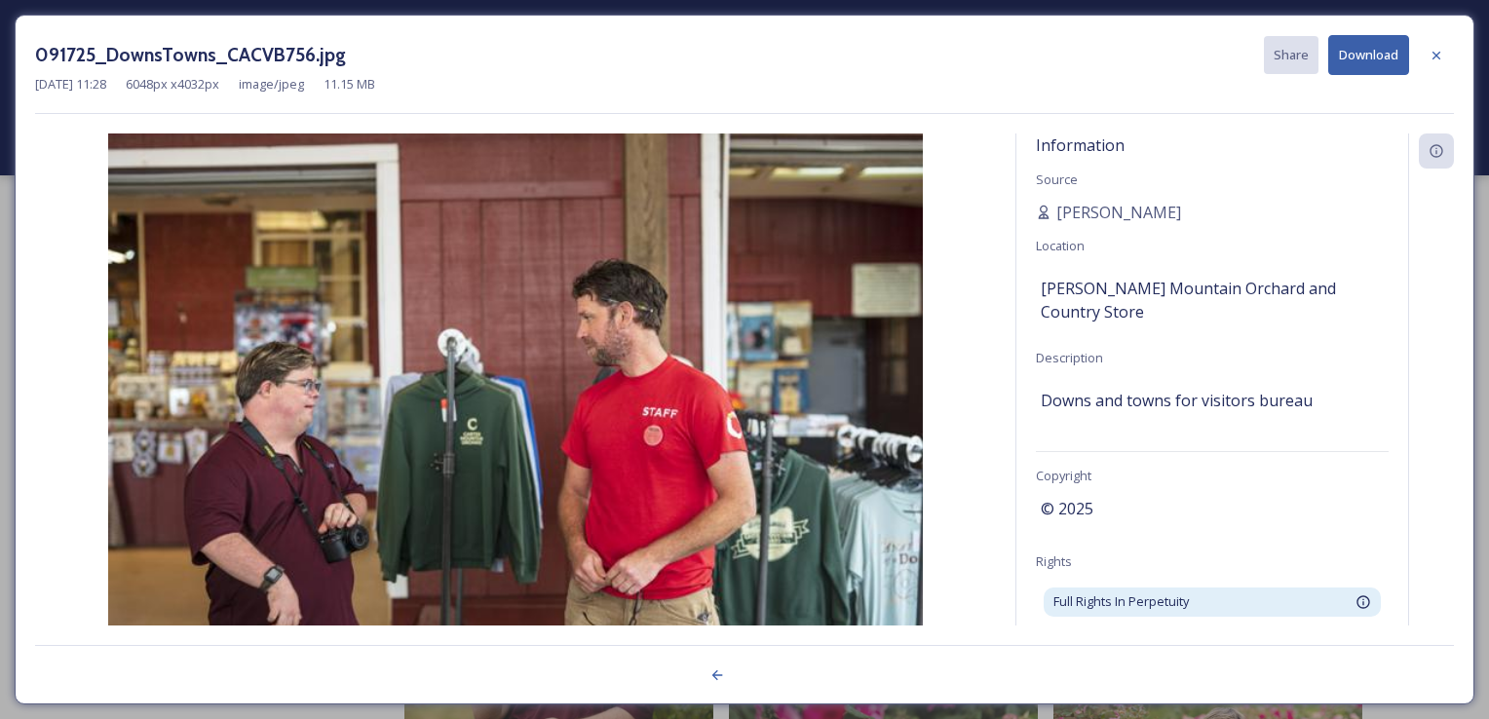
click at [775, 672] on div at bounding box center [744, 664] width 1419 height 39
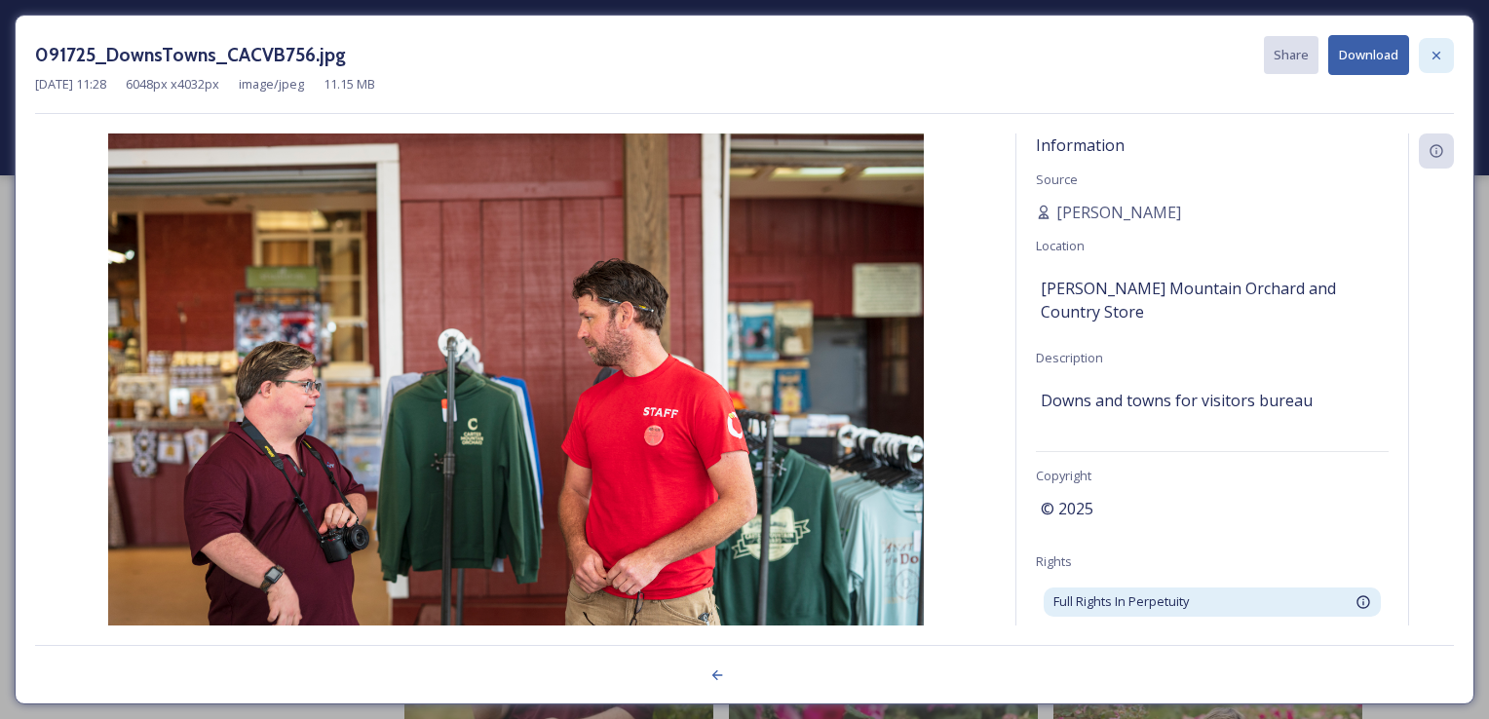
click at [1448, 47] on div at bounding box center [1436, 55] width 35 height 35
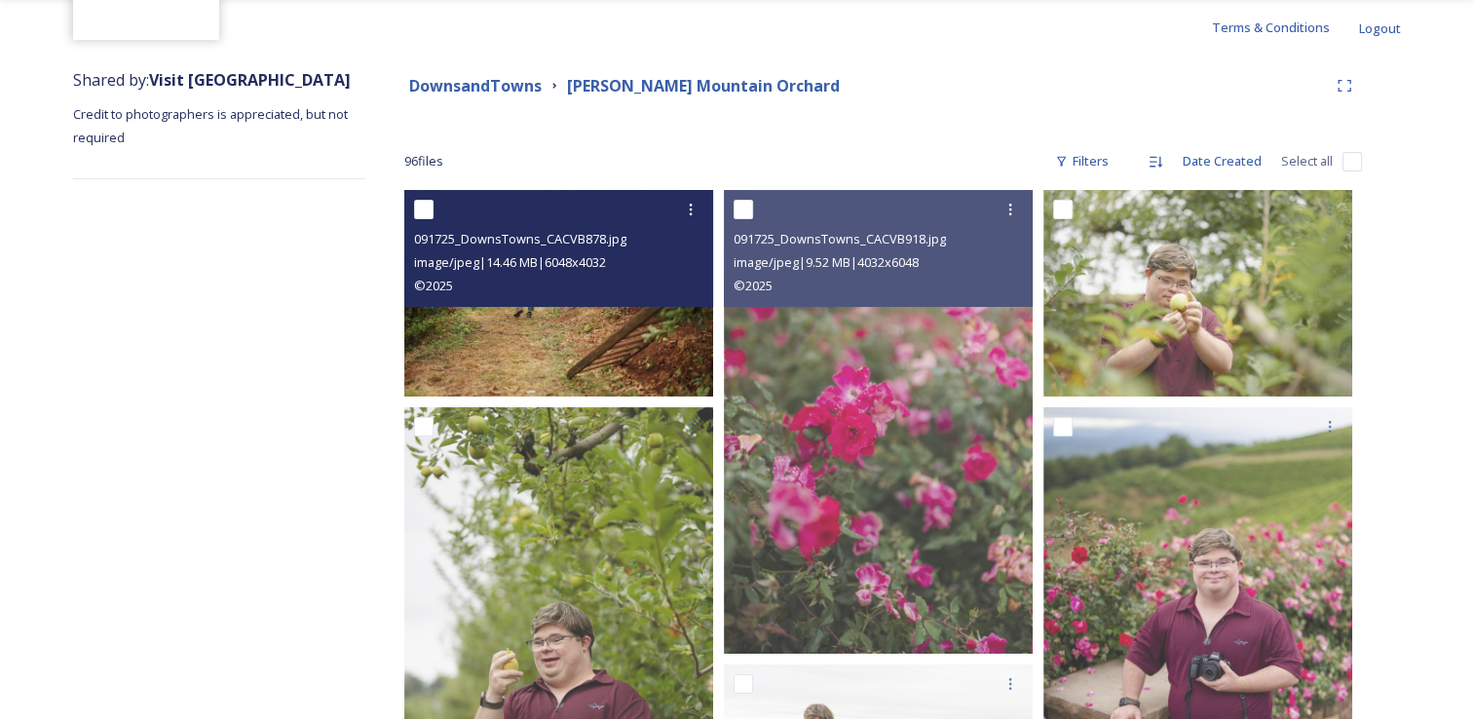
scroll to position [97, 0]
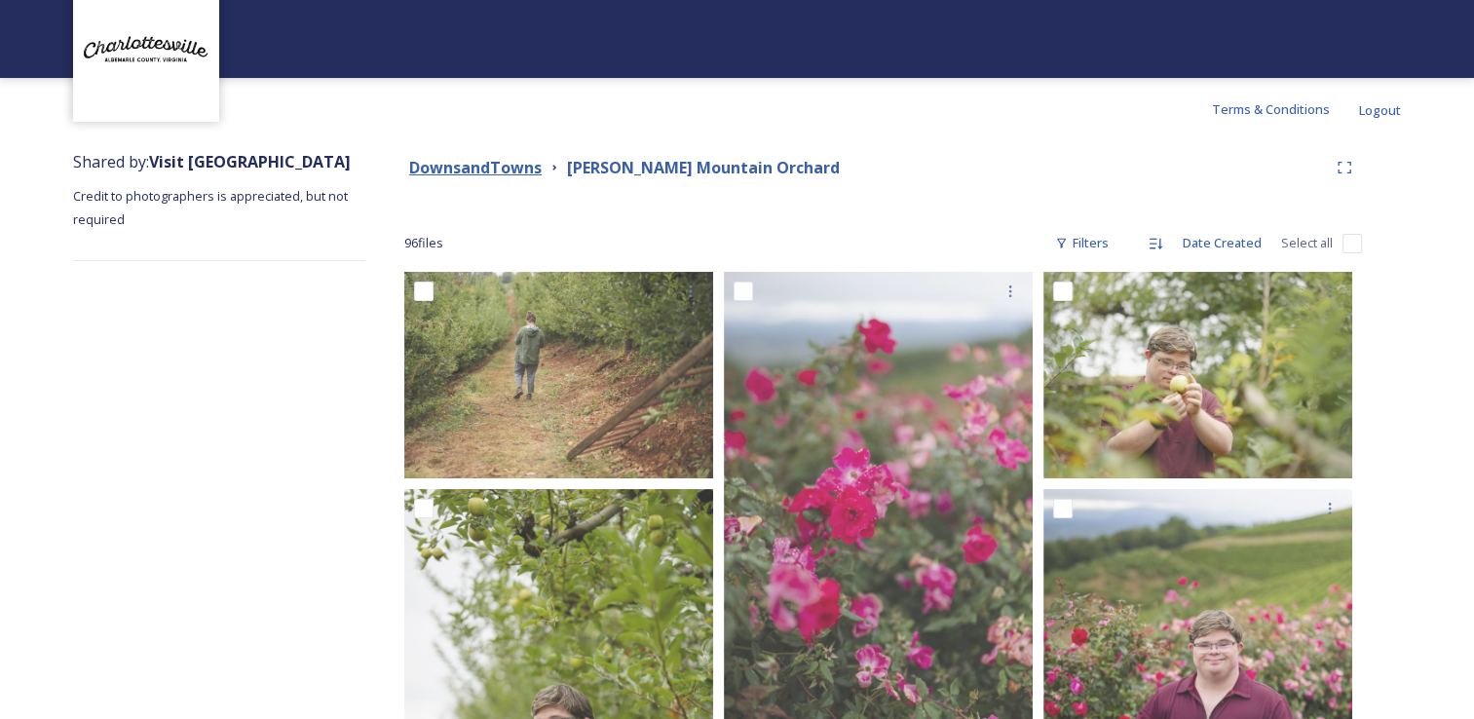
click at [514, 167] on strong "DownsandTowns" at bounding box center [475, 167] width 133 height 21
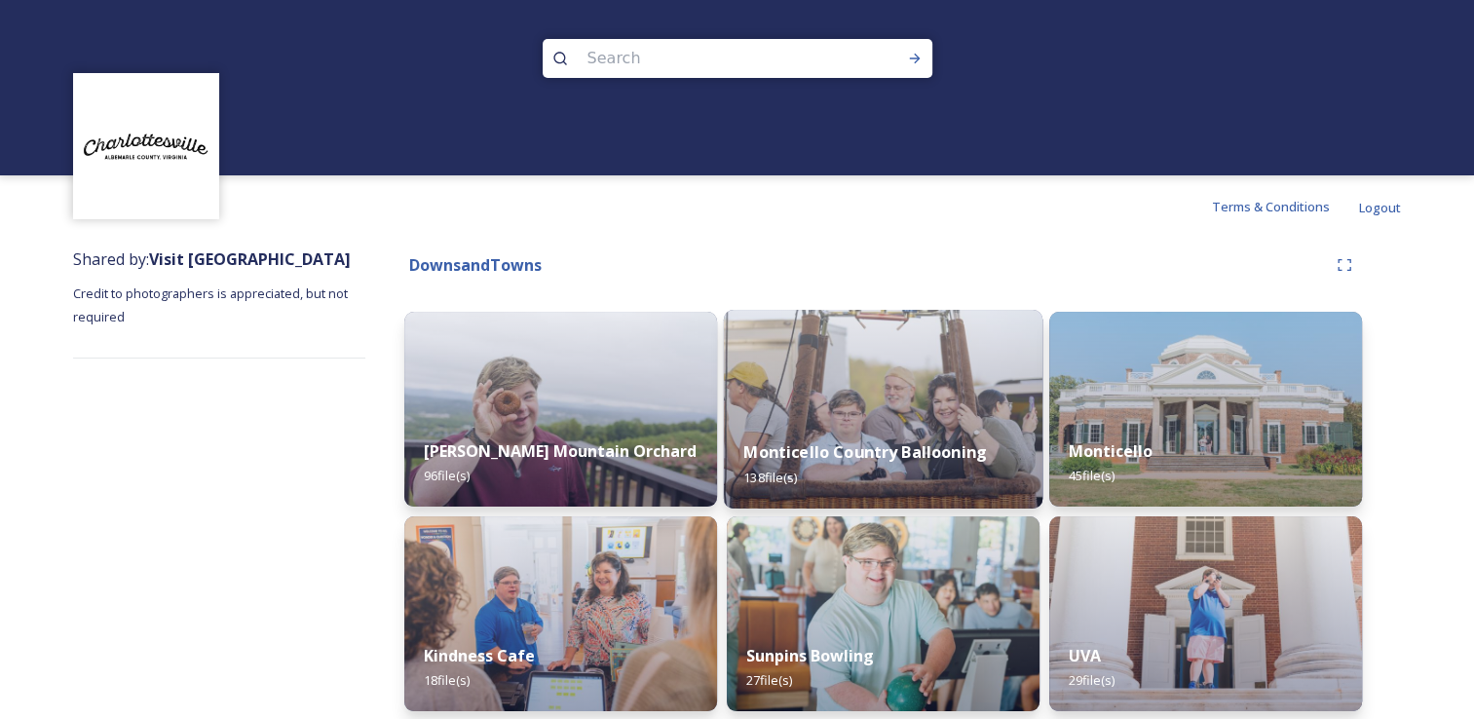
click at [844, 423] on div "Monticello Country Ballooning 138 file(s)" at bounding box center [883, 464] width 319 height 89
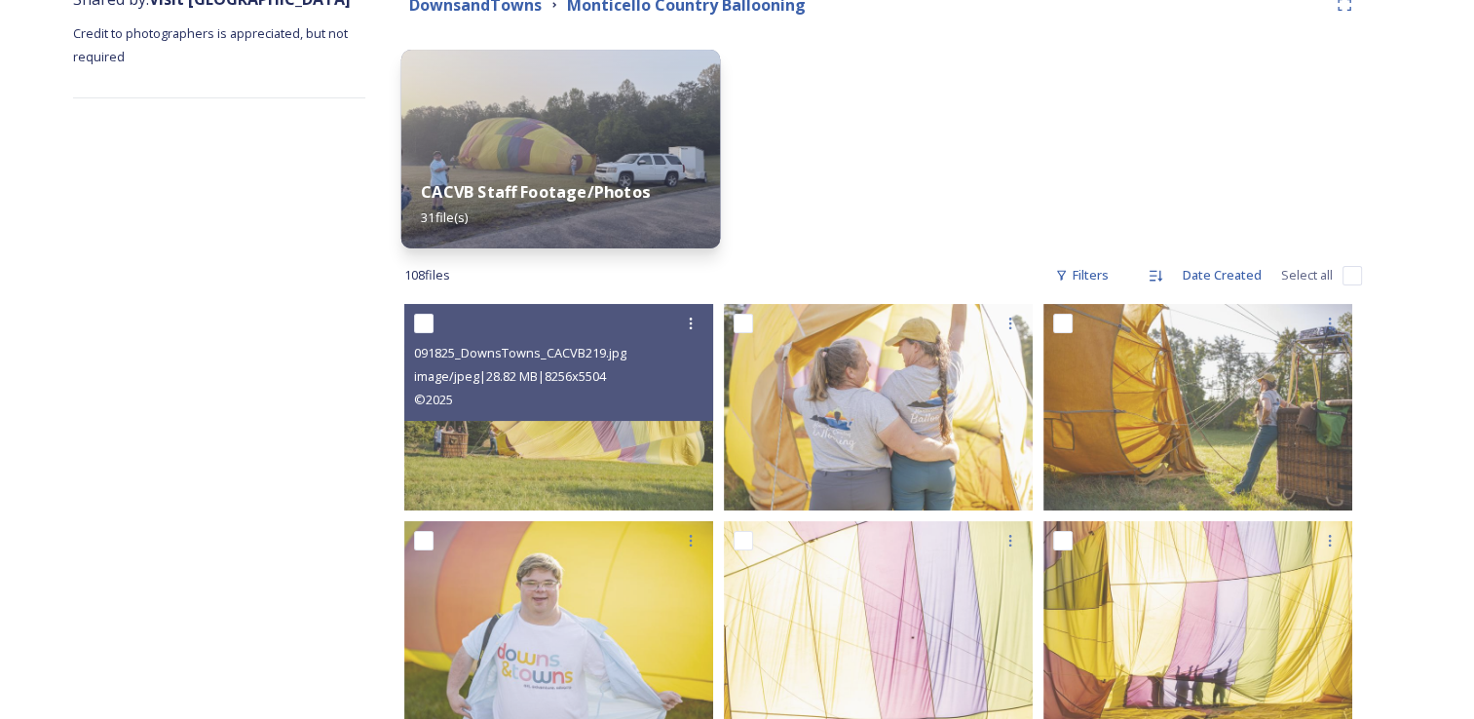
scroll to position [292, 0]
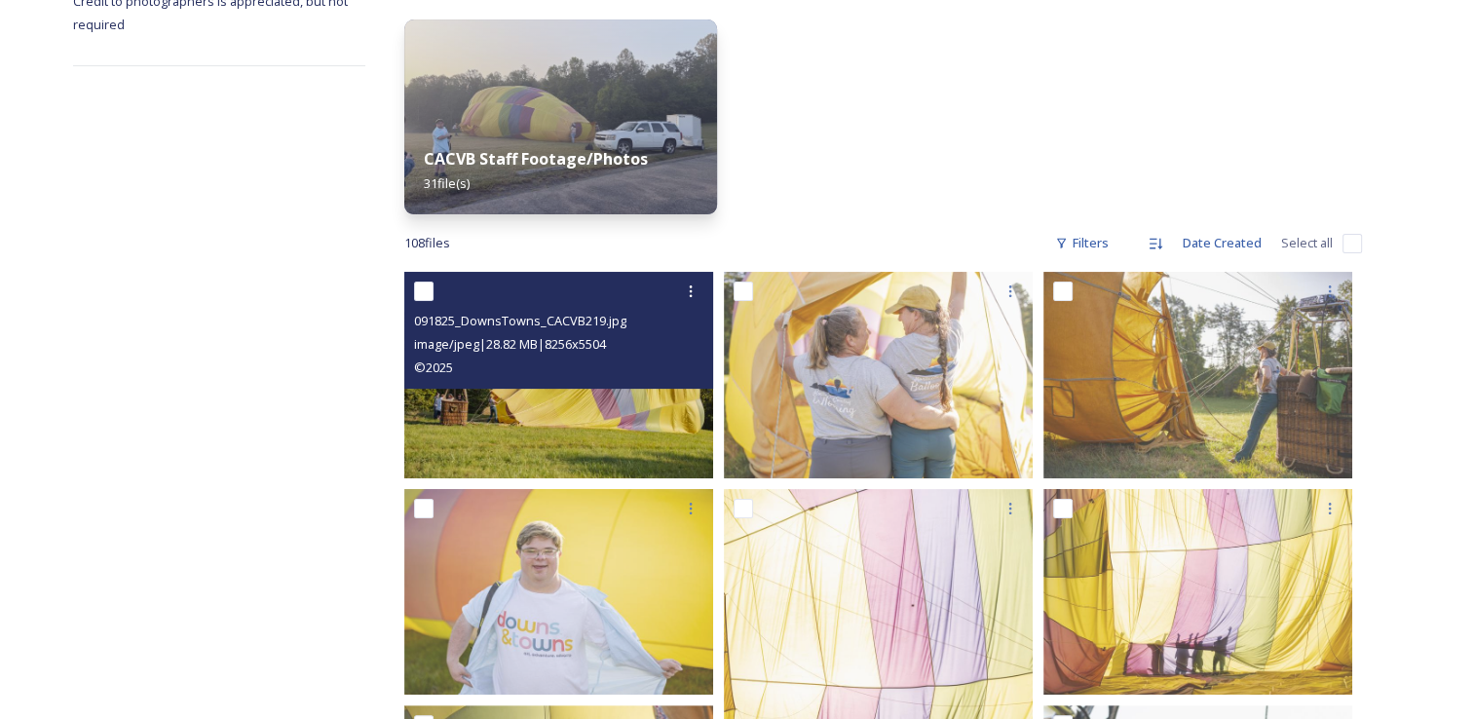
click at [518, 423] on img at bounding box center [558, 375] width 309 height 206
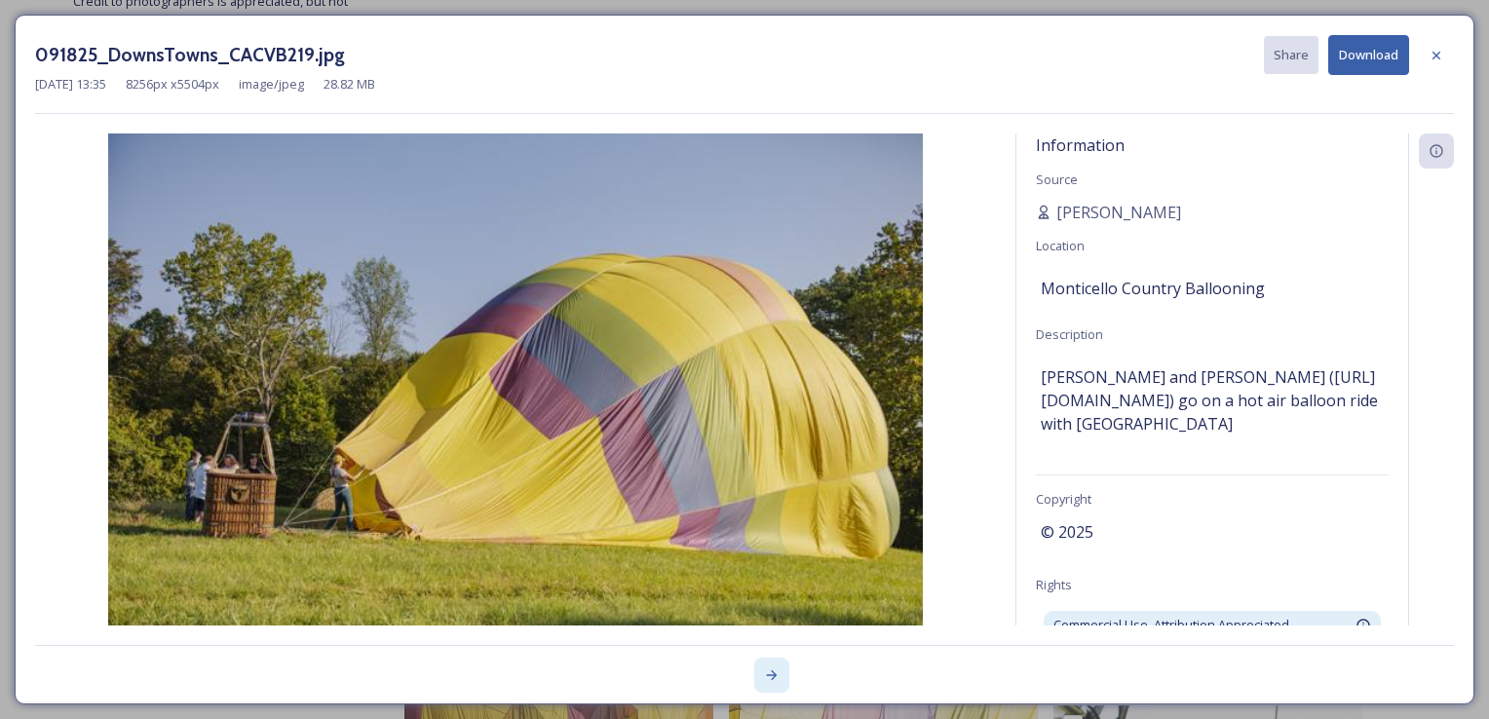
click at [765, 680] on icon at bounding box center [772, 675] width 16 height 16
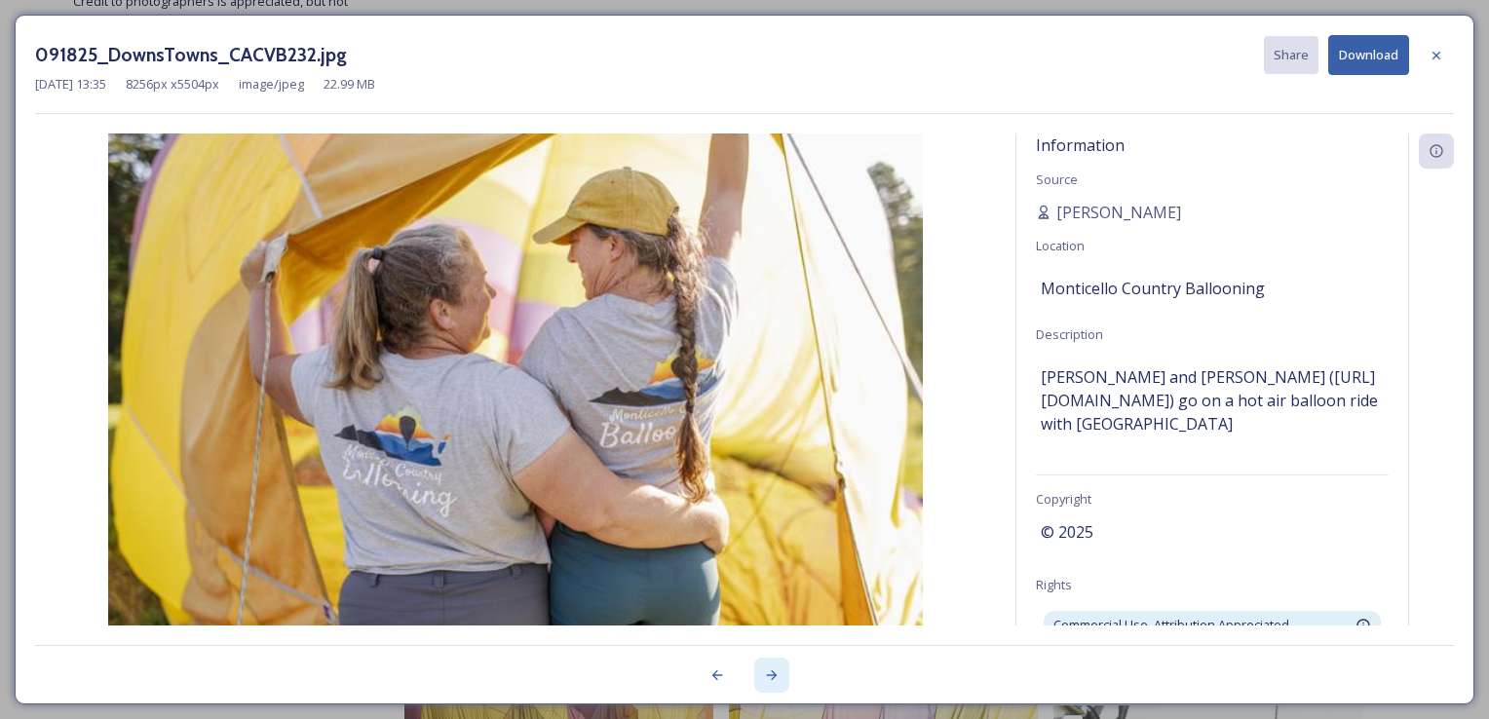
click at [767, 680] on icon at bounding box center [772, 675] width 16 height 16
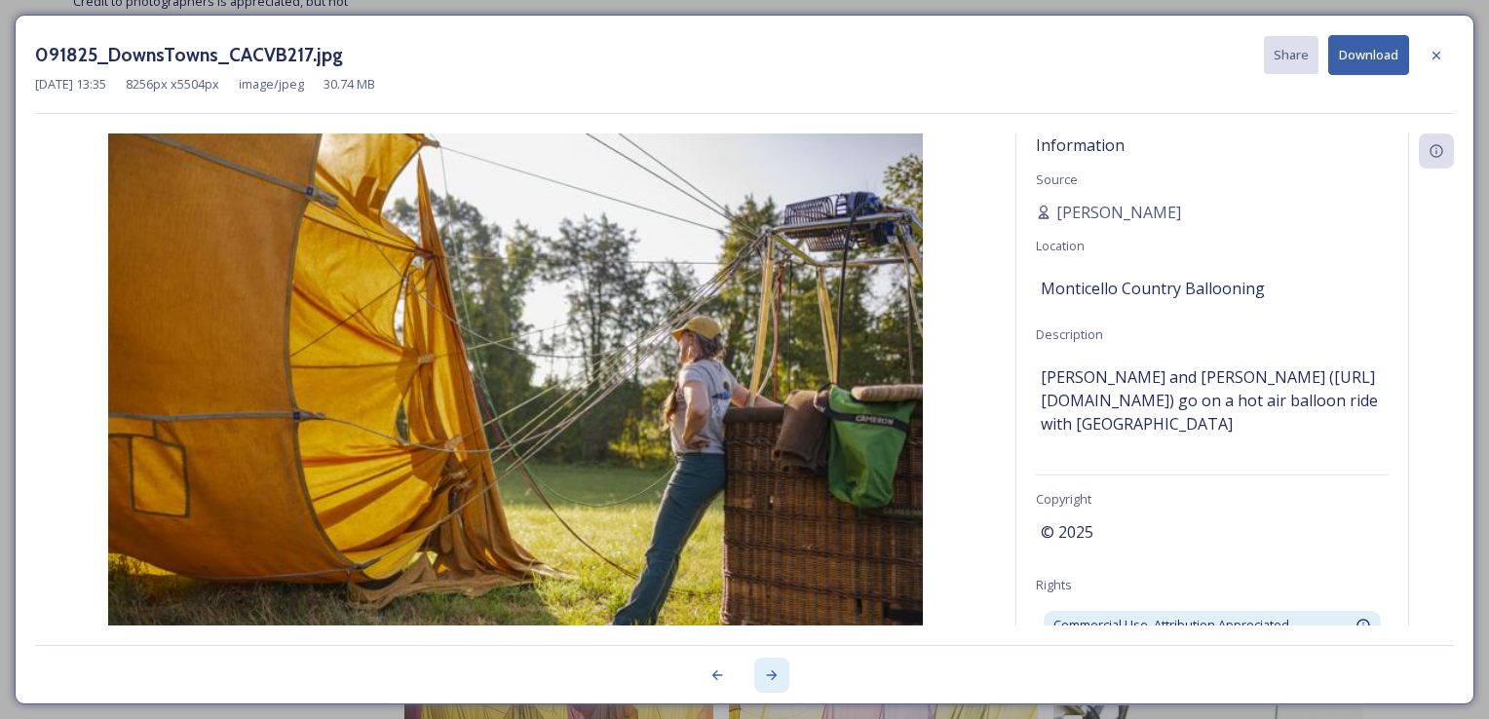
click at [768, 680] on icon at bounding box center [772, 675] width 16 height 16
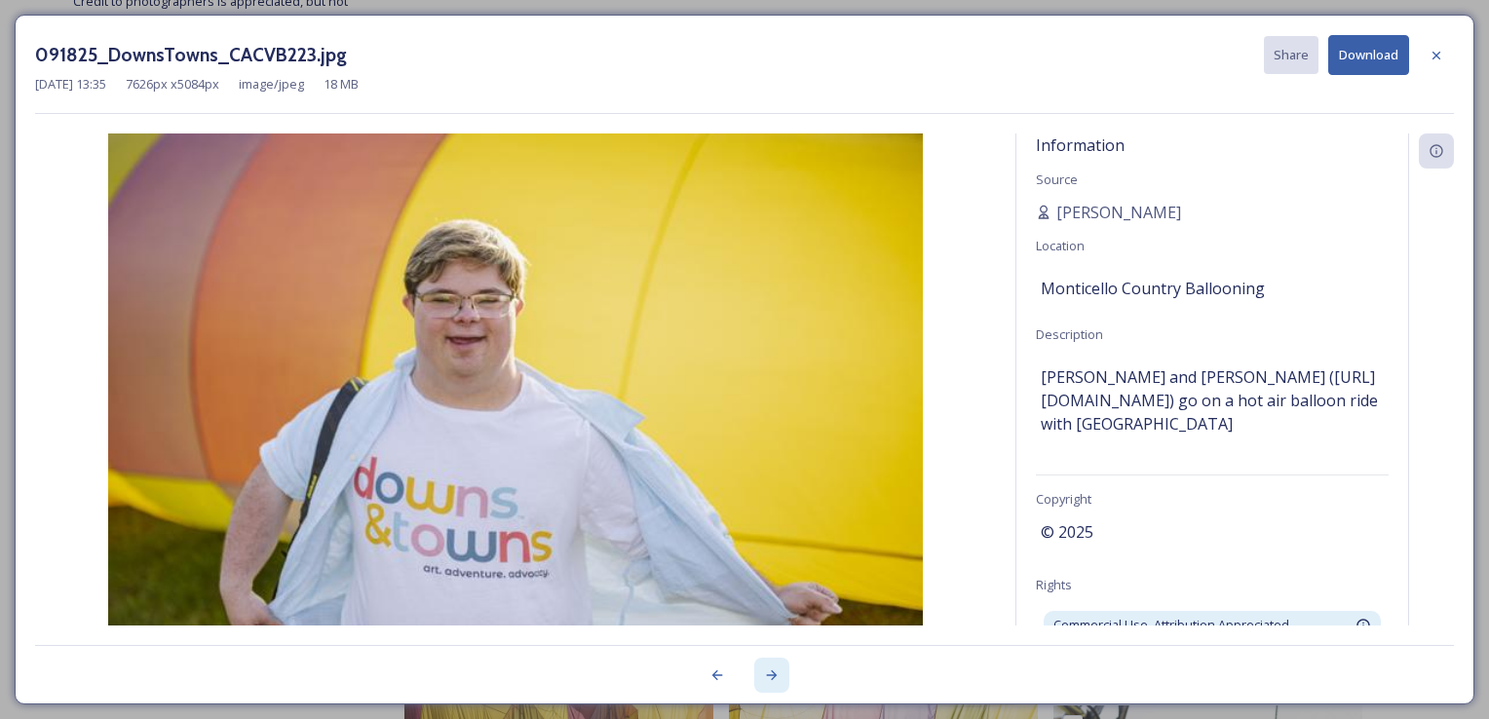
click at [768, 680] on icon at bounding box center [772, 675] width 16 height 16
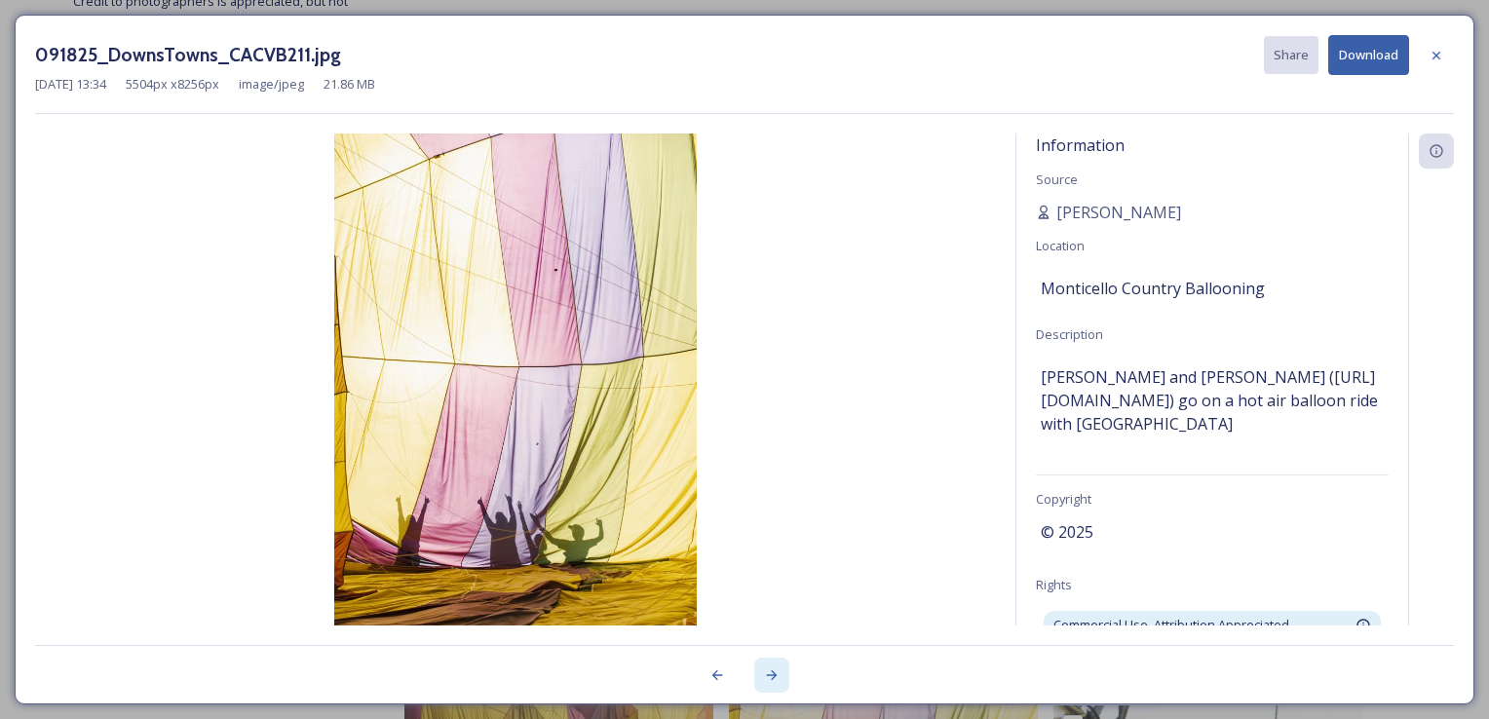
click at [768, 680] on icon at bounding box center [772, 675] width 16 height 16
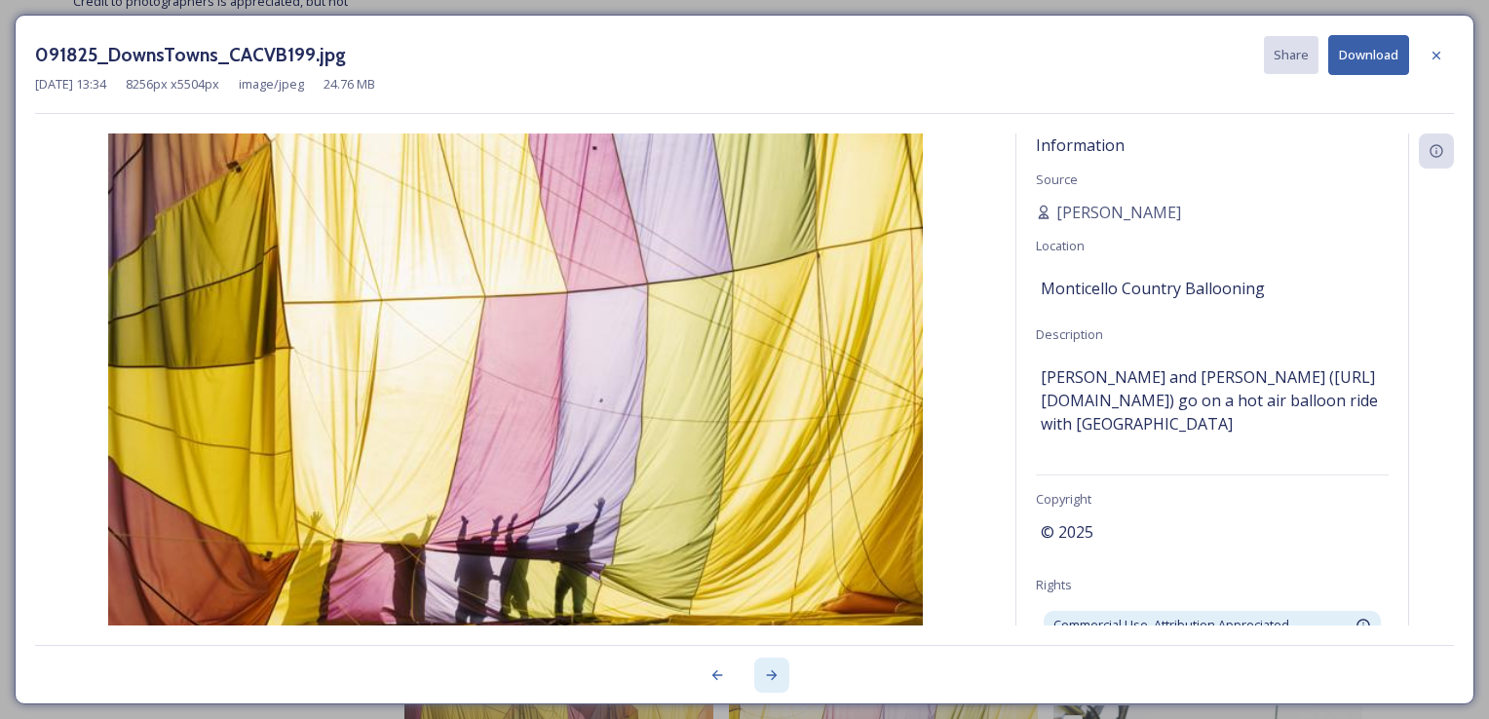
click at [768, 680] on icon at bounding box center [772, 675] width 16 height 16
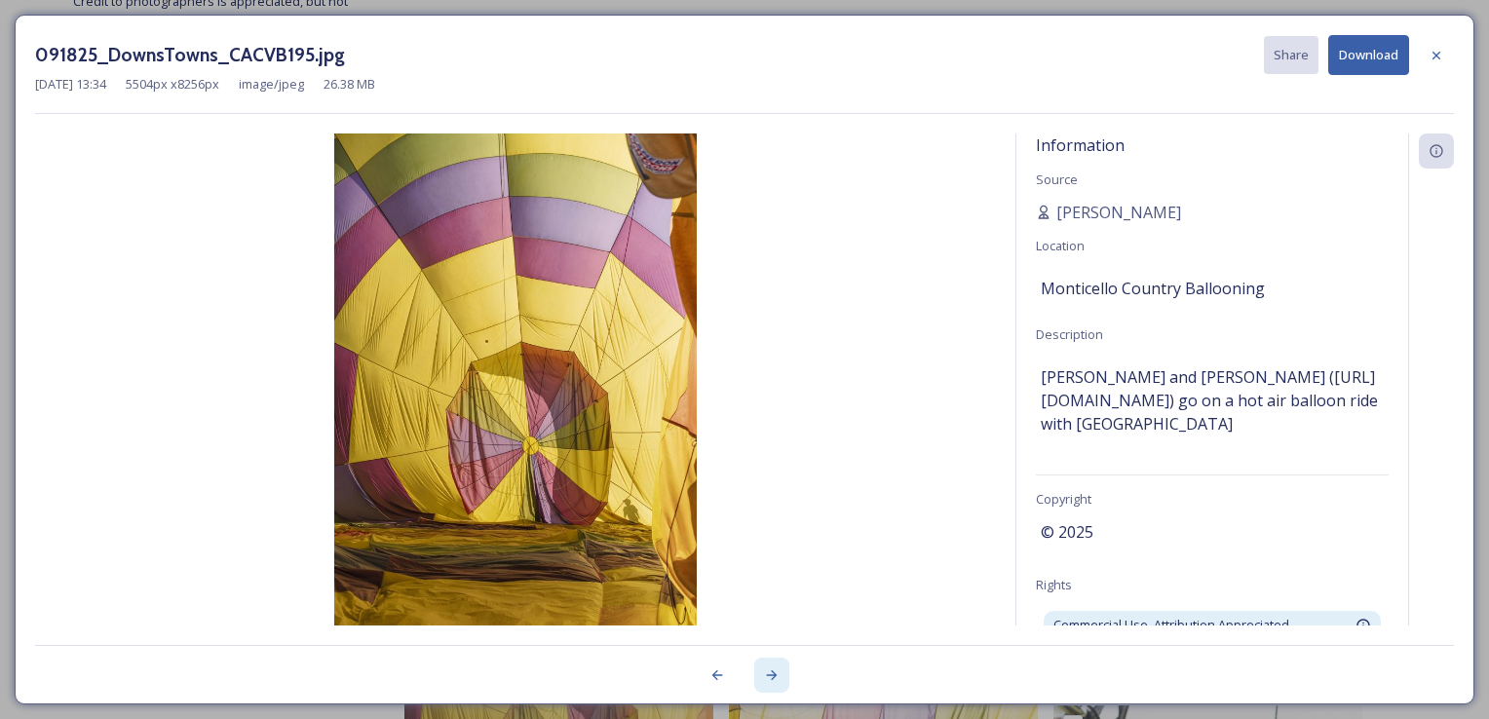
click at [768, 680] on icon at bounding box center [772, 675] width 16 height 16
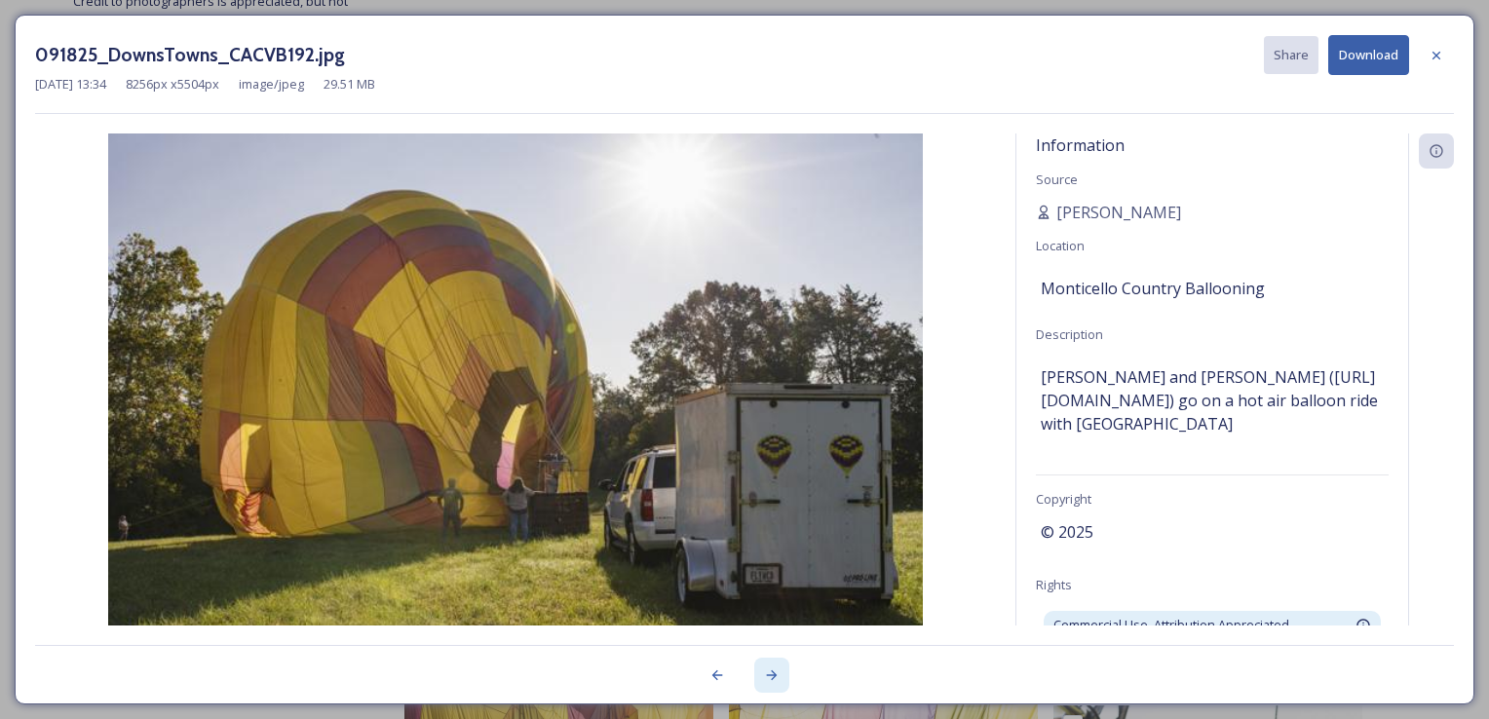
click at [768, 680] on icon at bounding box center [772, 675] width 16 height 16
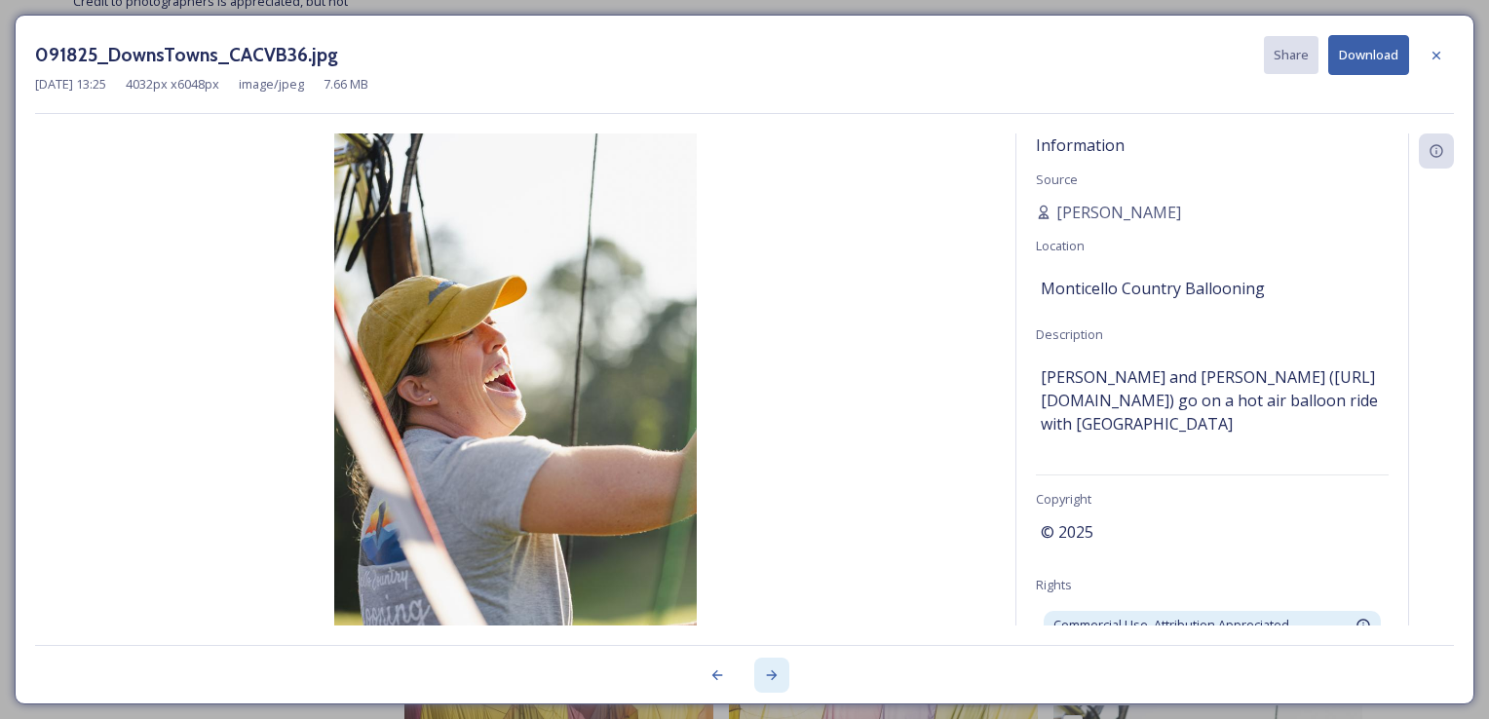
click at [768, 680] on icon at bounding box center [772, 675] width 16 height 16
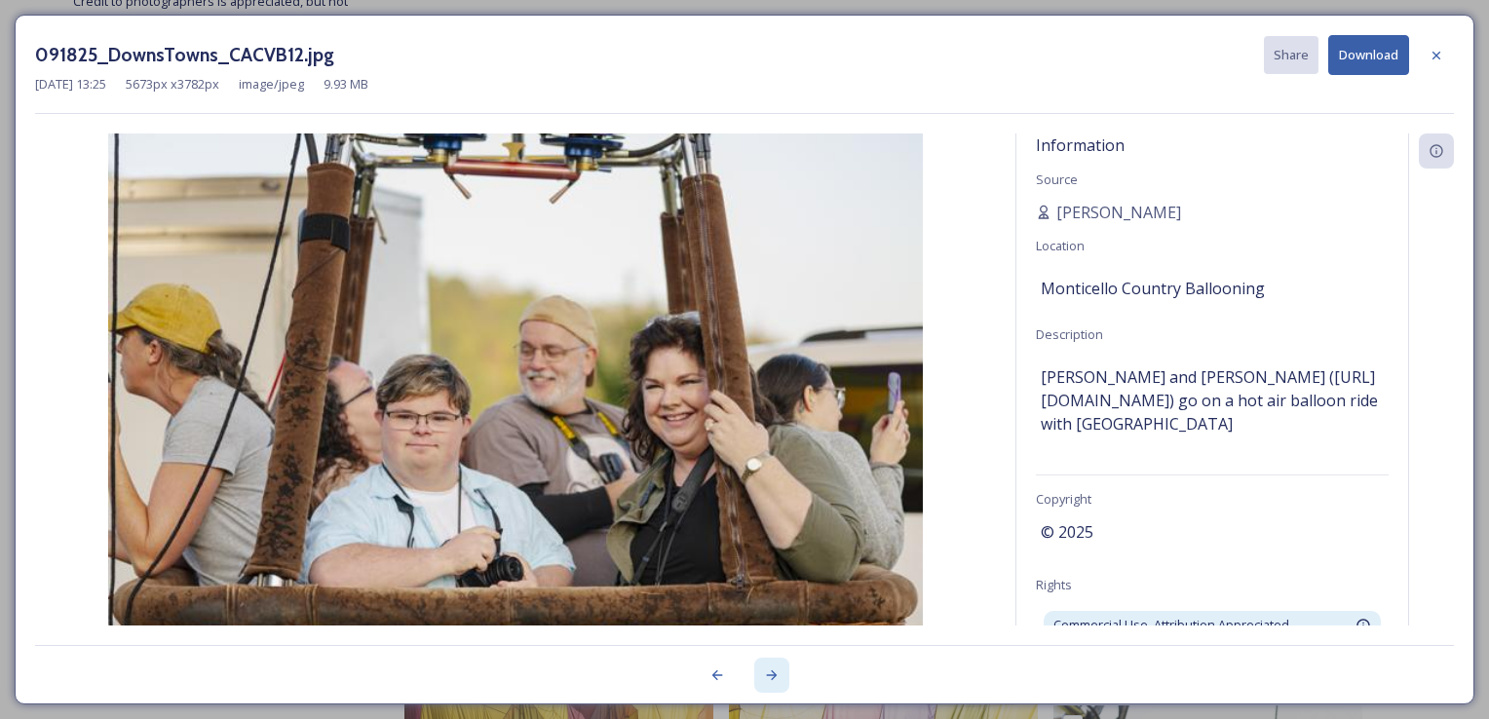
click at [768, 680] on icon at bounding box center [772, 675] width 16 height 16
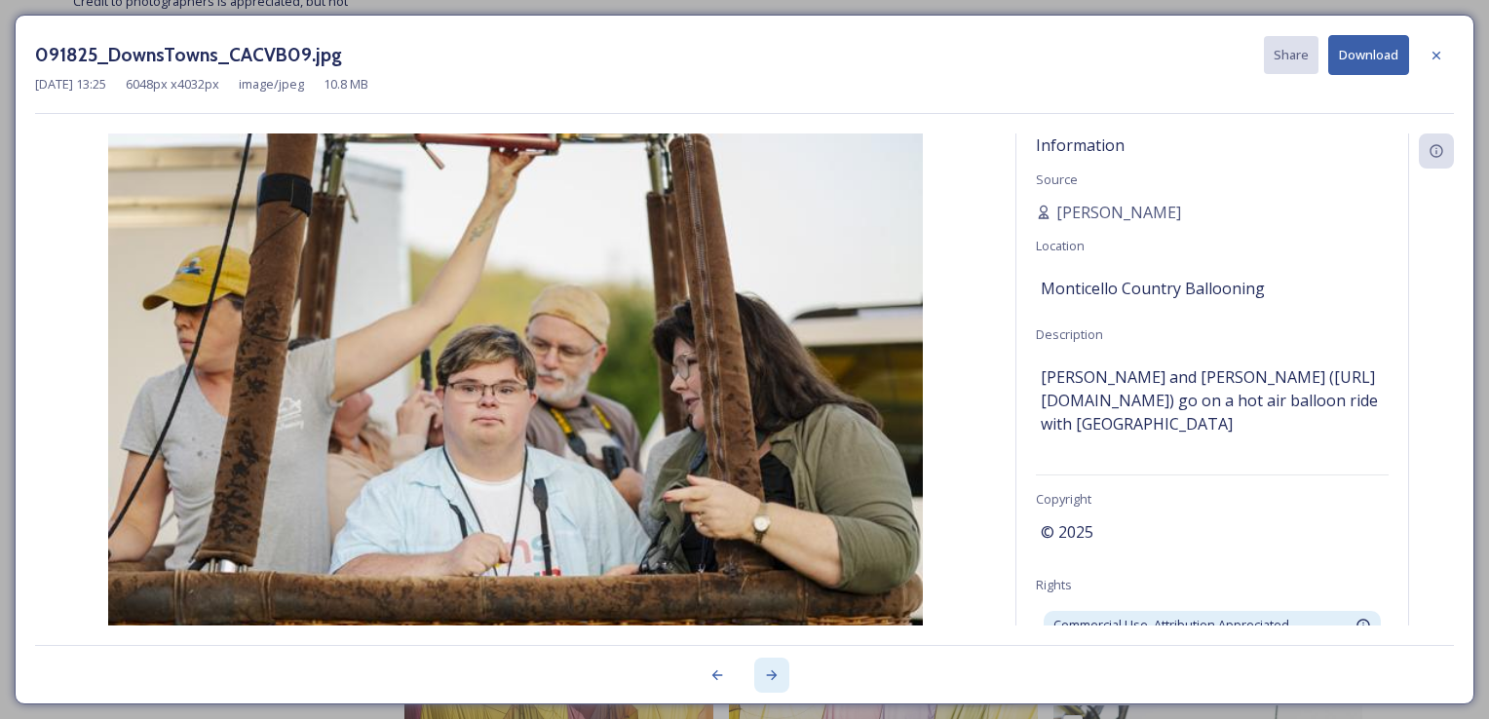
click at [768, 680] on icon at bounding box center [772, 675] width 16 height 16
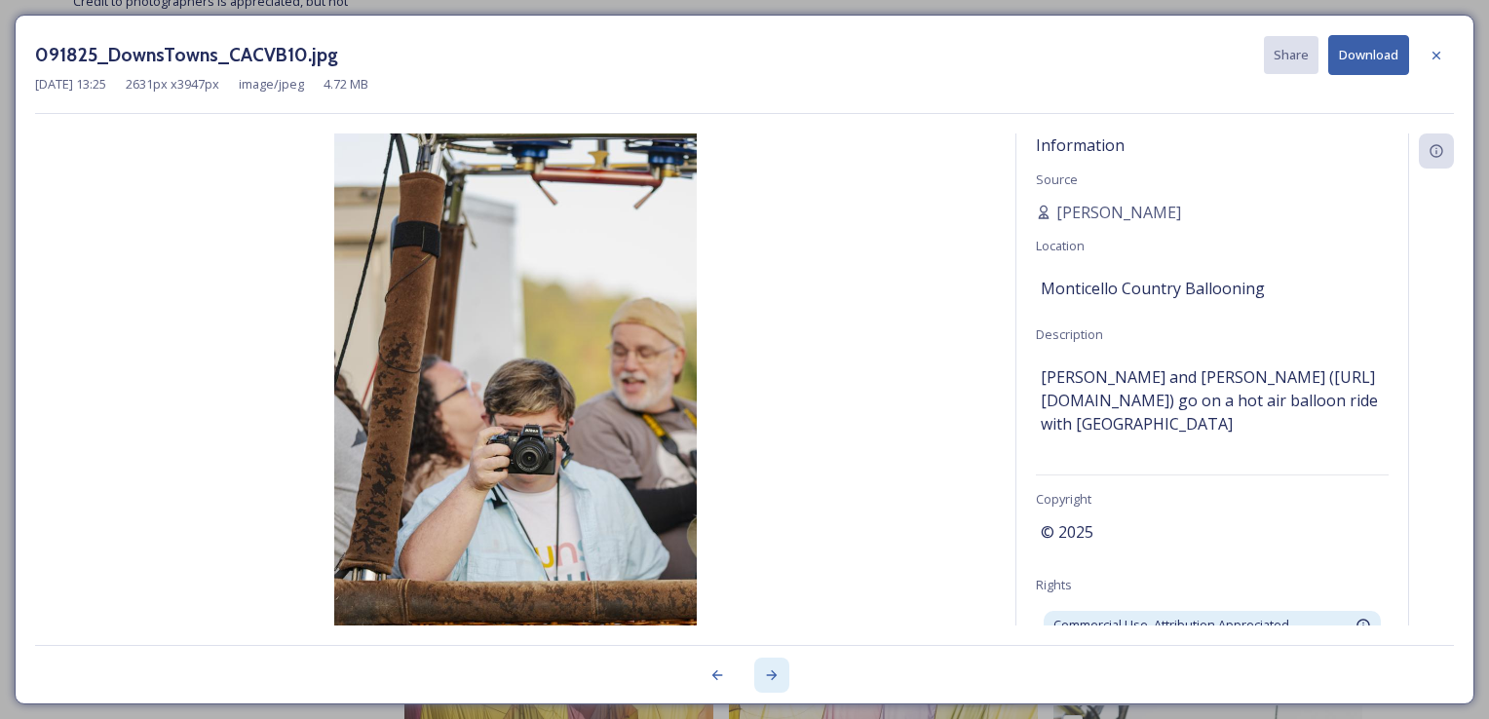
click at [768, 680] on icon at bounding box center [772, 675] width 16 height 16
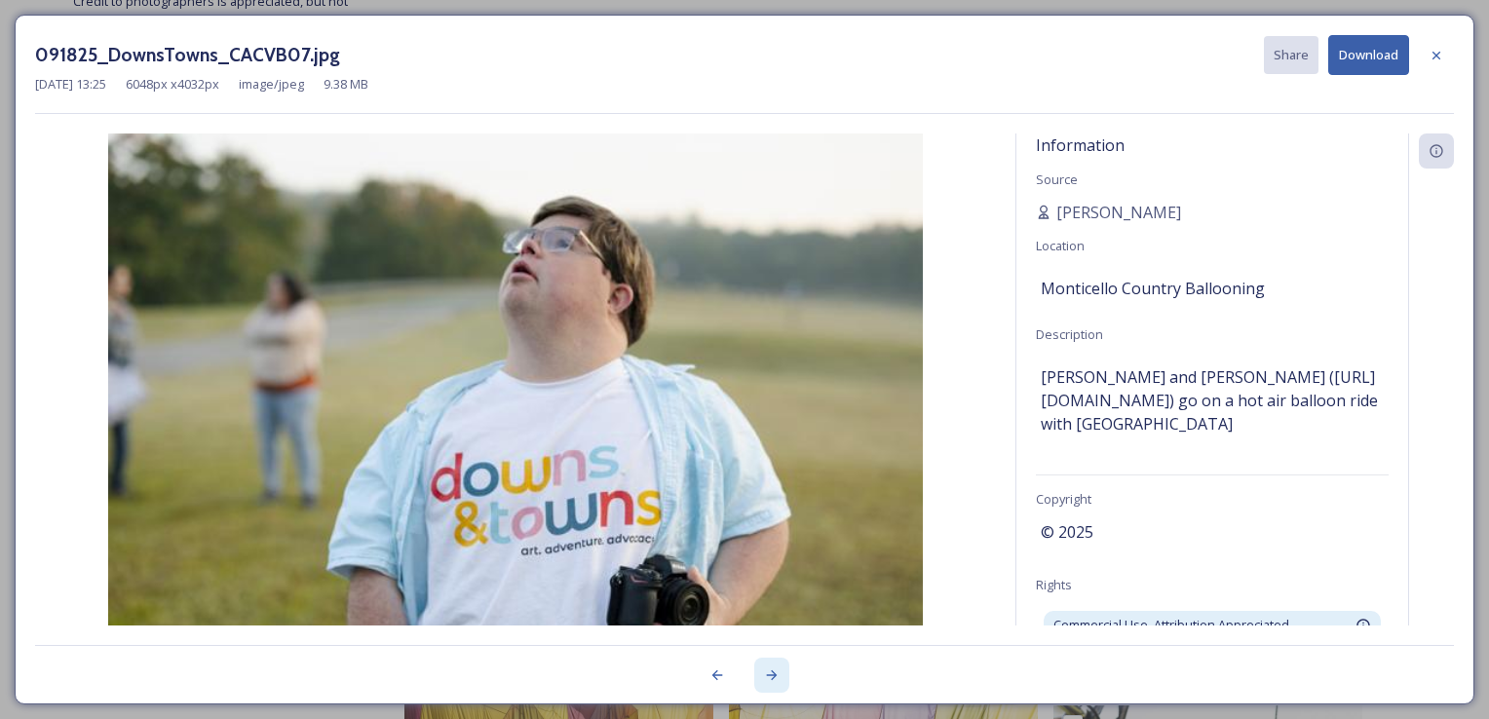
click at [768, 680] on icon at bounding box center [772, 675] width 16 height 16
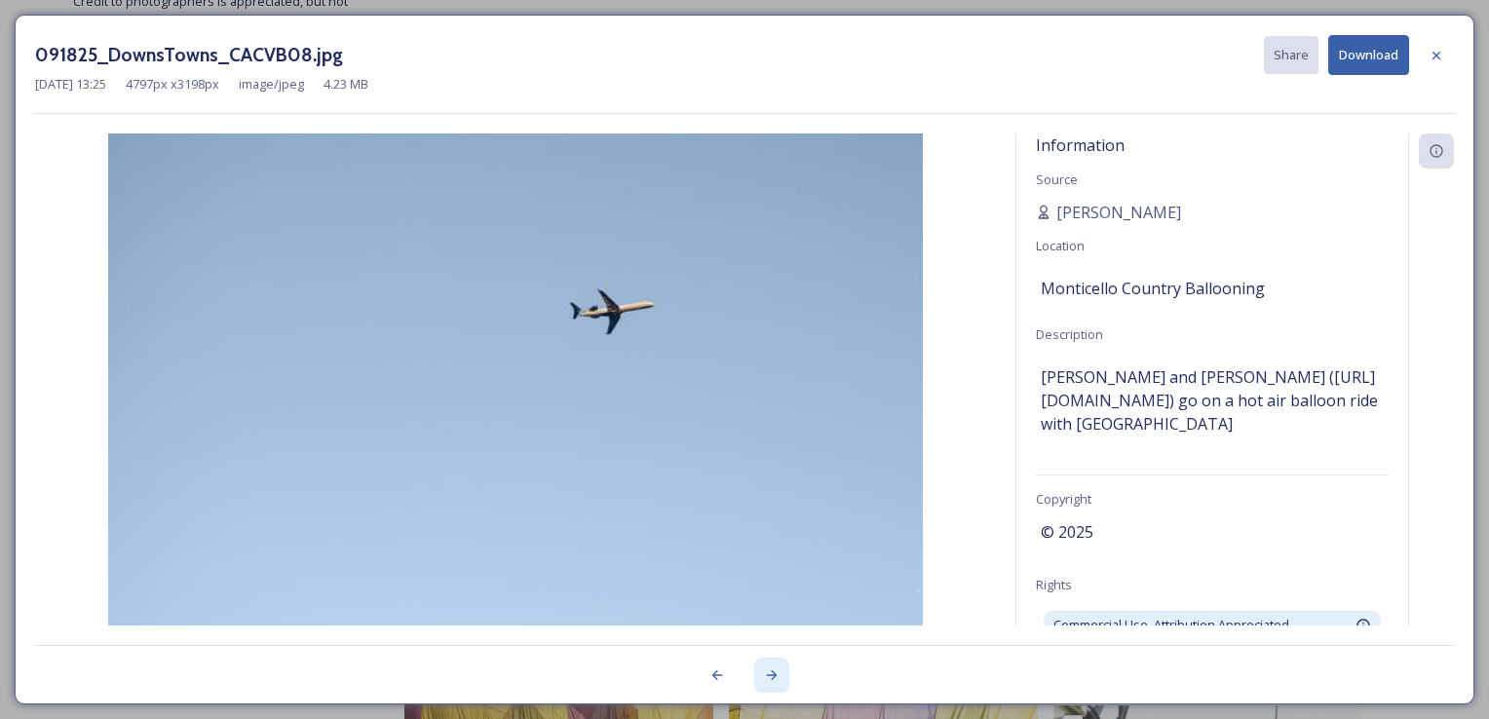
click at [768, 680] on icon at bounding box center [772, 675] width 16 height 16
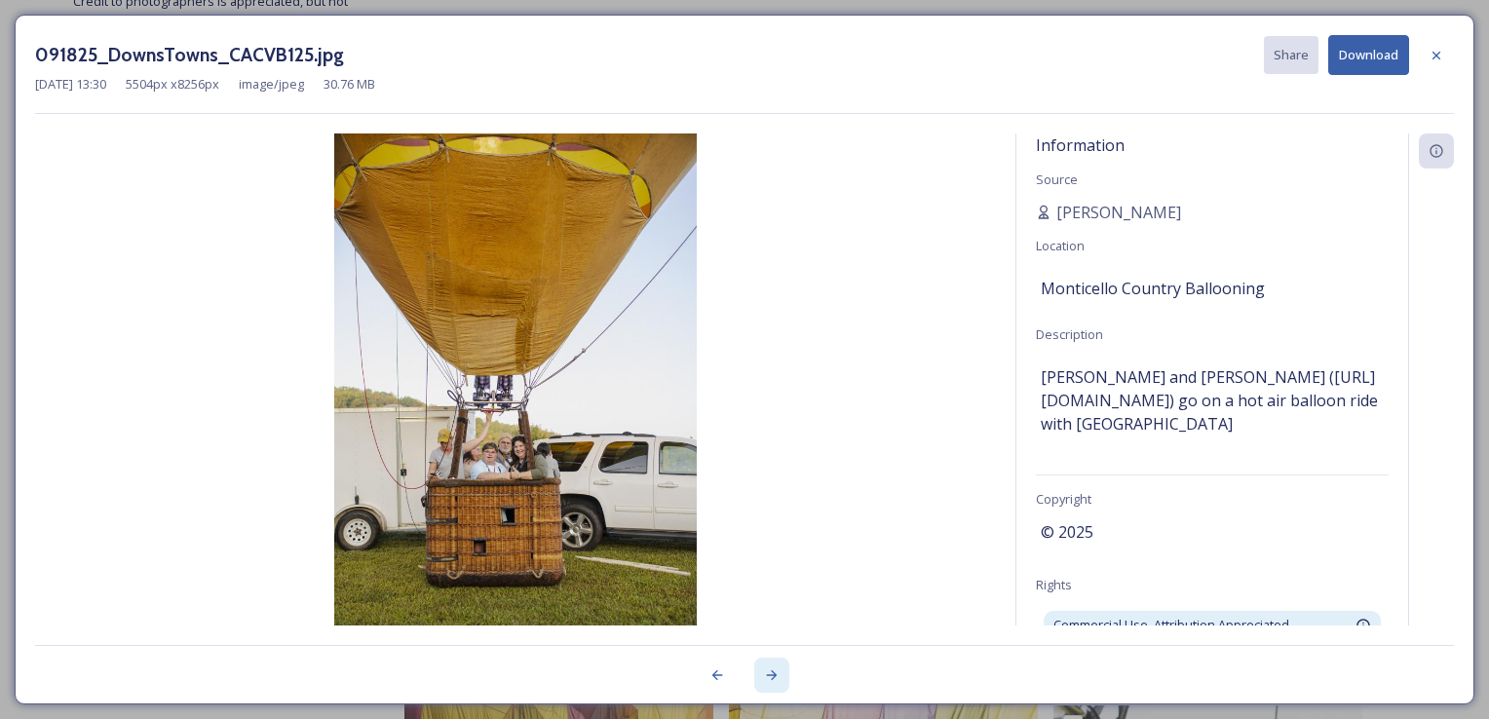
click at [768, 680] on icon at bounding box center [772, 675] width 16 height 16
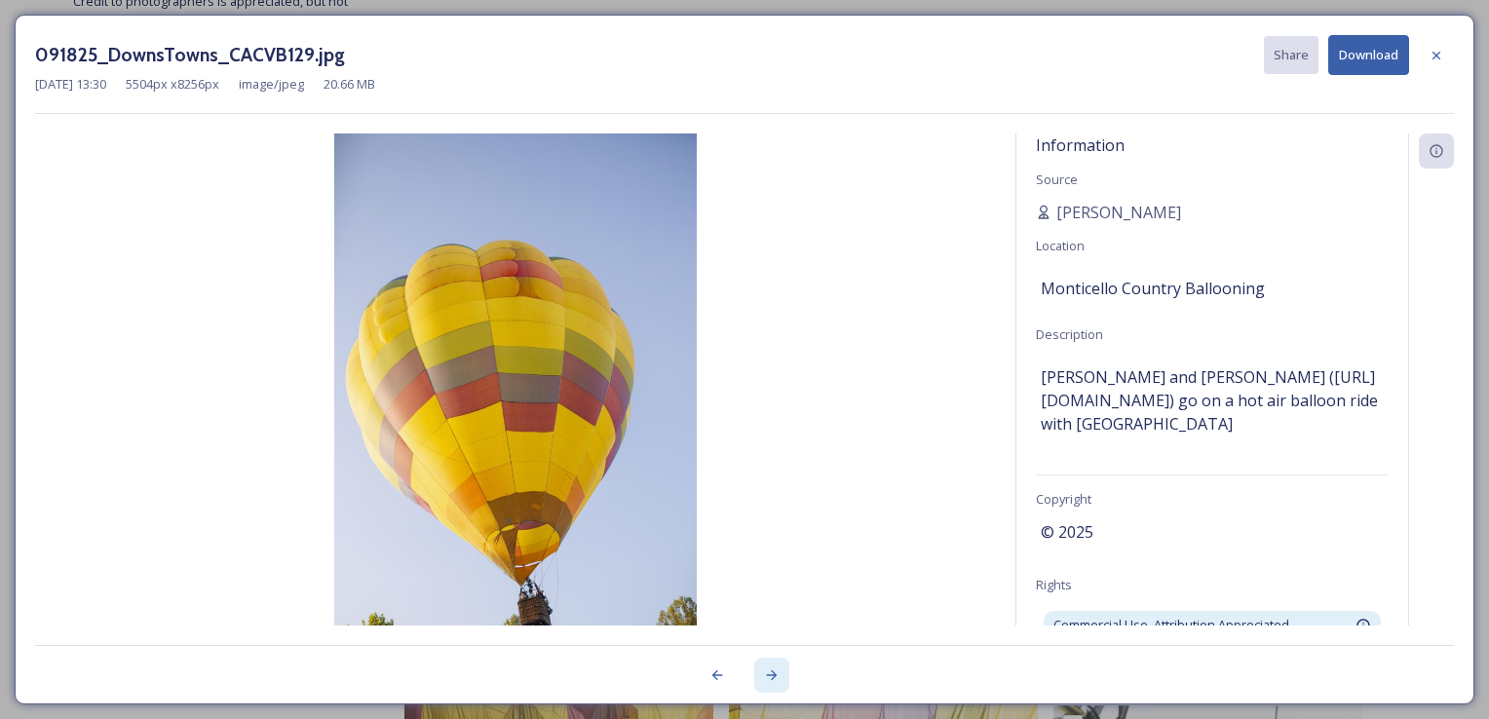
click at [768, 680] on icon at bounding box center [772, 675] width 16 height 16
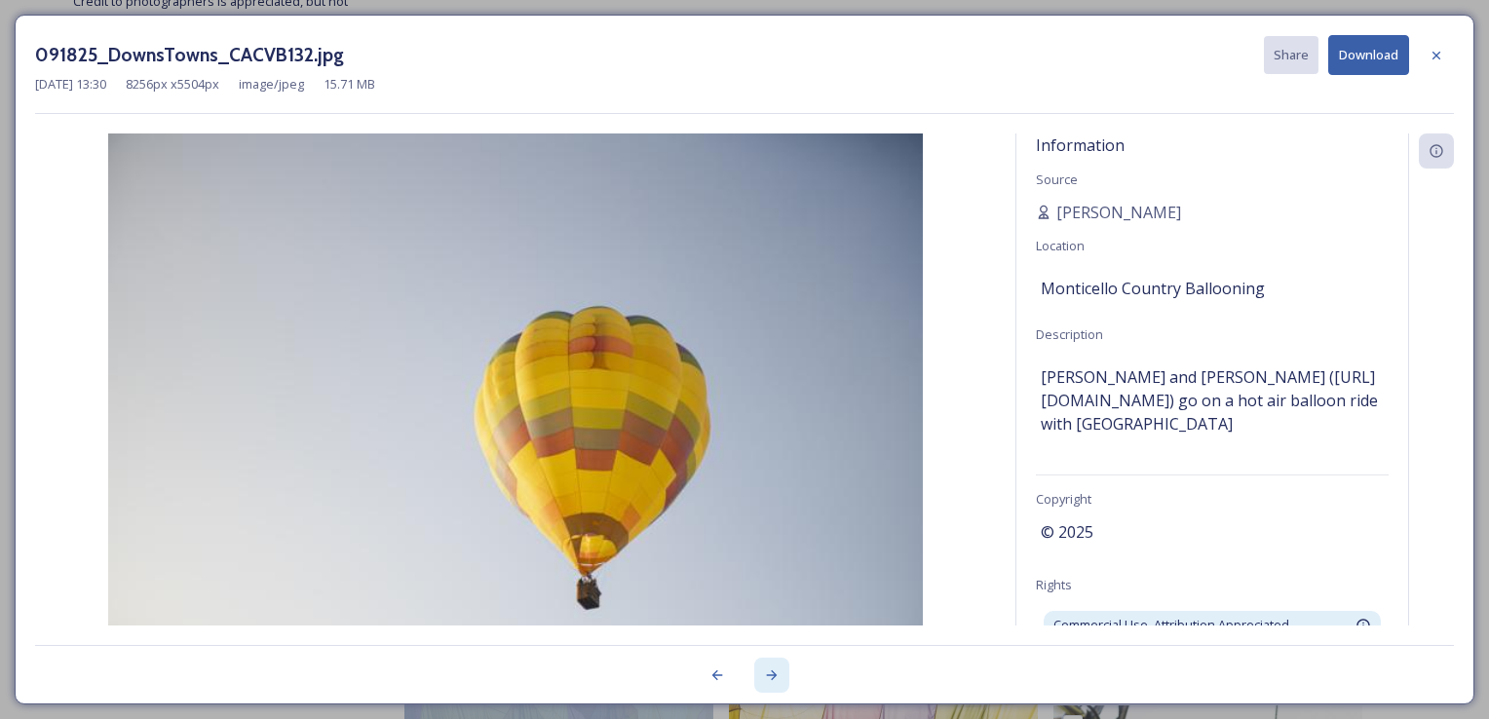
click at [768, 680] on icon at bounding box center [772, 675] width 16 height 16
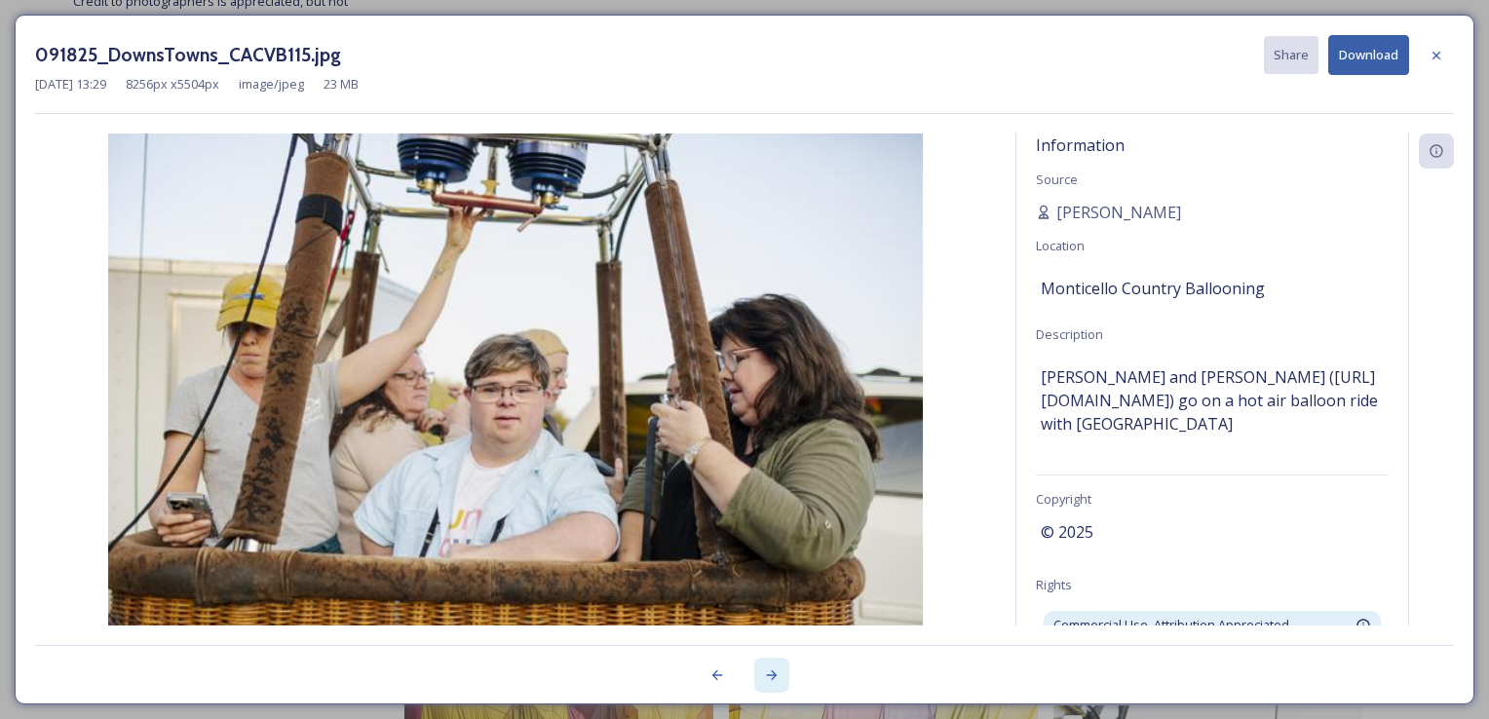
click at [768, 680] on icon at bounding box center [772, 675] width 16 height 16
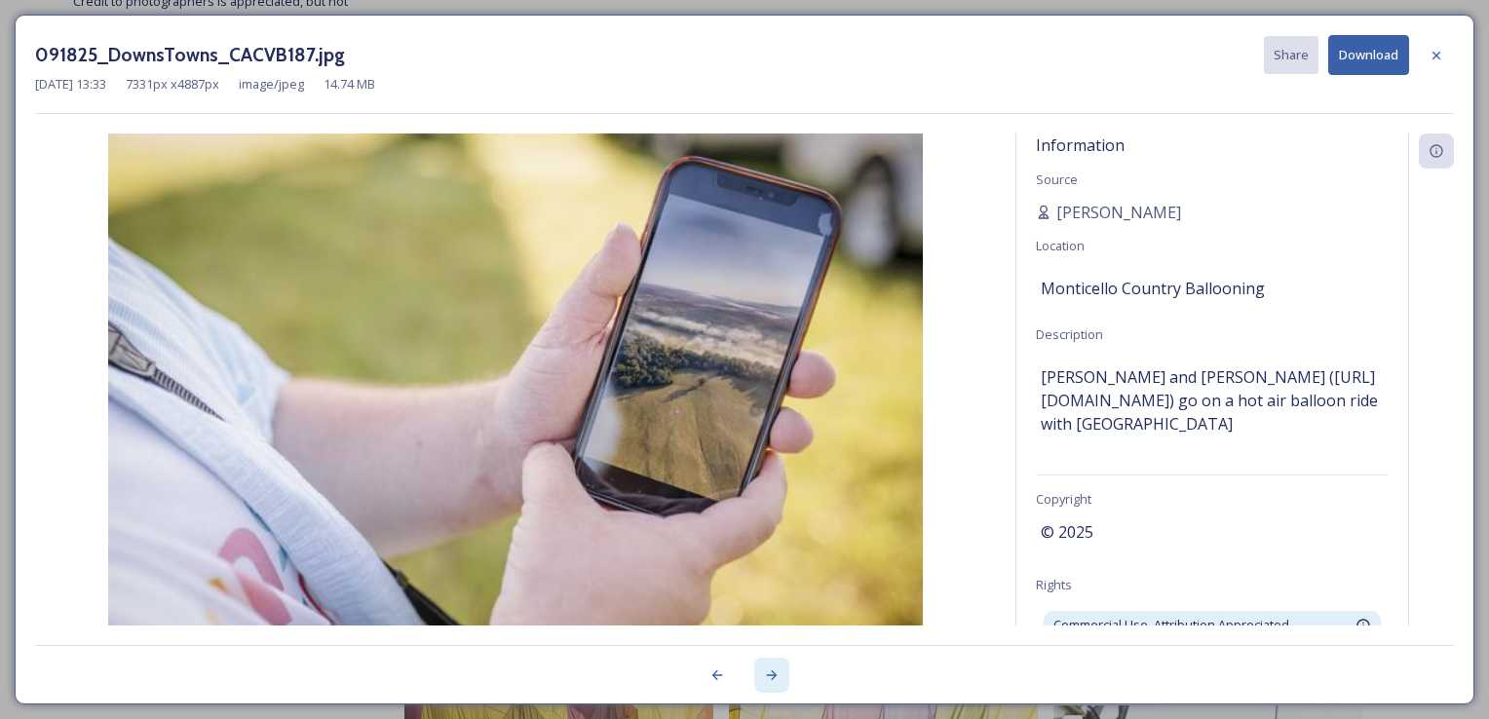
click at [768, 680] on icon at bounding box center [772, 675] width 16 height 16
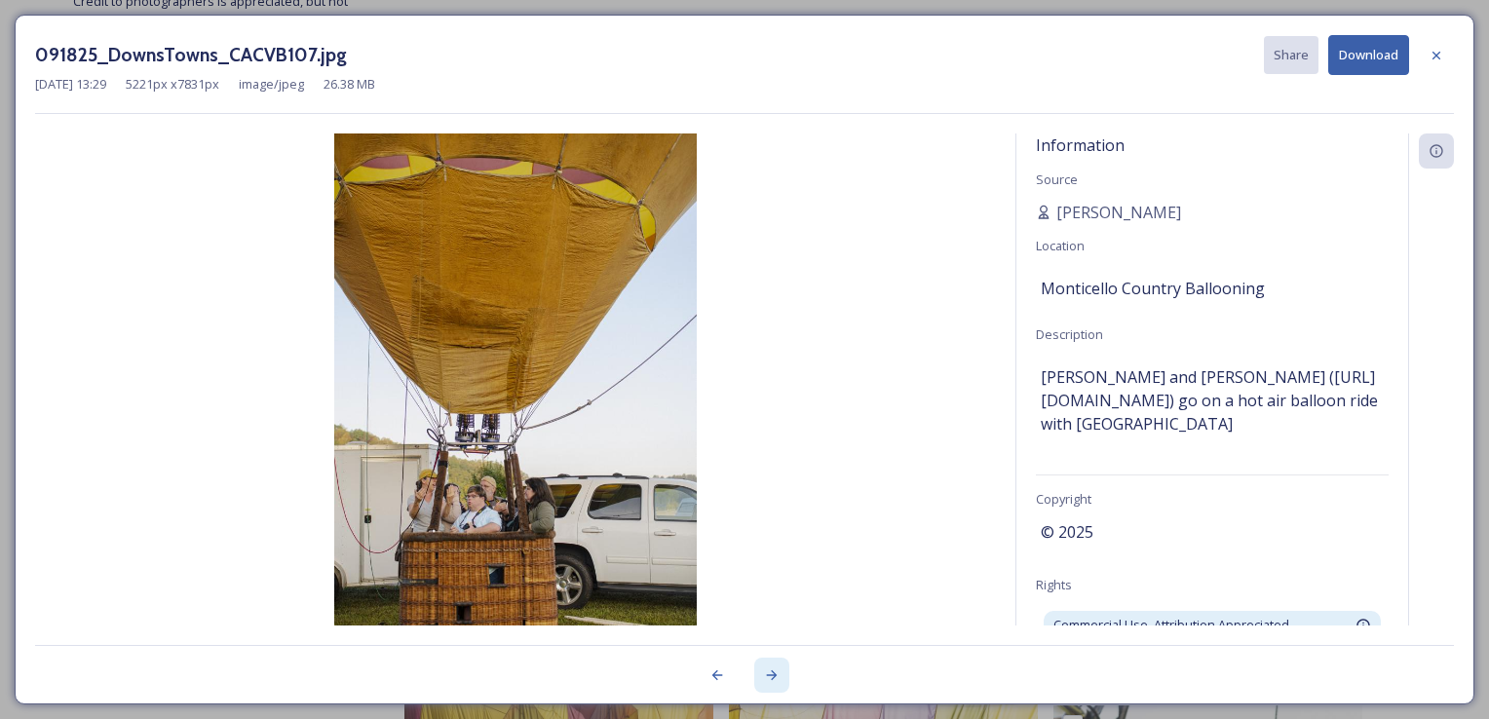
click at [768, 680] on icon at bounding box center [772, 675] width 16 height 16
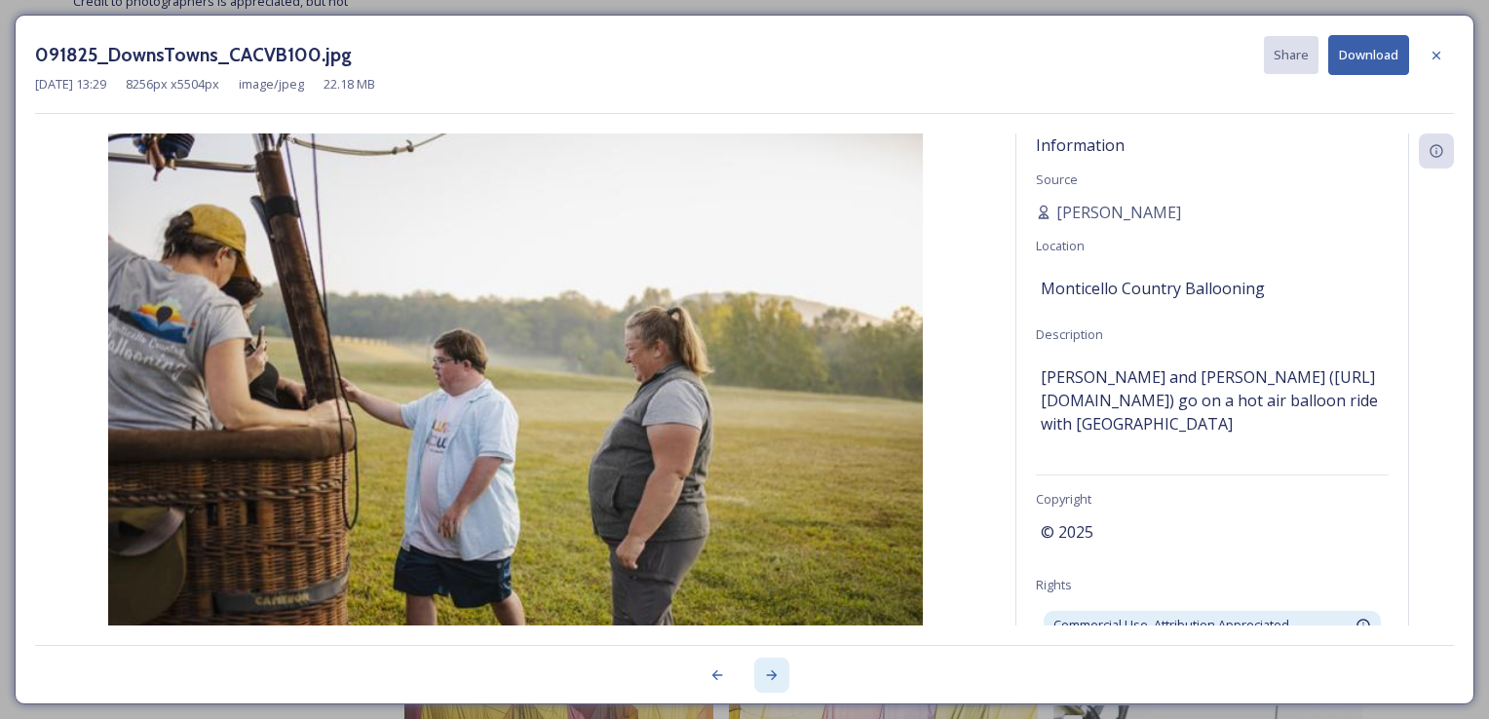
click at [768, 680] on icon at bounding box center [772, 675] width 16 height 16
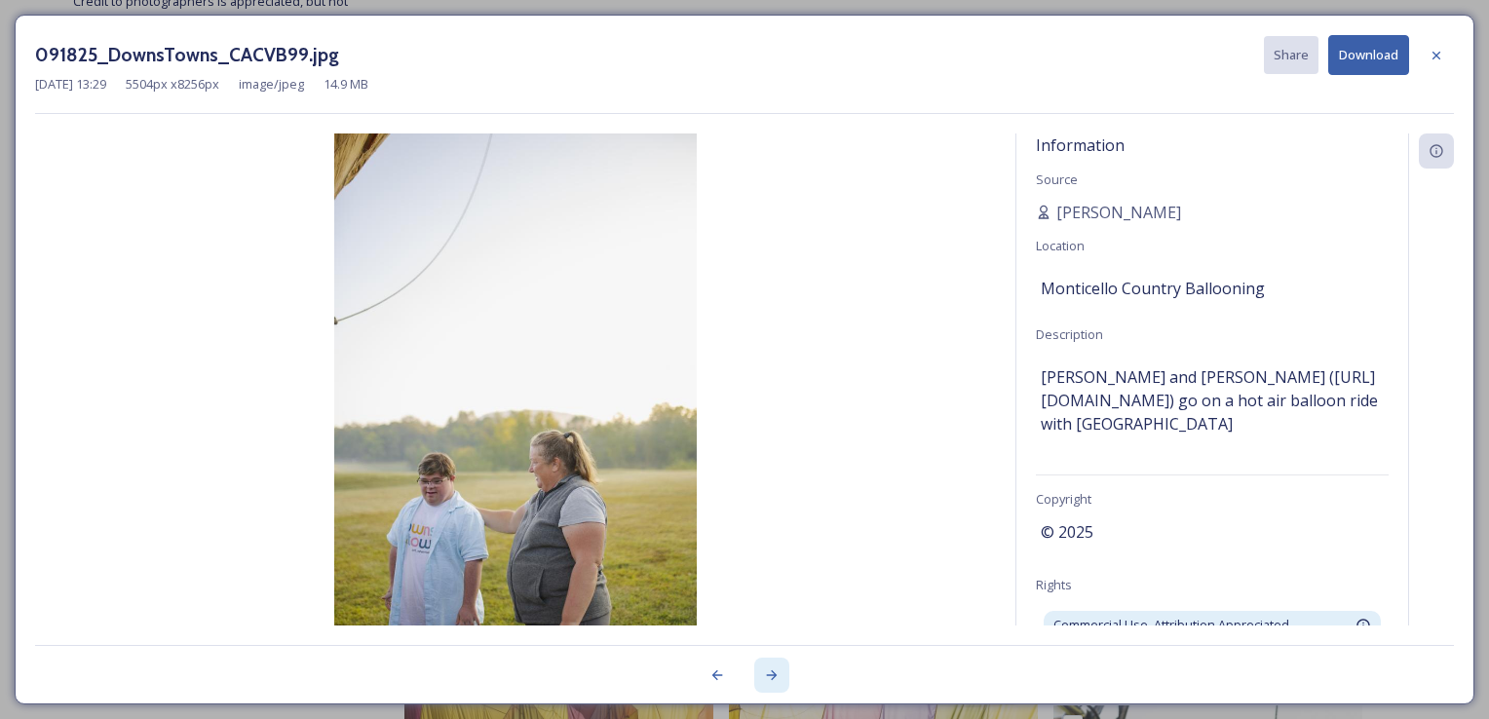
click at [768, 680] on icon at bounding box center [772, 675] width 16 height 16
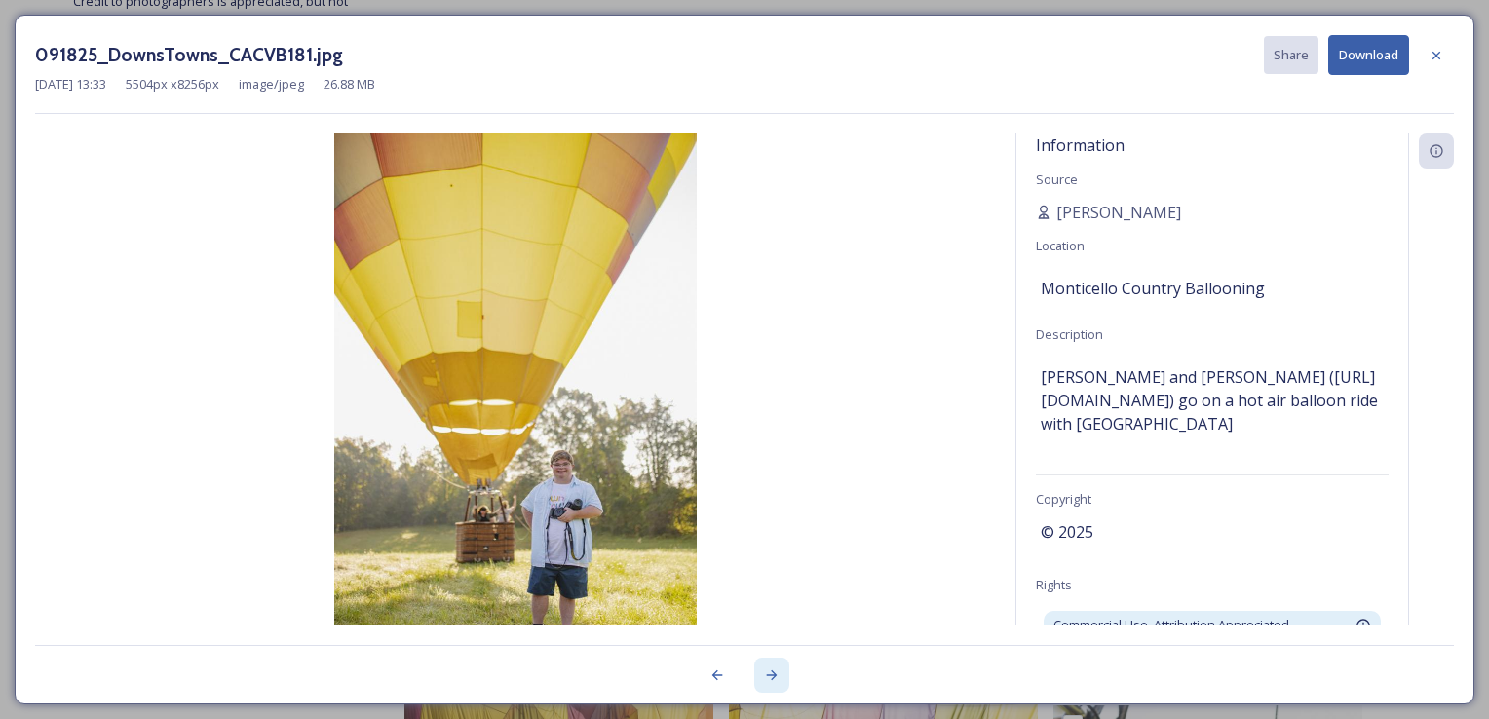
click at [768, 680] on icon at bounding box center [772, 675] width 16 height 16
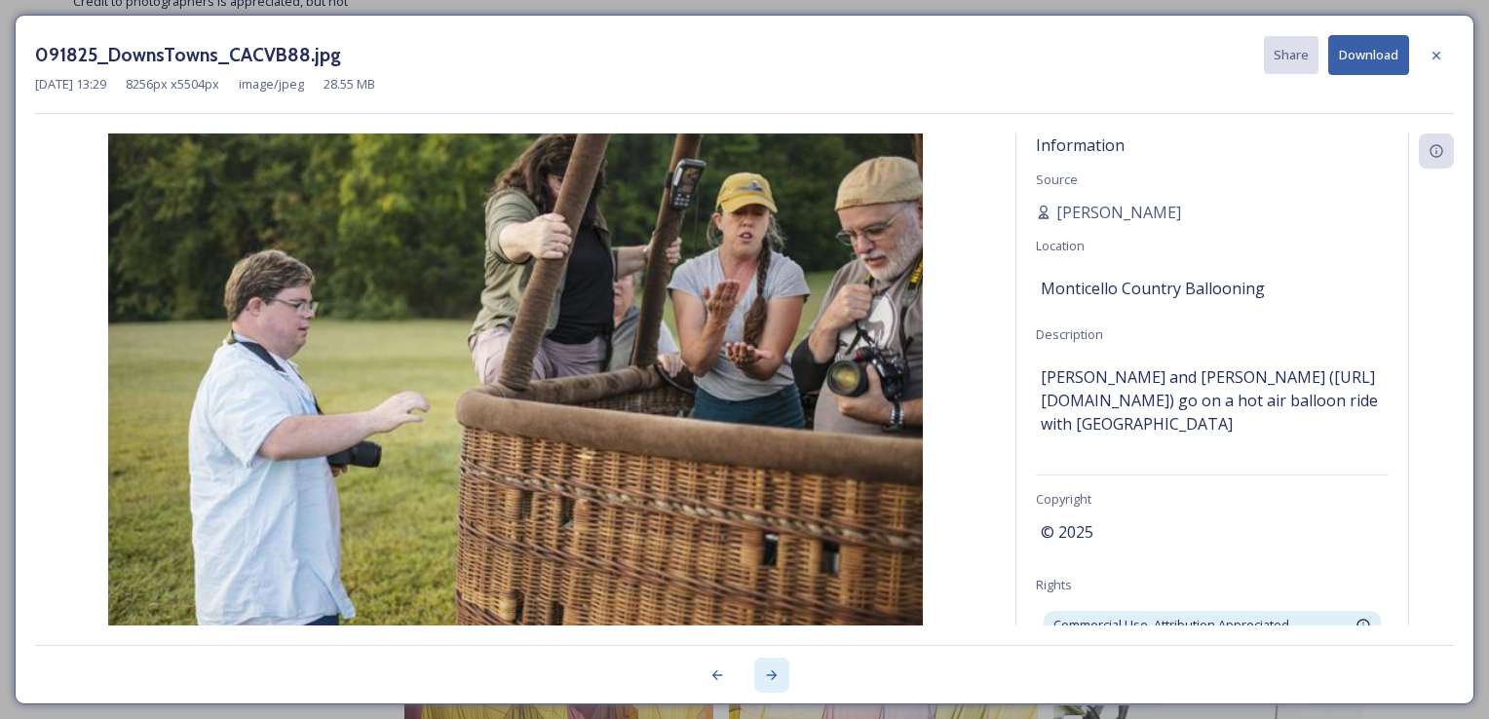
click at [768, 680] on icon at bounding box center [772, 675] width 16 height 16
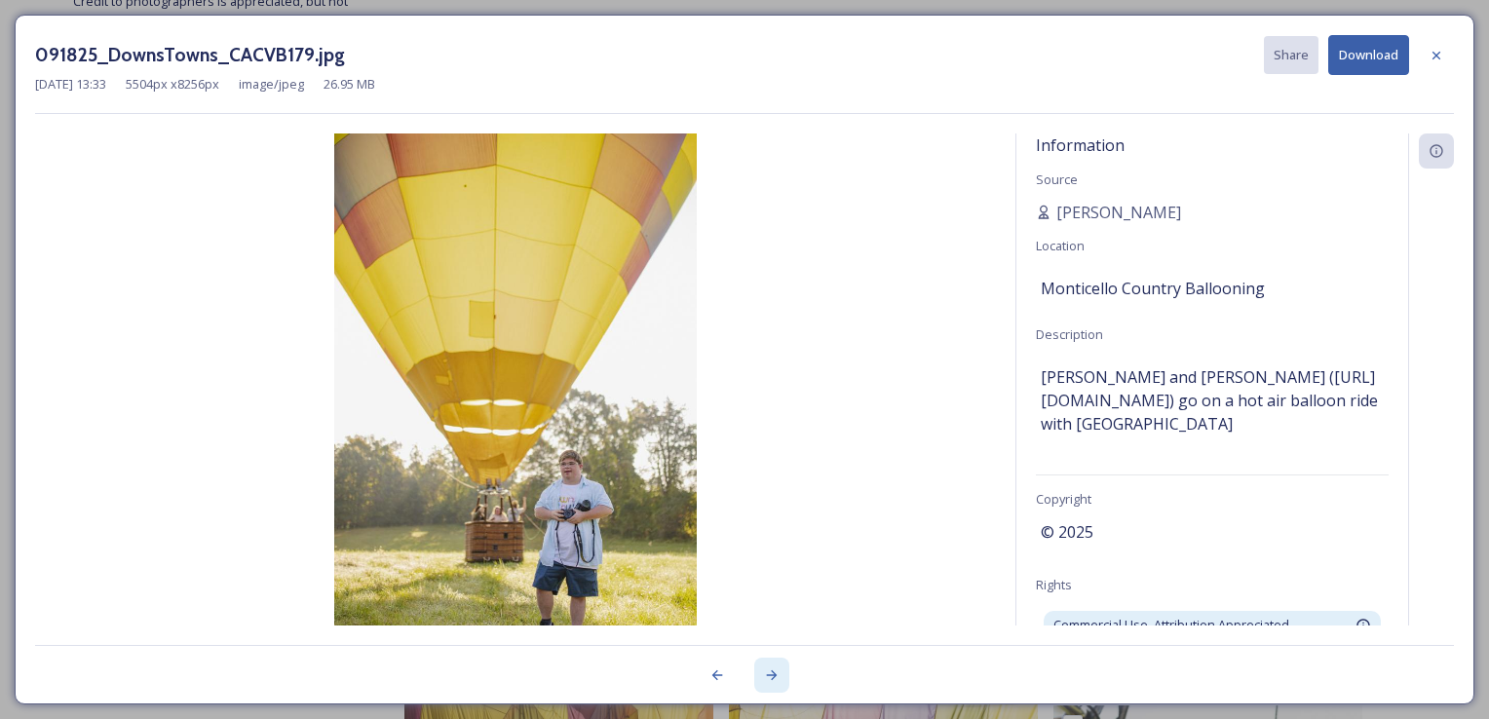
click at [768, 680] on icon at bounding box center [772, 675] width 16 height 16
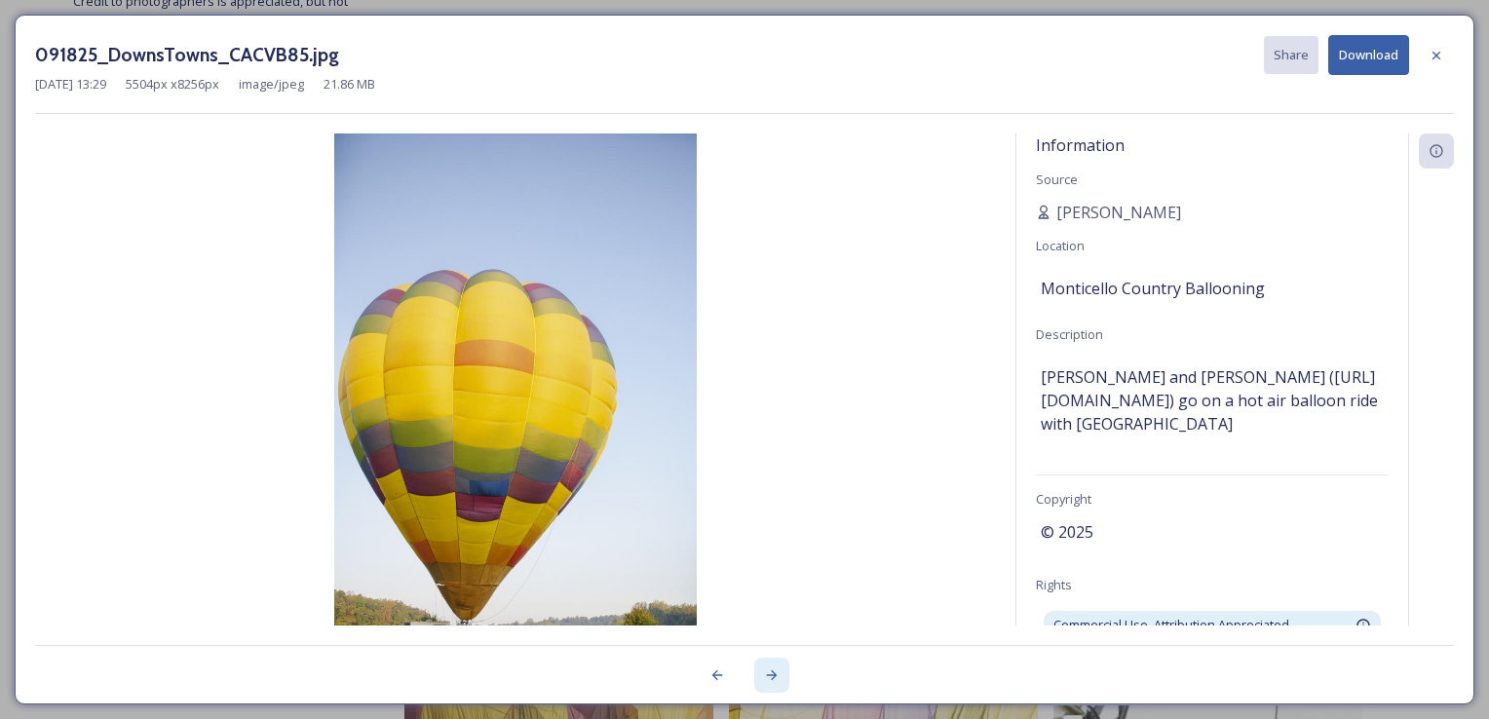
click at [773, 680] on icon at bounding box center [772, 675] width 16 height 16
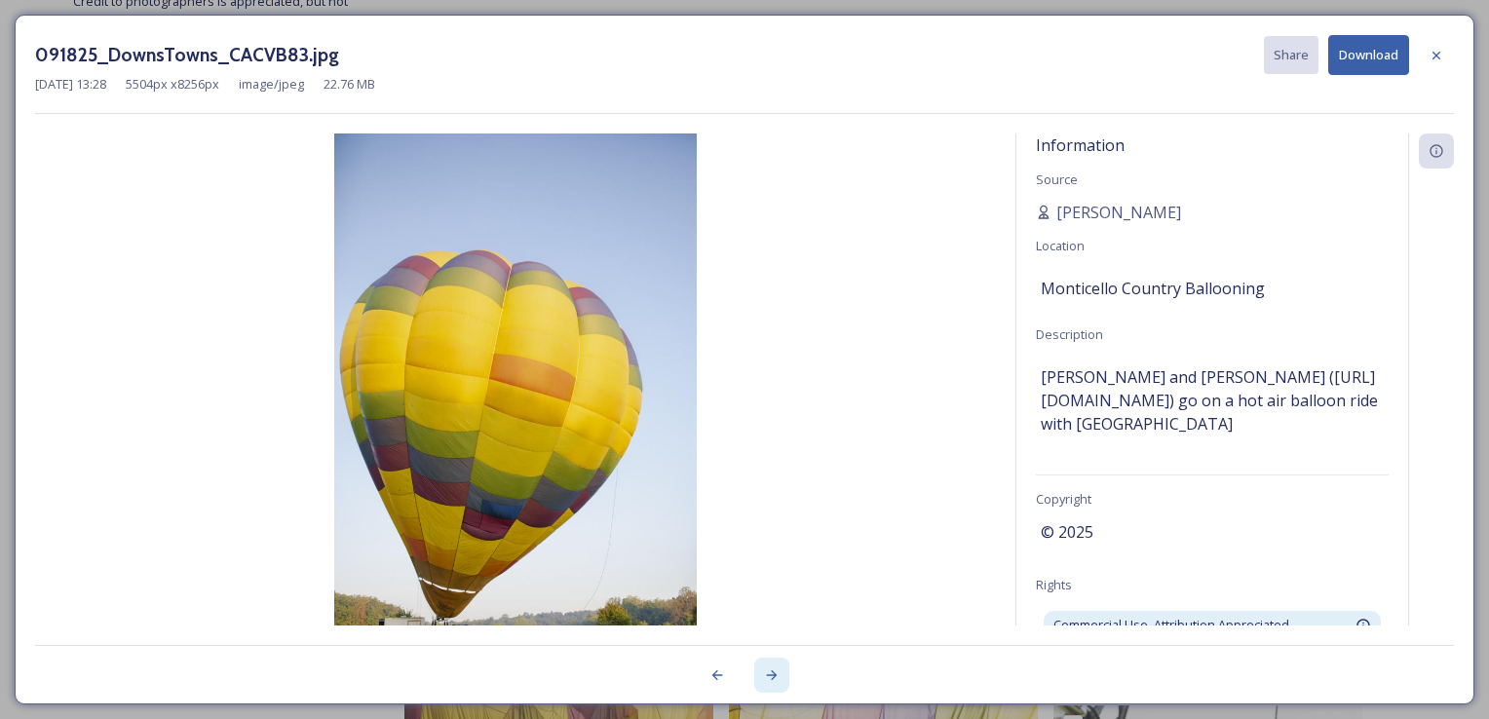
click at [773, 680] on icon at bounding box center [772, 675] width 16 height 16
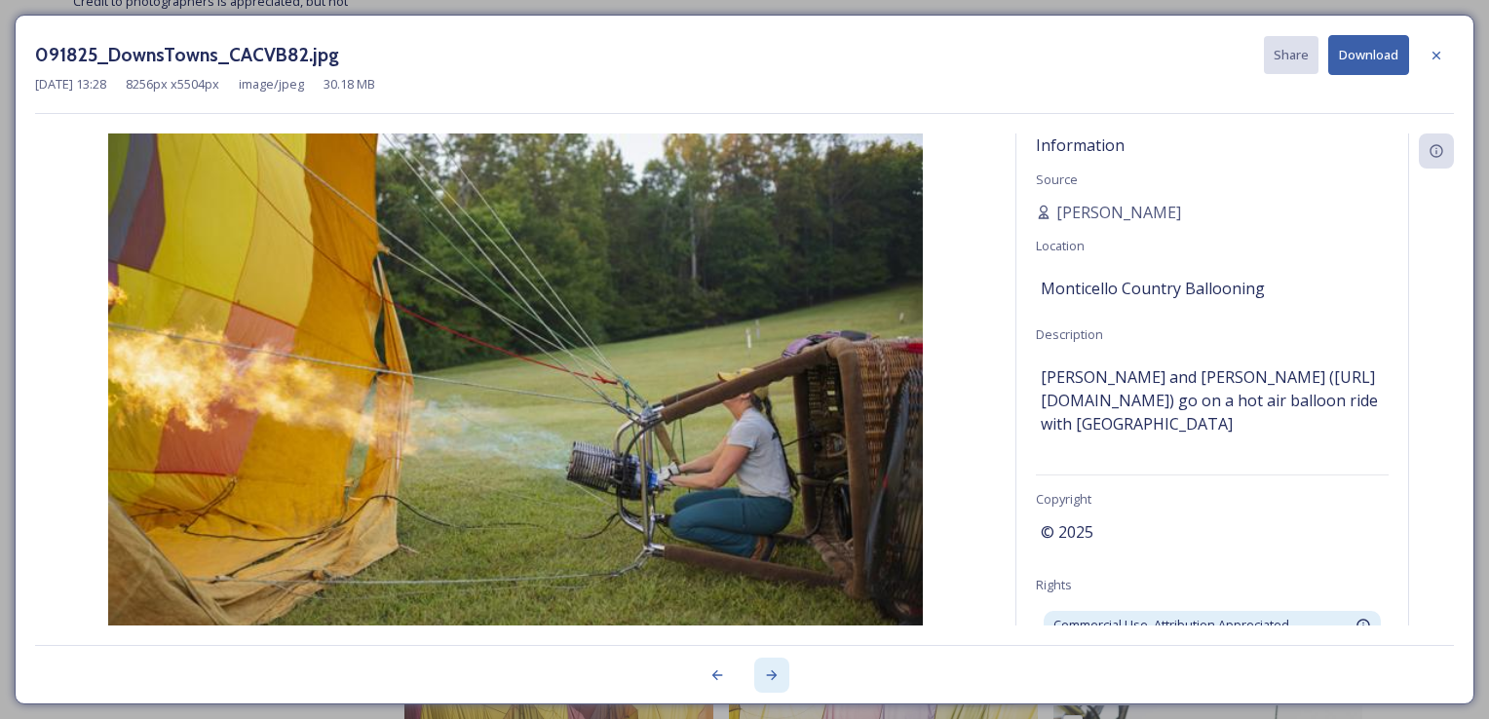
click at [773, 680] on icon at bounding box center [772, 675] width 16 height 16
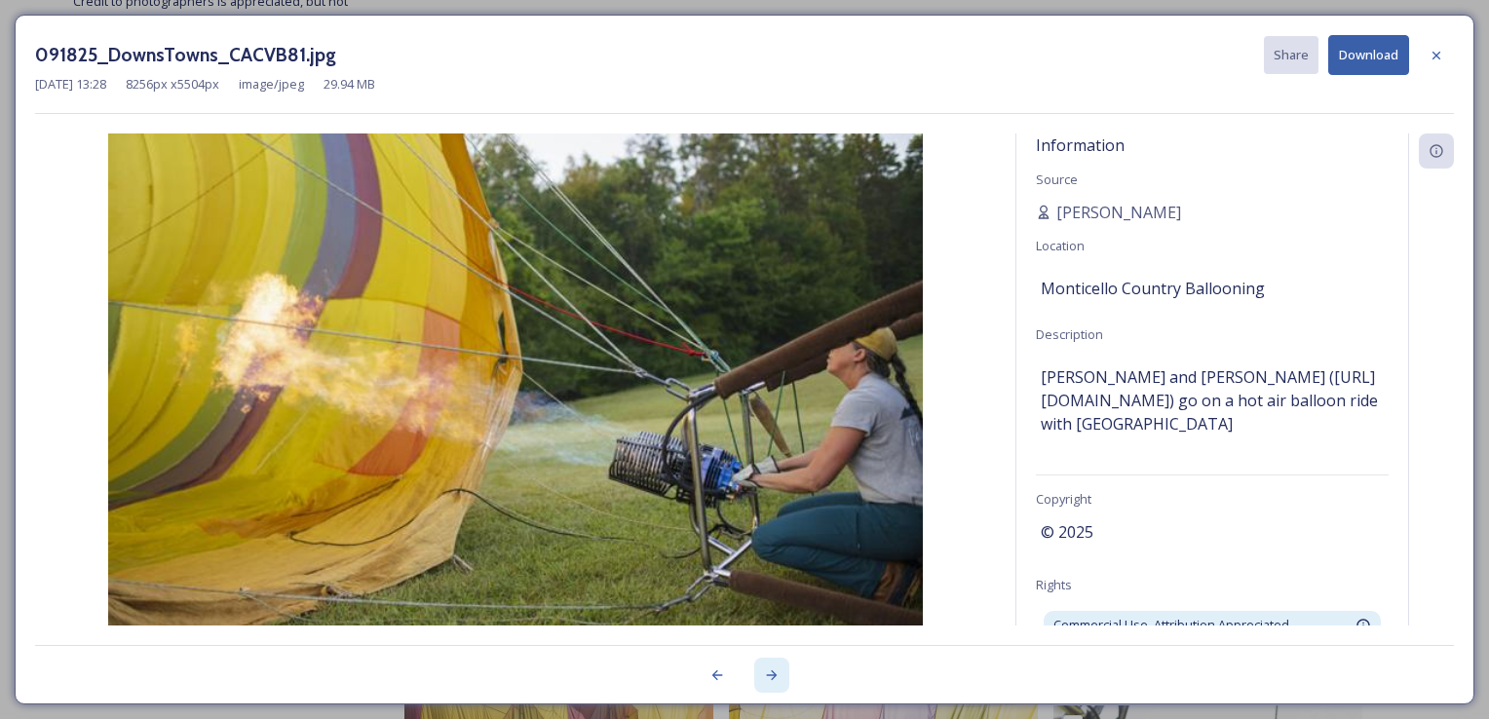
click at [773, 680] on icon at bounding box center [772, 675] width 16 height 16
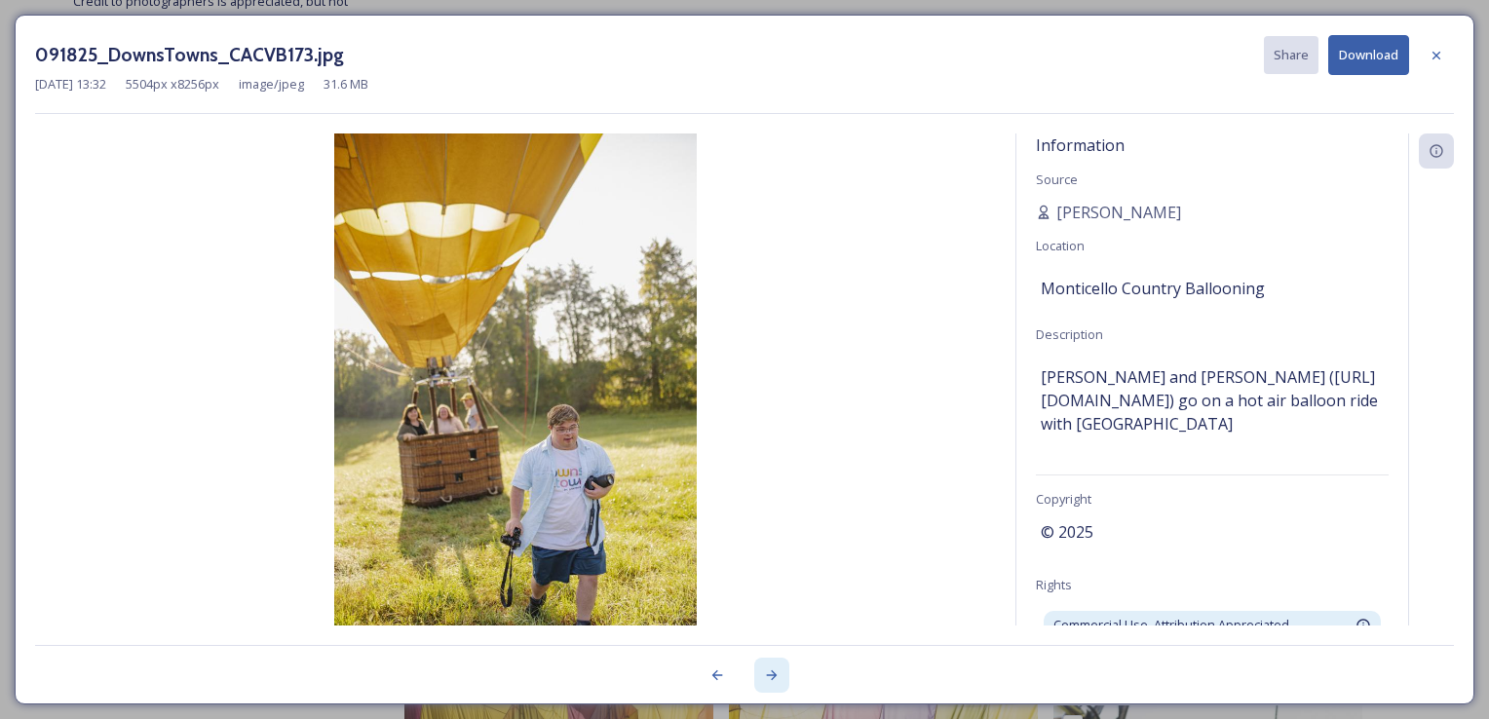
click at [773, 680] on icon at bounding box center [772, 675] width 16 height 16
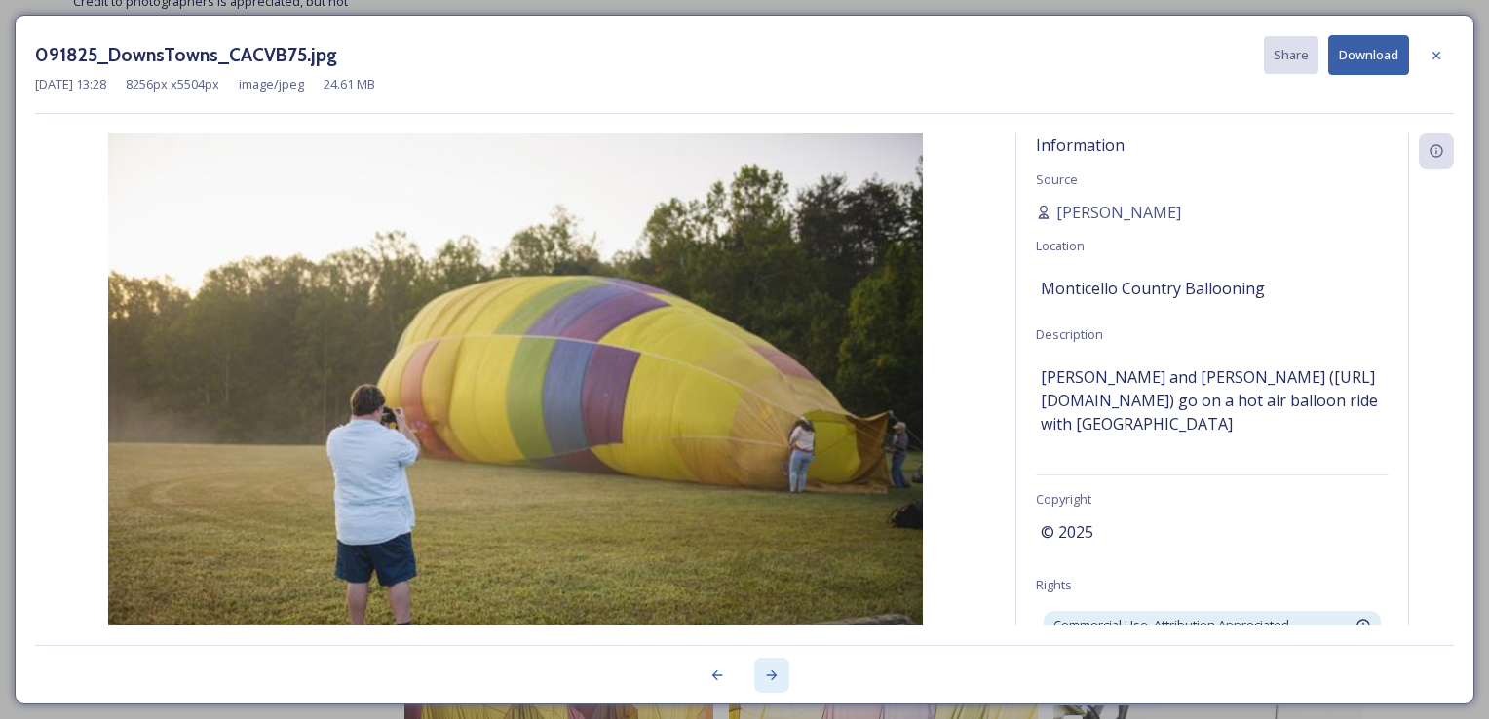
click at [773, 680] on icon at bounding box center [772, 675] width 16 height 16
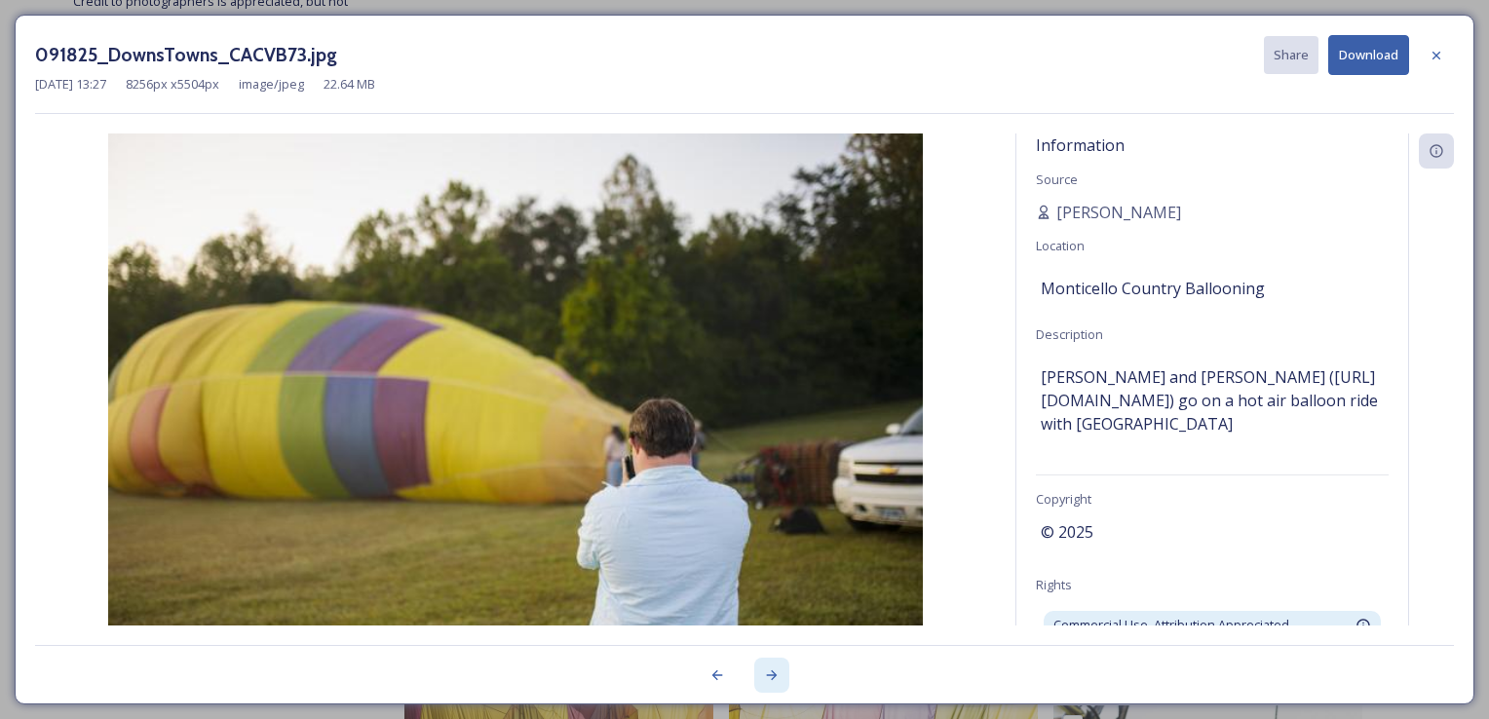
click at [773, 680] on icon at bounding box center [772, 675] width 16 height 16
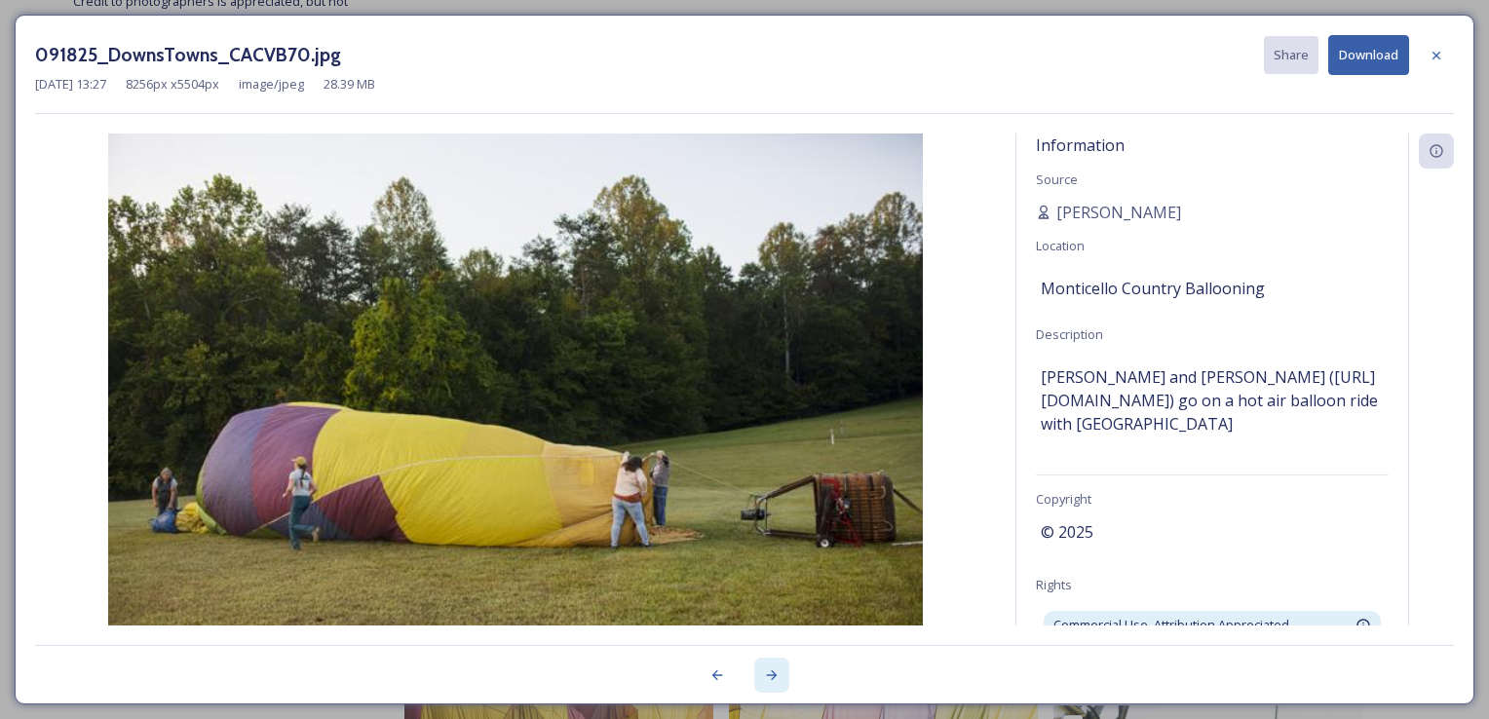
click at [773, 680] on icon at bounding box center [772, 675] width 16 height 16
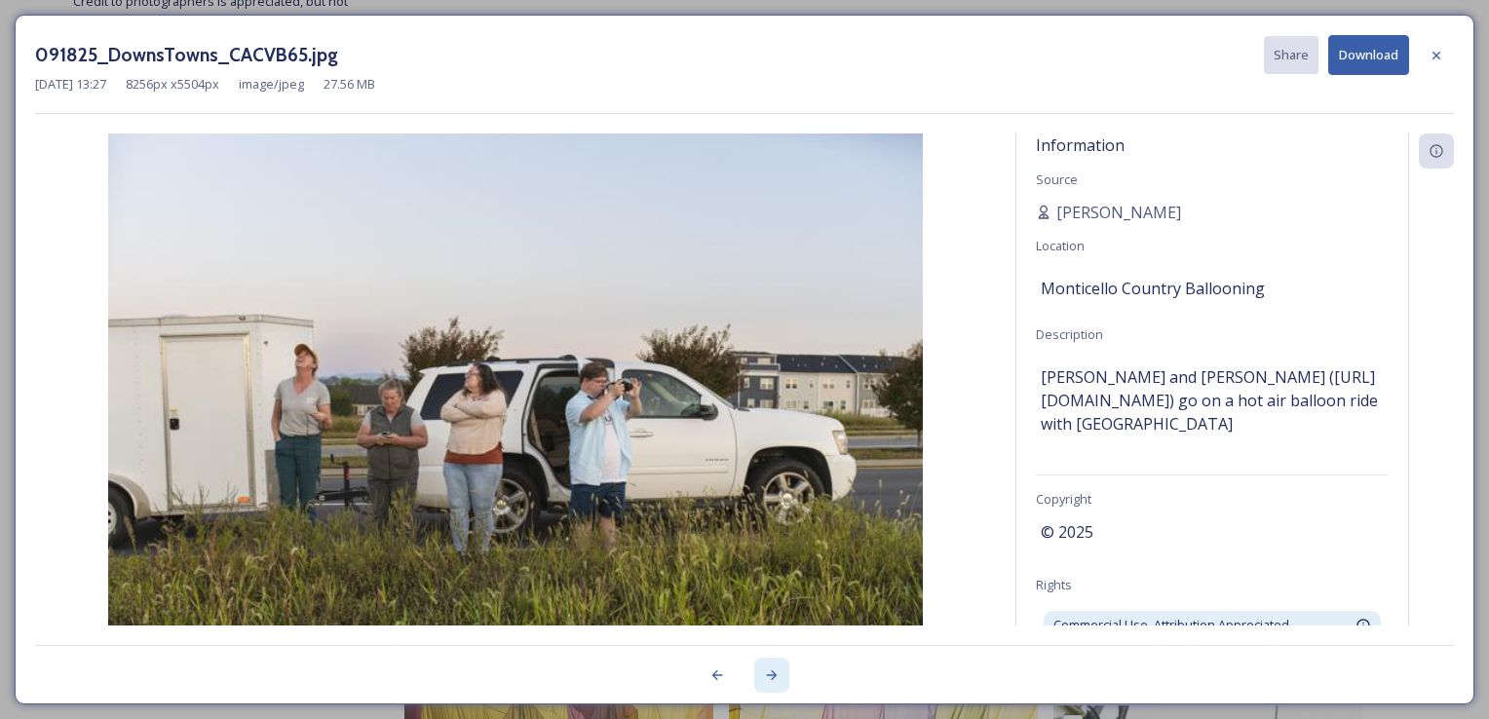
click at [773, 680] on icon at bounding box center [772, 675] width 16 height 16
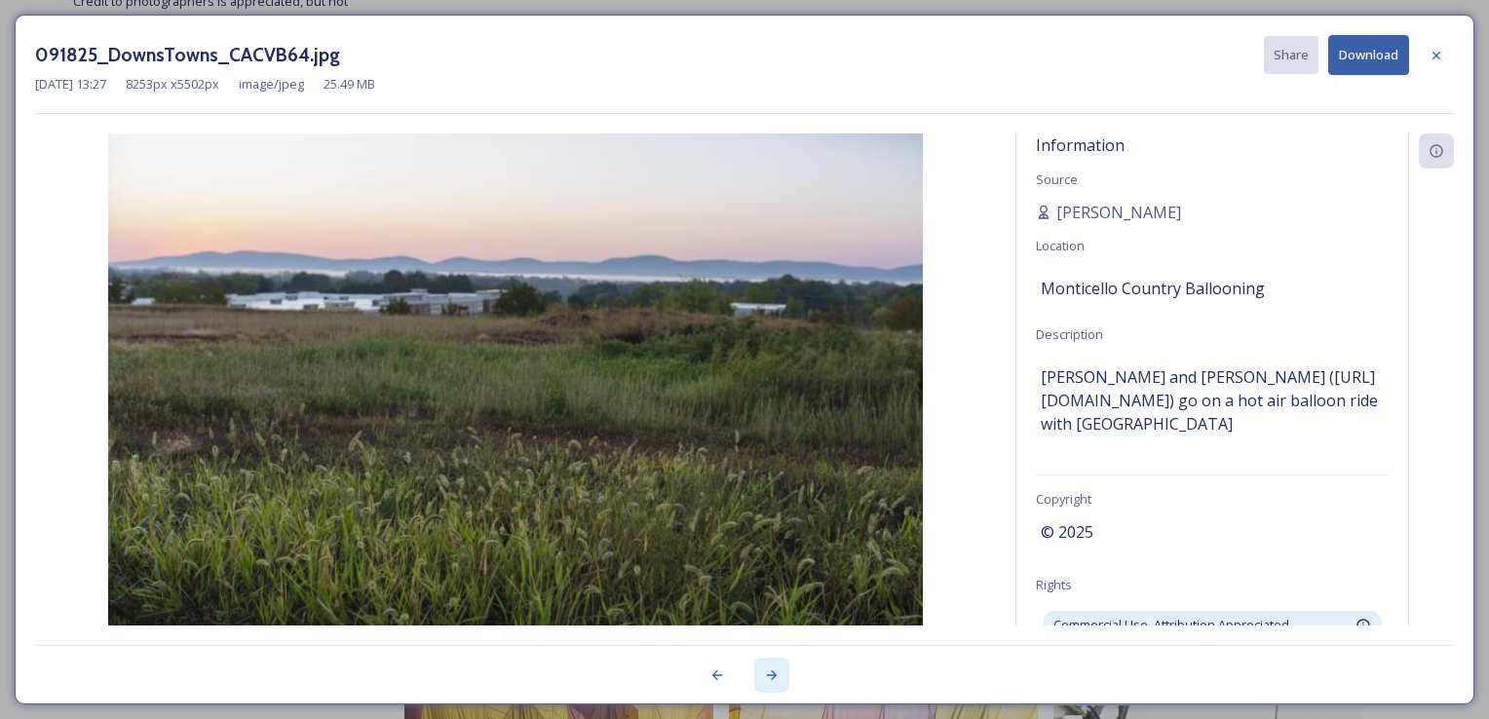
click at [773, 680] on icon at bounding box center [772, 675] width 16 height 16
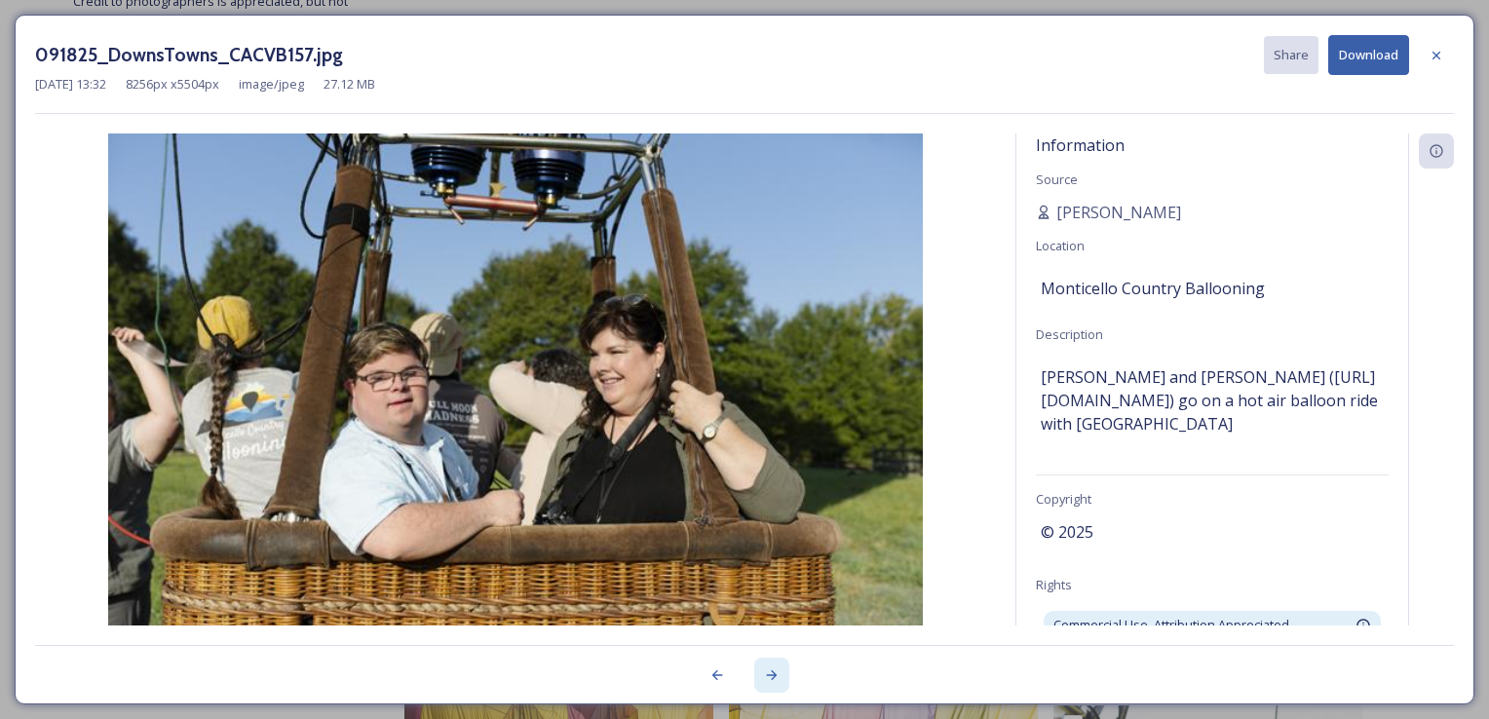
click at [773, 680] on icon at bounding box center [772, 675] width 16 height 16
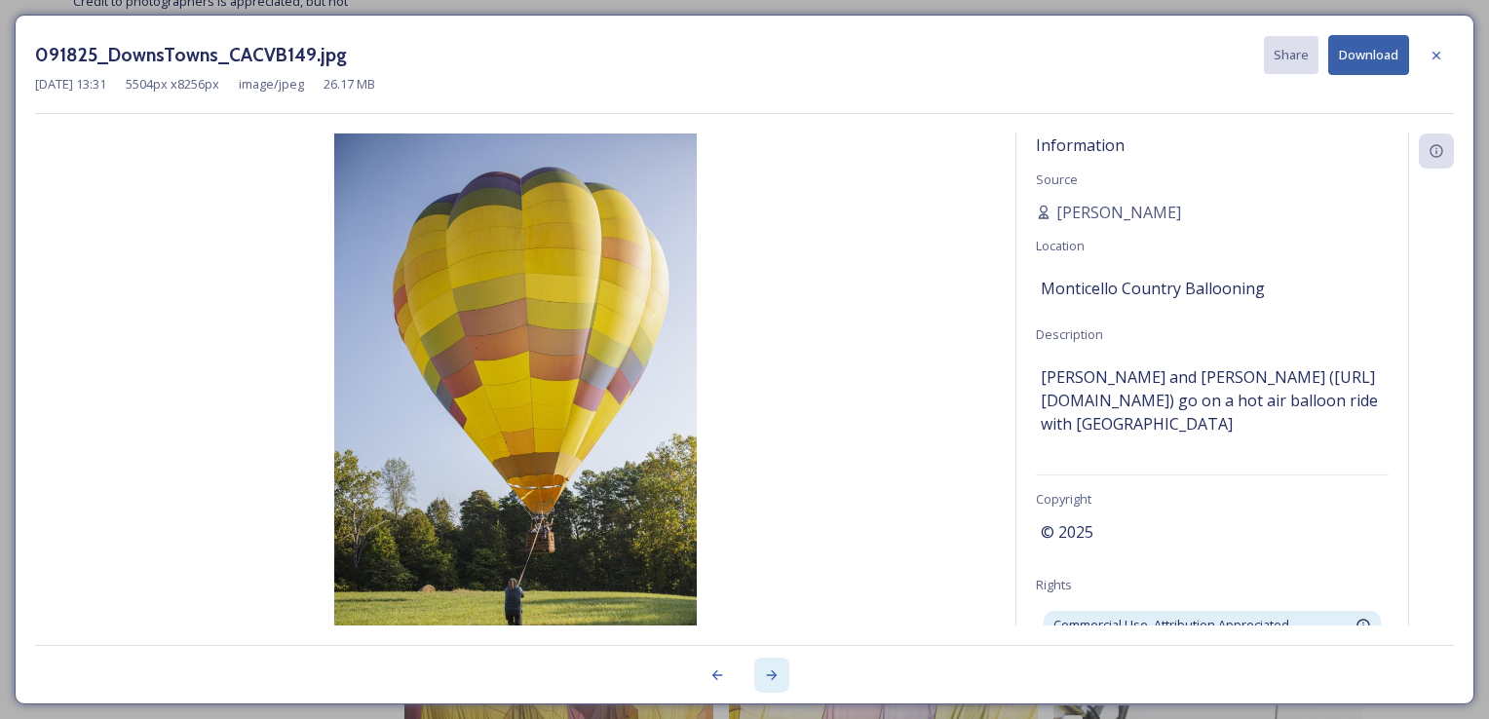
click at [773, 680] on icon at bounding box center [772, 675] width 16 height 16
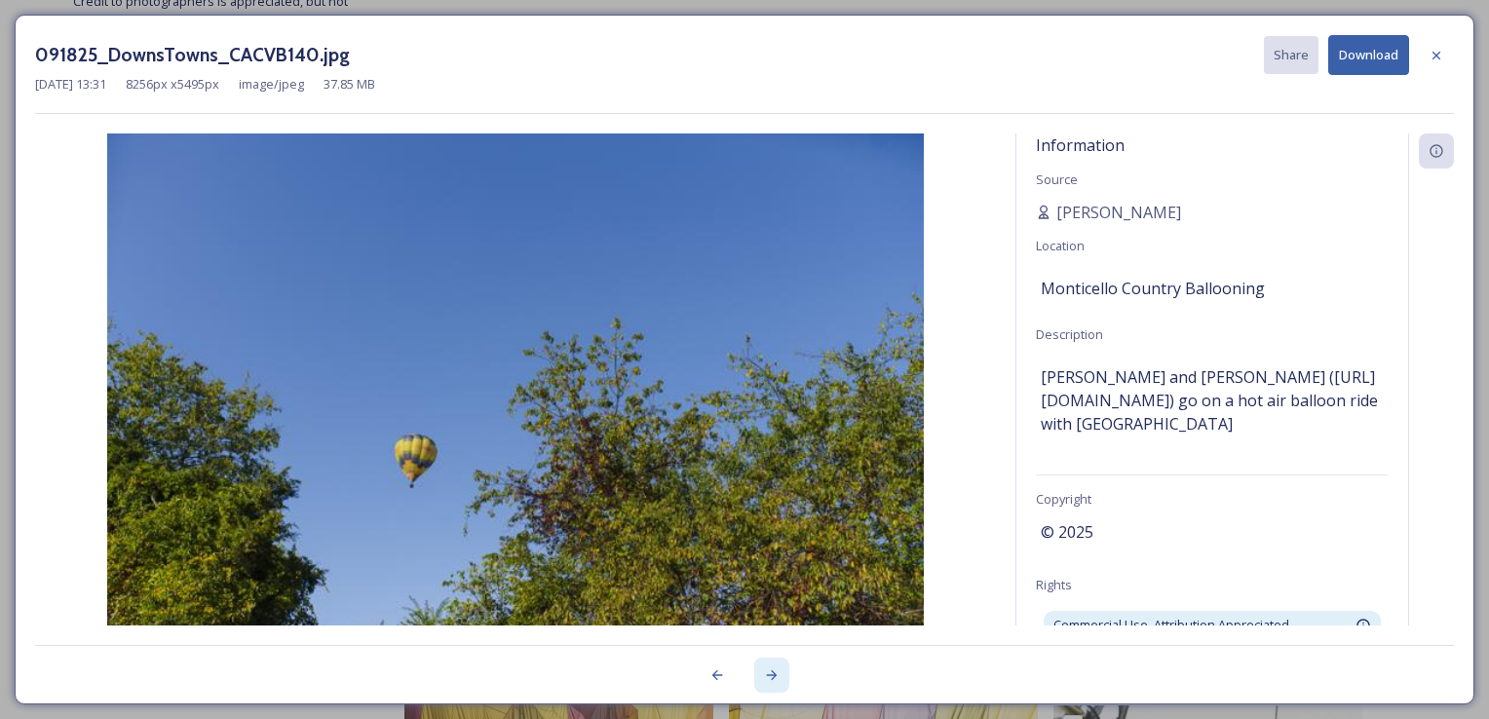
click at [773, 680] on icon at bounding box center [772, 675] width 16 height 16
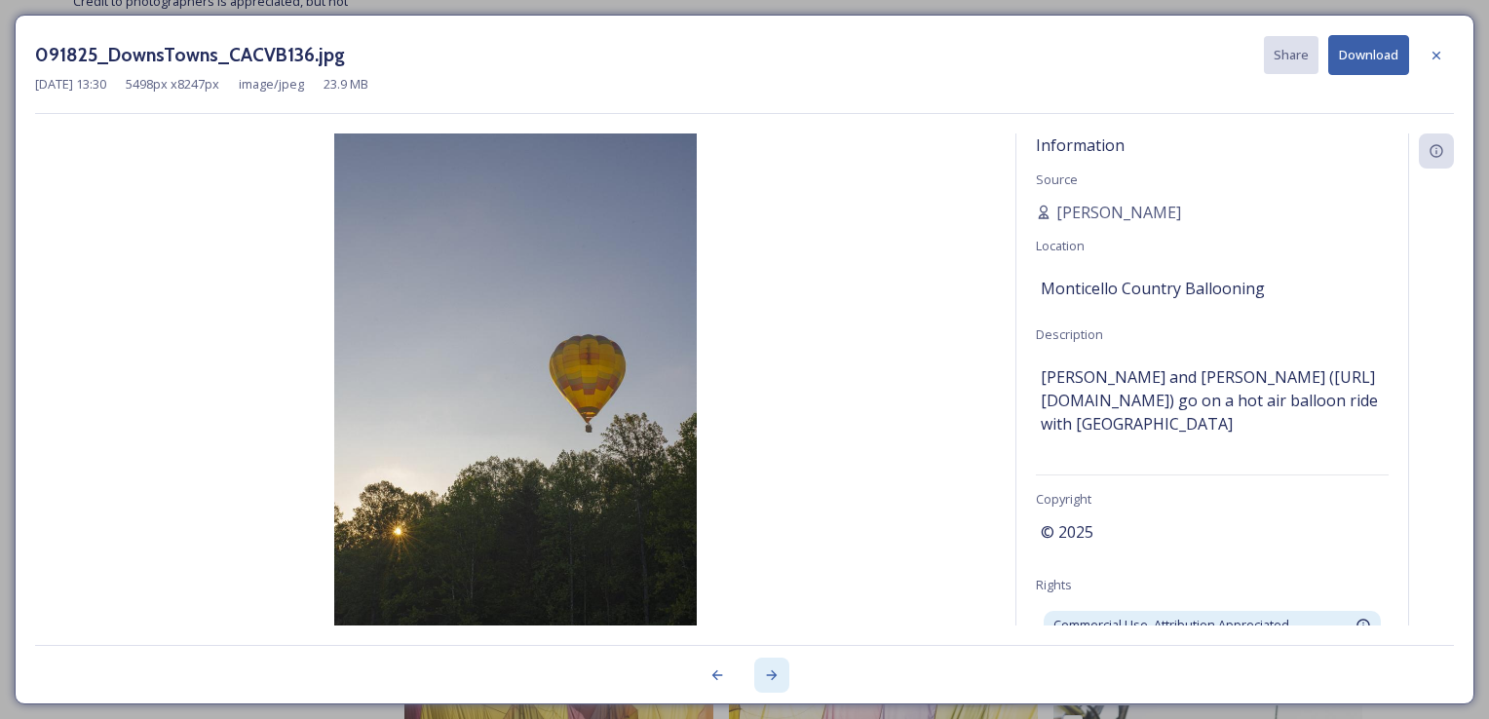
click at [773, 680] on icon at bounding box center [772, 675] width 16 height 16
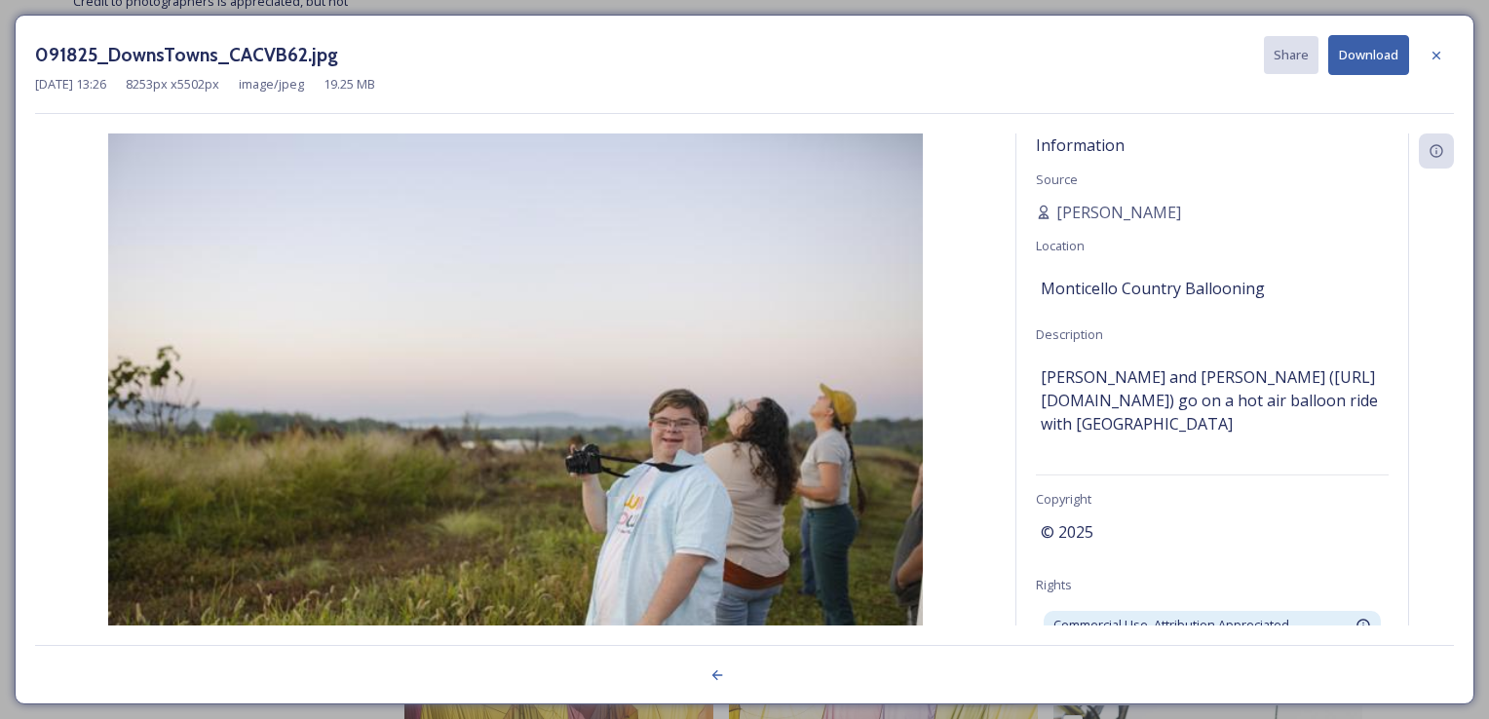
click at [773, 680] on div at bounding box center [744, 664] width 1419 height 39
click at [1447, 63] on div at bounding box center [1436, 55] width 35 height 35
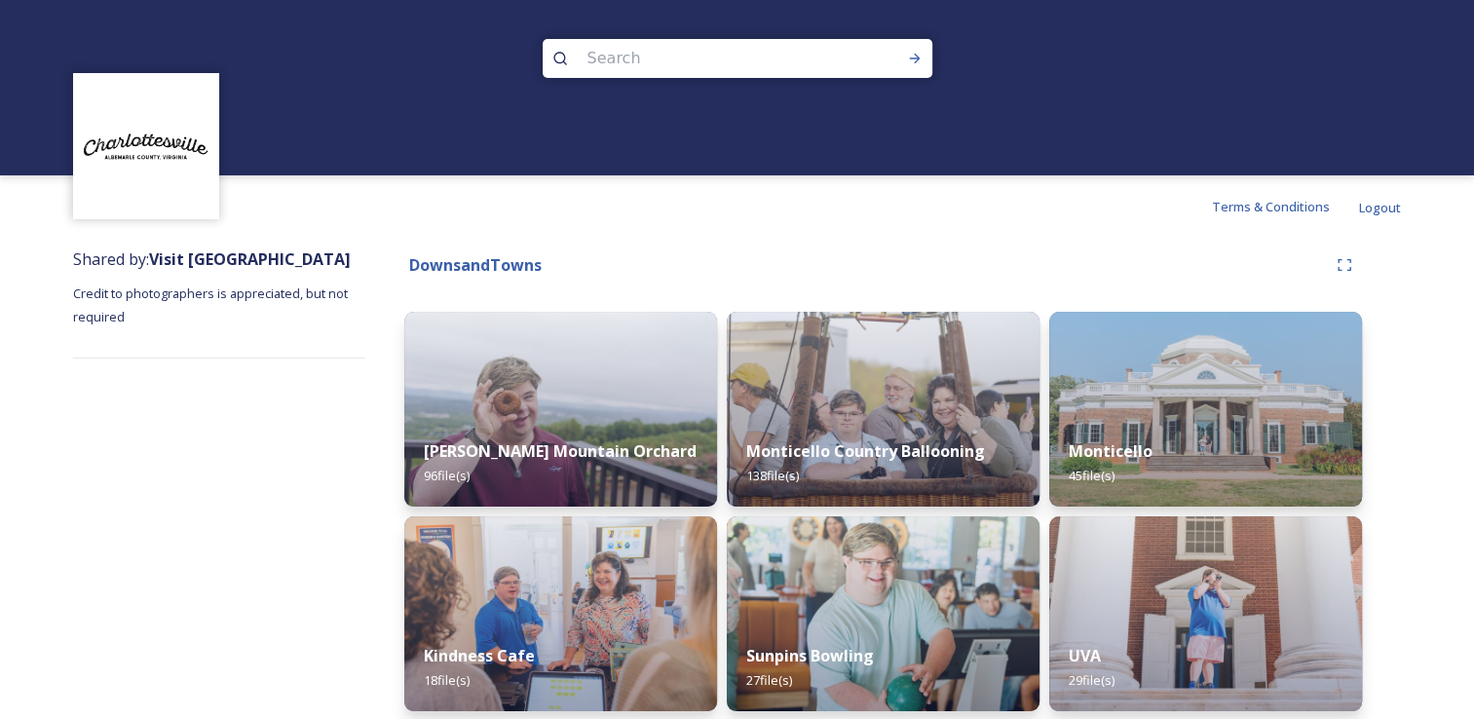
scroll to position [97, 0]
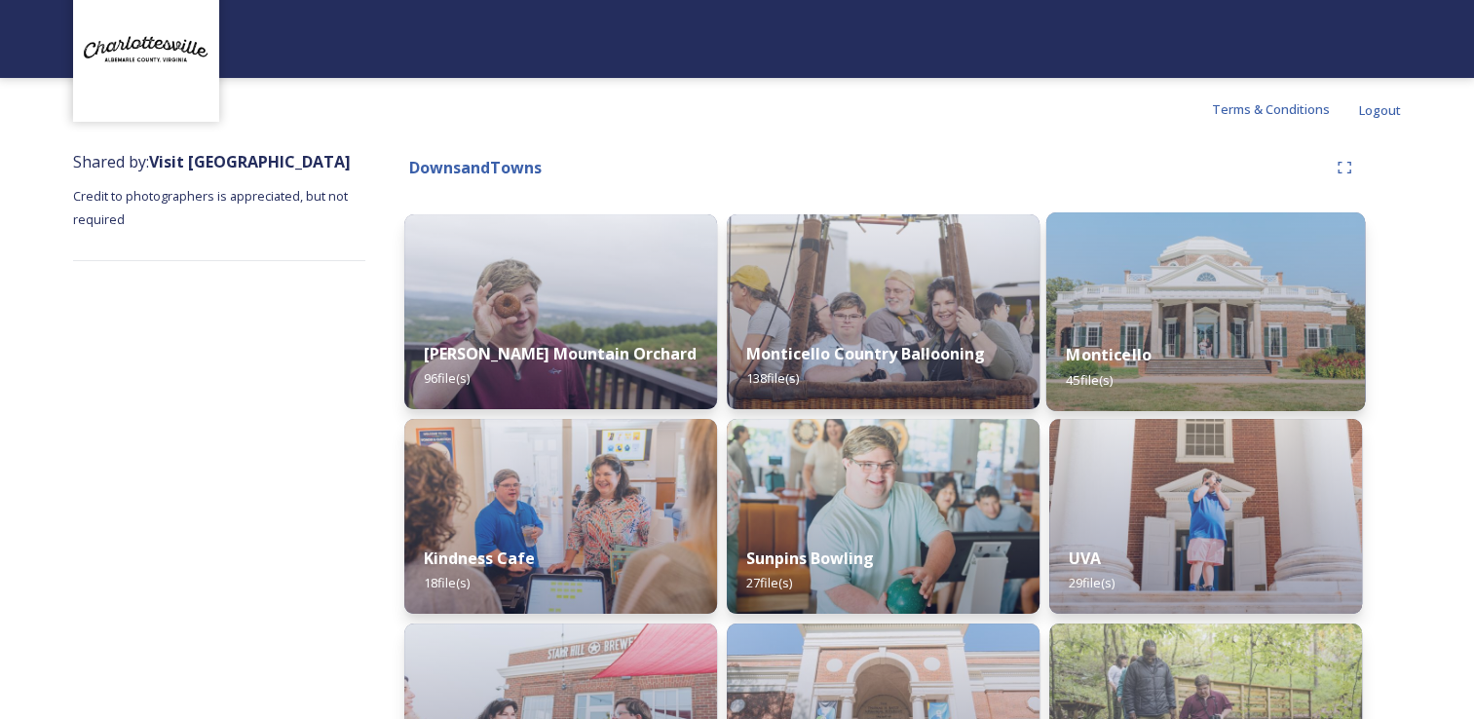
click at [1198, 306] on img at bounding box center [1205, 311] width 319 height 199
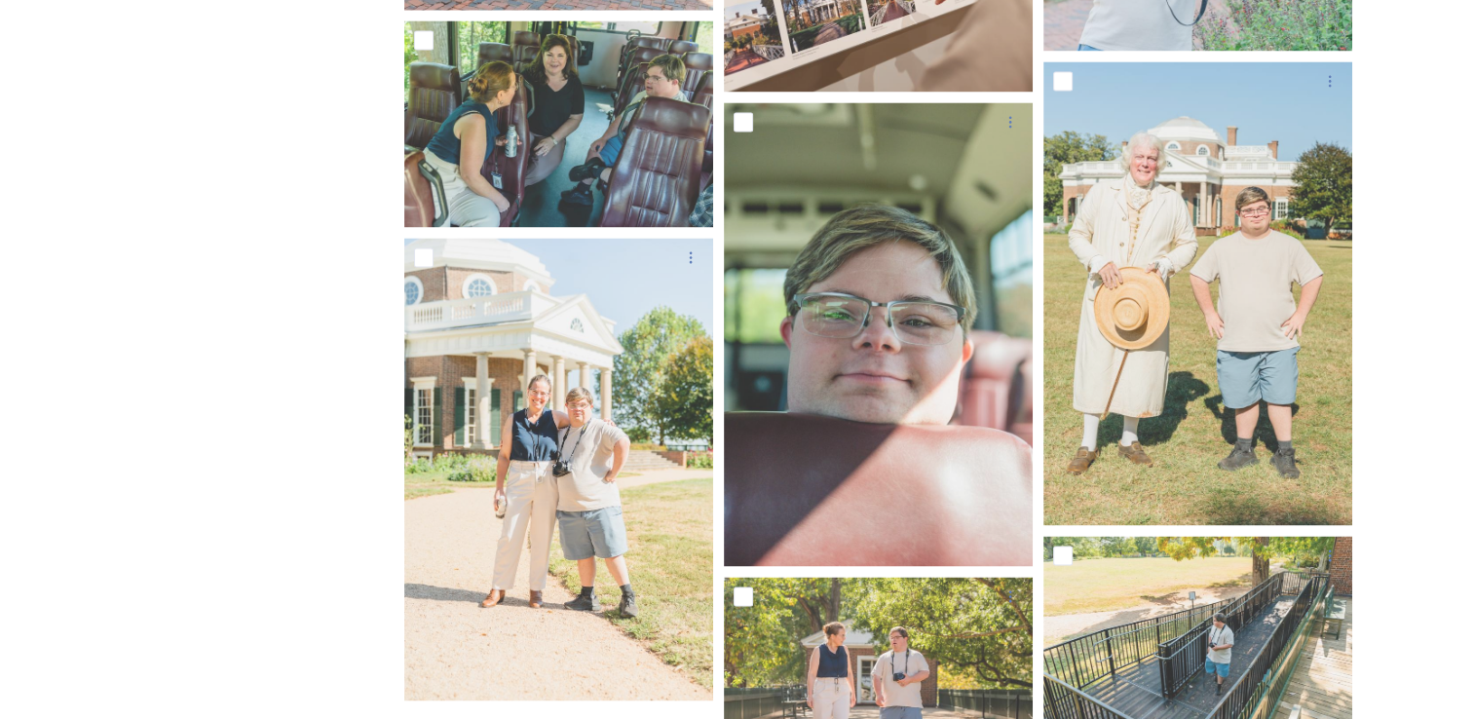
scroll to position [3084, 0]
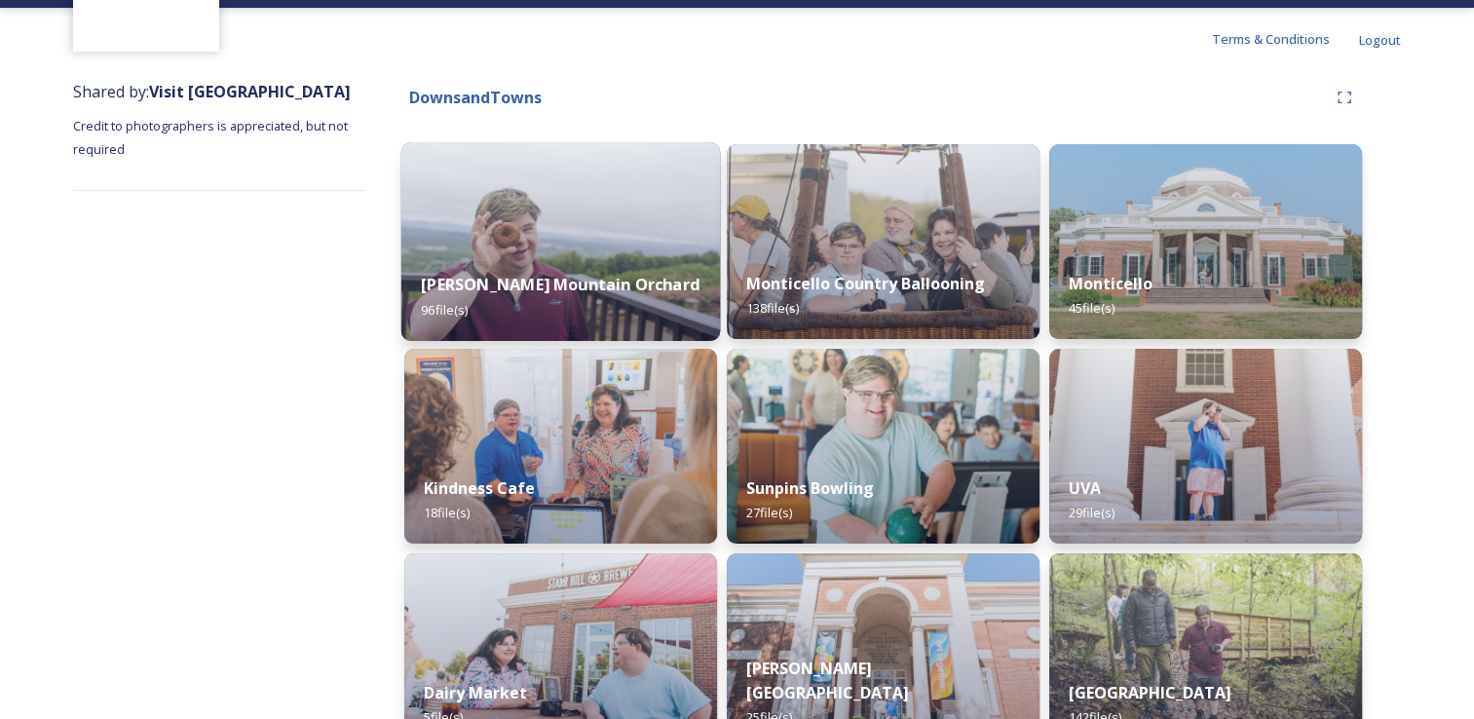
scroll to position [292, 0]
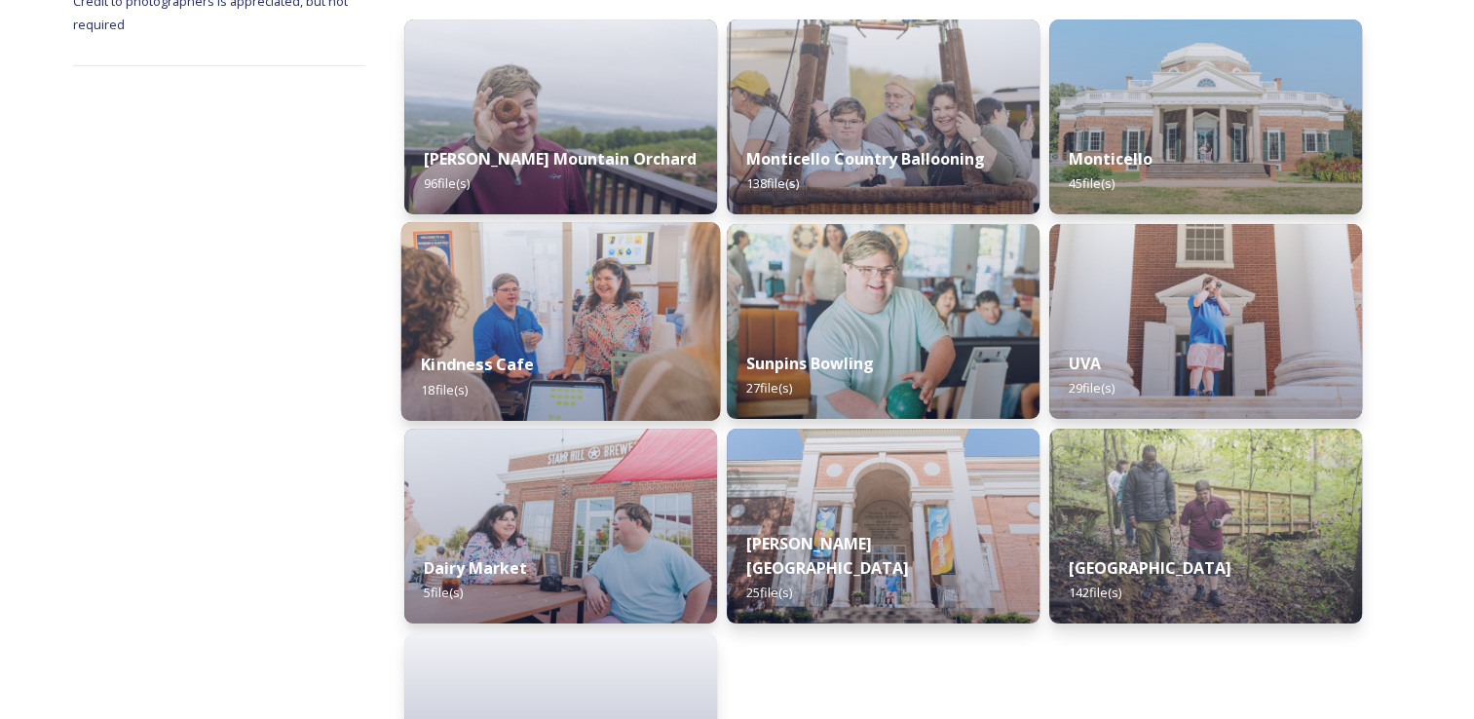
click at [666, 332] on div "Kindness Cafe 18 file(s)" at bounding box center [560, 376] width 319 height 89
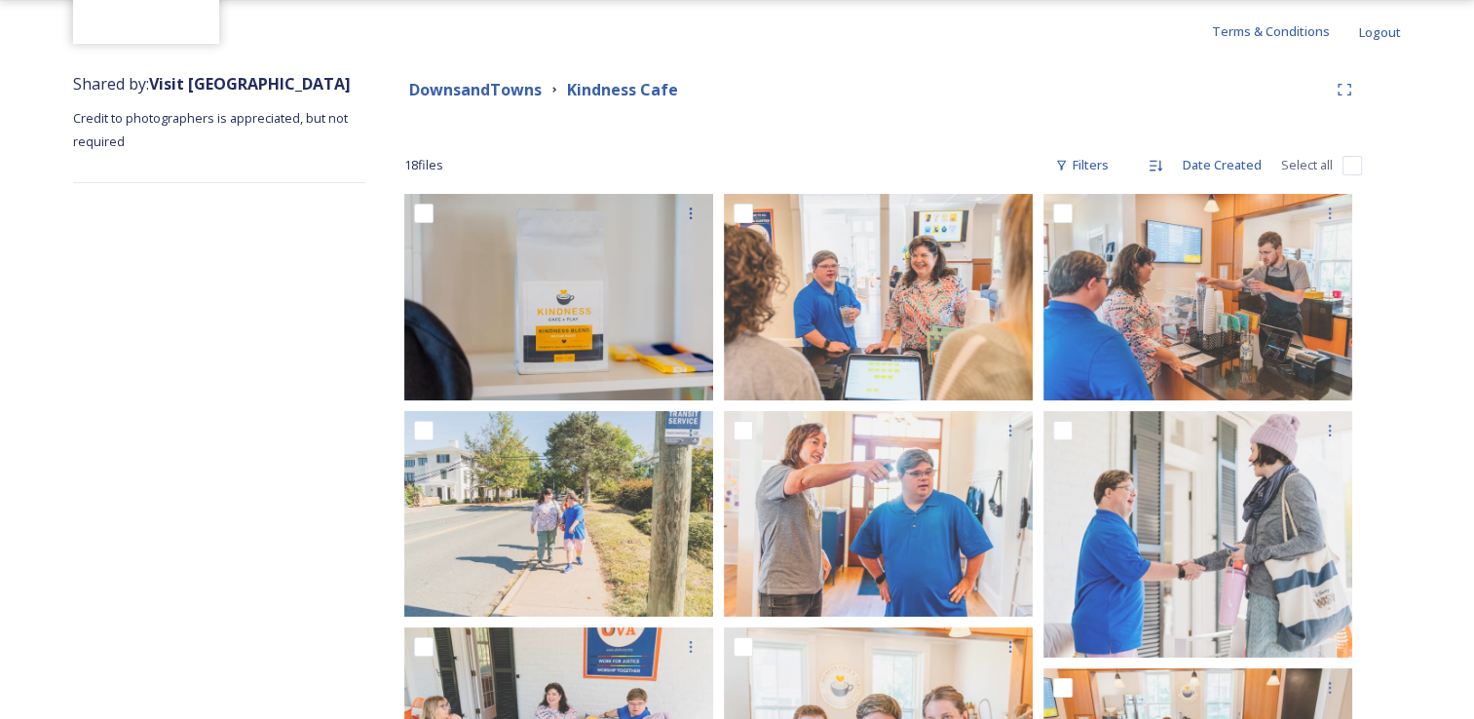
scroll to position [97, 0]
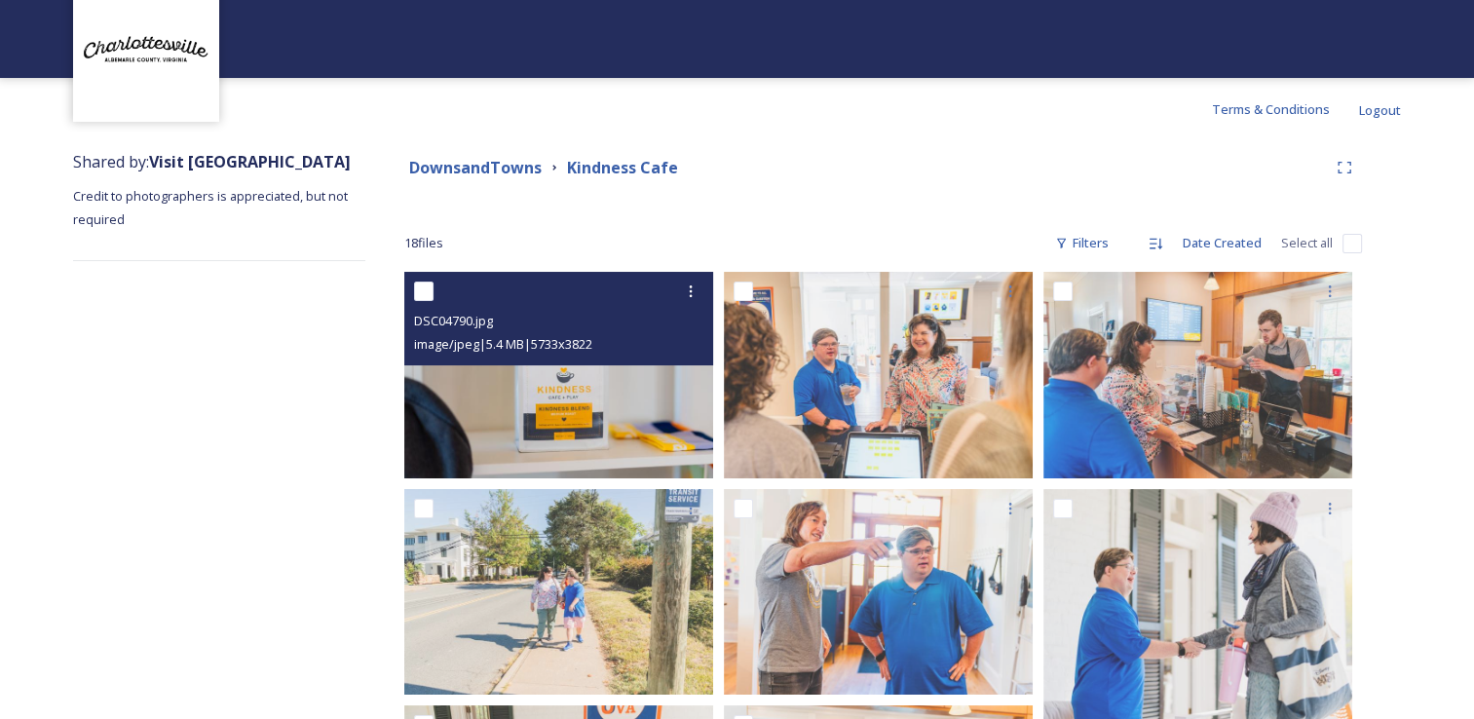
click at [533, 344] on span "image/jpeg | 5.4 MB | 5733 x 3822" at bounding box center [503, 344] width 178 height 18
click at [528, 407] on img at bounding box center [558, 375] width 309 height 206
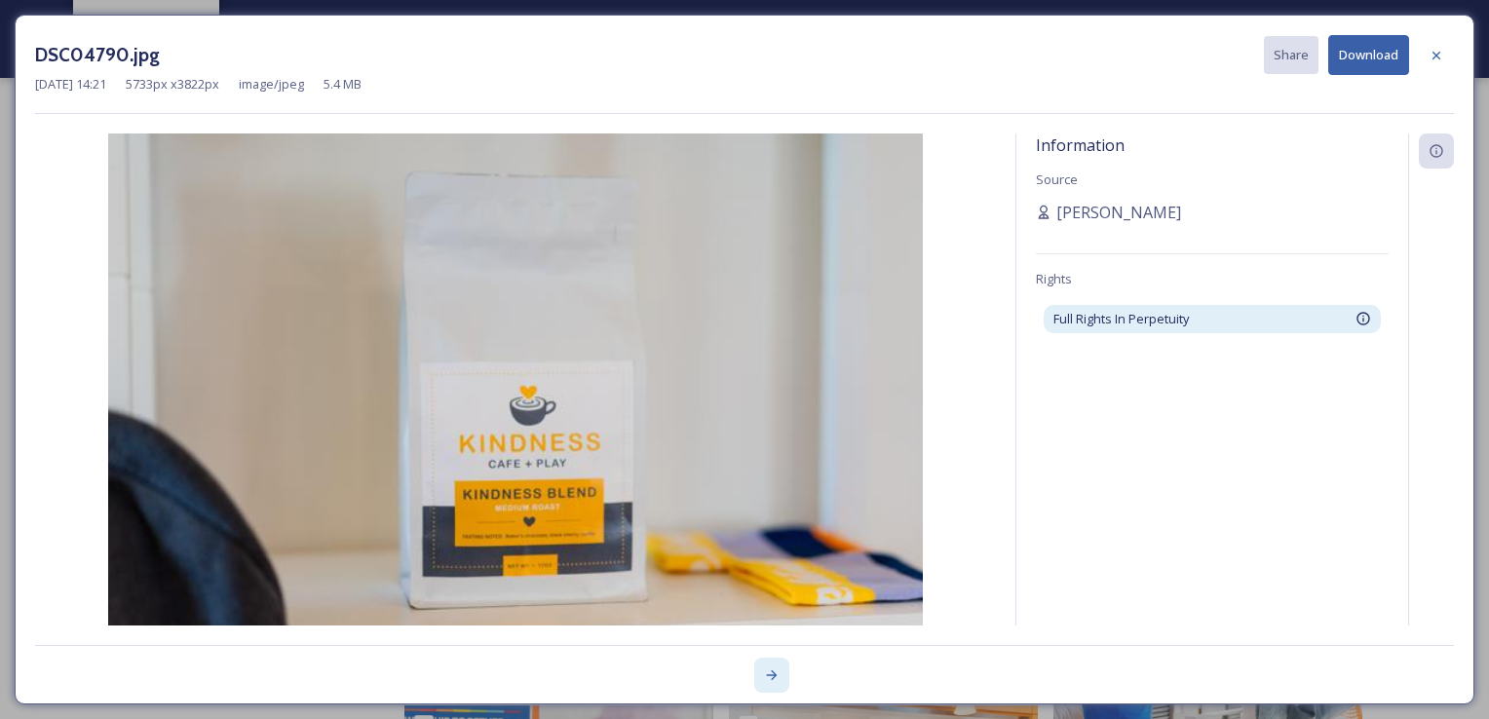
click at [767, 683] on icon at bounding box center [772, 675] width 16 height 16
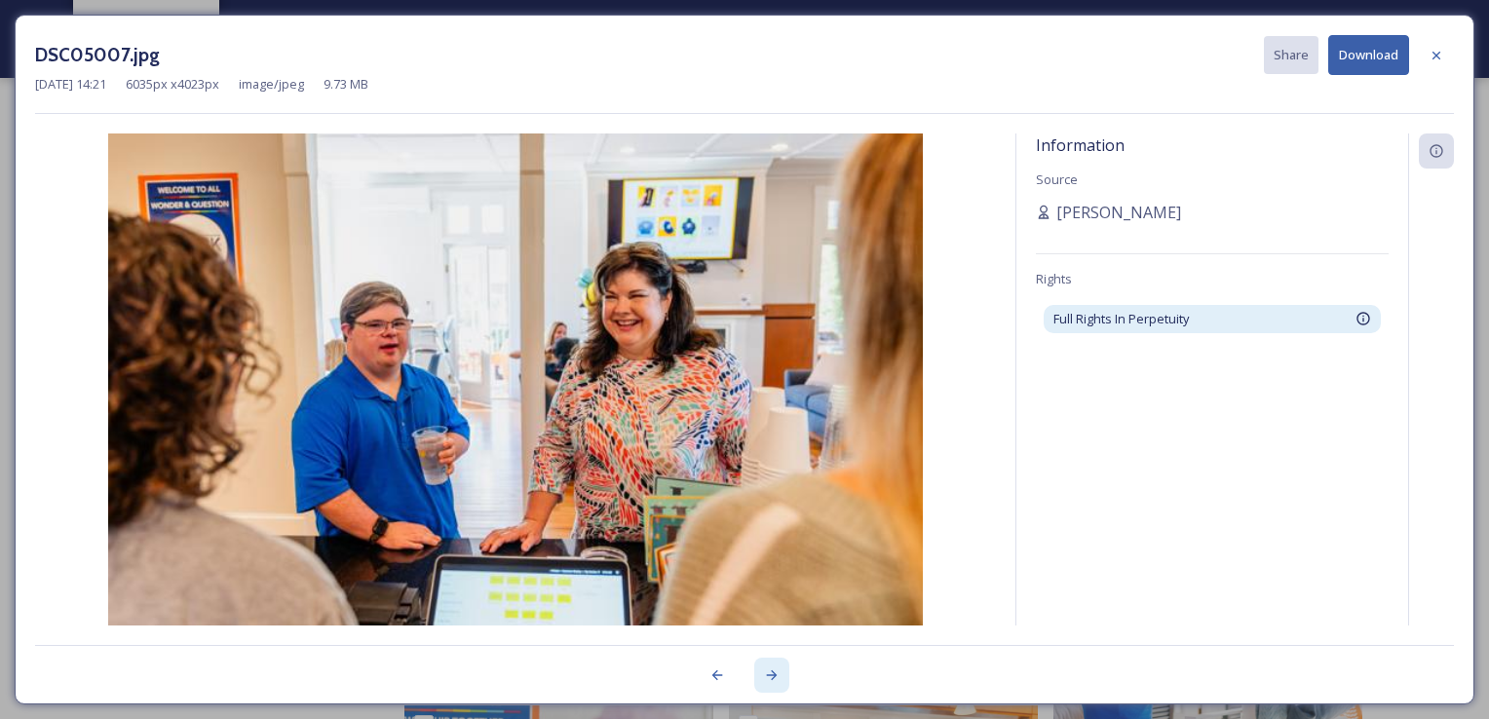
click at [767, 683] on icon at bounding box center [772, 675] width 16 height 16
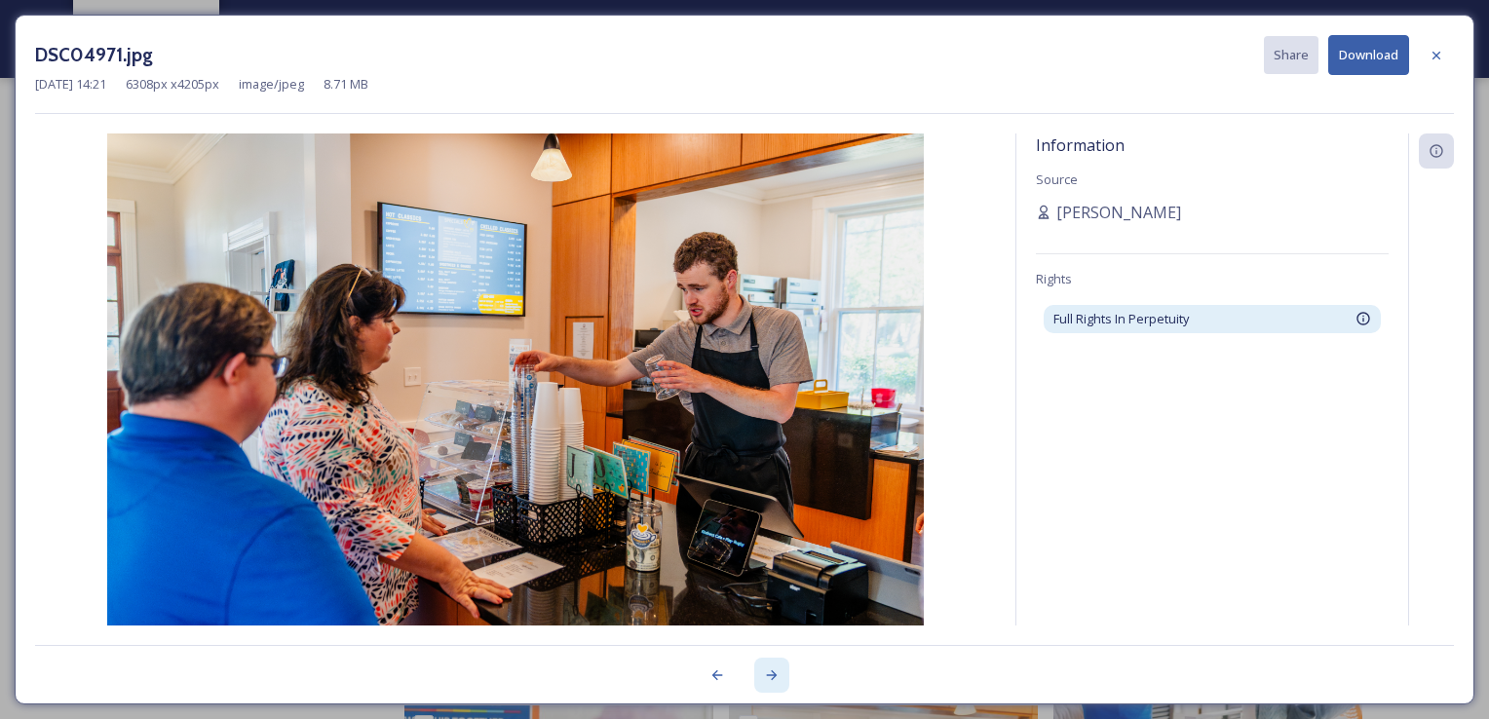
click at [767, 683] on icon at bounding box center [772, 675] width 16 height 16
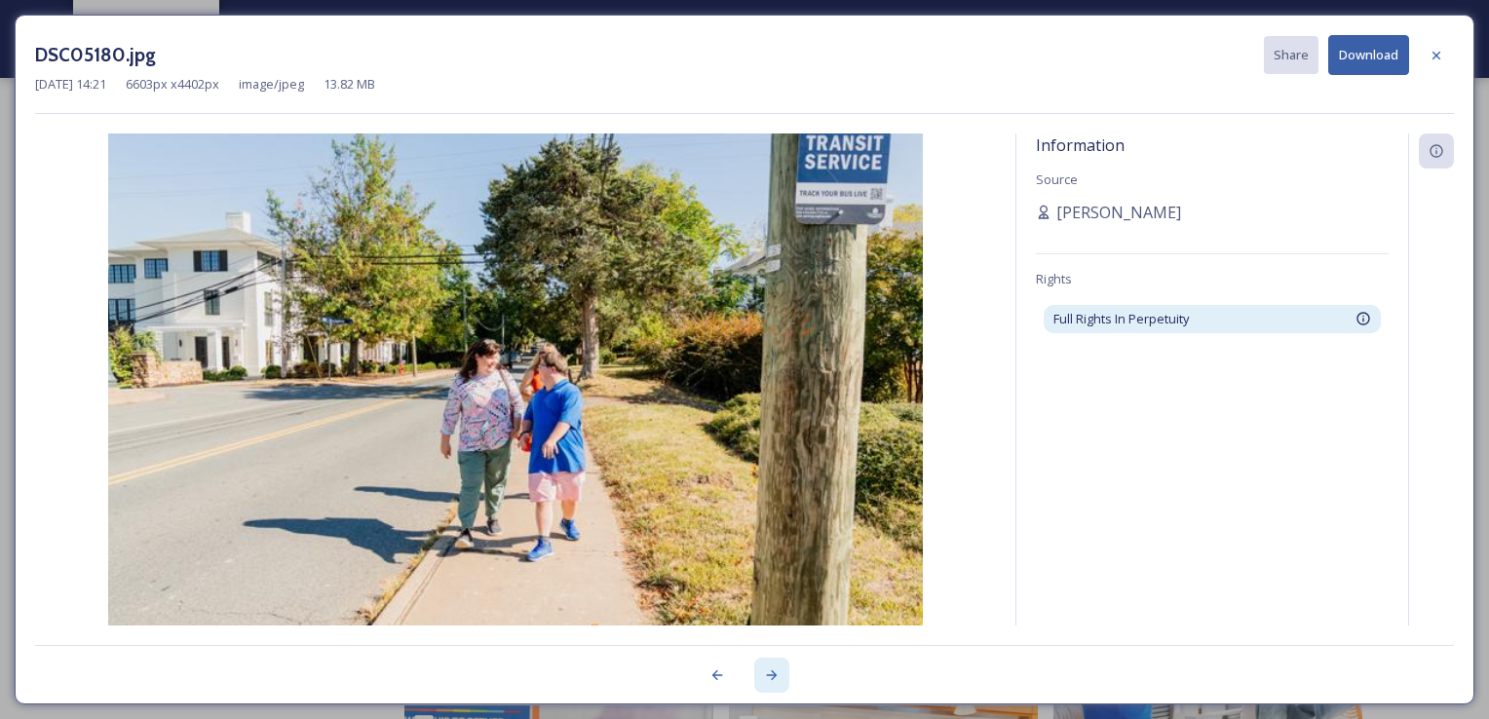
click at [767, 683] on icon at bounding box center [772, 675] width 16 height 16
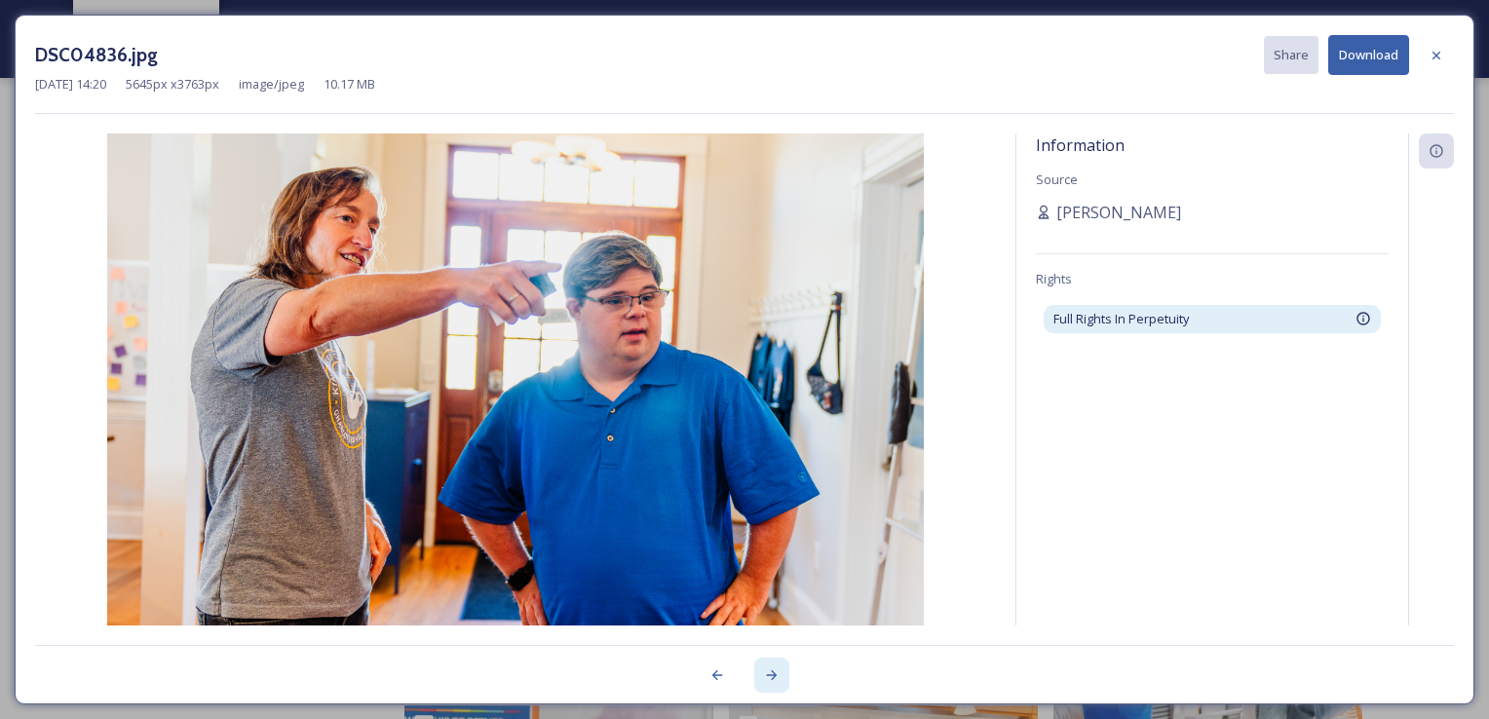
click at [767, 683] on icon at bounding box center [772, 675] width 16 height 16
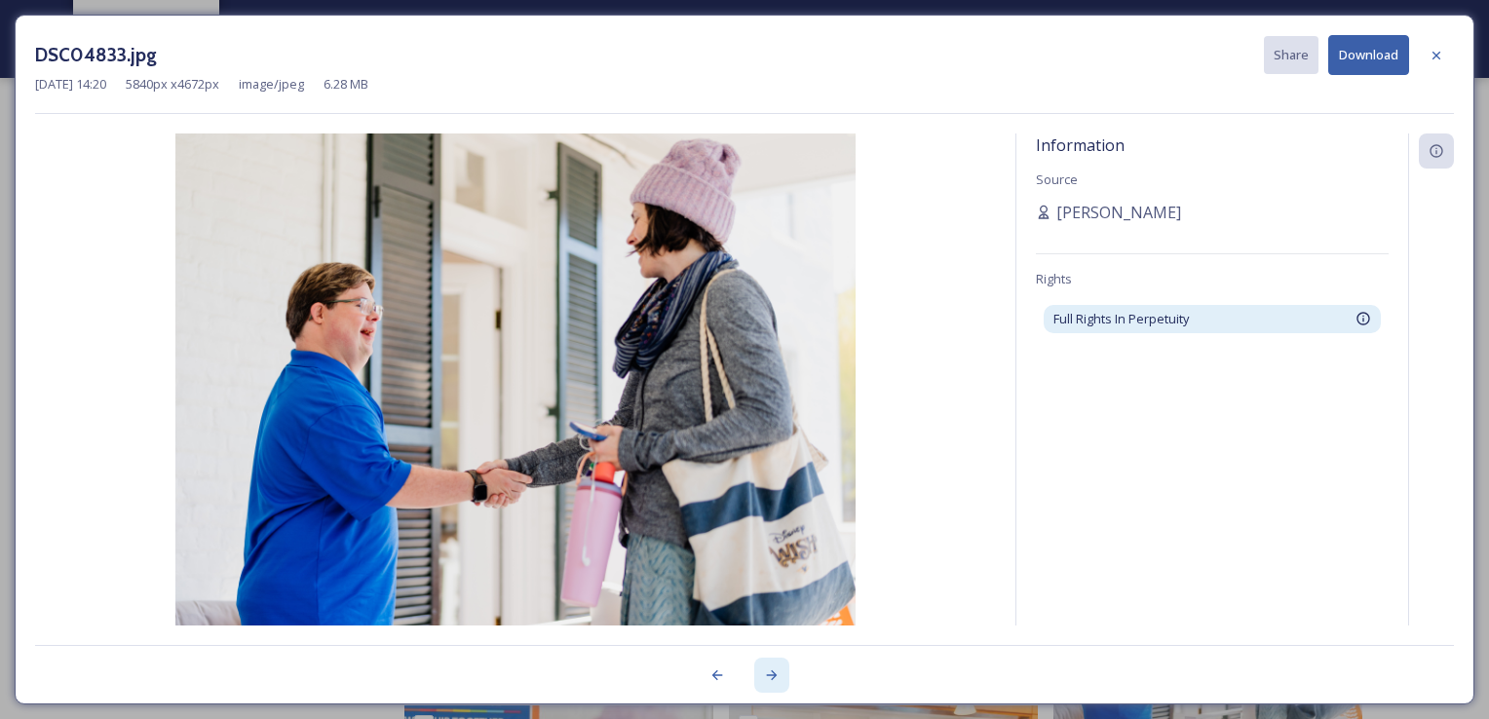
click at [767, 683] on icon at bounding box center [772, 675] width 16 height 16
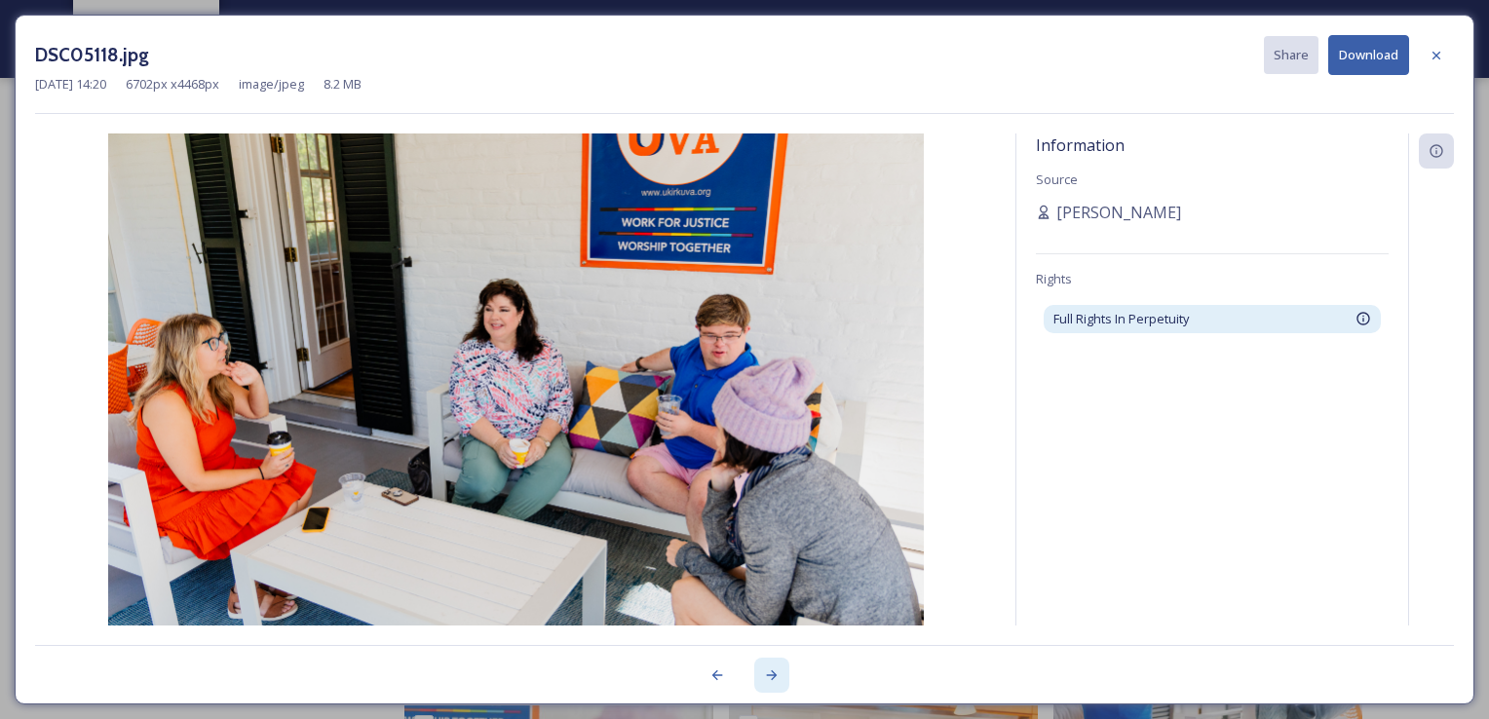
click at [767, 683] on icon at bounding box center [772, 675] width 16 height 16
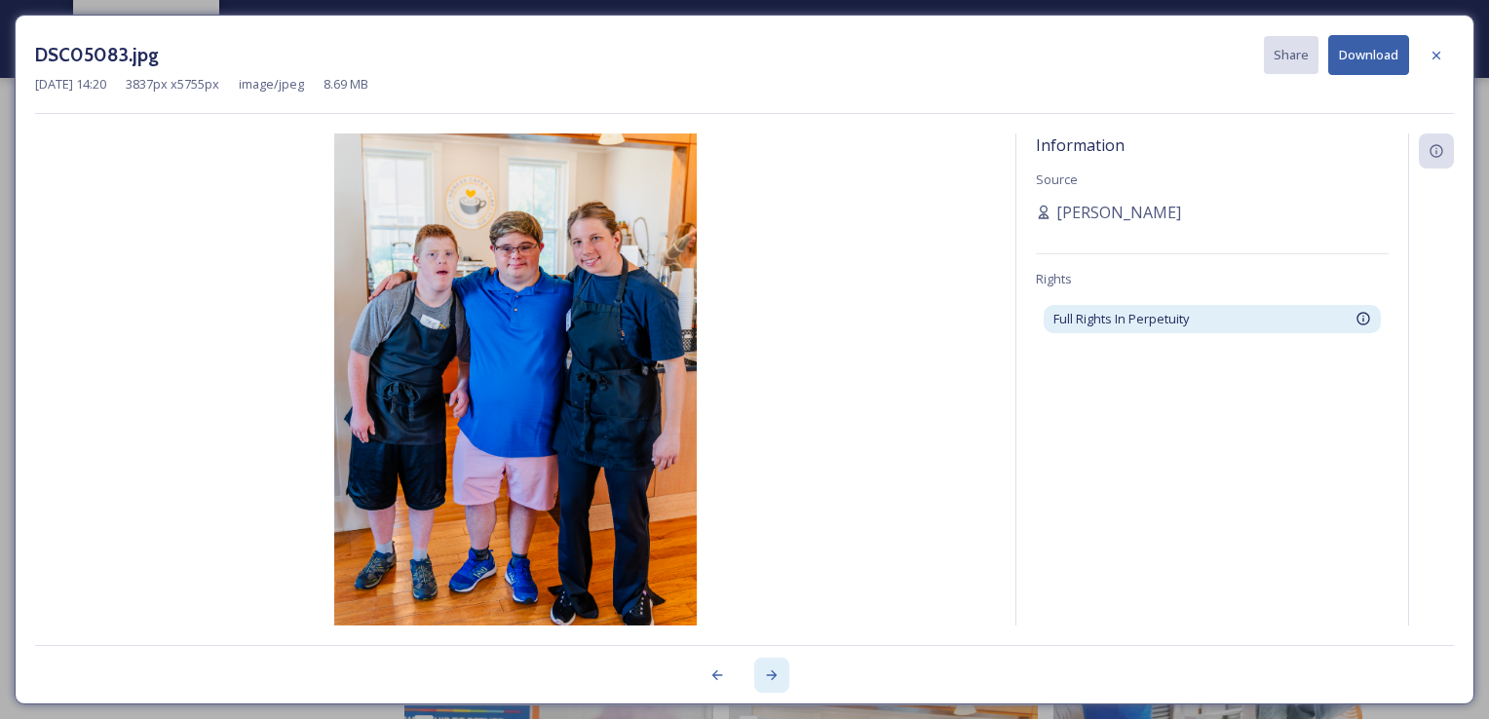
click at [767, 683] on icon at bounding box center [772, 675] width 16 height 16
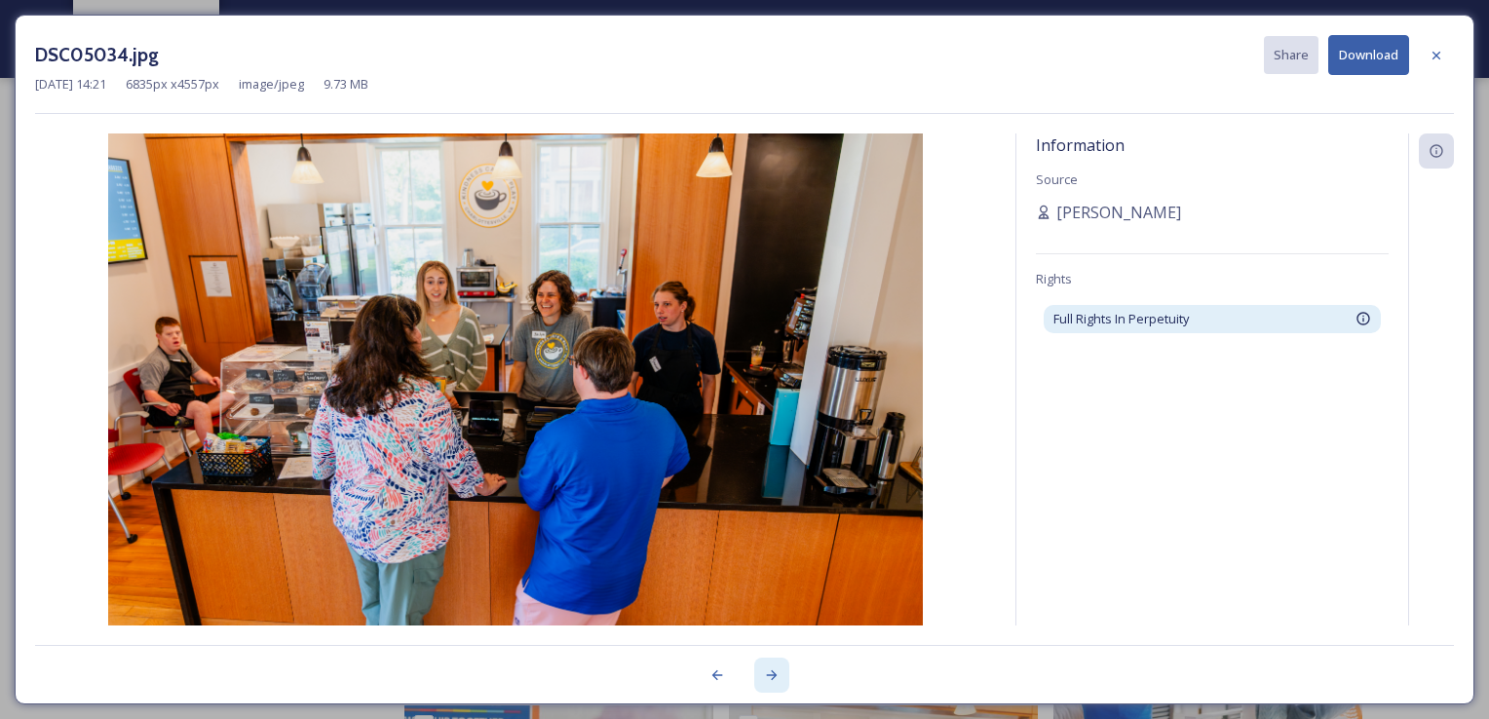
click at [767, 683] on icon at bounding box center [772, 675] width 16 height 16
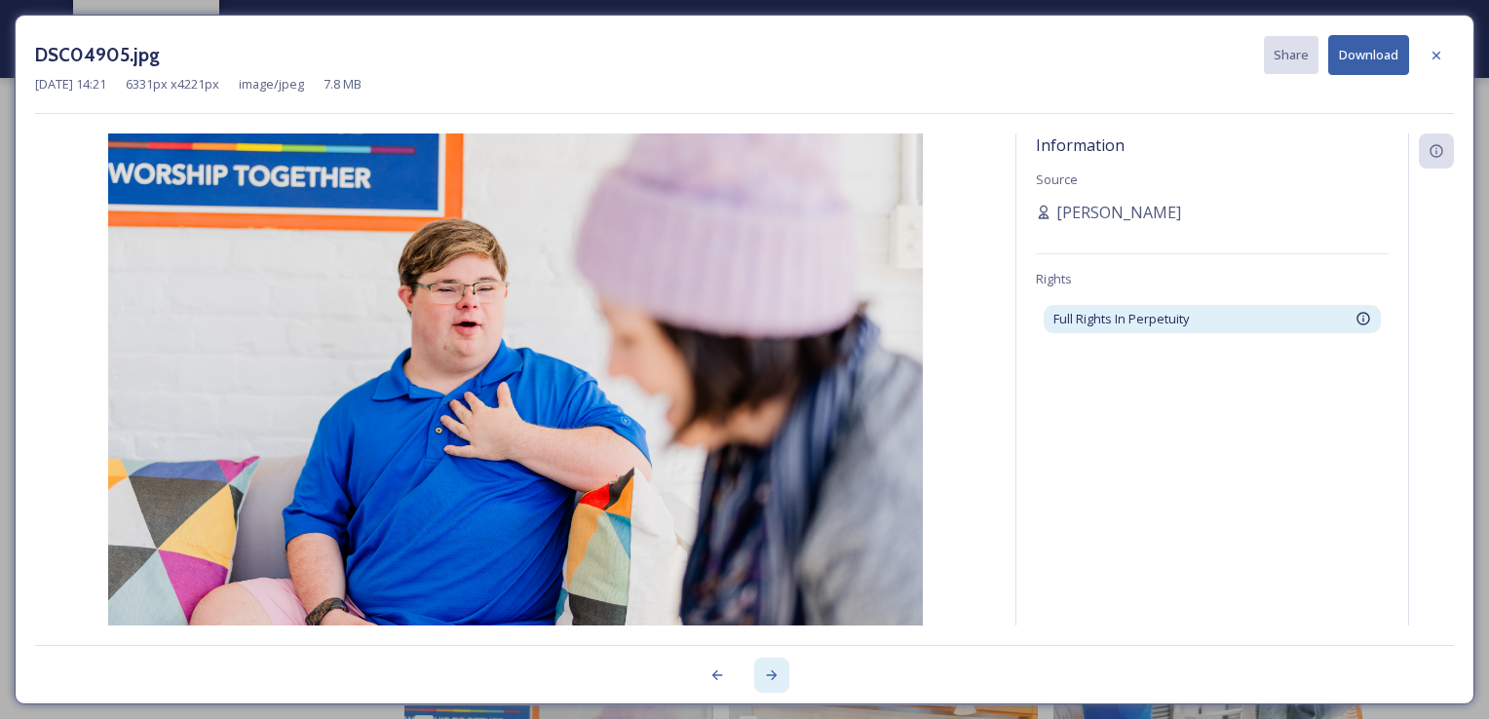
click at [767, 683] on icon at bounding box center [772, 675] width 16 height 16
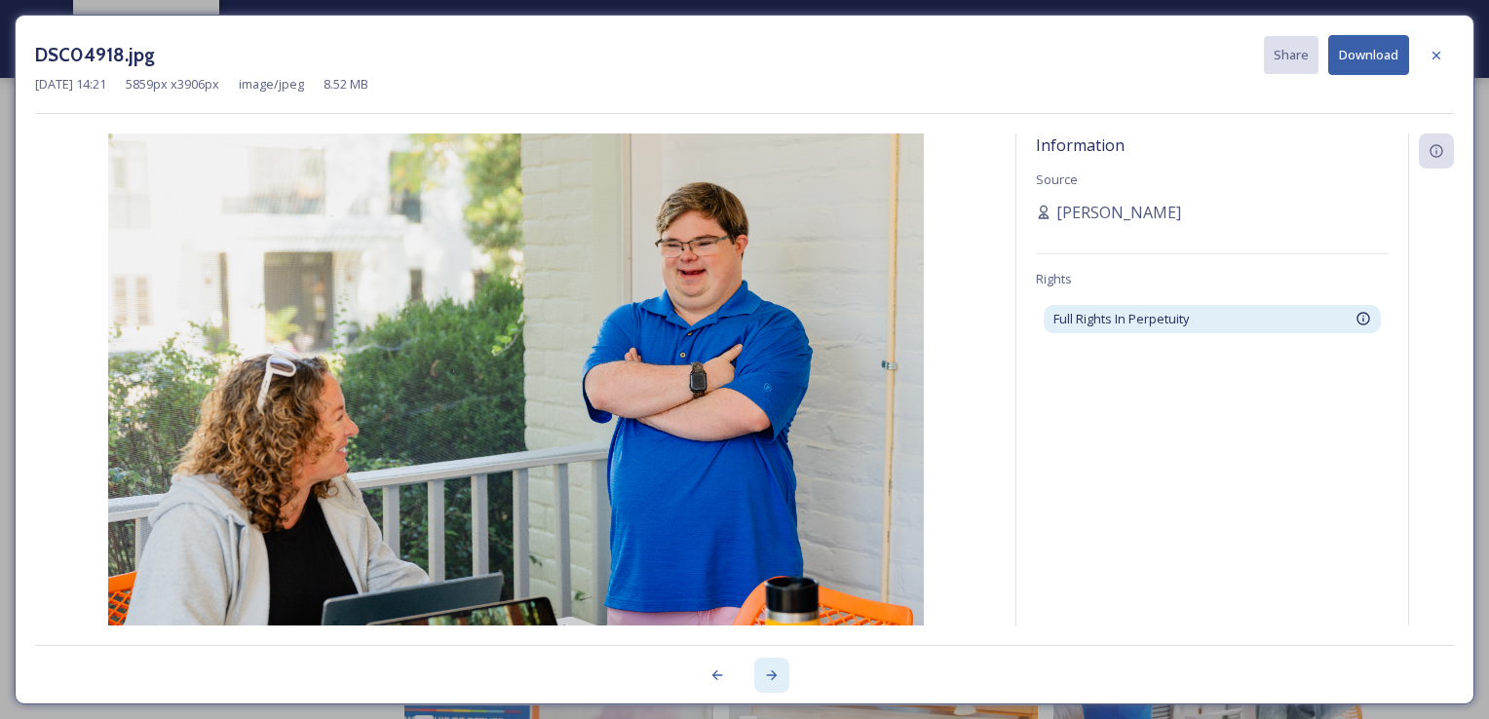
click at [767, 683] on icon at bounding box center [772, 675] width 16 height 16
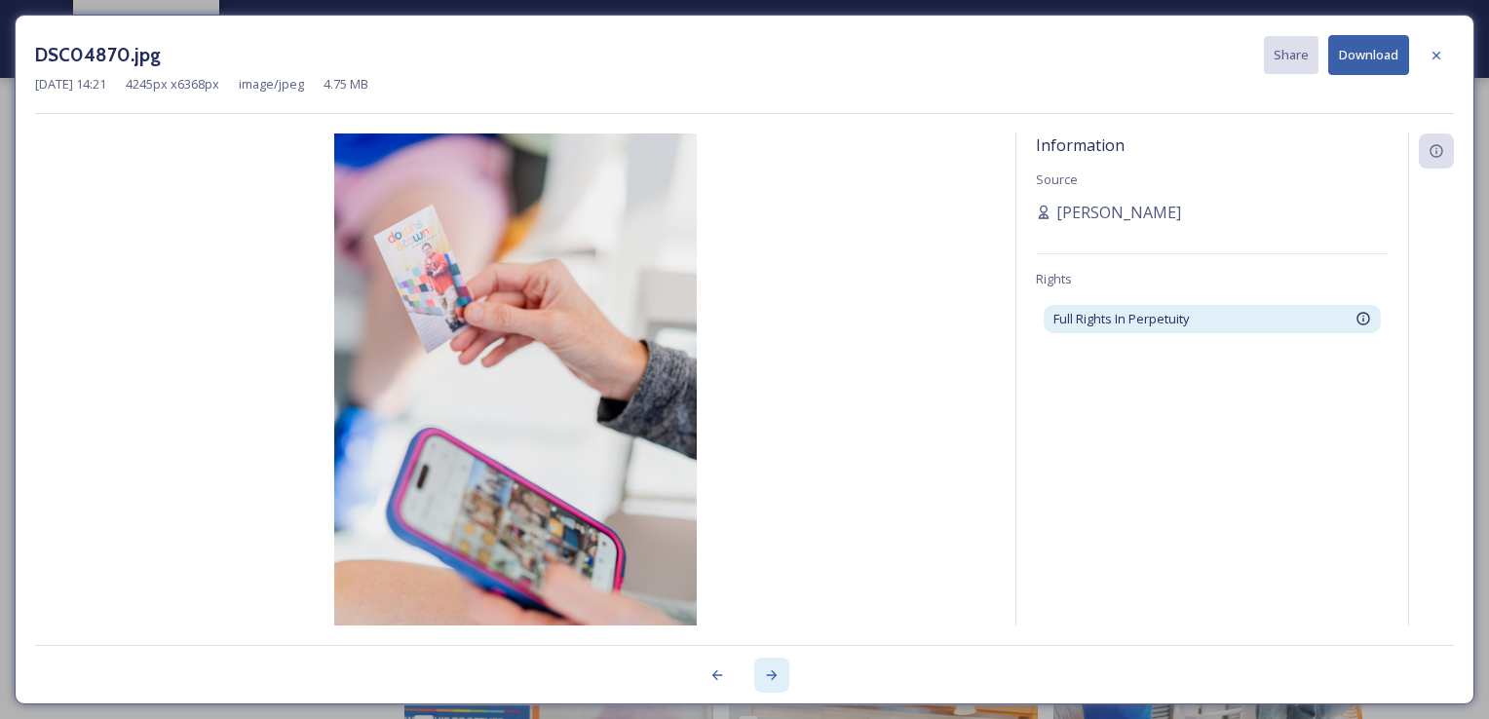
click at [767, 683] on icon at bounding box center [772, 675] width 16 height 16
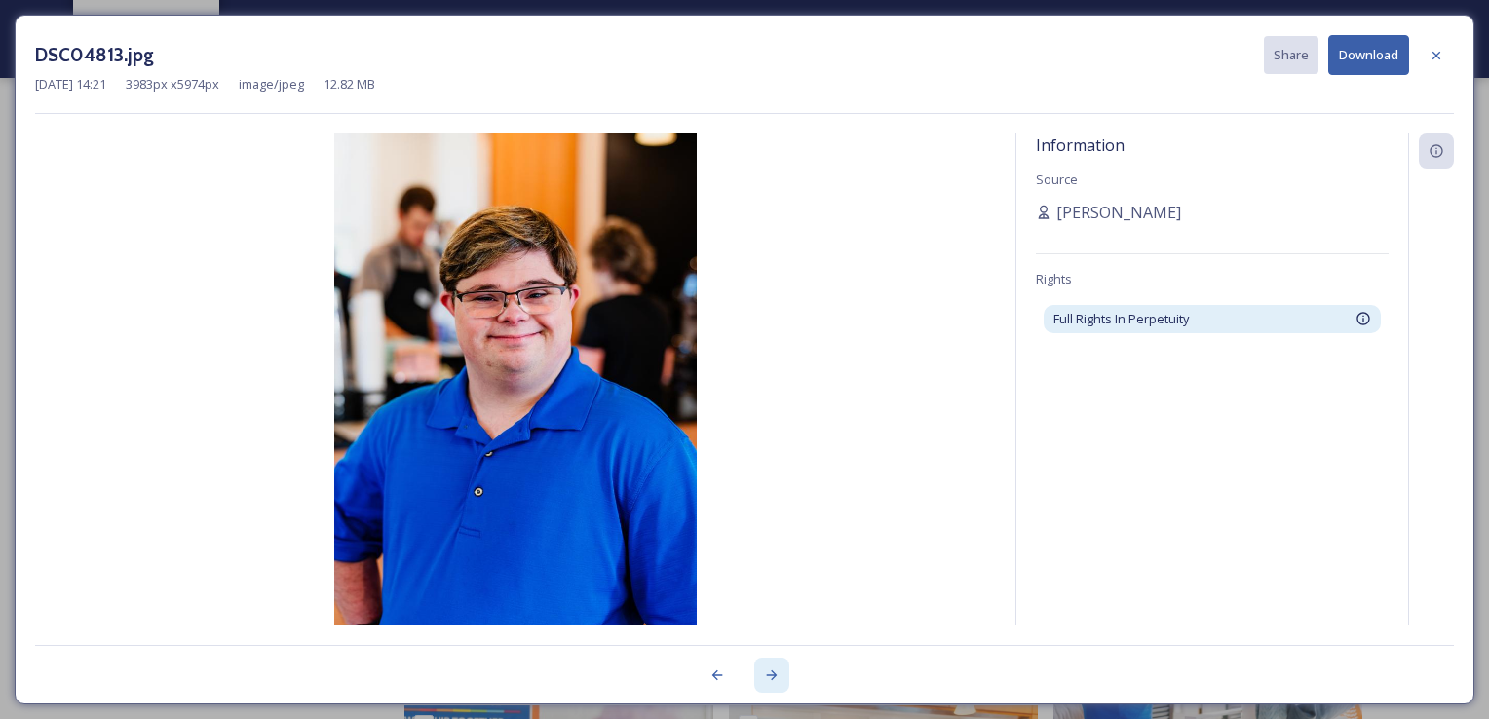
click at [767, 683] on icon at bounding box center [772, 675] width 16 height 16
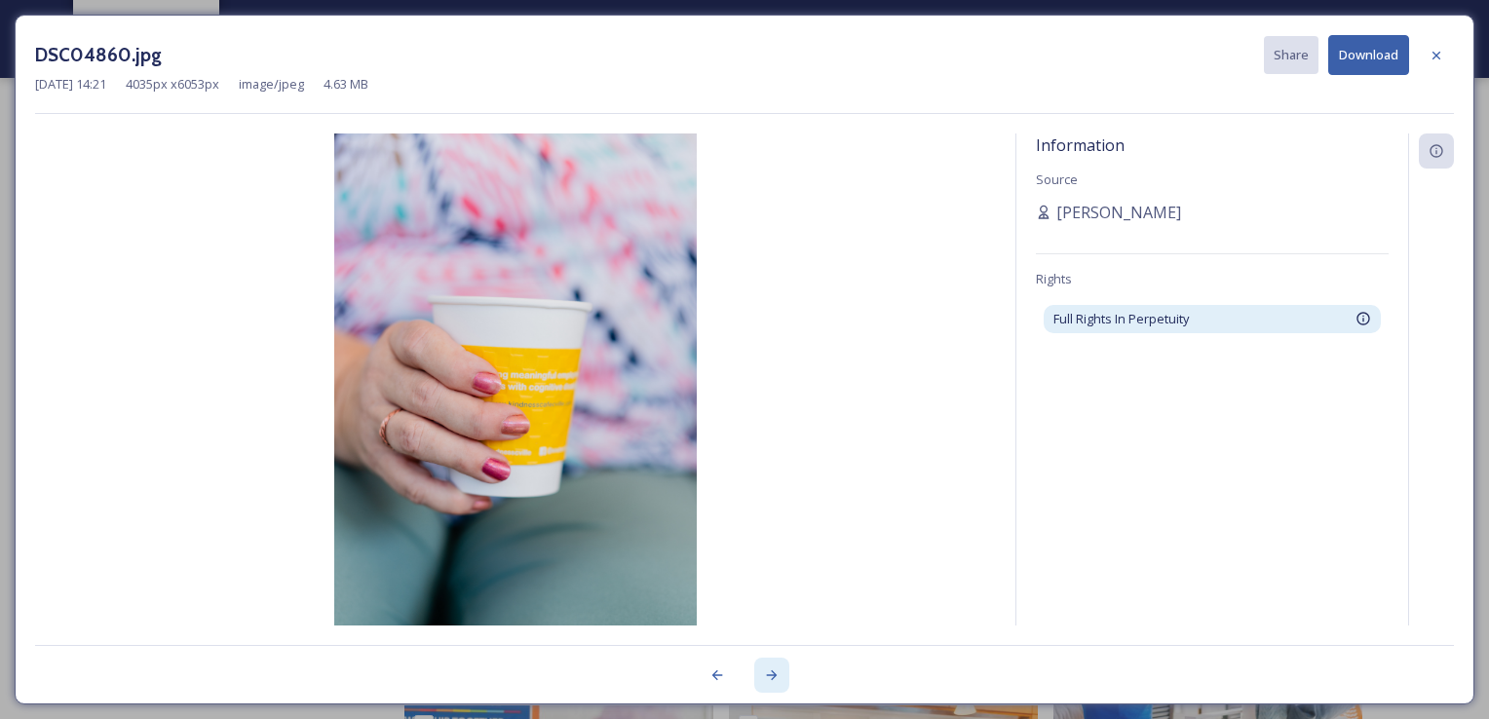
click at [767, 683] on icon at bounding box center [772, 675] width 16 height 16
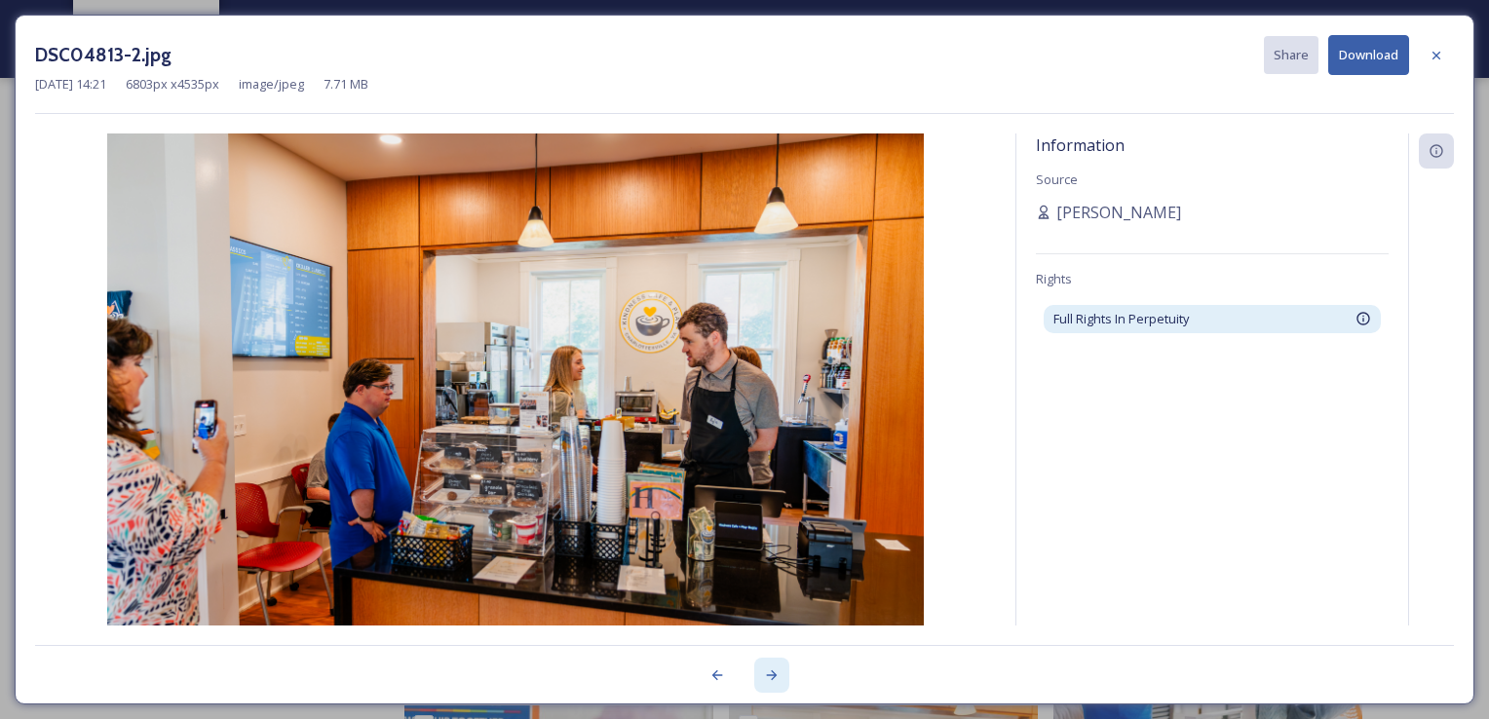
click at [767, 683] on icon at bounding box center [772, 675] width 16 height 16
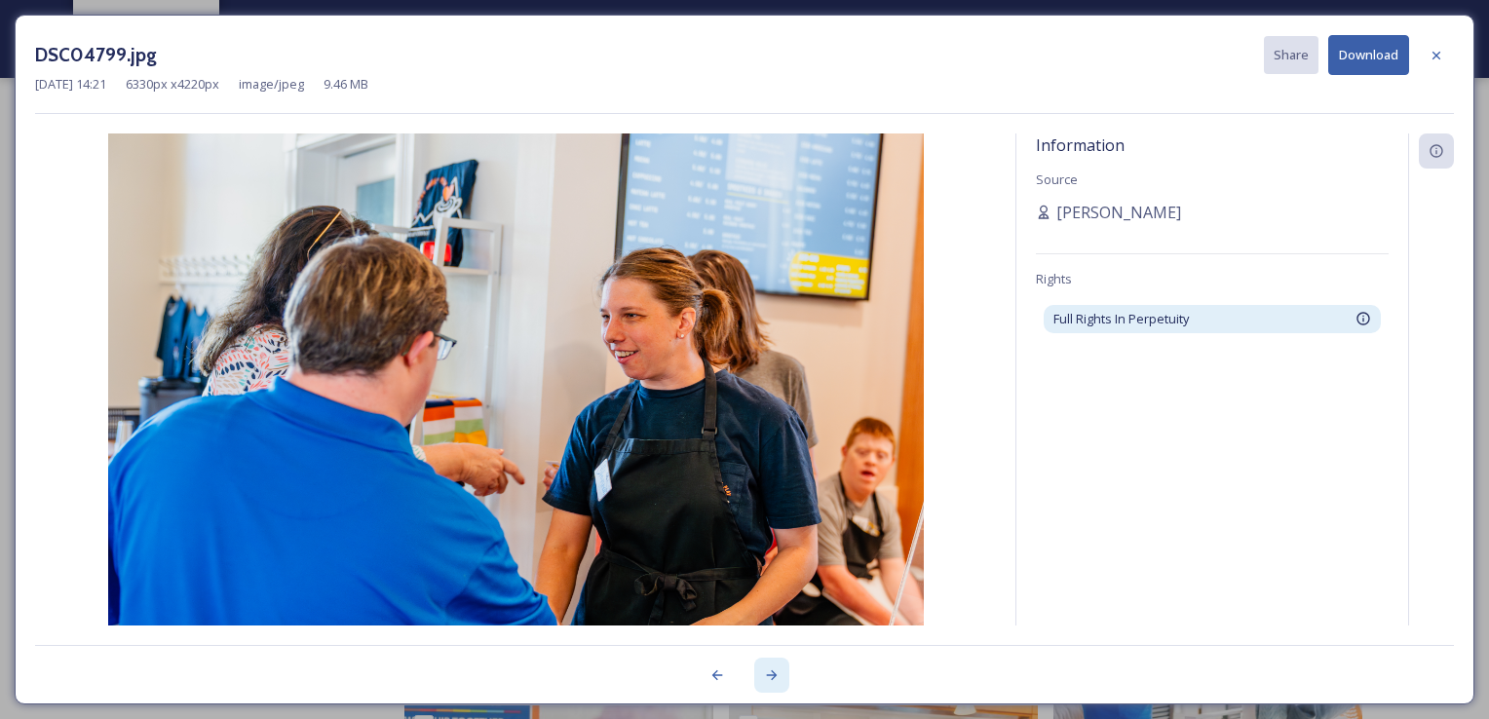
click at [767, 683] on icon at bounding box center [772, 675] width 16 height 16
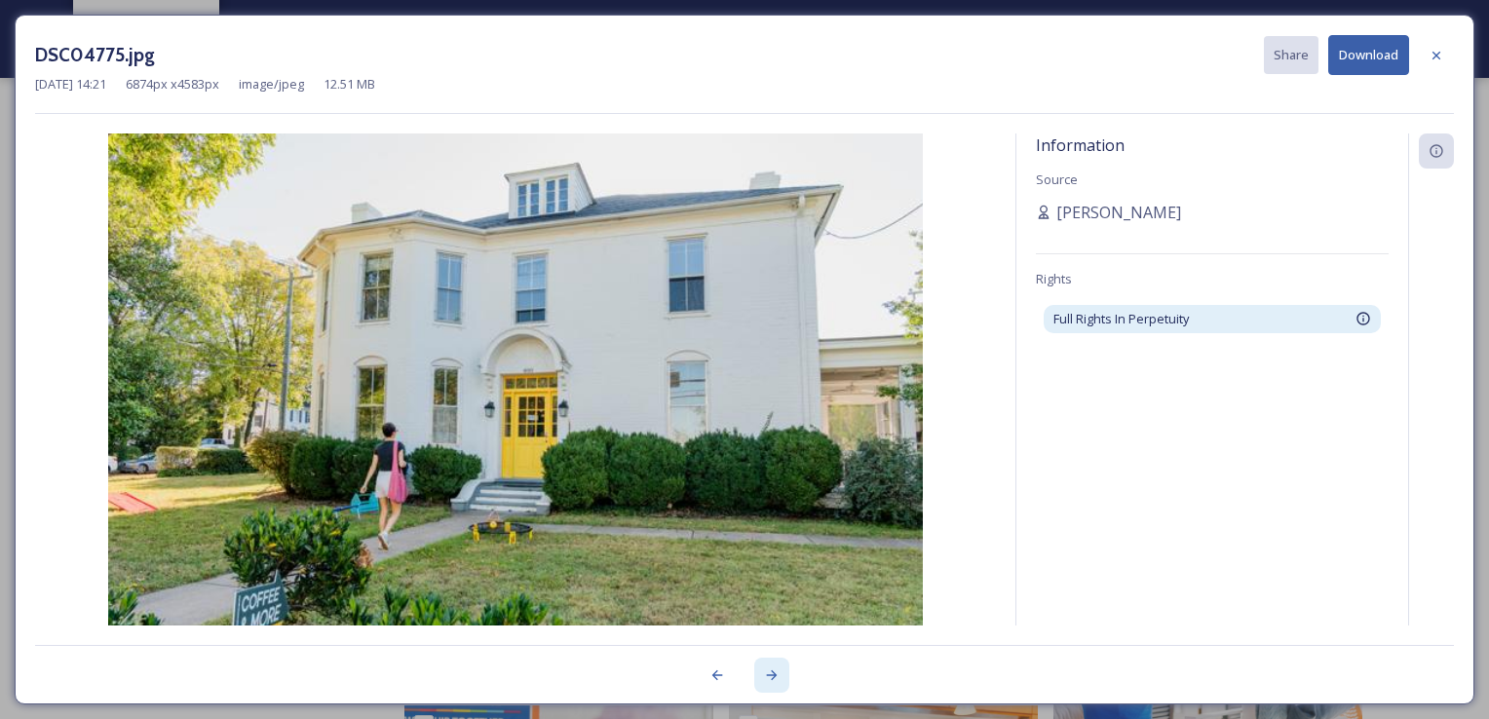
click at [767, 683] on icon at bounding box center [772, 675] width 16 height 16
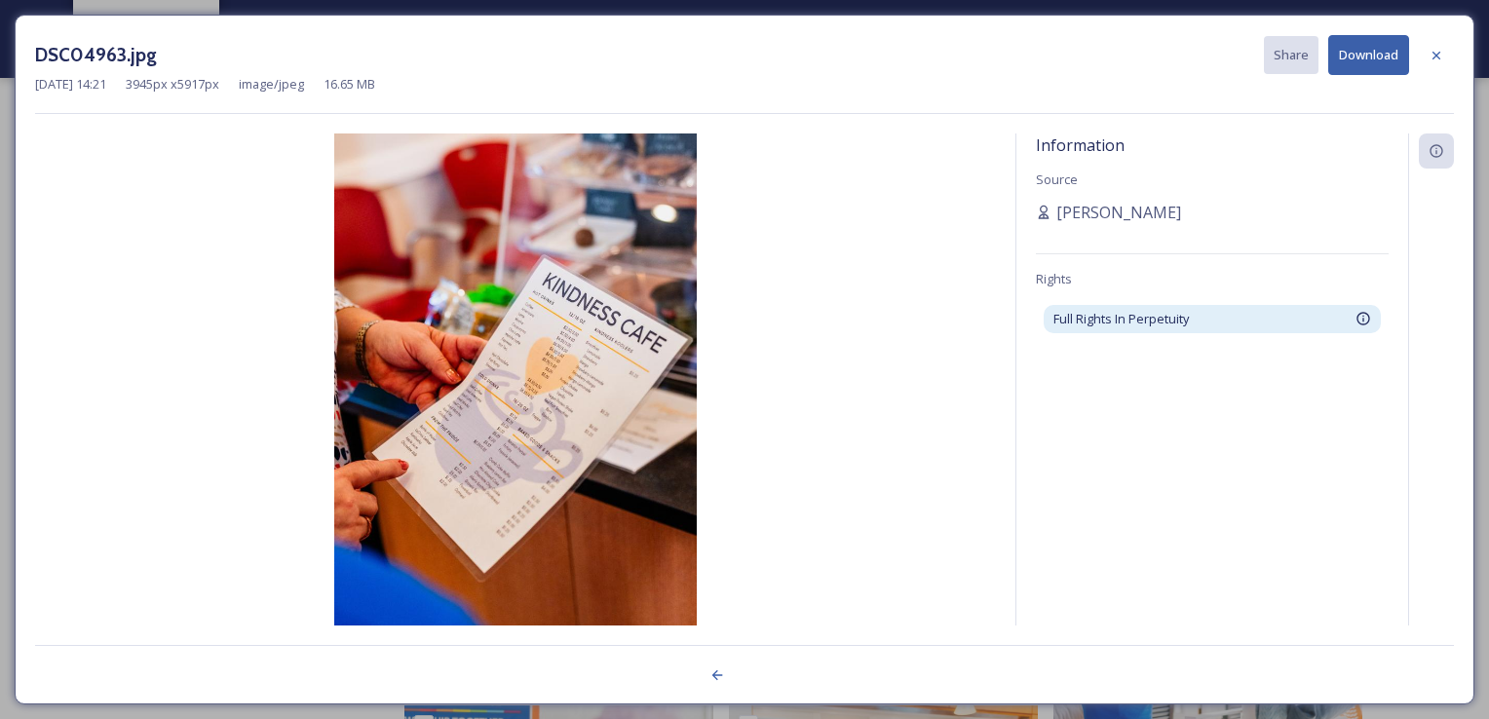
click at [767, 683] on div at bounding box center [744, 664] width 1419 height 39
click at [1436, 43] on div at bounding box center [1436, 55] width 35 height 35
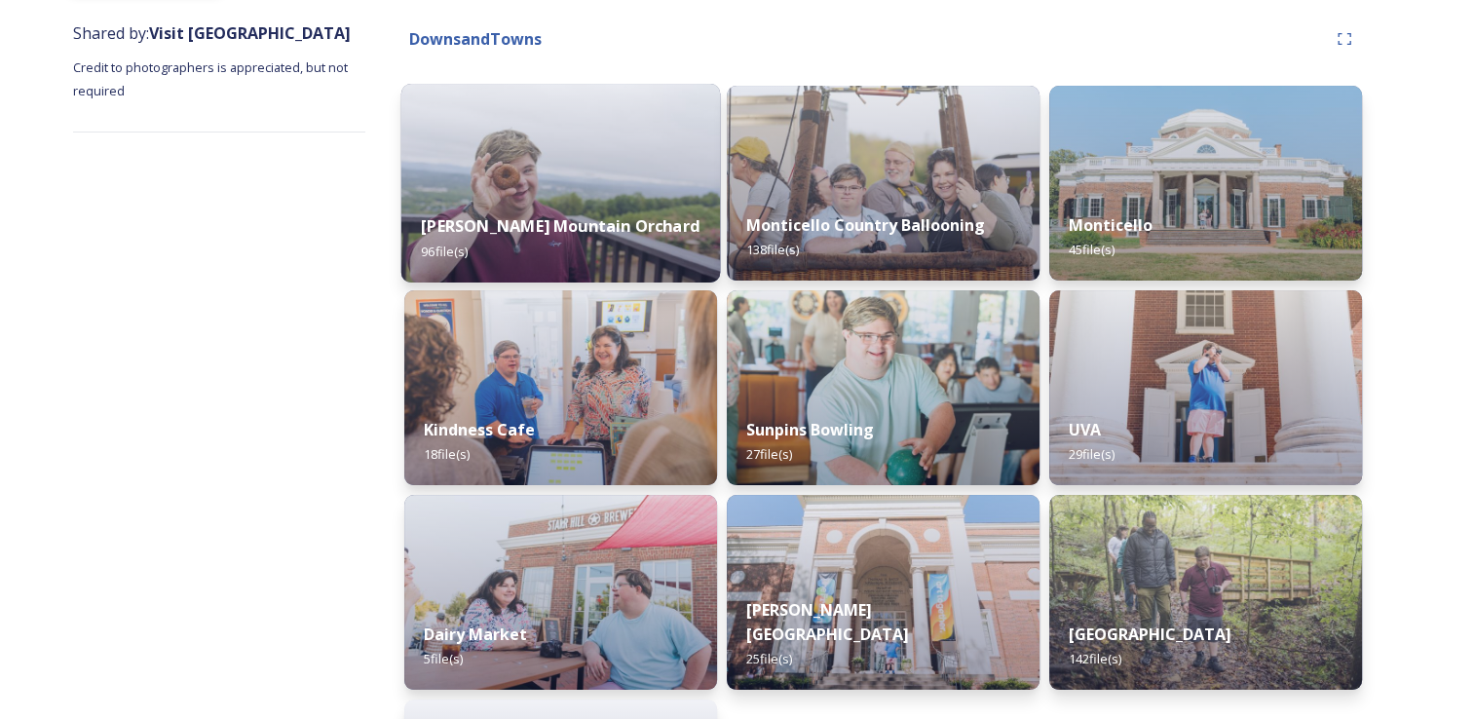
scroll to position [292, 0]
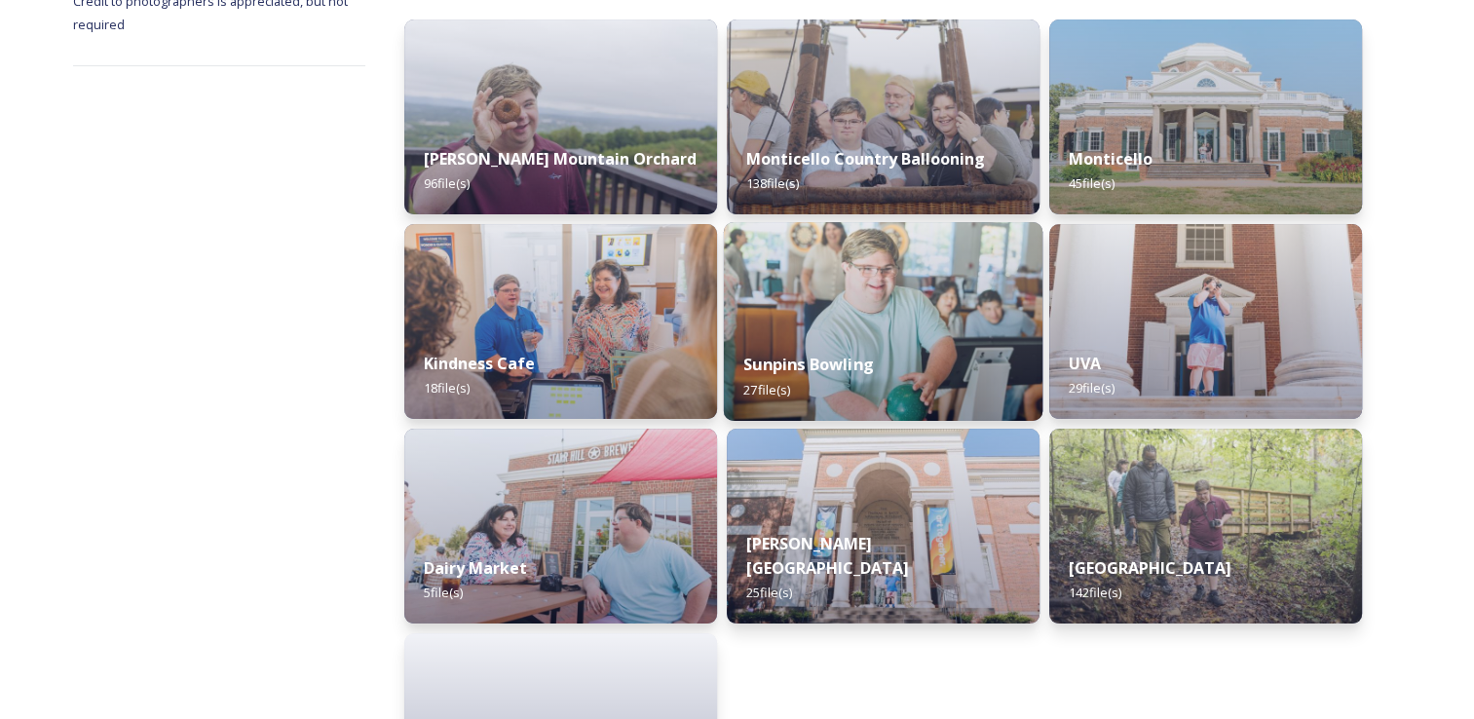
click at [833, 367] on strong "Sunpins Bowling" at bounding box center [808, 364] width 131 height 21
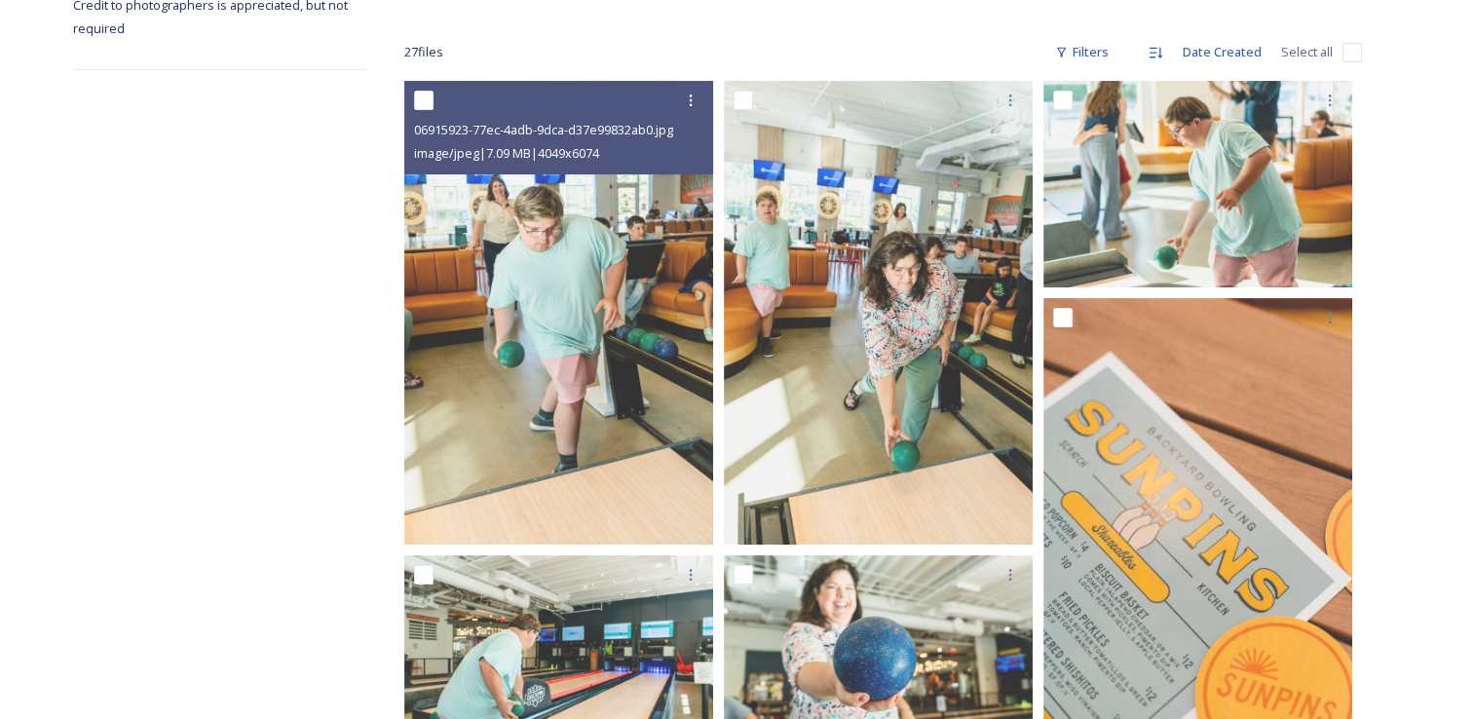
scroll to position [292, 0]
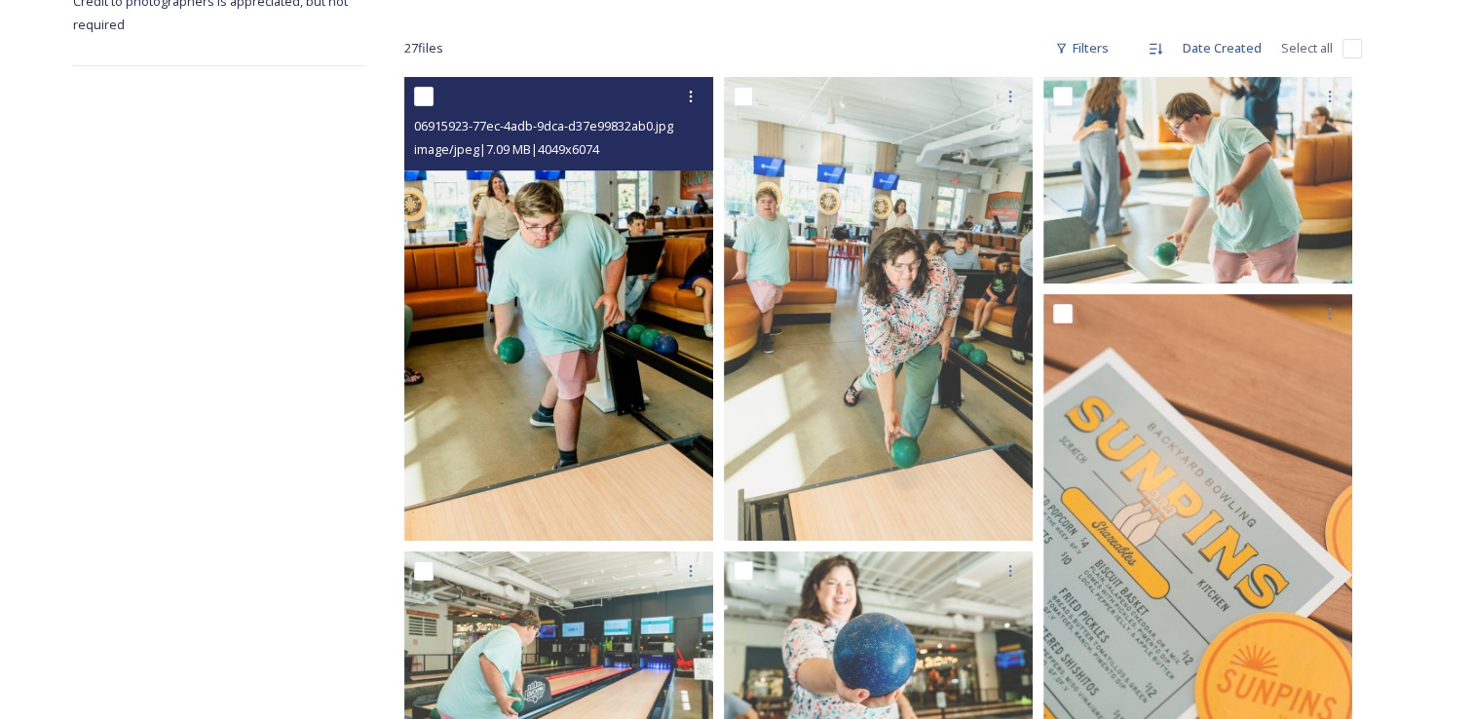
click at [534, 287] on img at bounding box center [558, 309] width 309 height 464
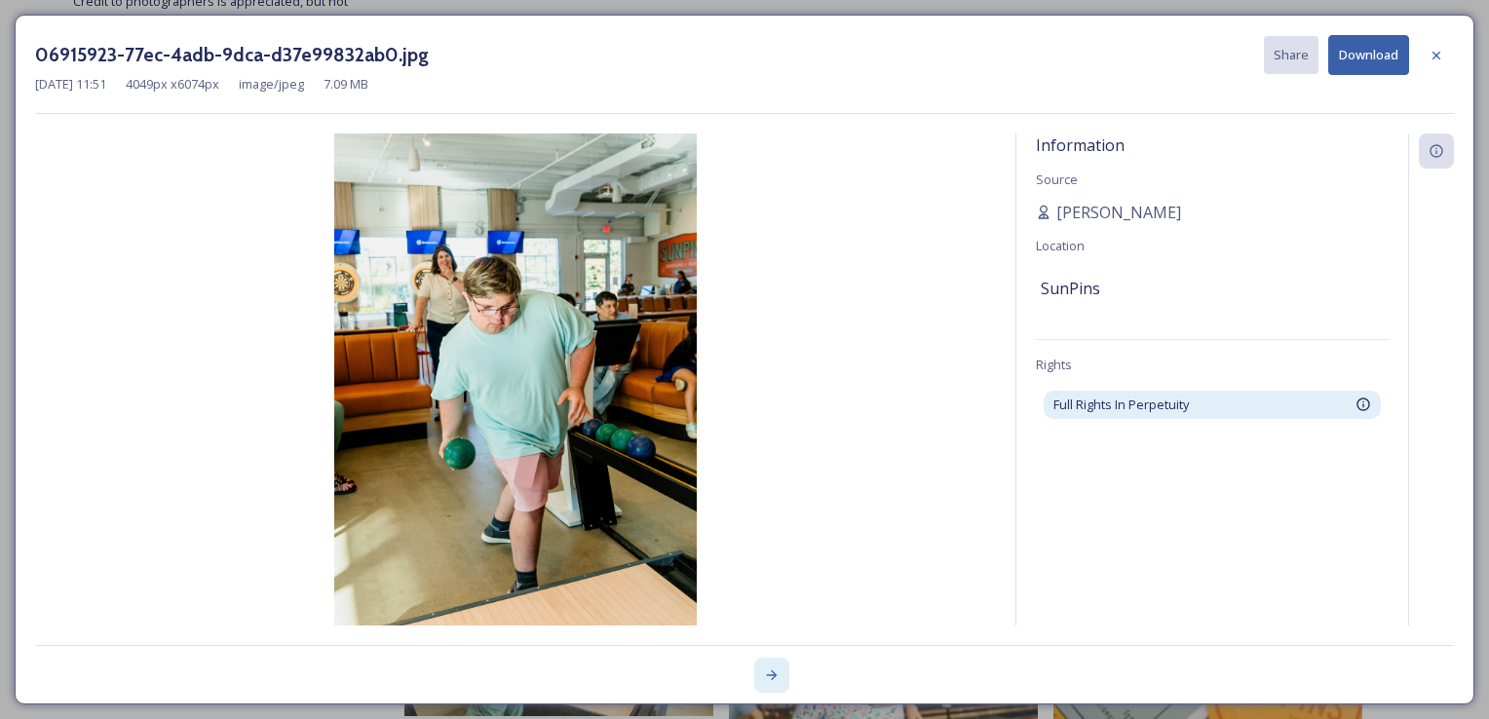
click at [768, 670] on icon at bounding box center [772, 675] width 16 height 16
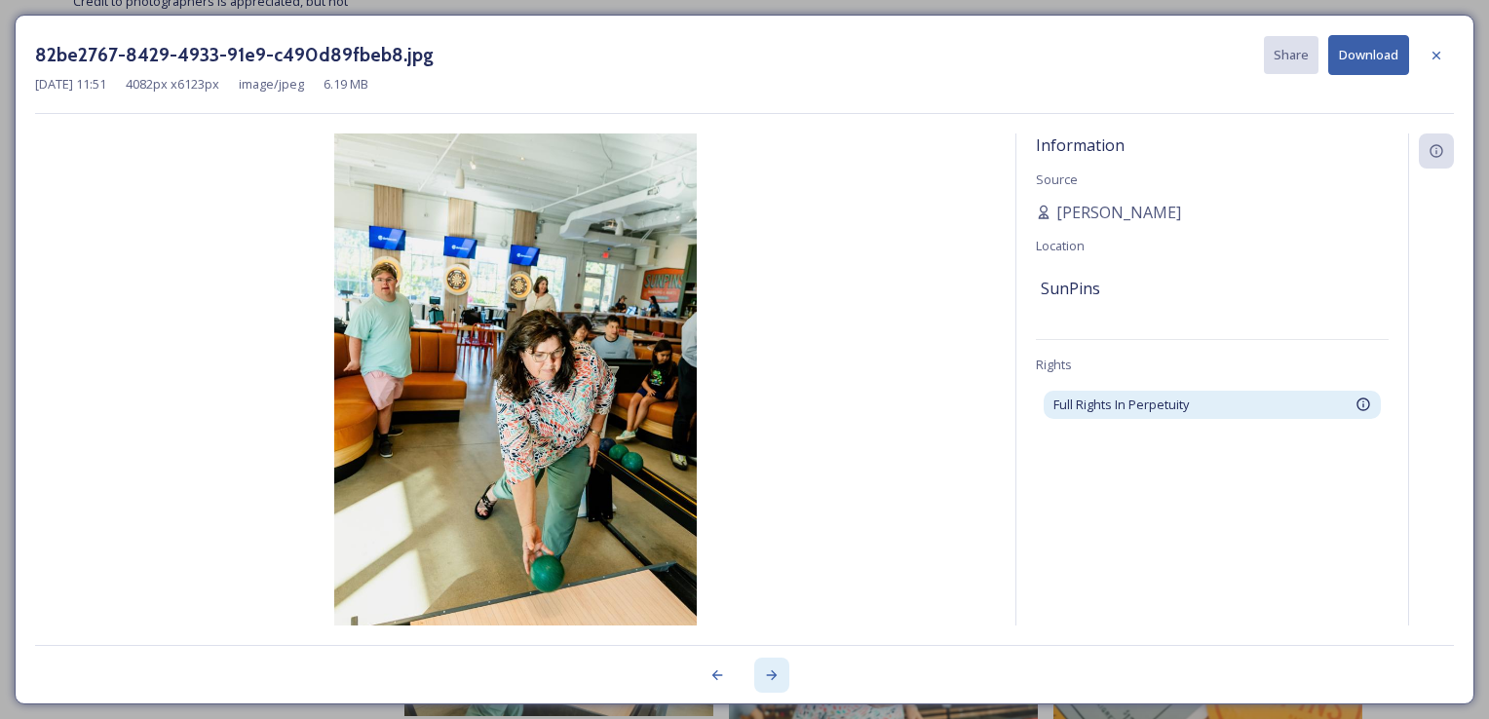
click at [768, 670] on icon at bounding box center [772, 675] width 16 height 16
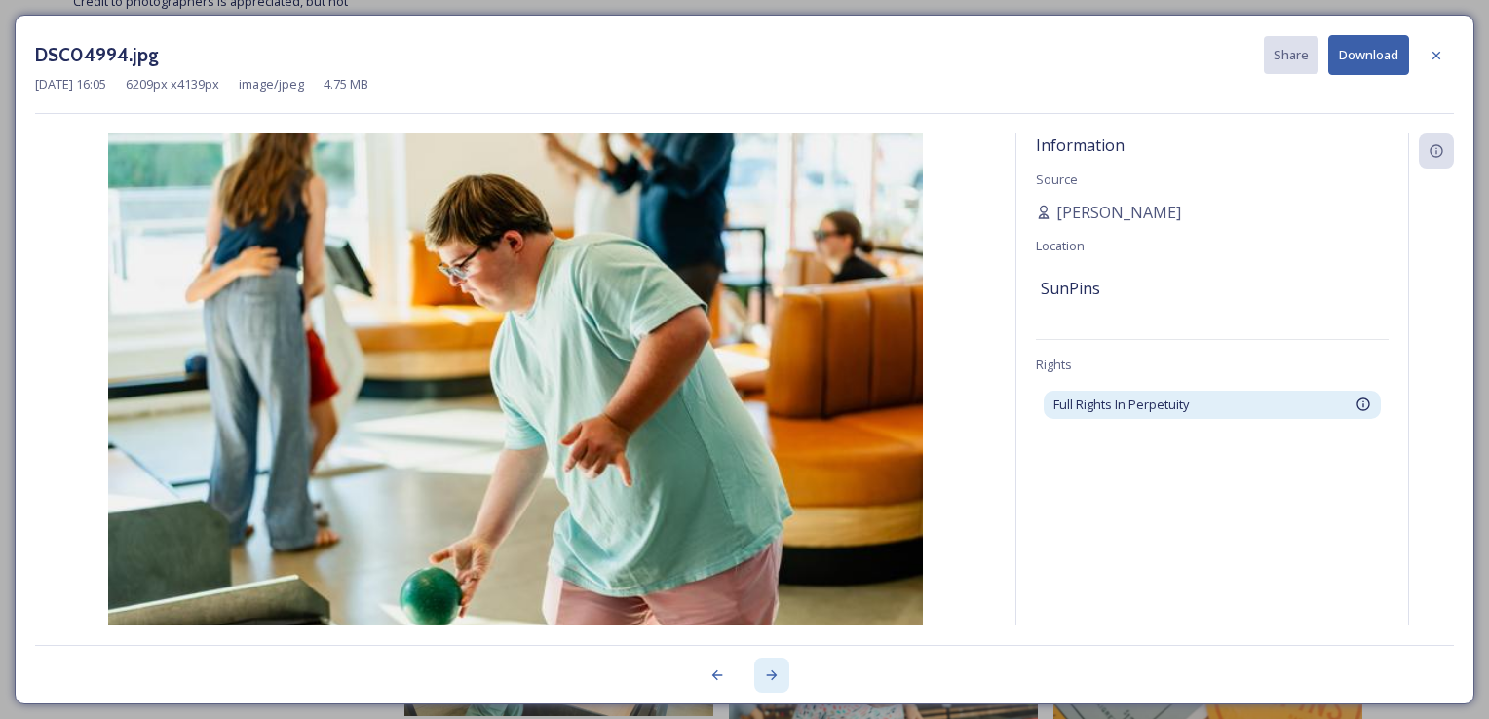
click at [768, 670] on icon at bounding box center [772, 675] width 16 height 16
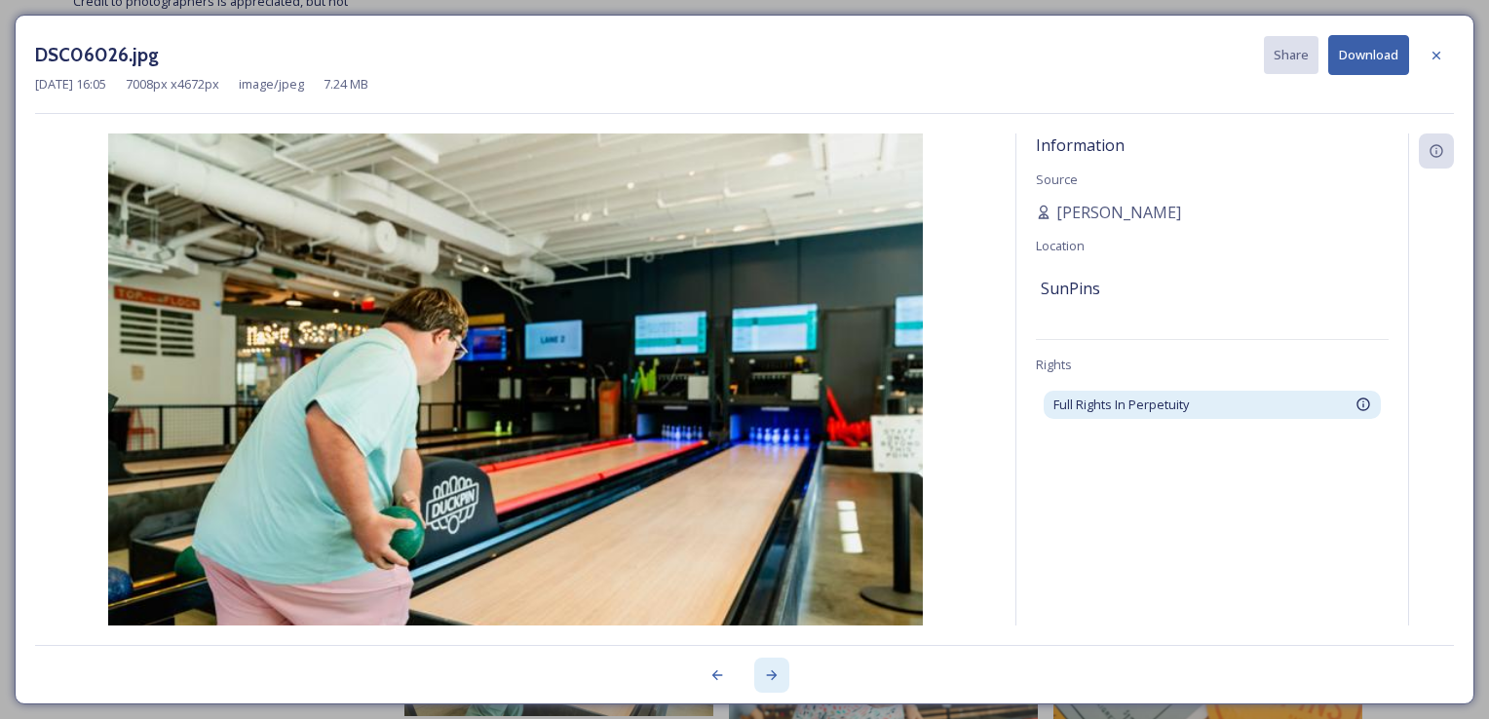
click at [771, 672] on icon at bounding box center [772, 675] width 16 height 16
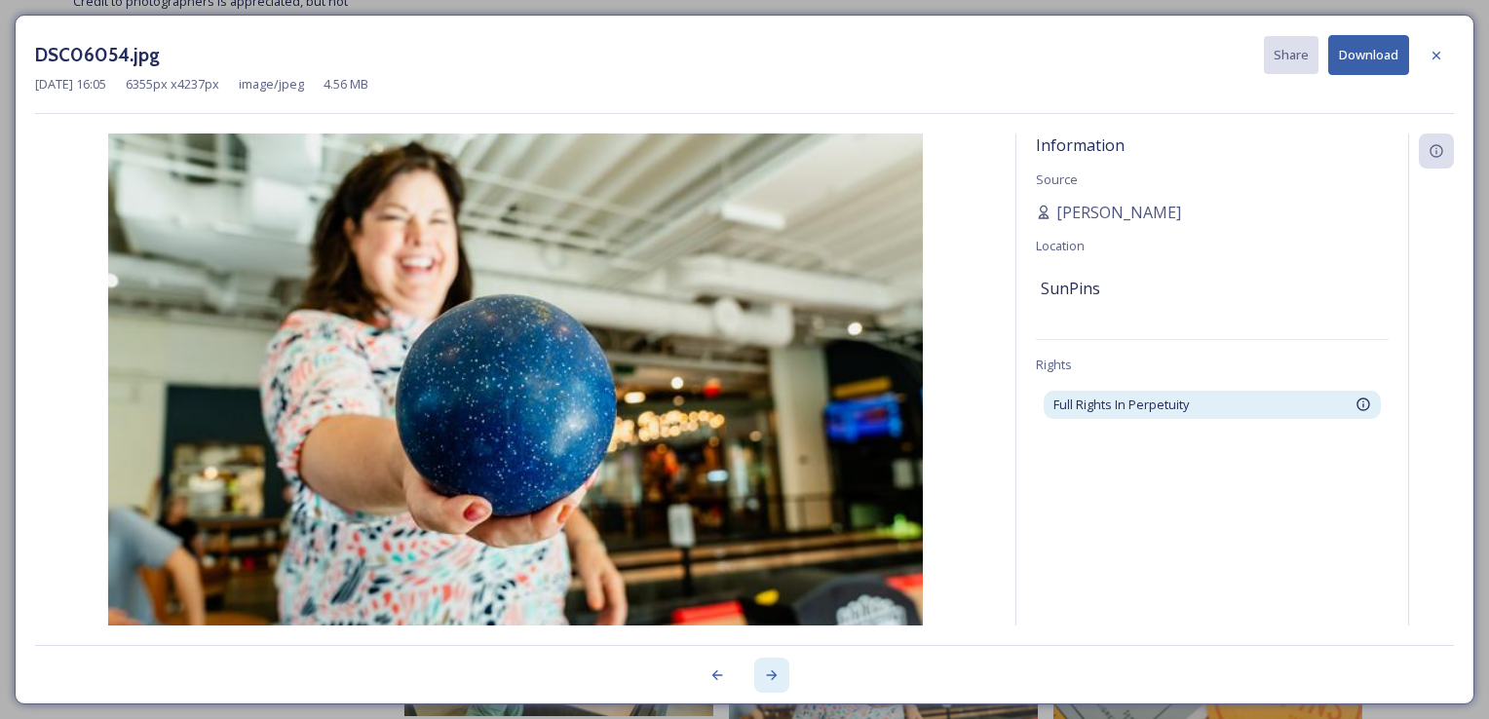
click at [771, 672] on icon at bounding box center [772, 675] width 16 height 16
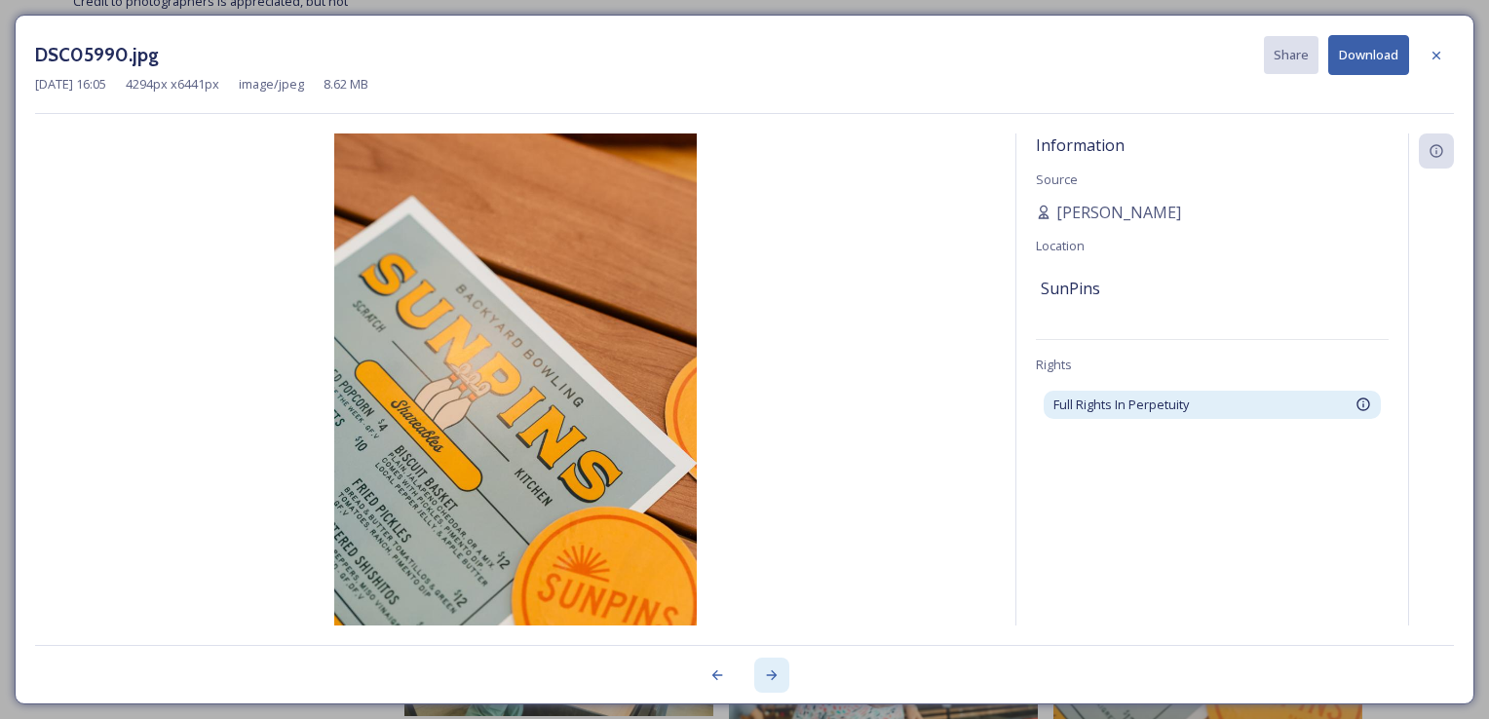
click at [771, 672] on icon at bounding box center [772, 675] width 16 height 16
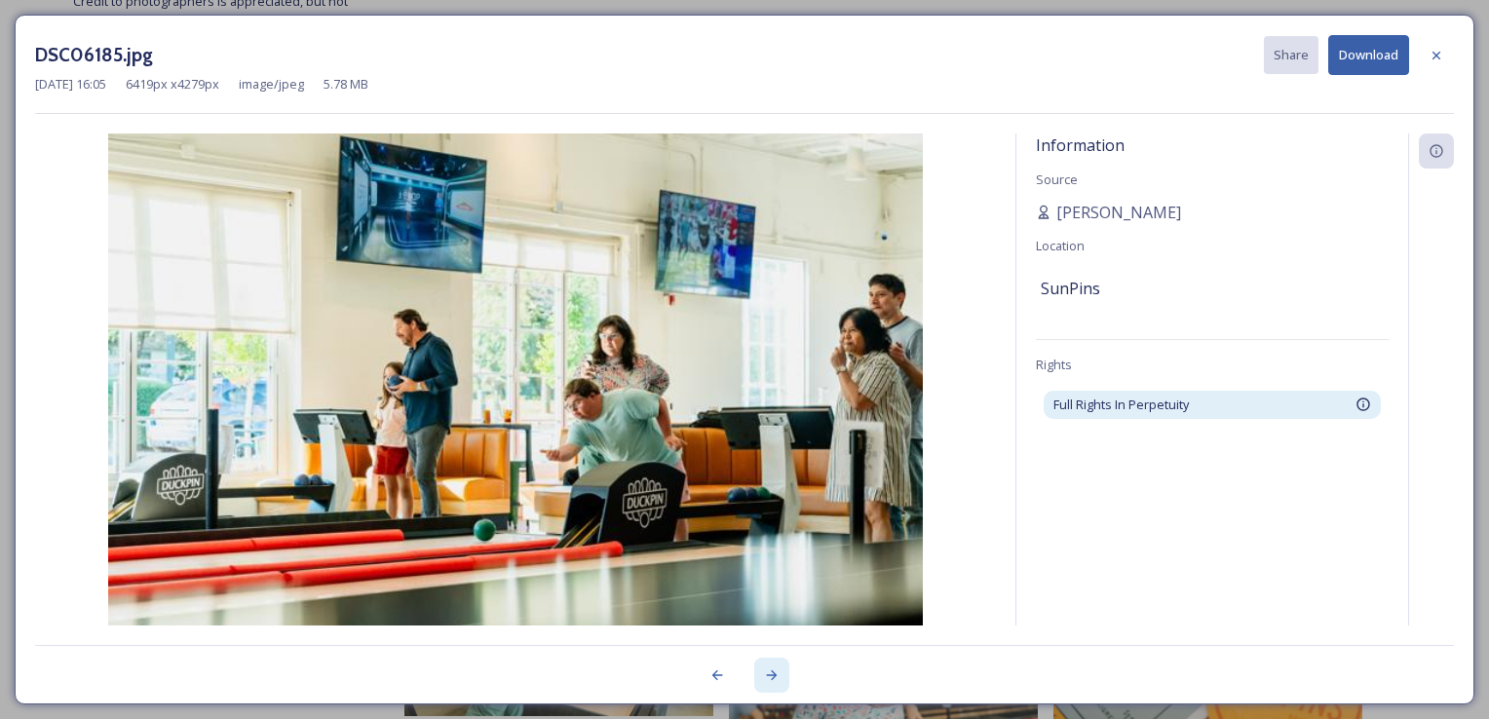
click at [771, 672] on icon at bounding box center [772, 675] width 16 height 16
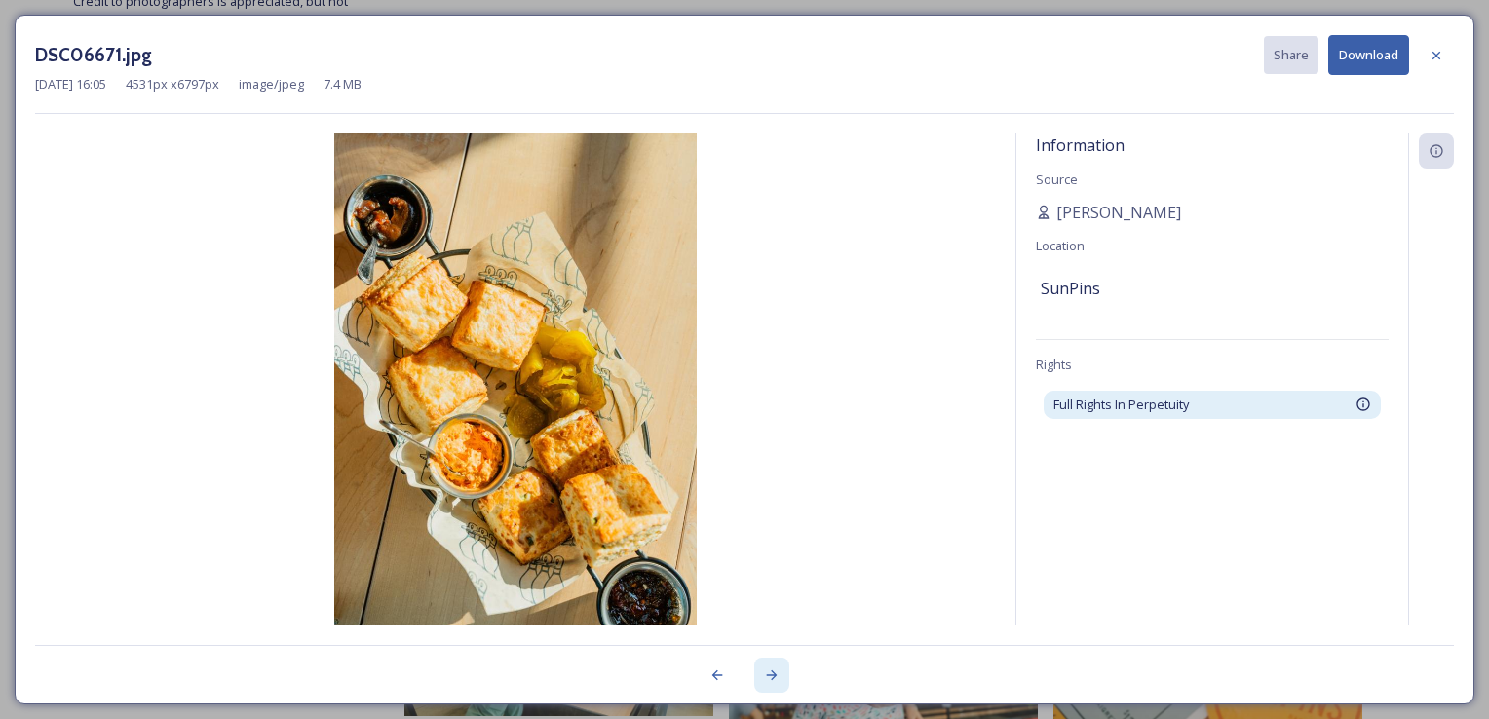
click at [771, 672] on icon at bounding box center [772, 675] width 16 height 16
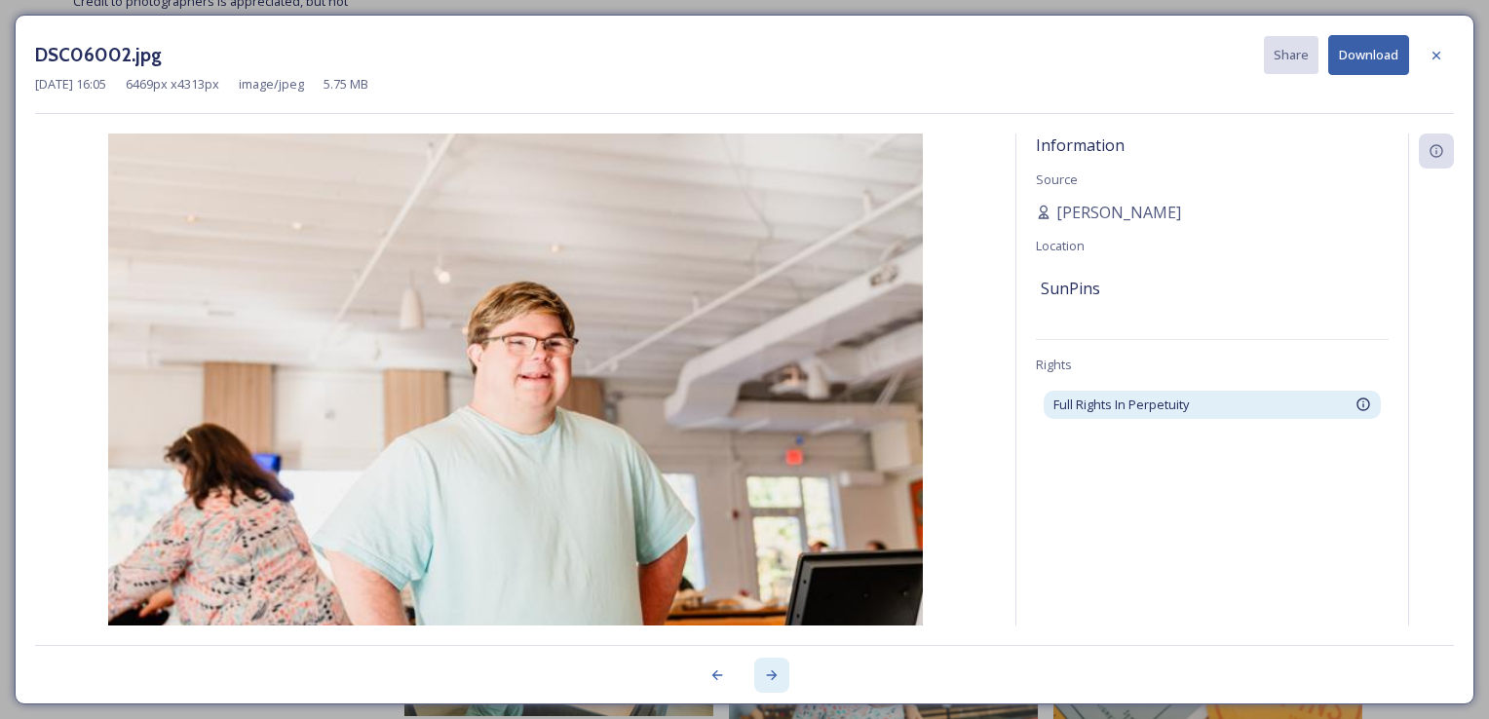
click at [771, 672] on icon at bounding box center [772, 675] width 16 height 16
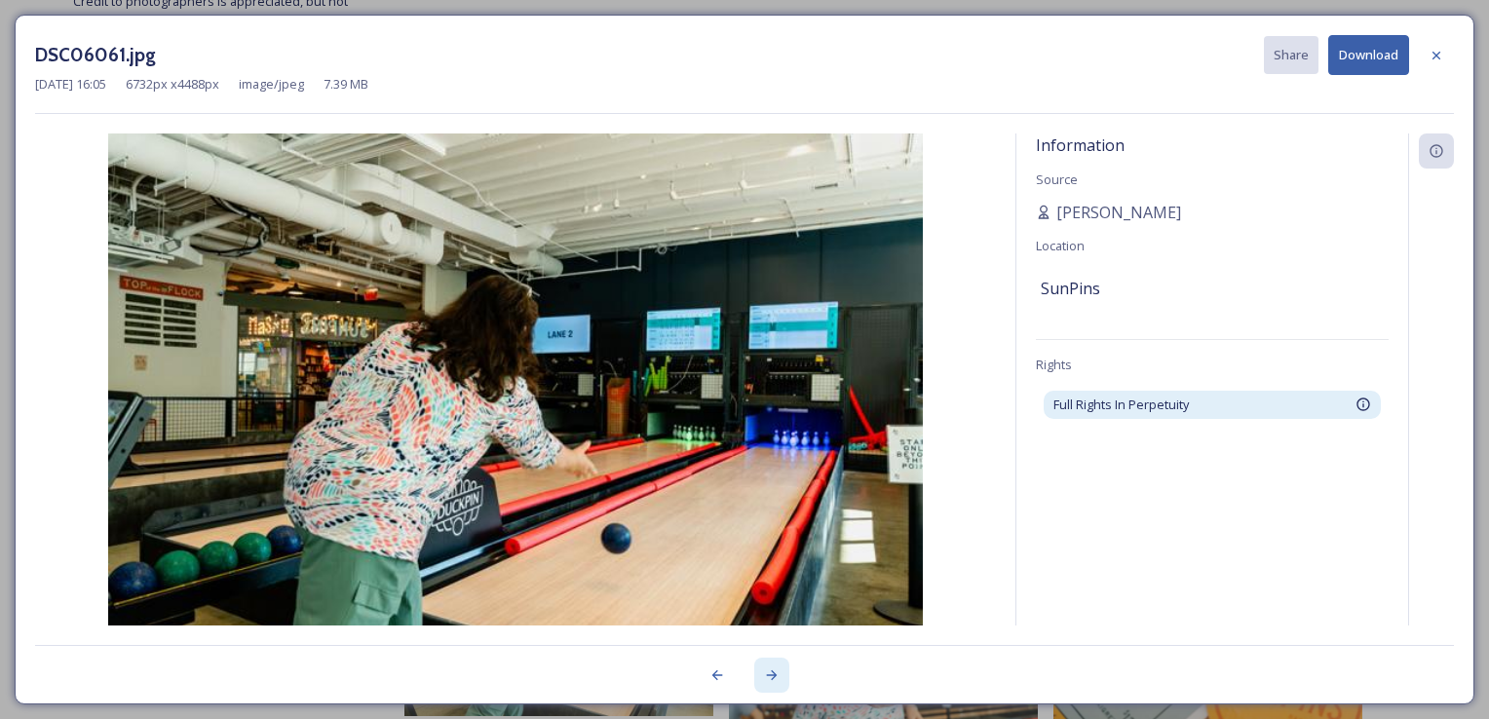
click at [771, 672] on icon at bounding box center [772, 675] width 16 height 16
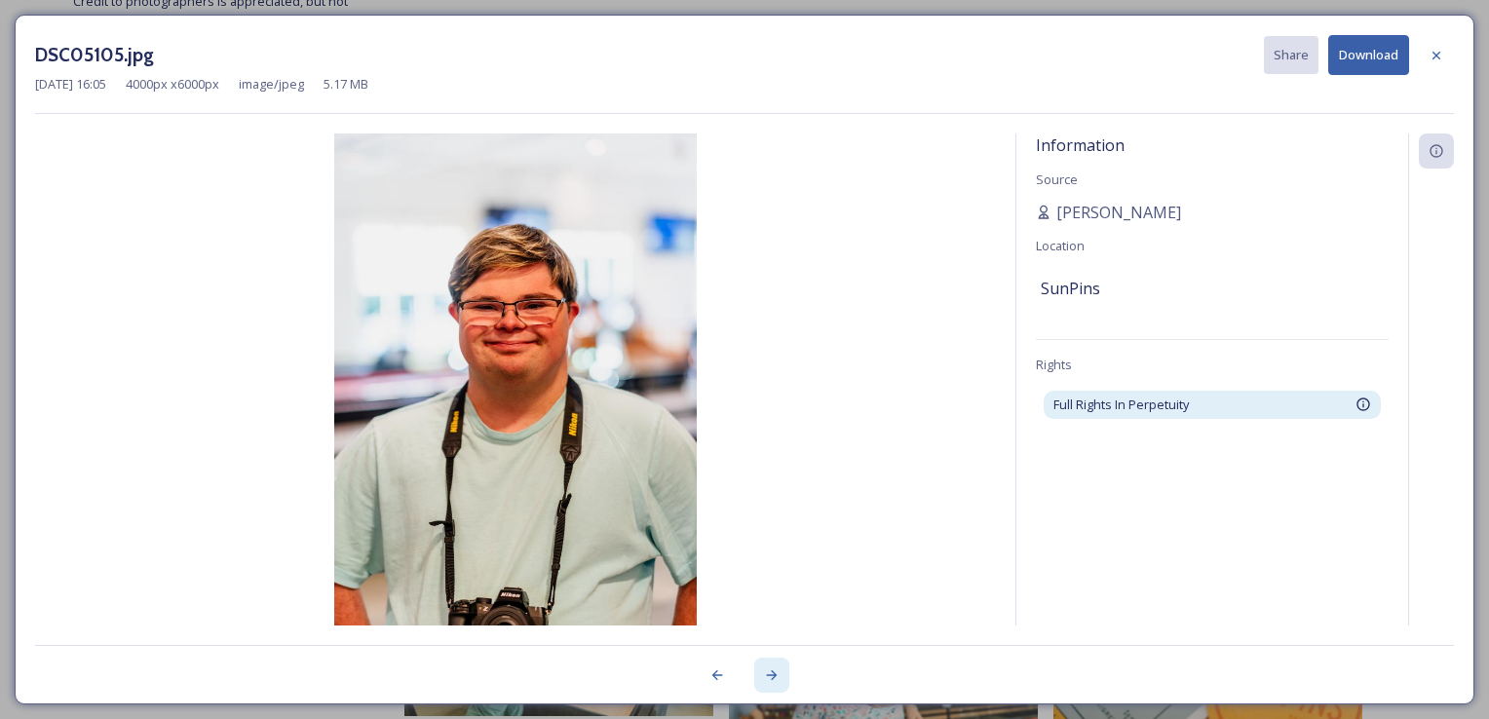
click at [771, 672] on icon at bounding box center [772, 675] width 16 height 16
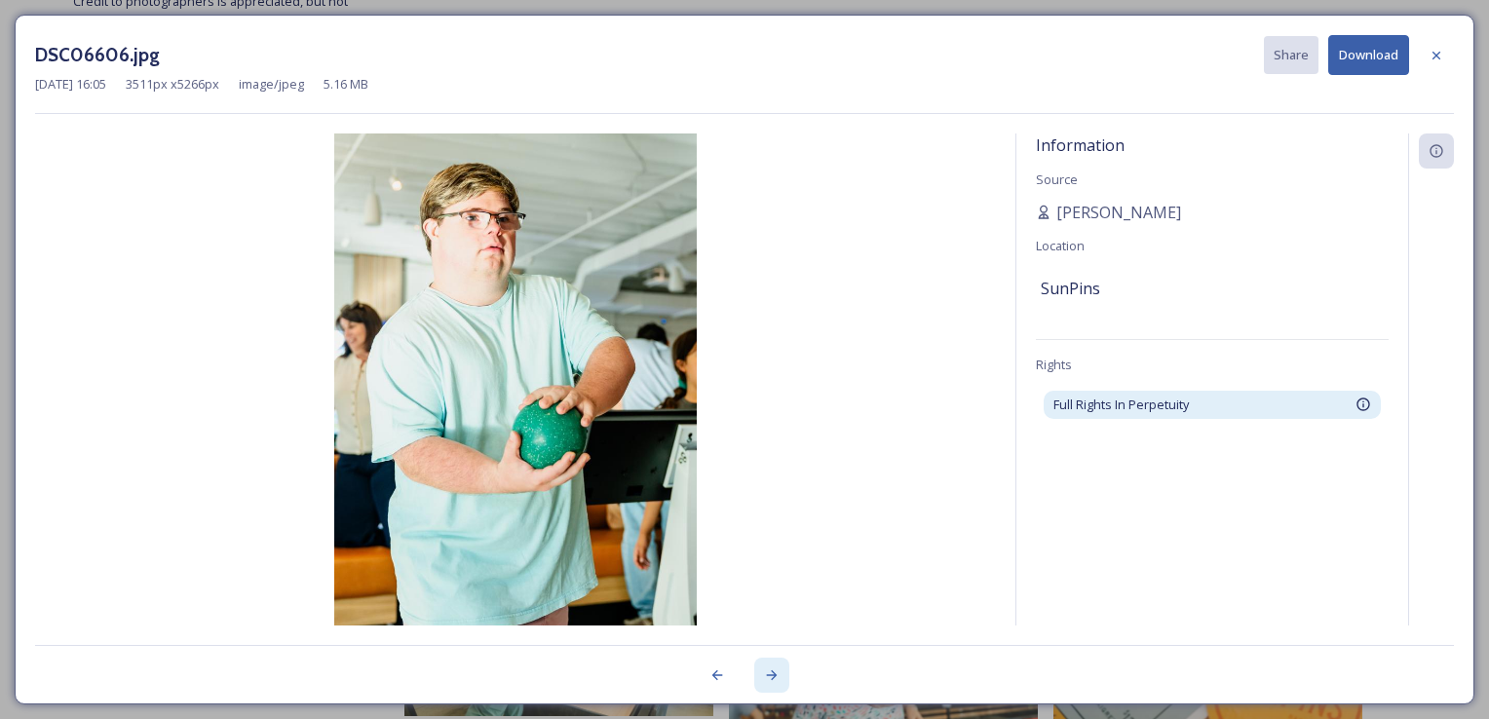
click at [771, 672] on icon at bounding box center [772, 675] width 16 height 16
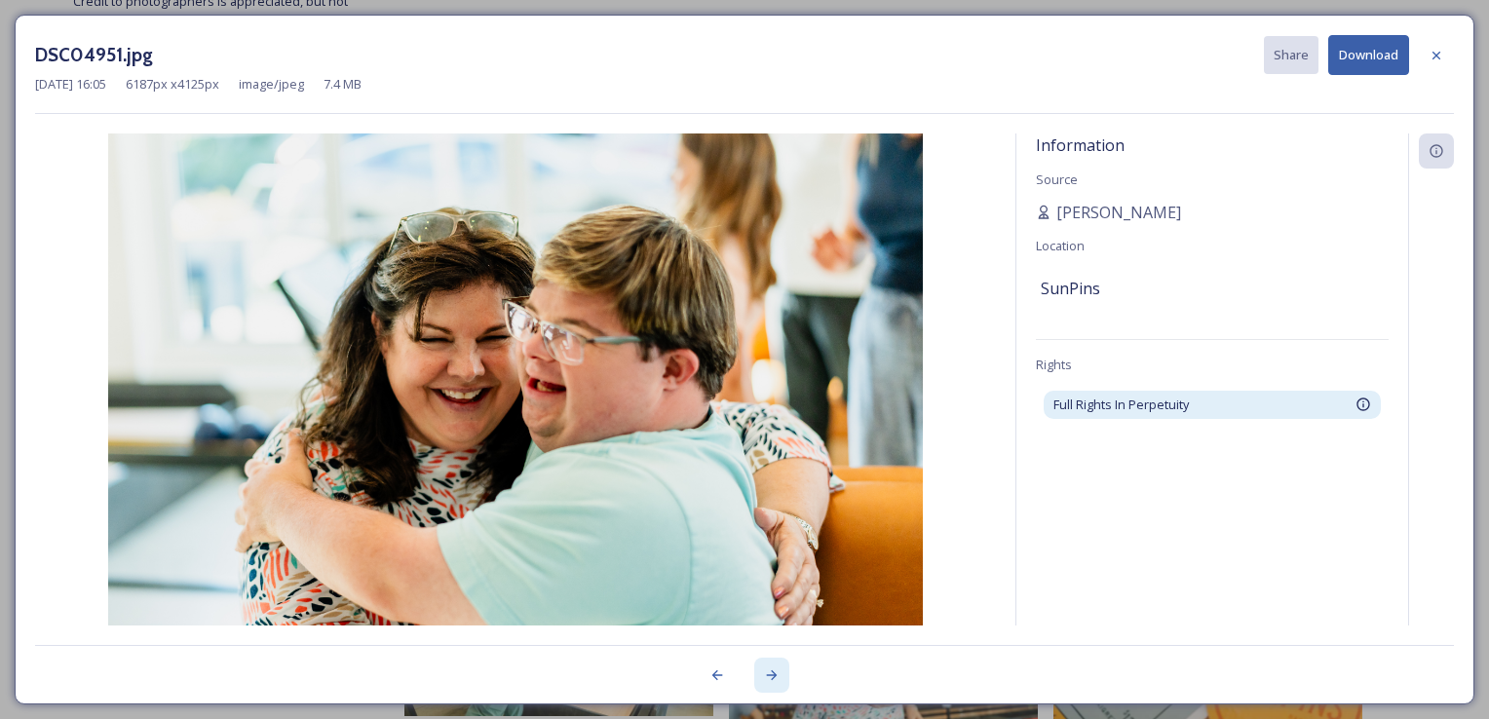
click at [772, 668] on icon at bounding box center [772, 675] width 16 height 16
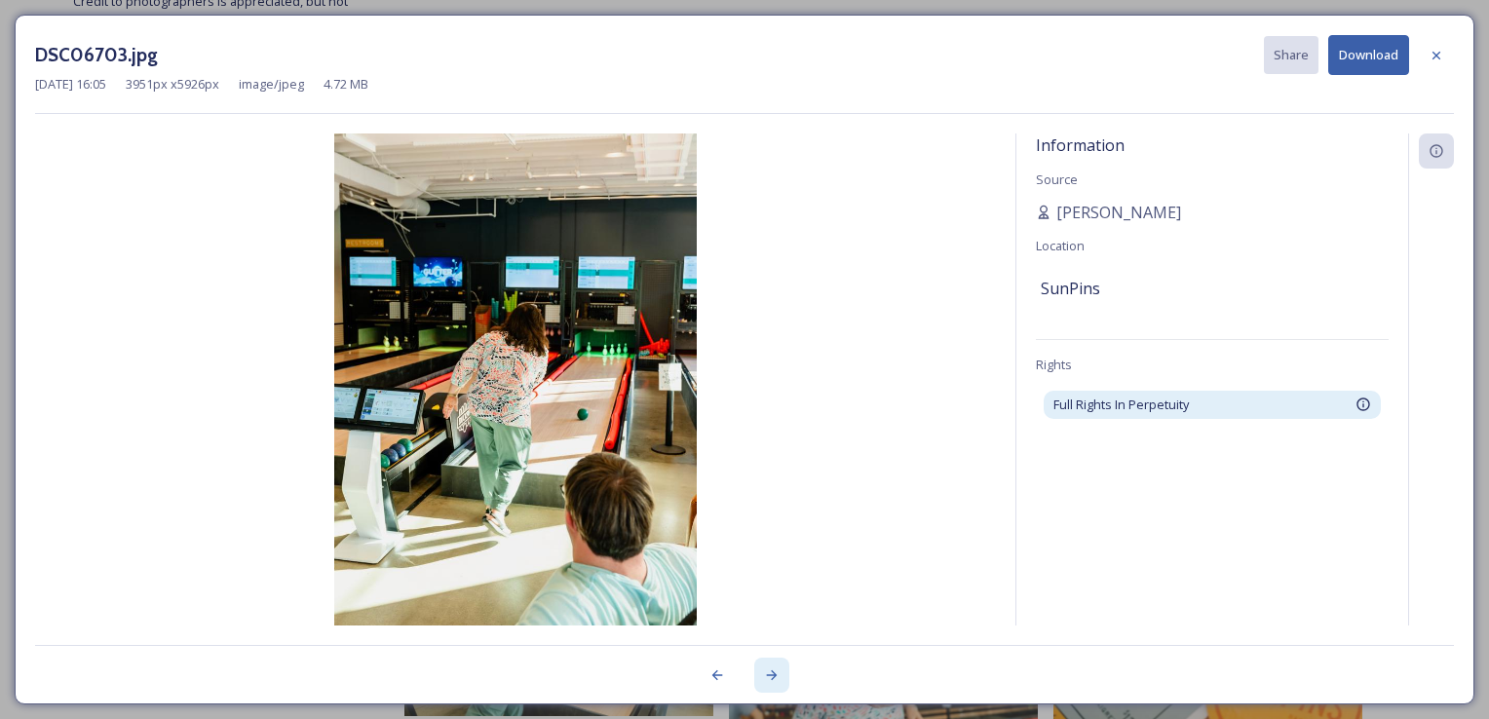
click at [772, 668] on icon at bounding box center [772, 675] width 16 height 16
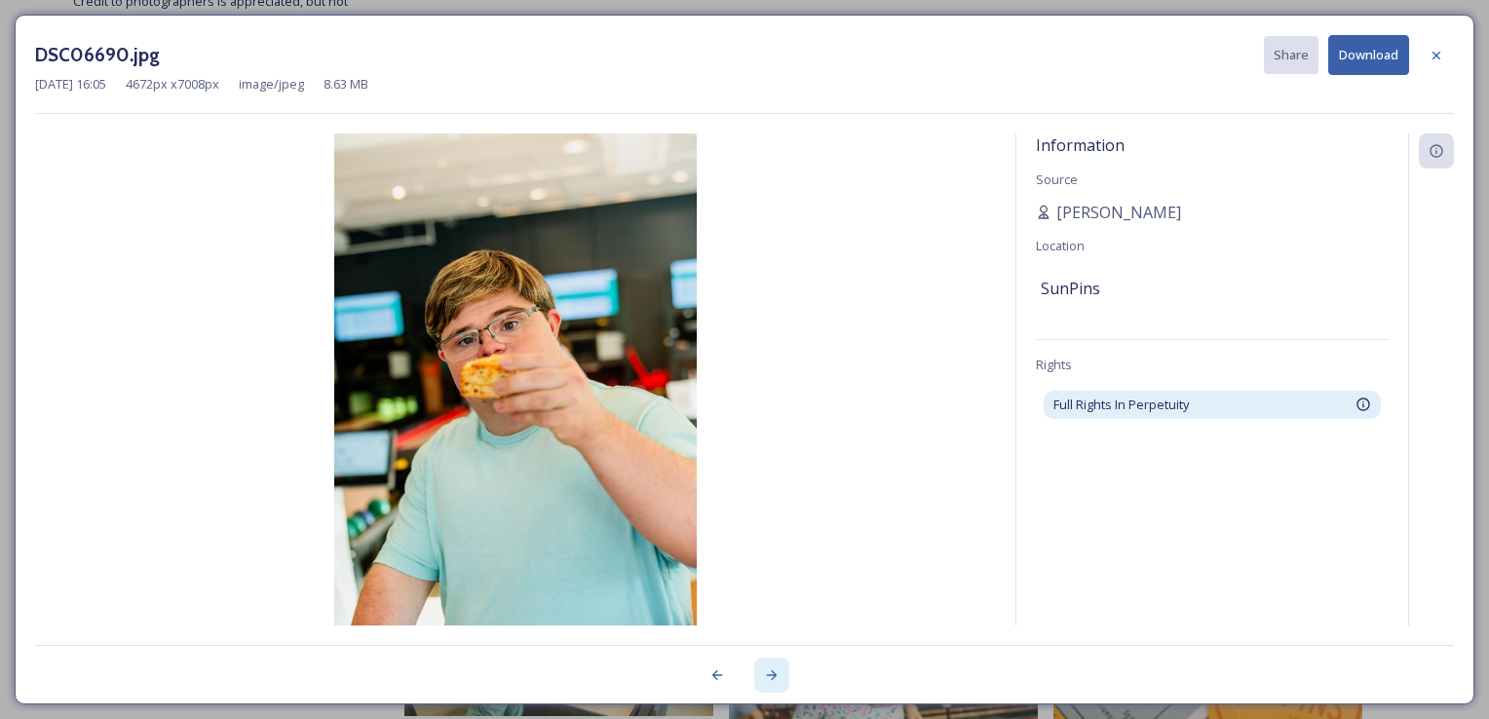
click at [772, 668] on icon at bounding box center [772, 675] width 16 height 16
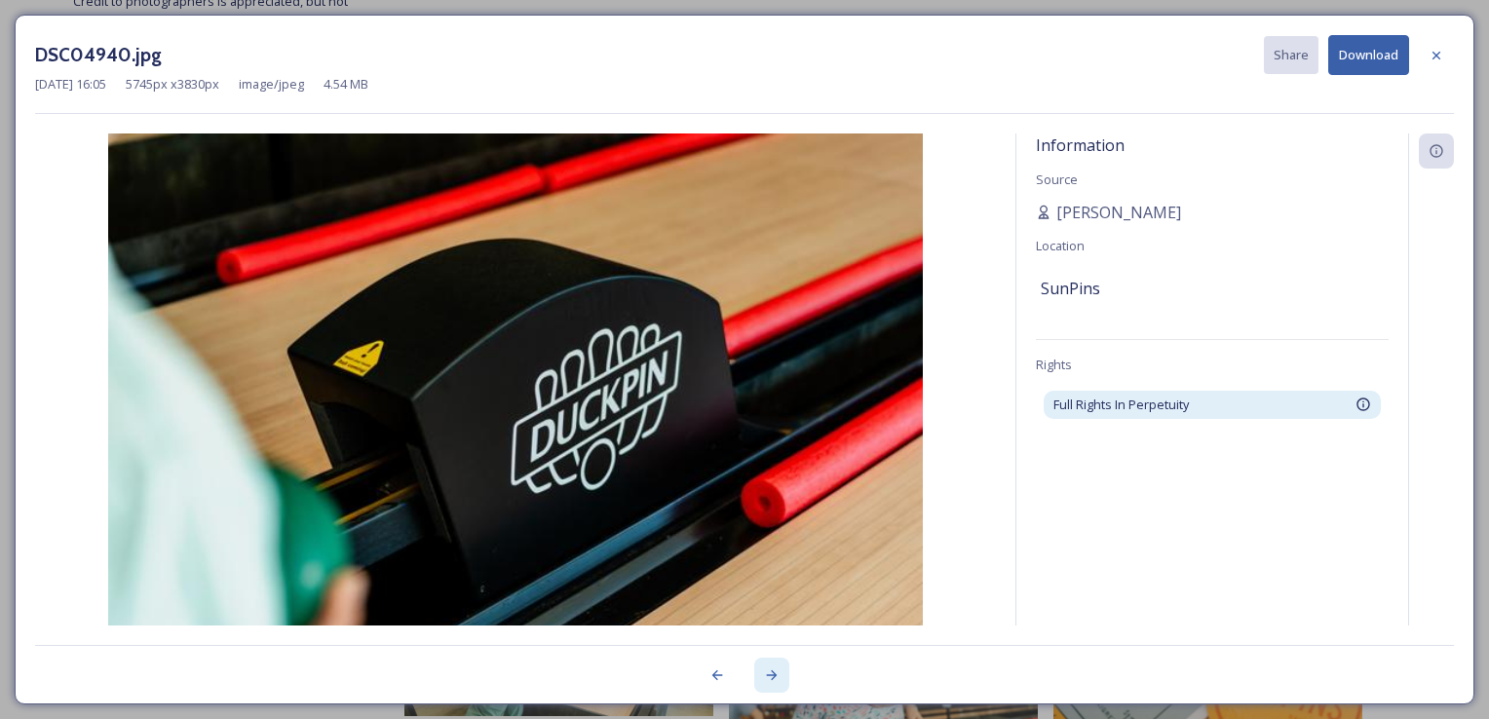
click at [772, 668] on icon at bounding box center [772, 675] width 16 height 16
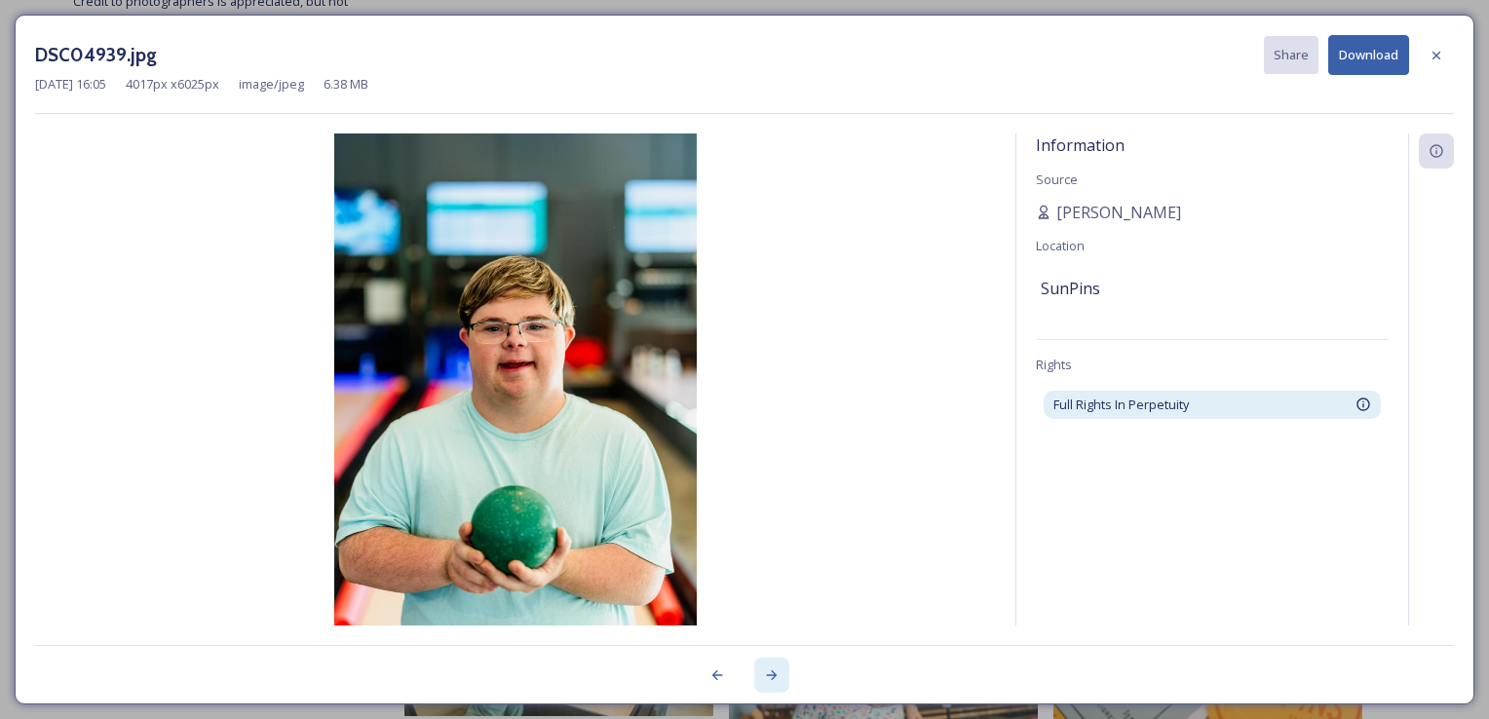
click at [772, 668] on icon at bounding box center [772, 675] width 16 height 16
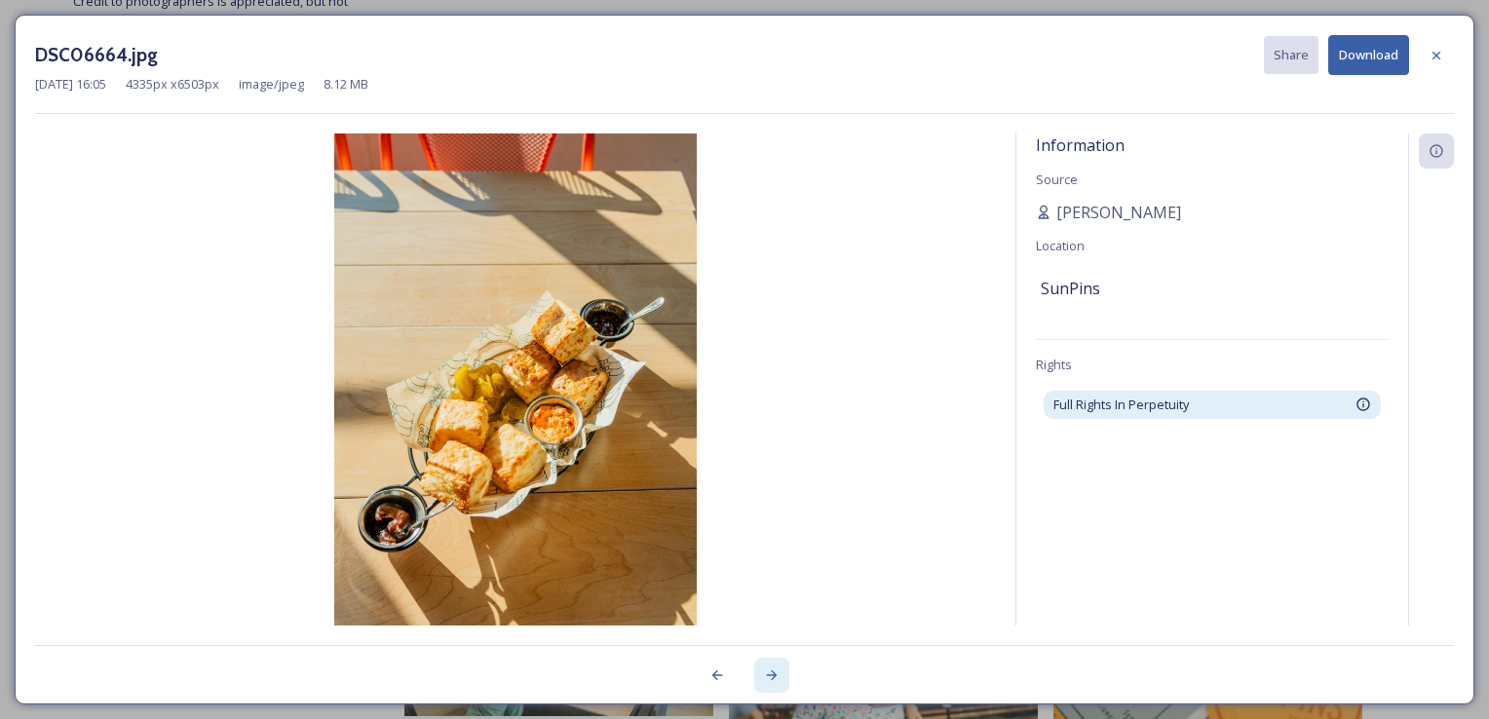
click at [772, 668] on icon at bounding box center [772, 675] width 16 height 16
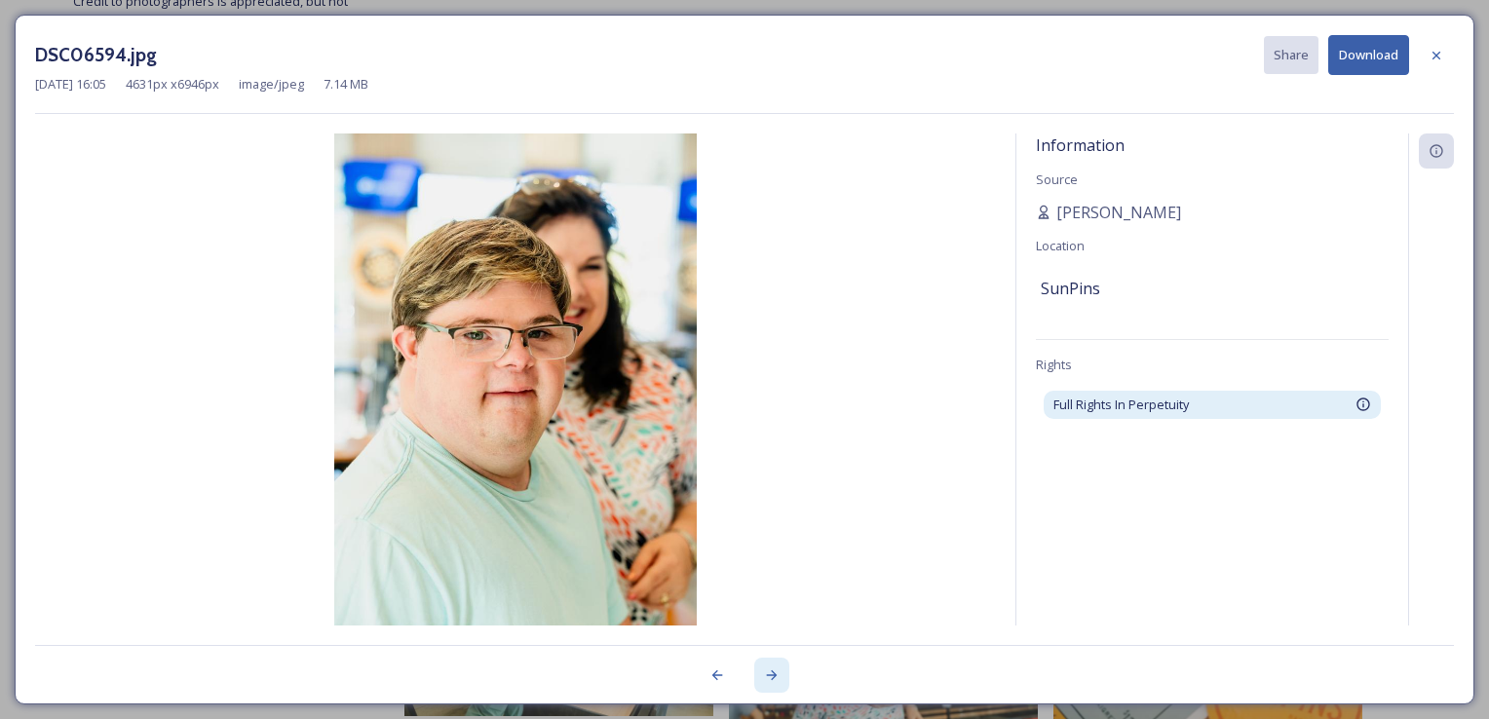
click at [772, 668] on icon at bounding box center [772, 675] width 16 height 16
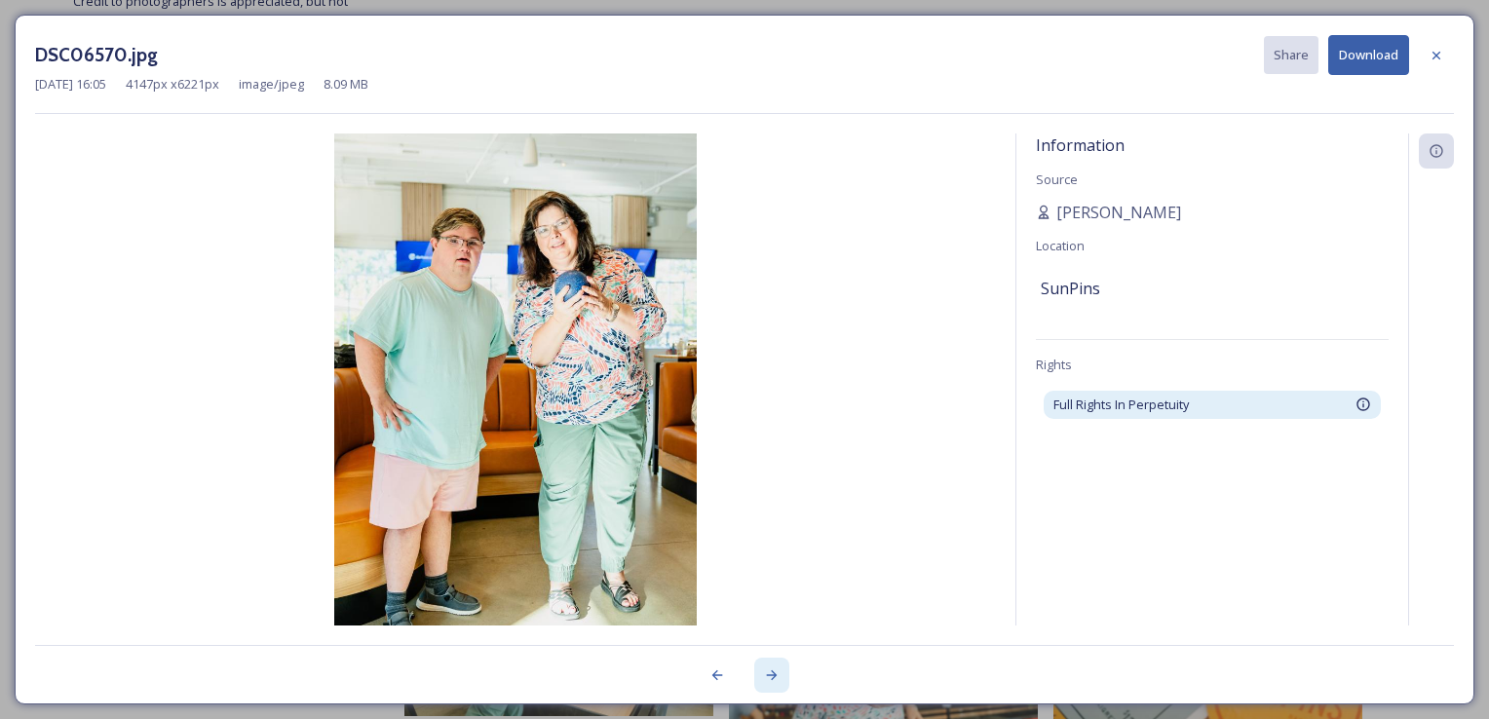
click at [772, 668] on icon at bounding box center [772, 675] width 16 height 16
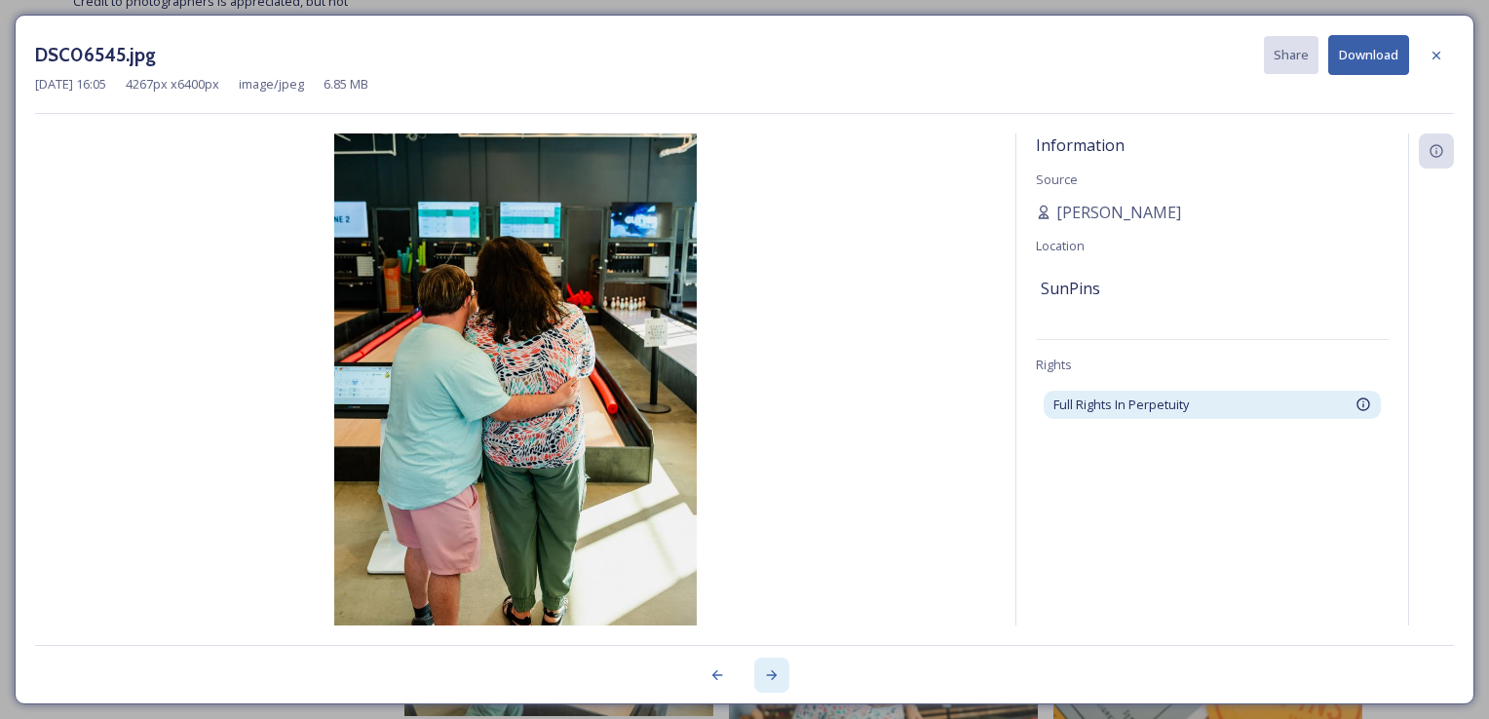
click at [772, 668] on icon at bounding box center [772, 675] width 16 height 16
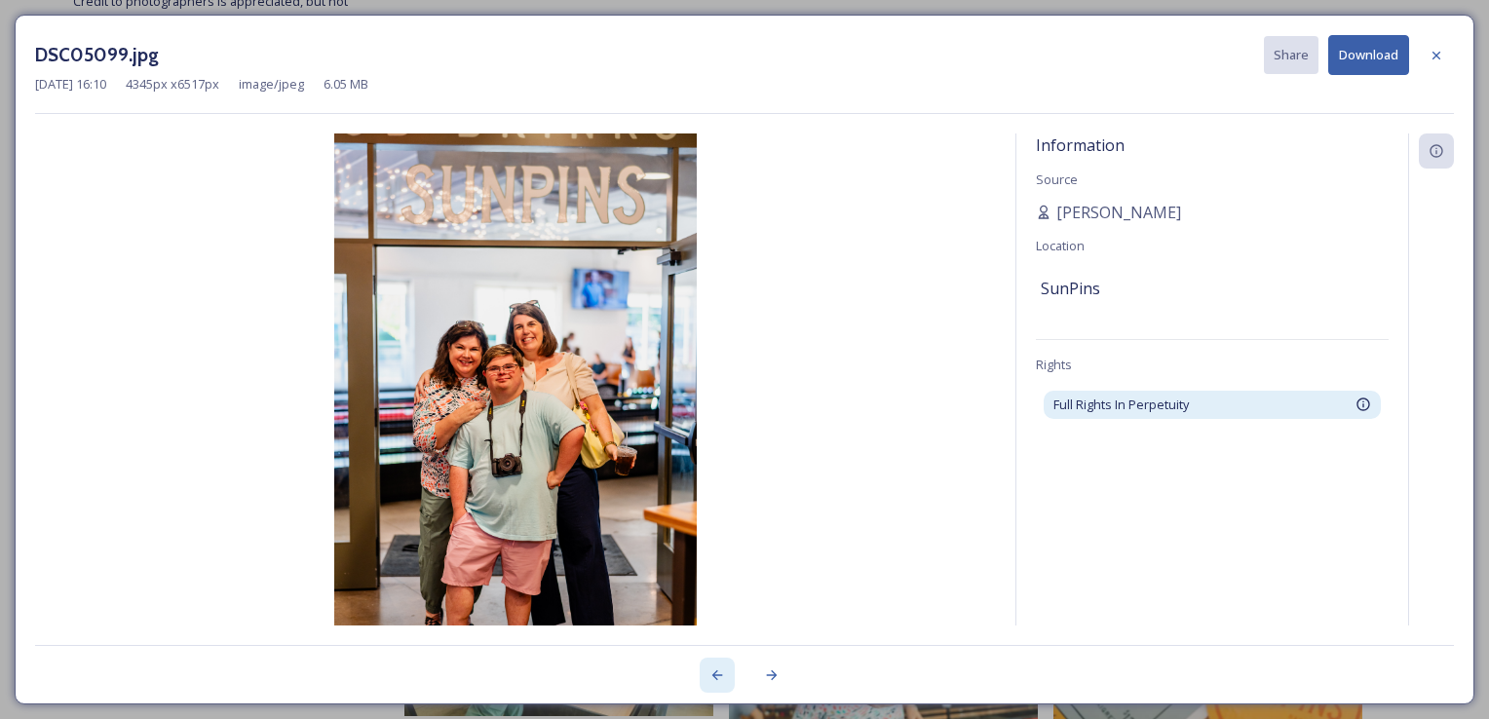
click at [708, 676] on div at bounding box center [717, 675] width 35 height 35
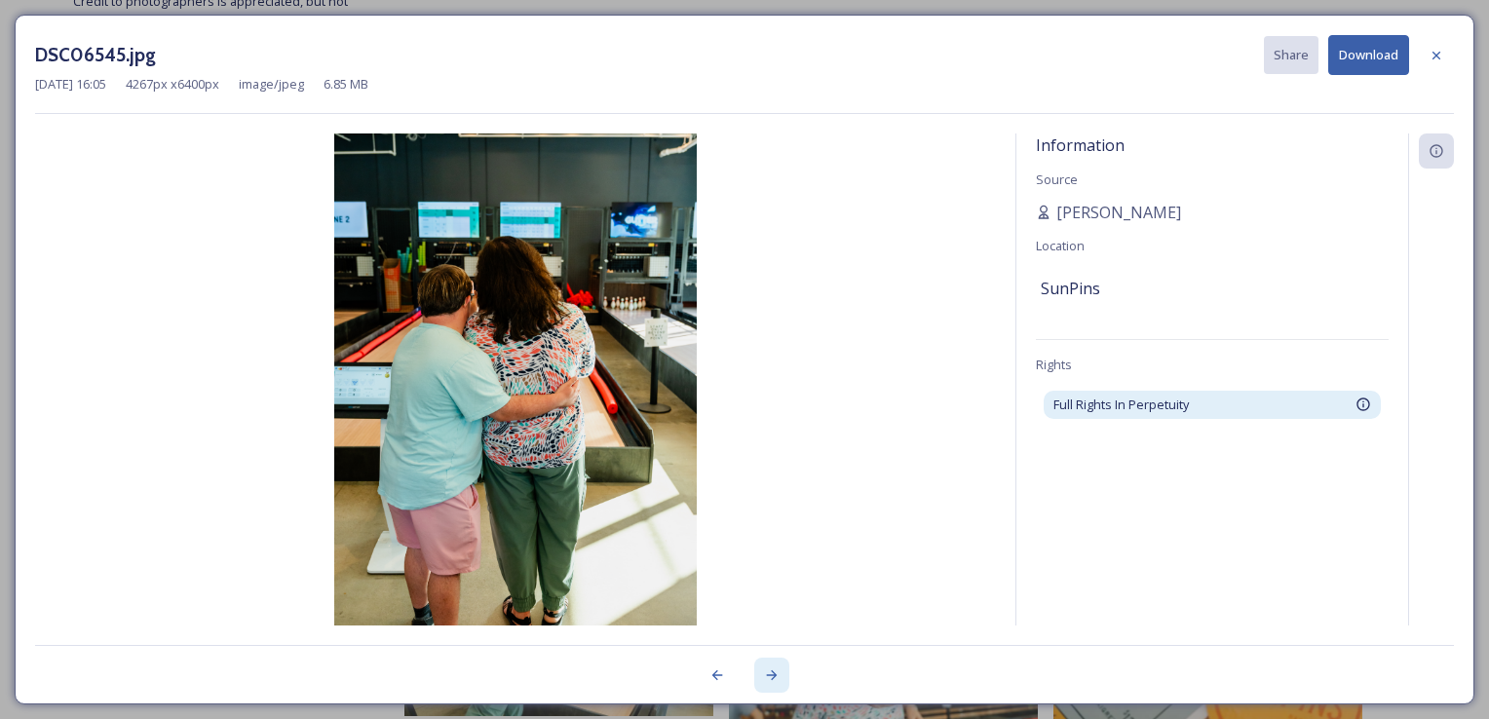
click at [778, 680] on div at bounding box center [771, 675] width 35 height 35
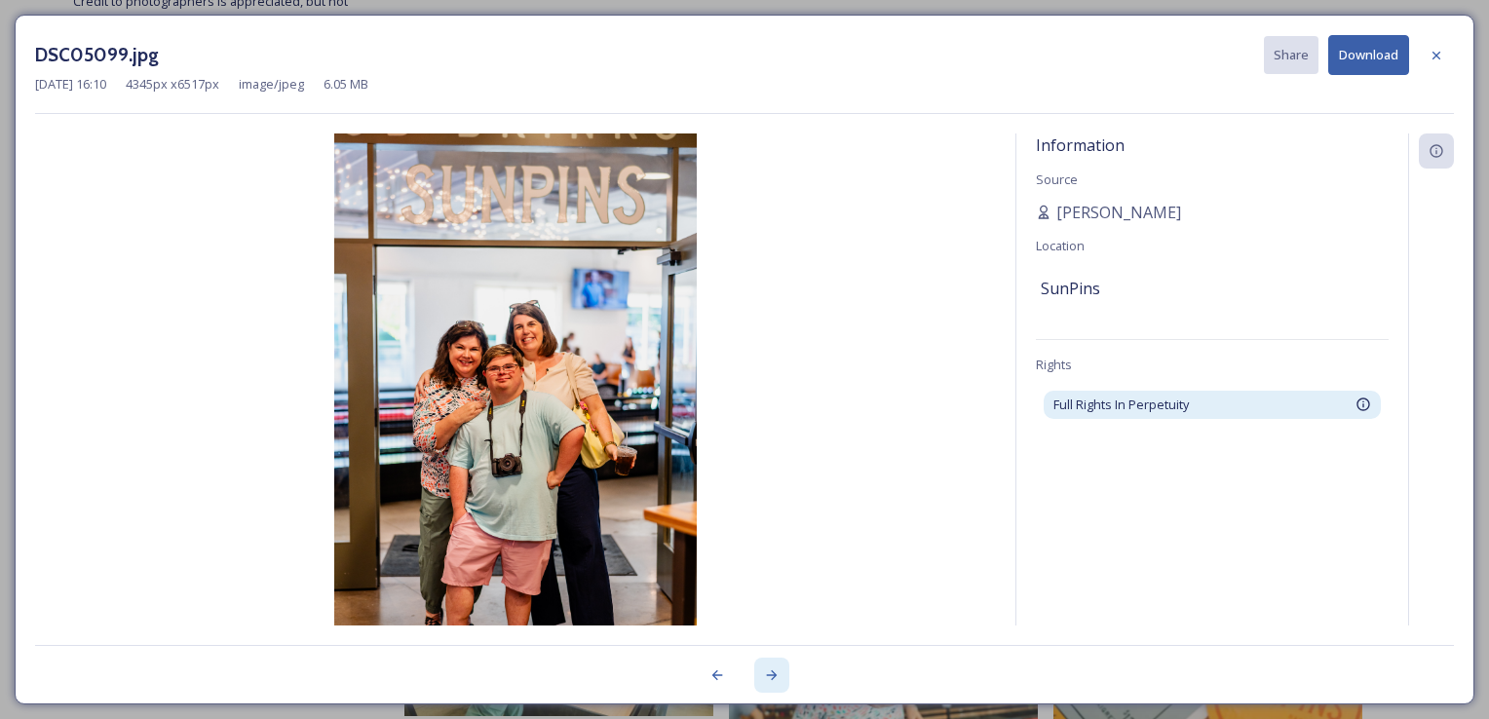
click at [779, 680] on div at bounding box center [771, 675] width 35 height 35
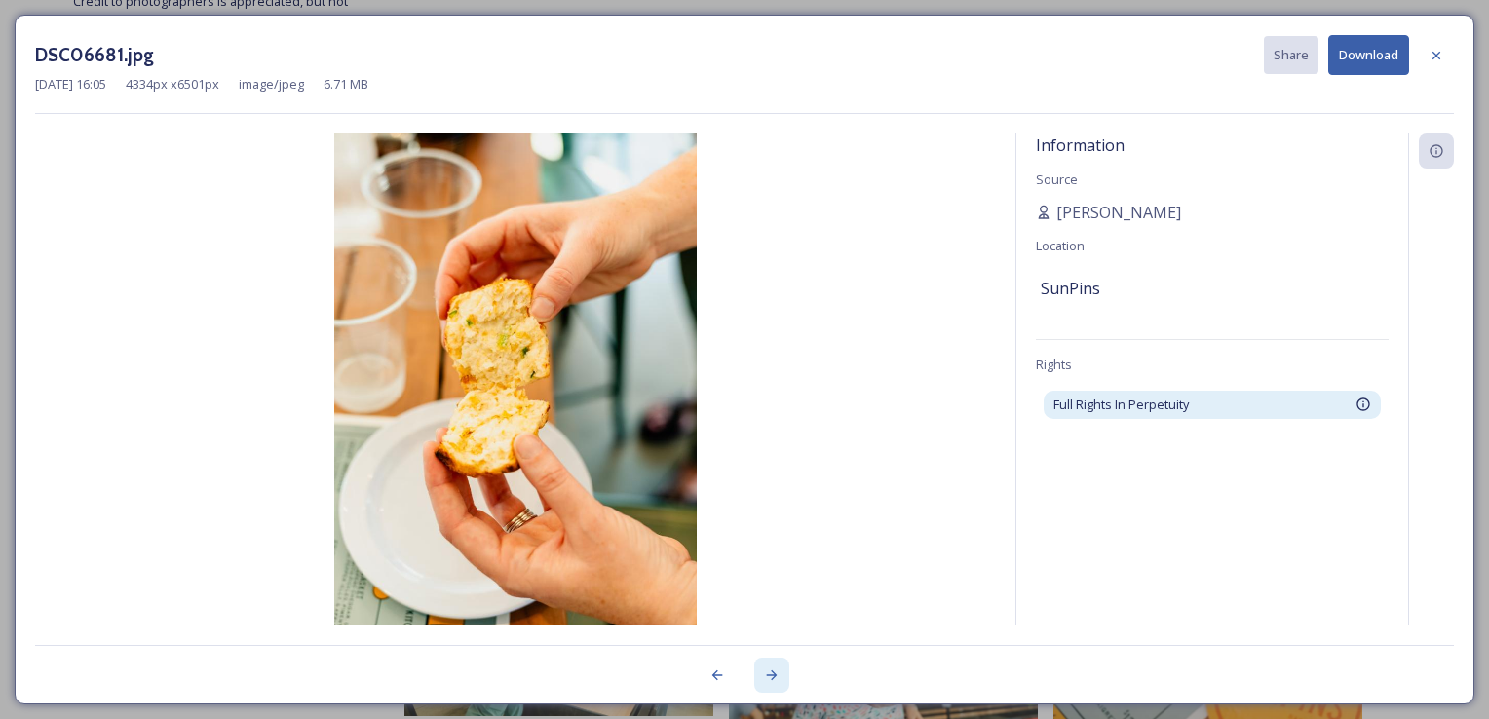
click at [779, 680] on div at bounding box center [771, 675] width 35 height 35
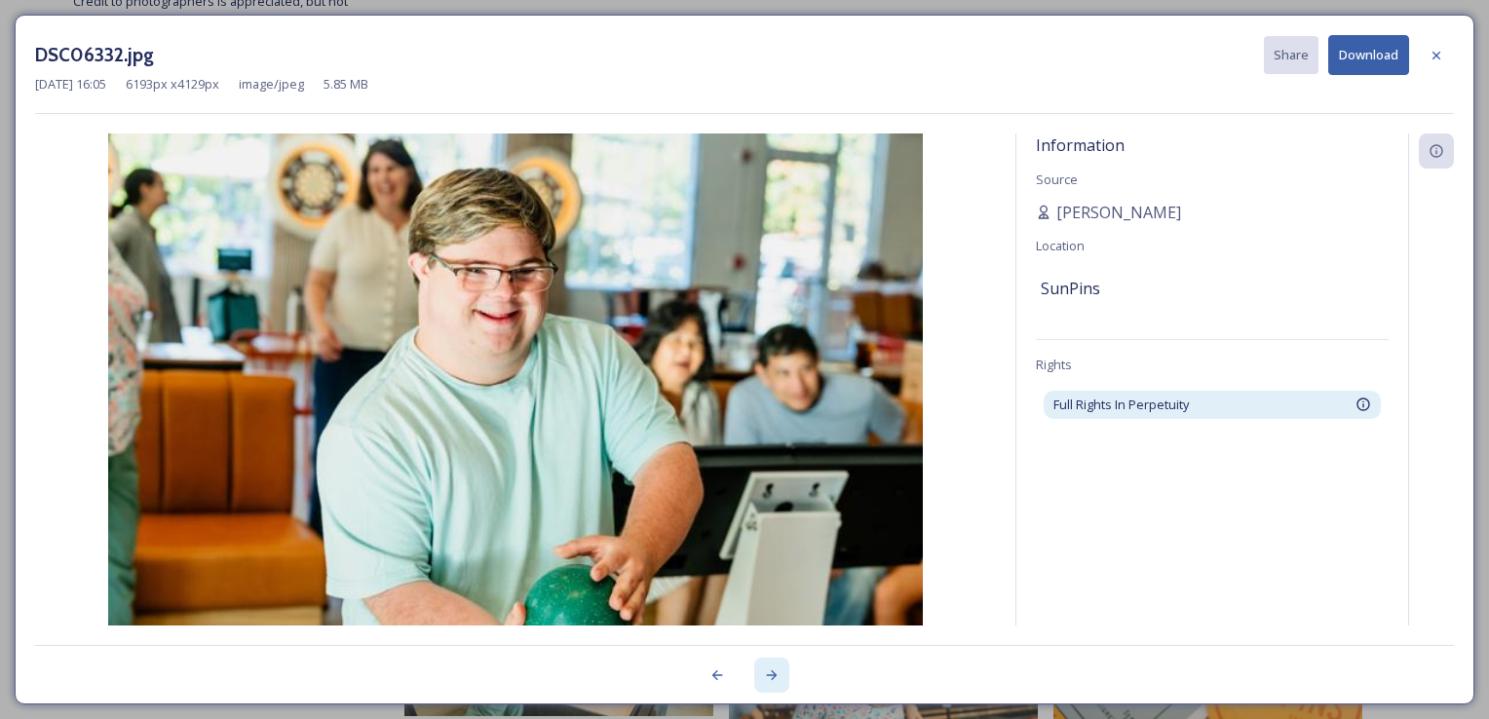
click at [779, 680] on div at bounding box center [771, 675] width 35 height 35
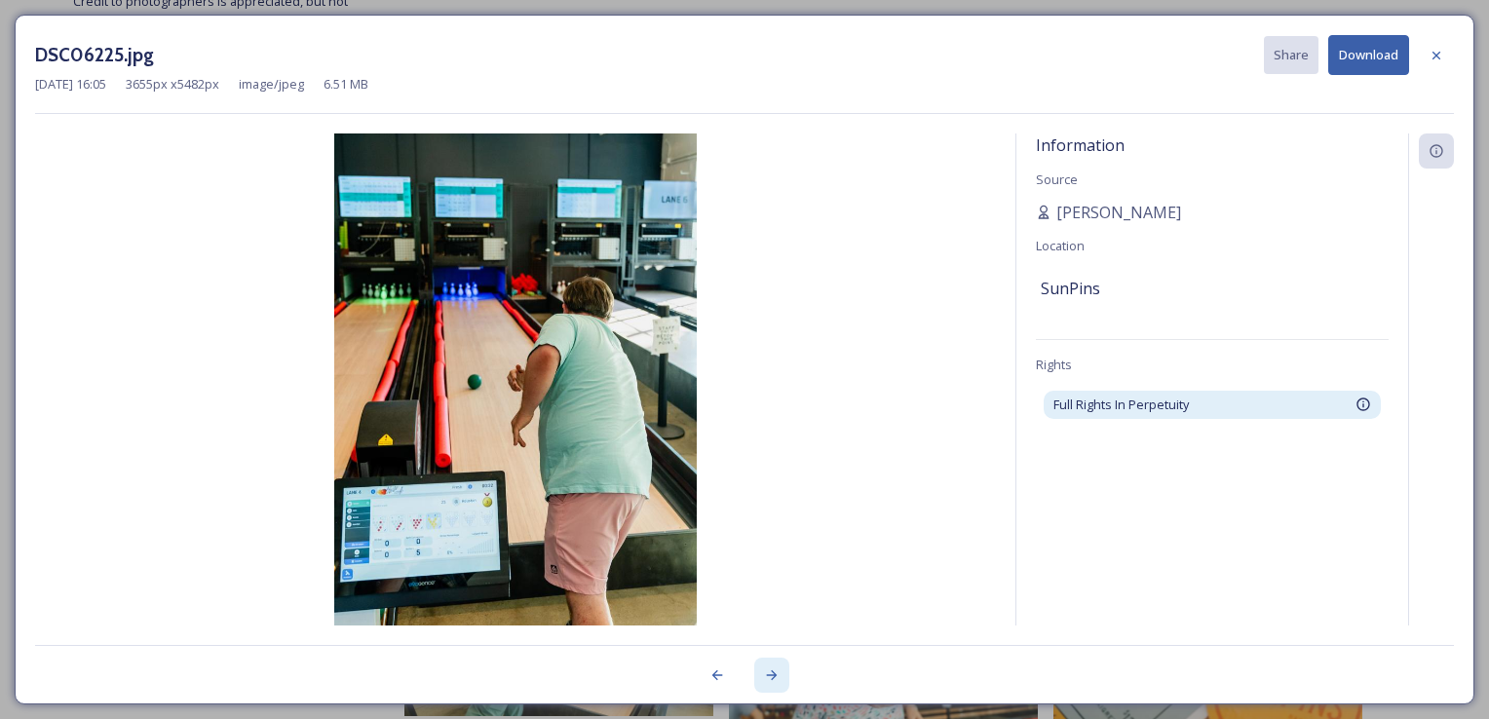
click at [780, 680] on div at bounding box center [771, 675] width 35 height 35
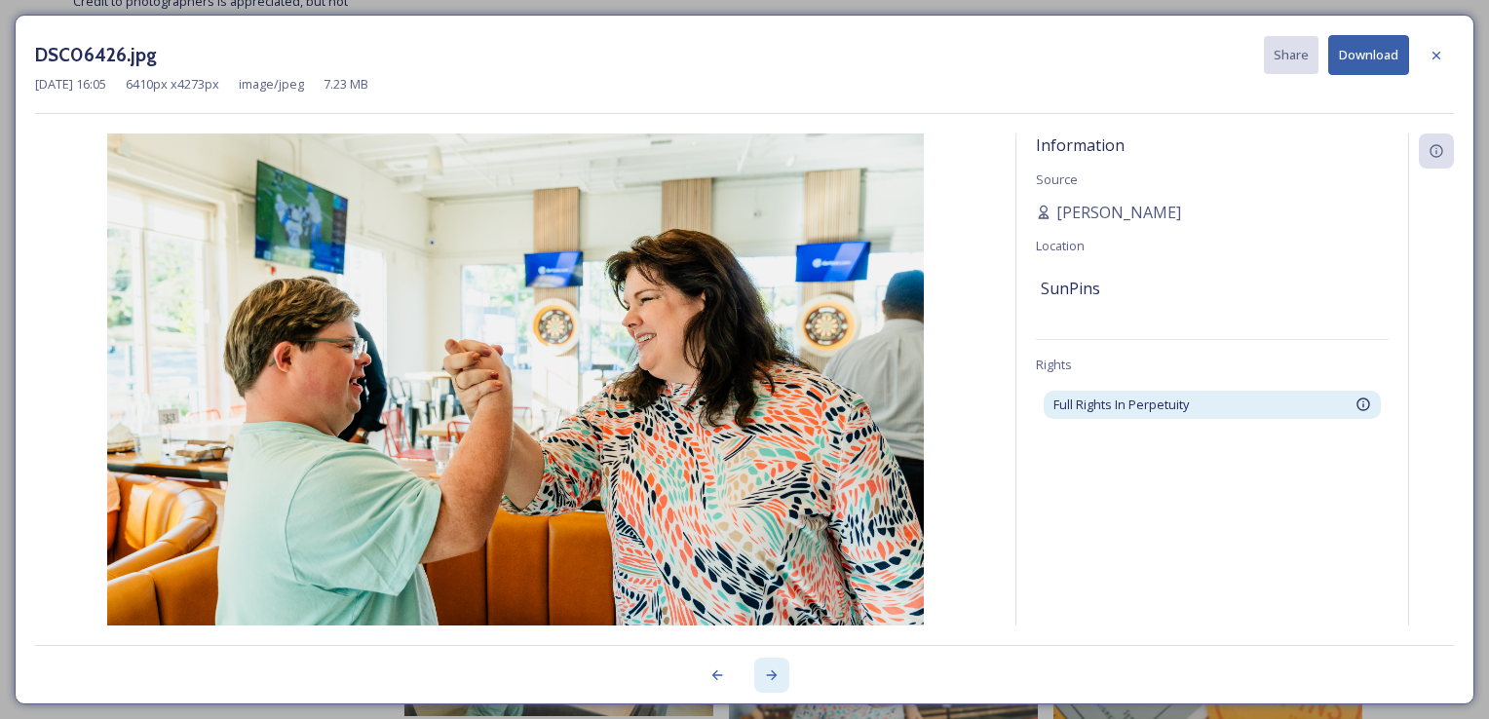
click at [780, 680] on div at bounding box center [771, 675] width 35 height 35
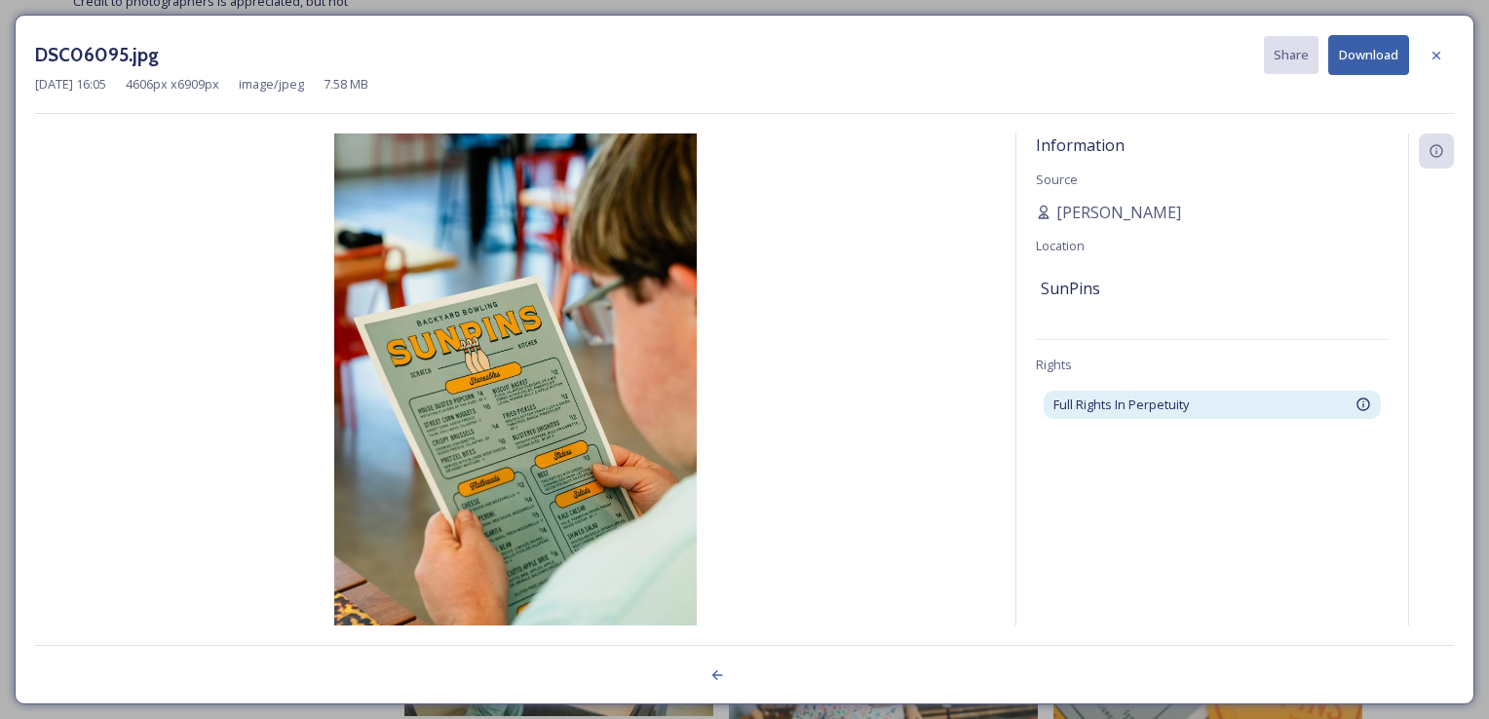
click at [780, 680] on div at bounding box center [744, 664] width 1419 height 39
click at [1436, 62] on div at bounding box center [1436, 55] width 35 height 35
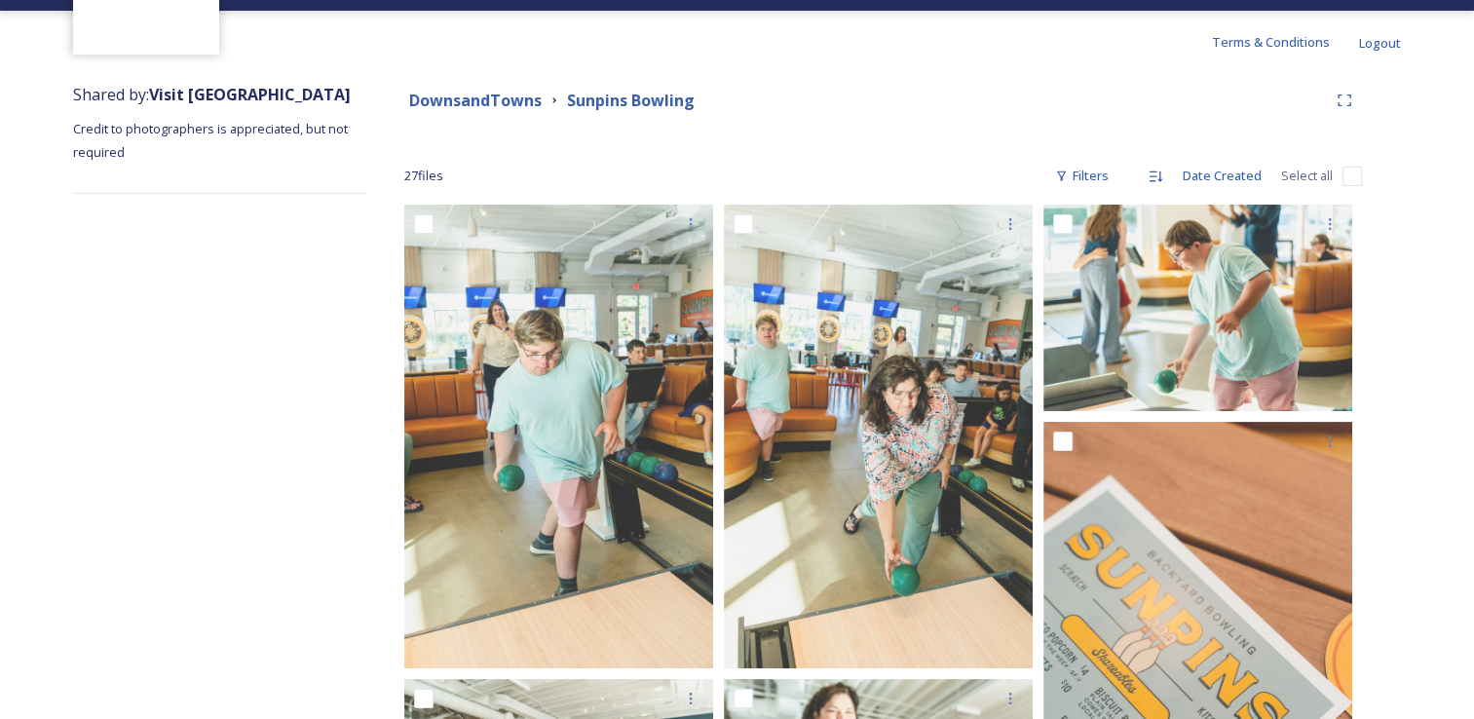
scroll to position [0, 0]
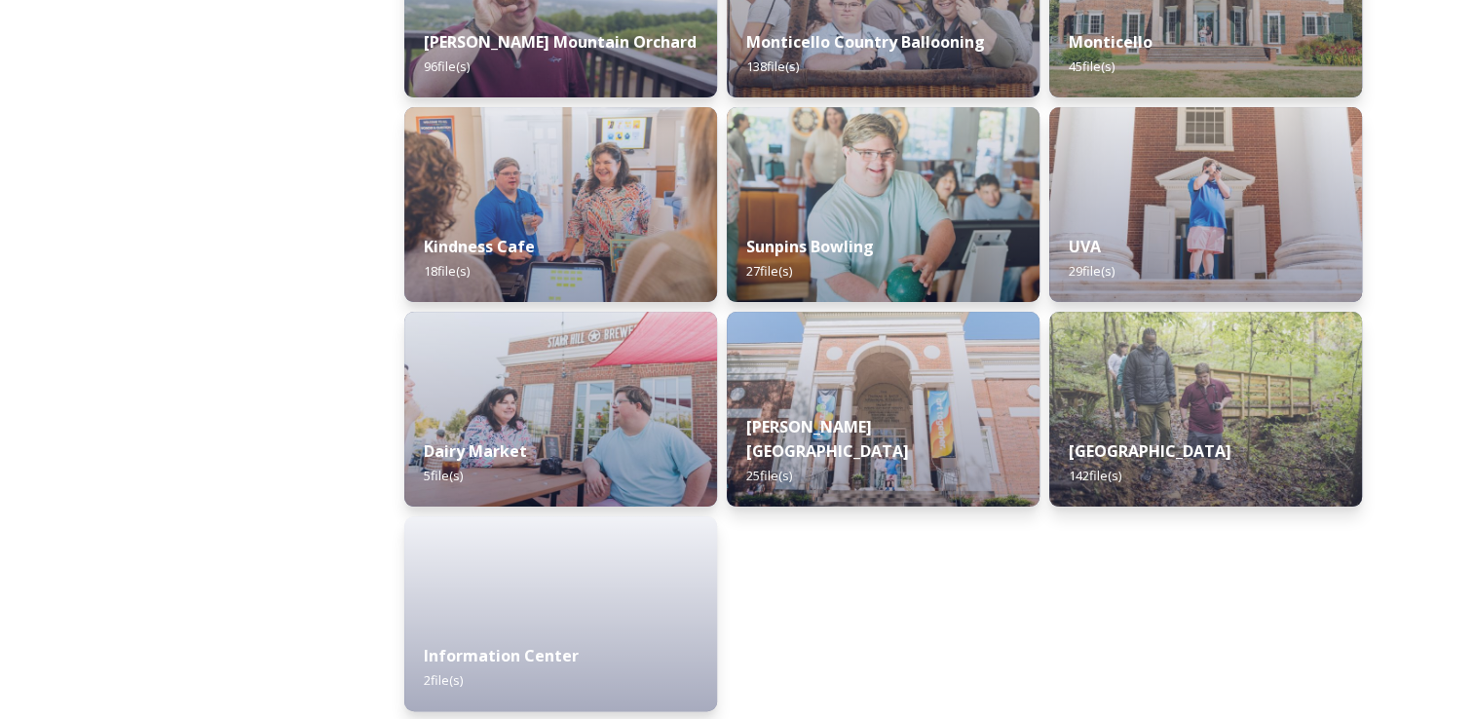
scroll to position [421, 0]
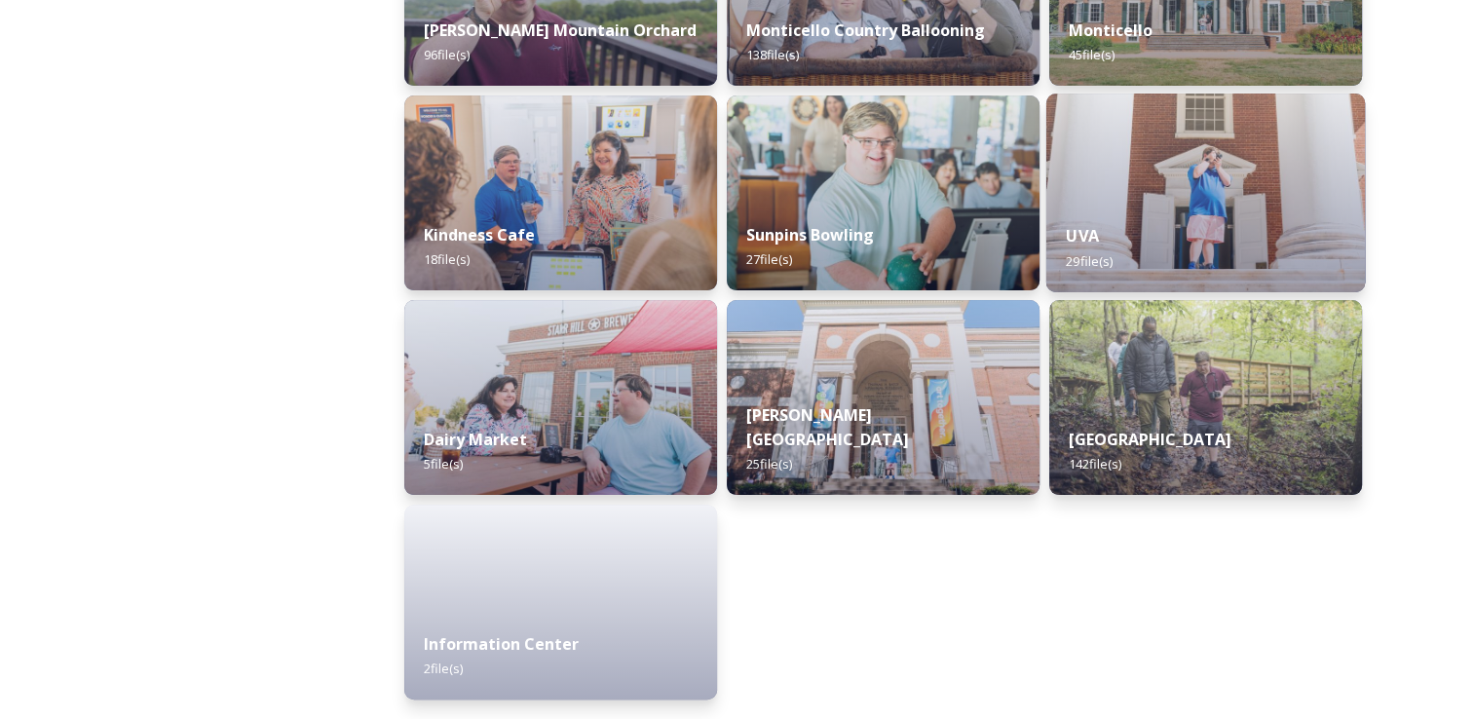
click at [1142, 216] on div "UVA 29 file(s)" at bounding box center [1205, 248] width 319 height 89
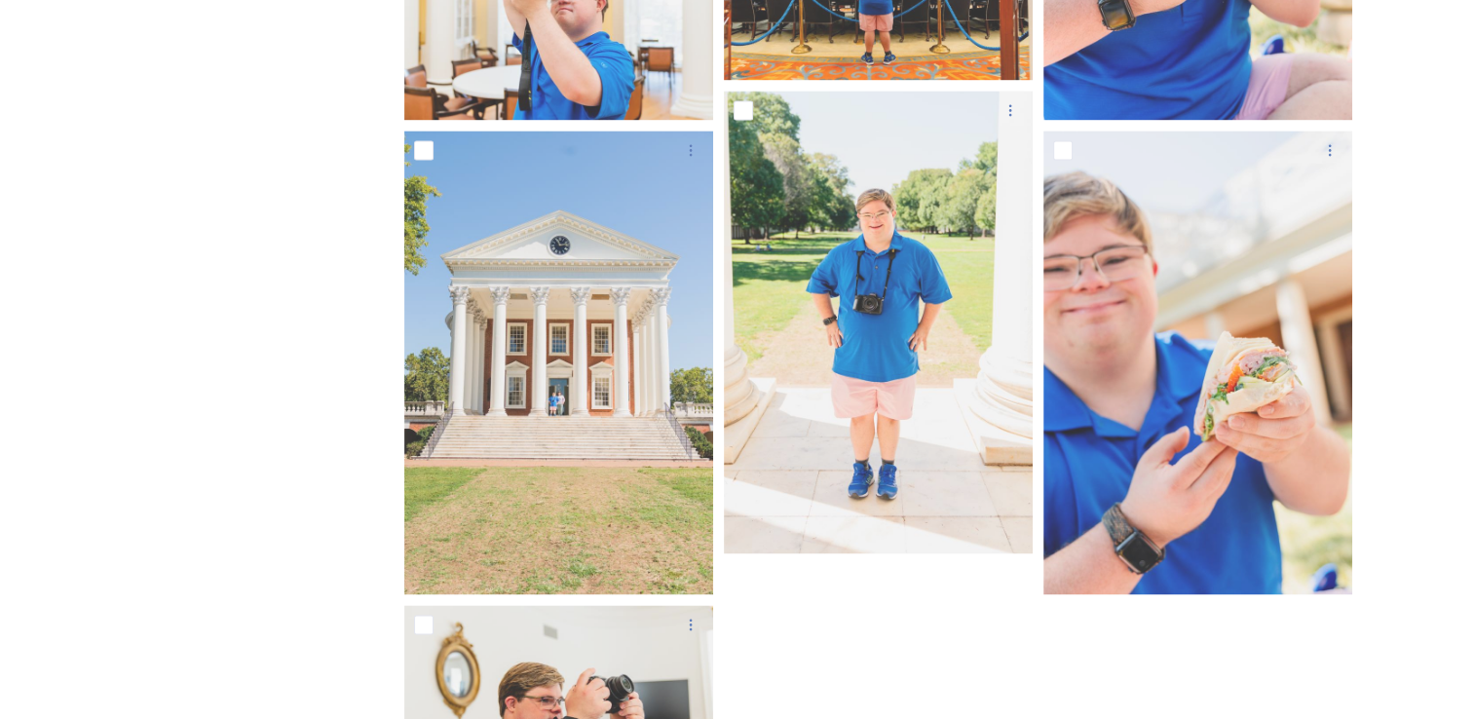
scroll to position [2487, 0]
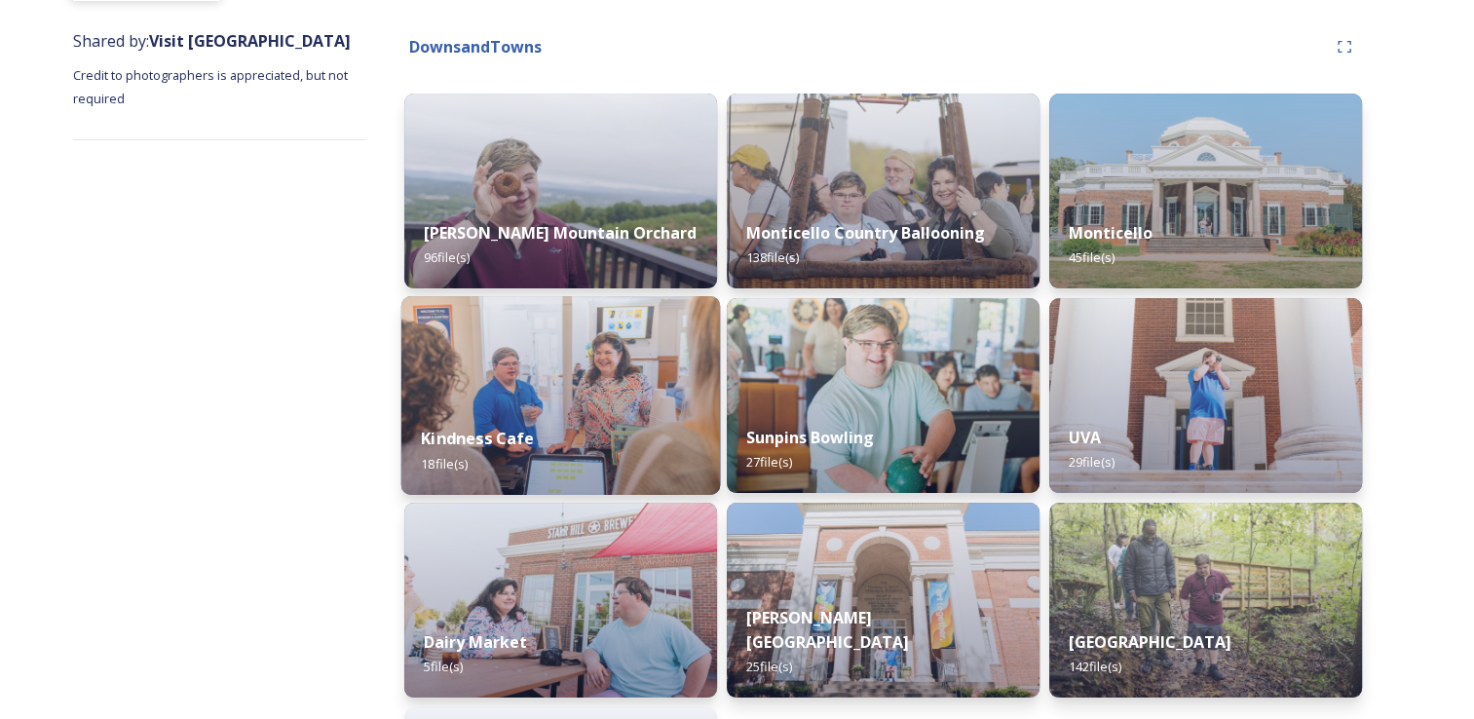
scroll to position [421, 0]
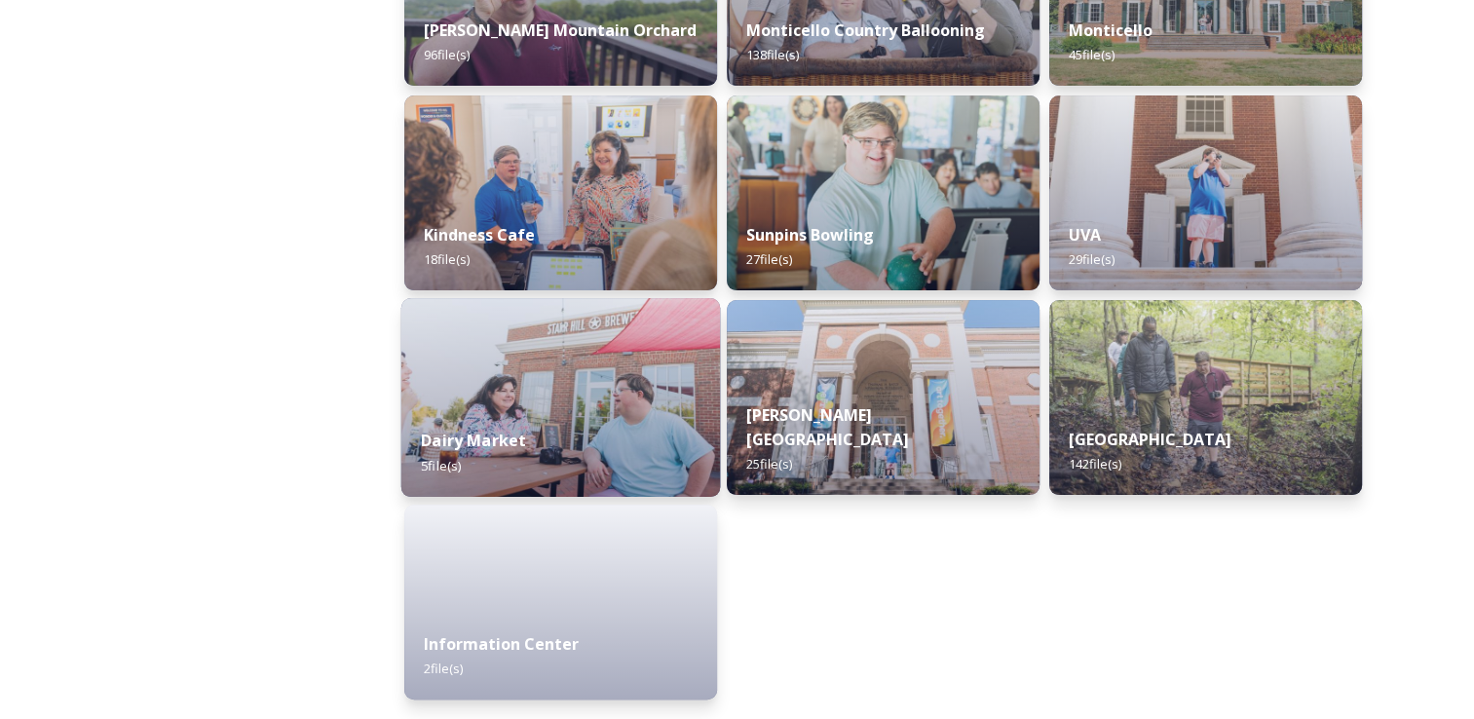
click at [617, 444] on div "Dairy Market 5 file(s)" at bounding box center [560, 452] width 319 height 89
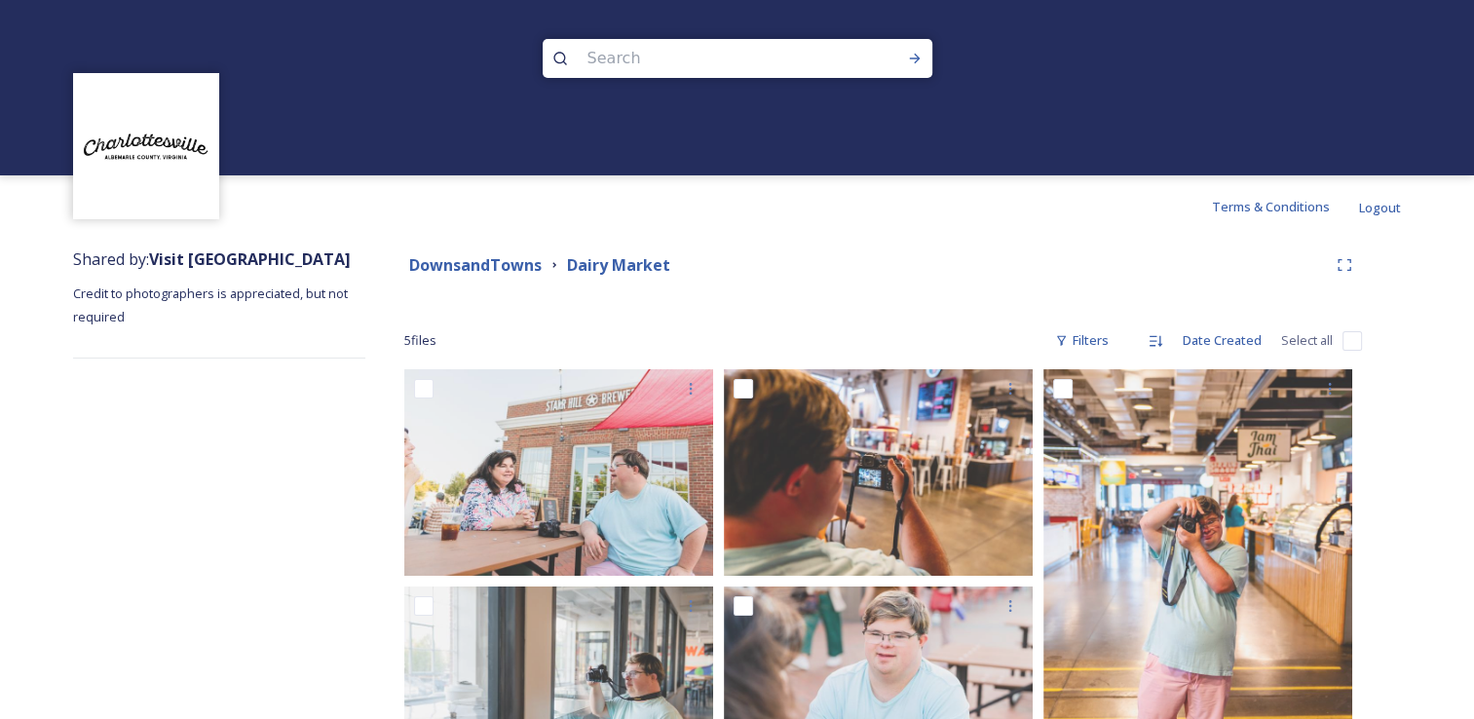
scroll to position [156, 0]
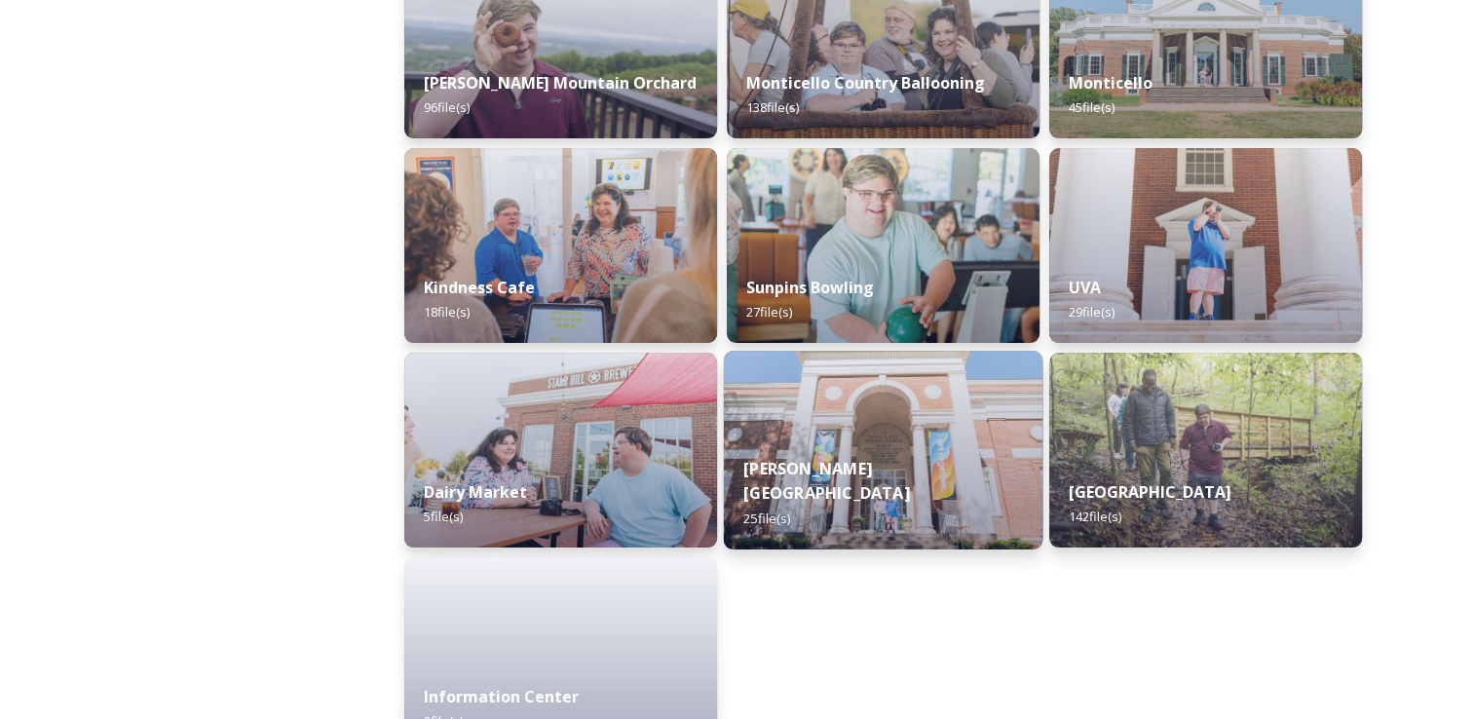
scroll to position [421, 0]
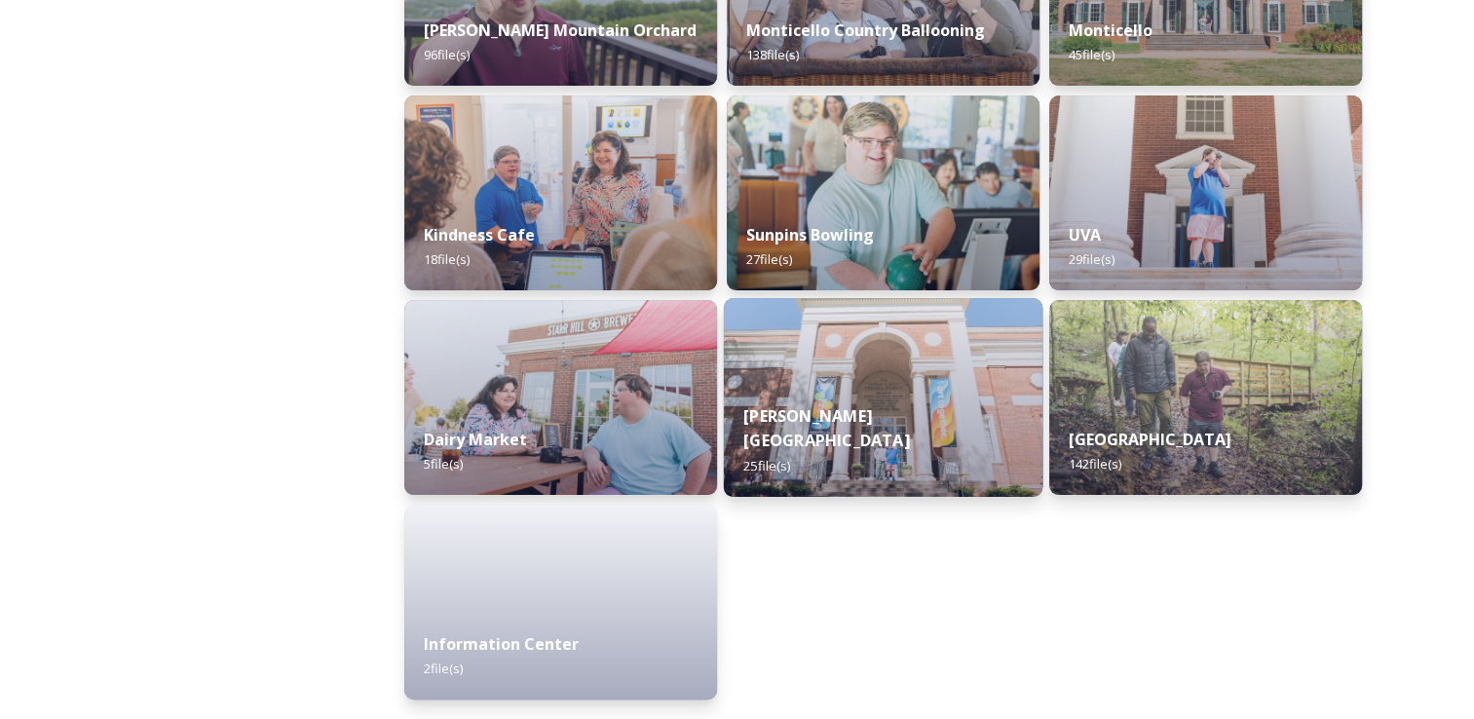
click at [834, 381] on img at bounding box center [883, 397] width 319 height 199
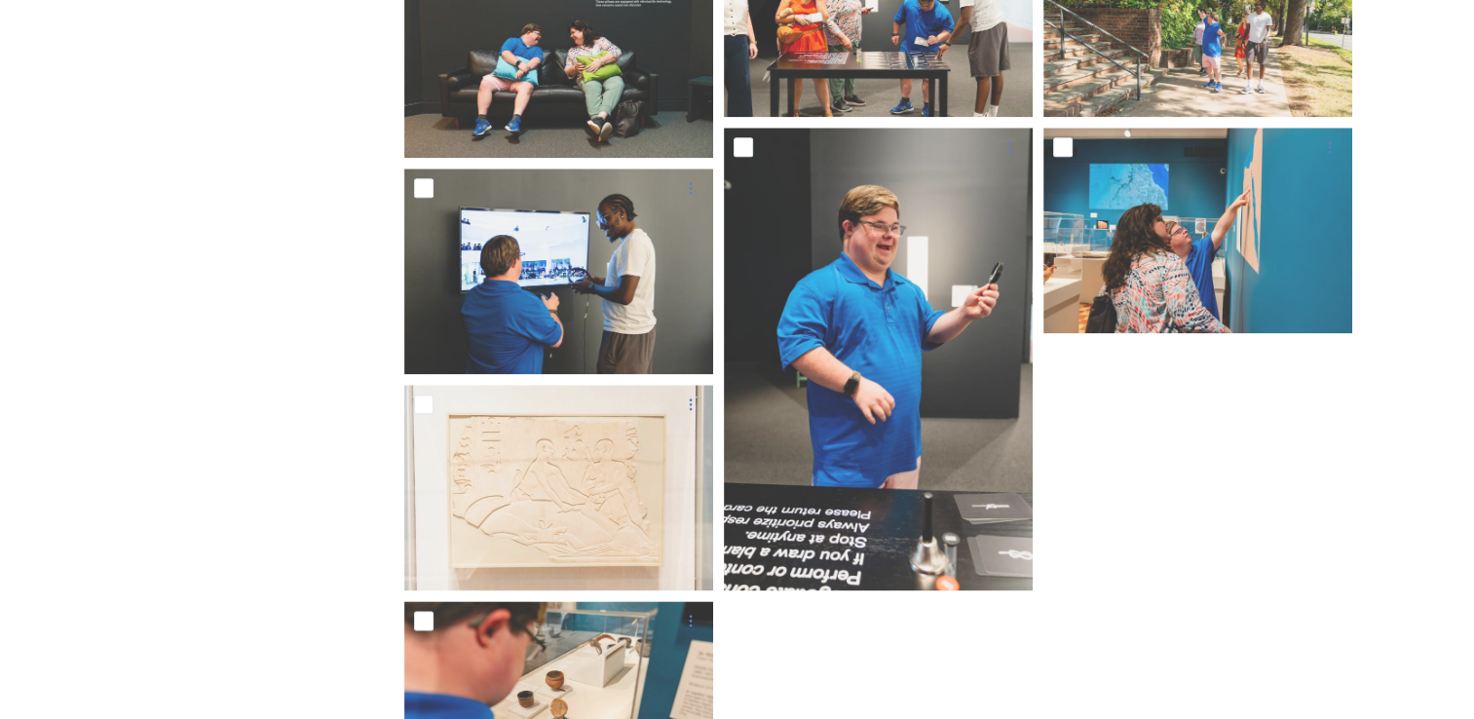
scroll to position [2404, 0]
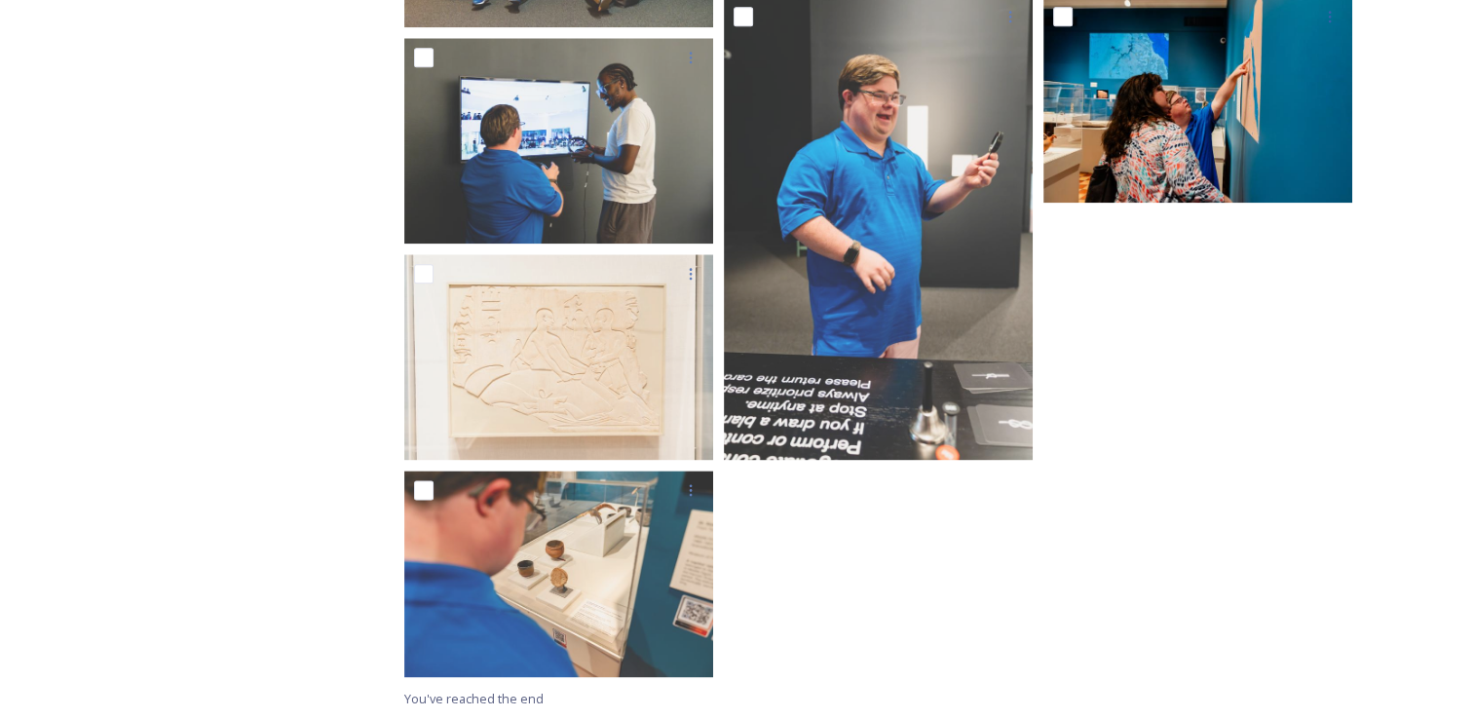
click at [1202, 193] on img at bounding box center [1197, 100] width 309 height 206
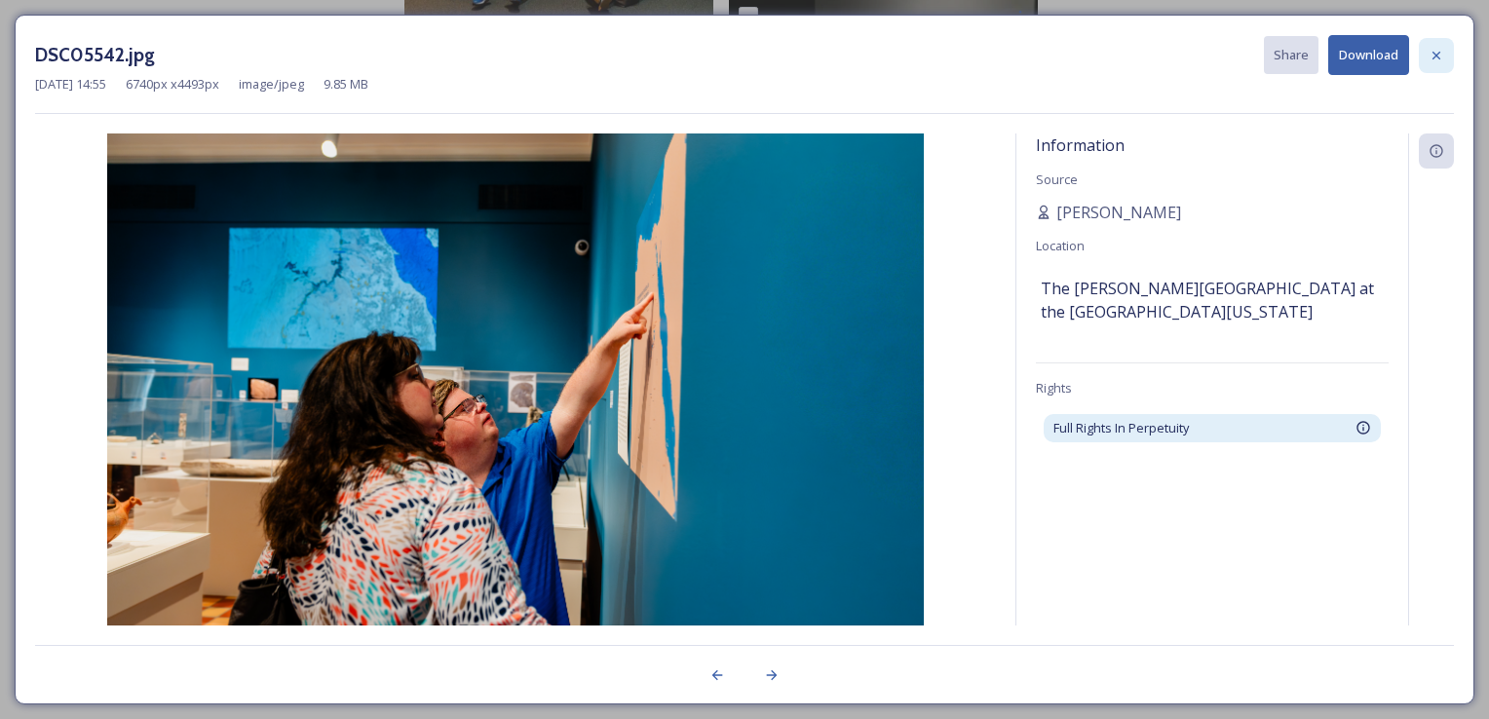
click at [1447, 54] on div at bounding box center [1436, 55] width 35 height 35
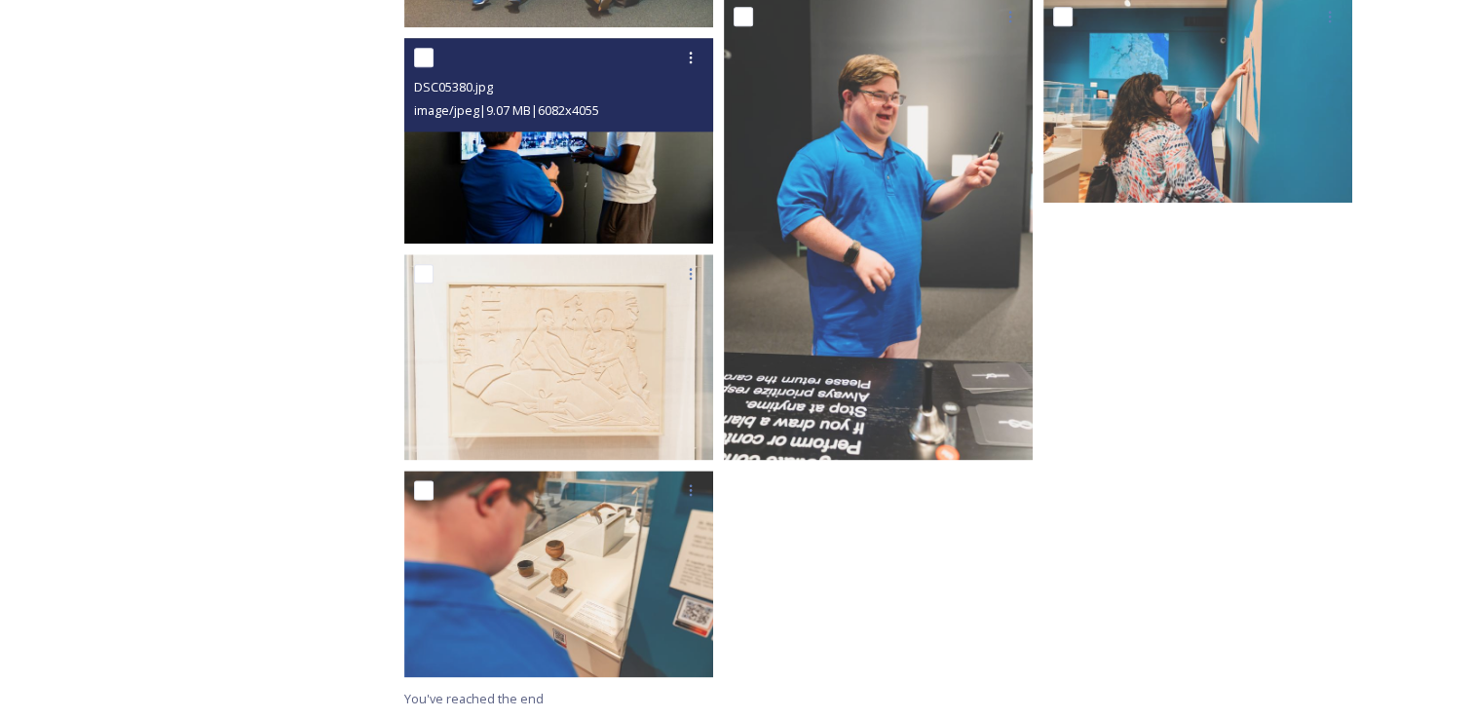
click at [559, 173] on img at bounding box center [558, 141] width 309 height 206
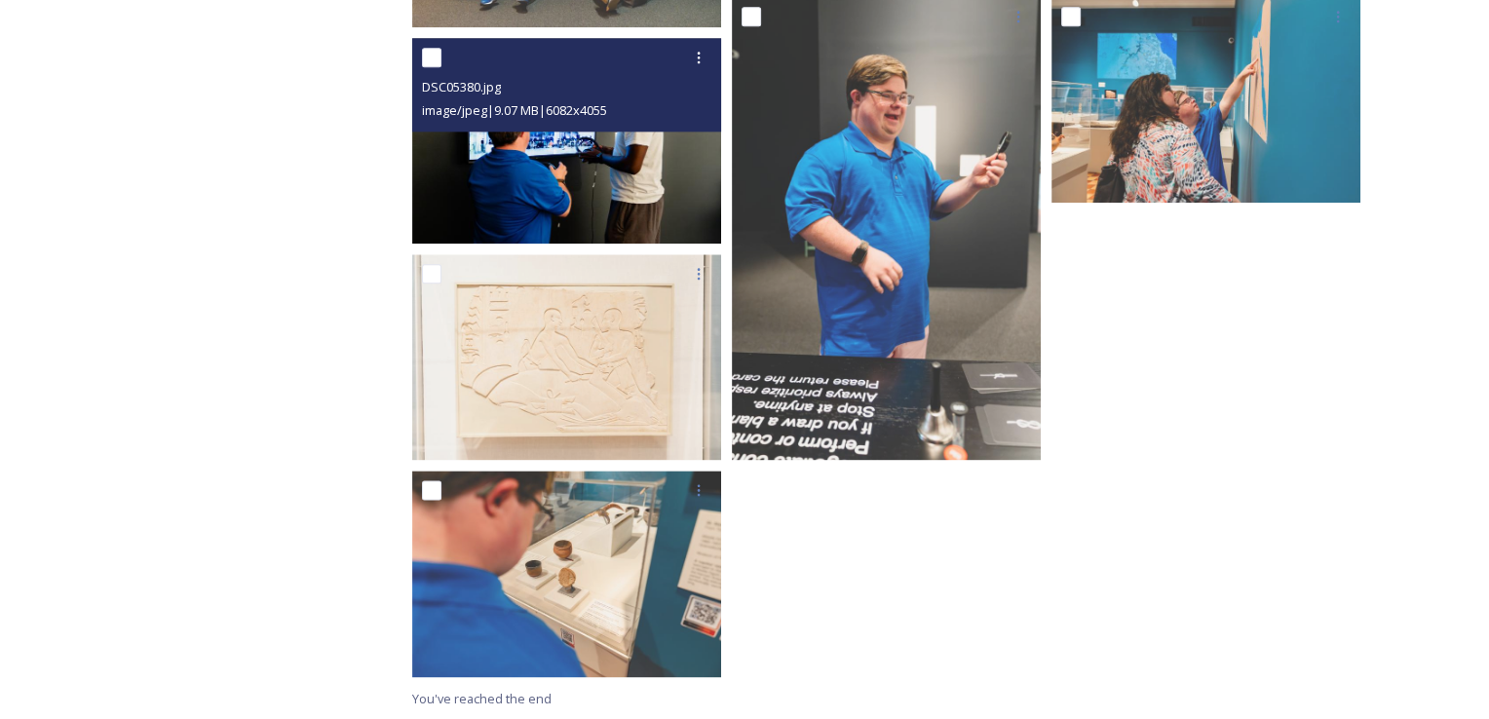
scroll to position [2186, 0]
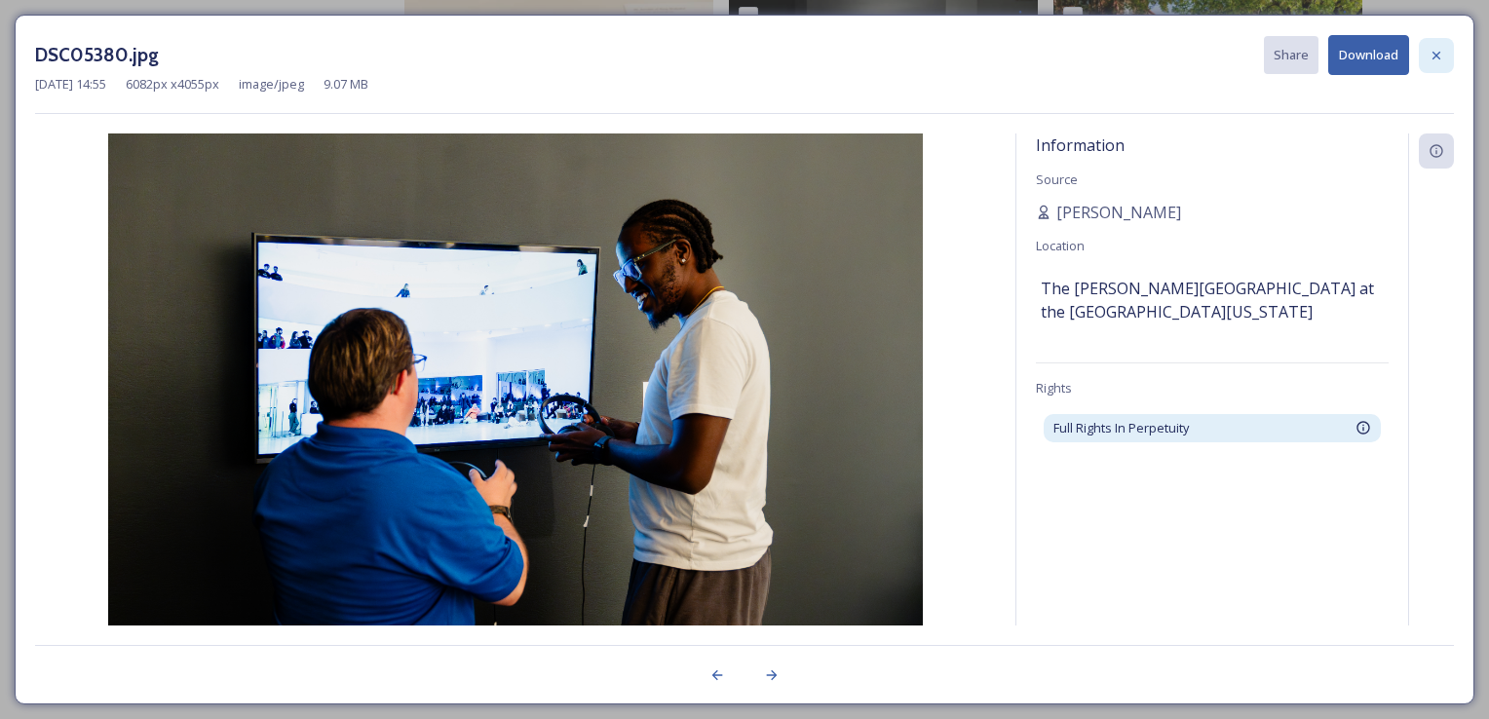
click at [1432, 53] on icon at bounding box center [1436, 56] width 16 height 16
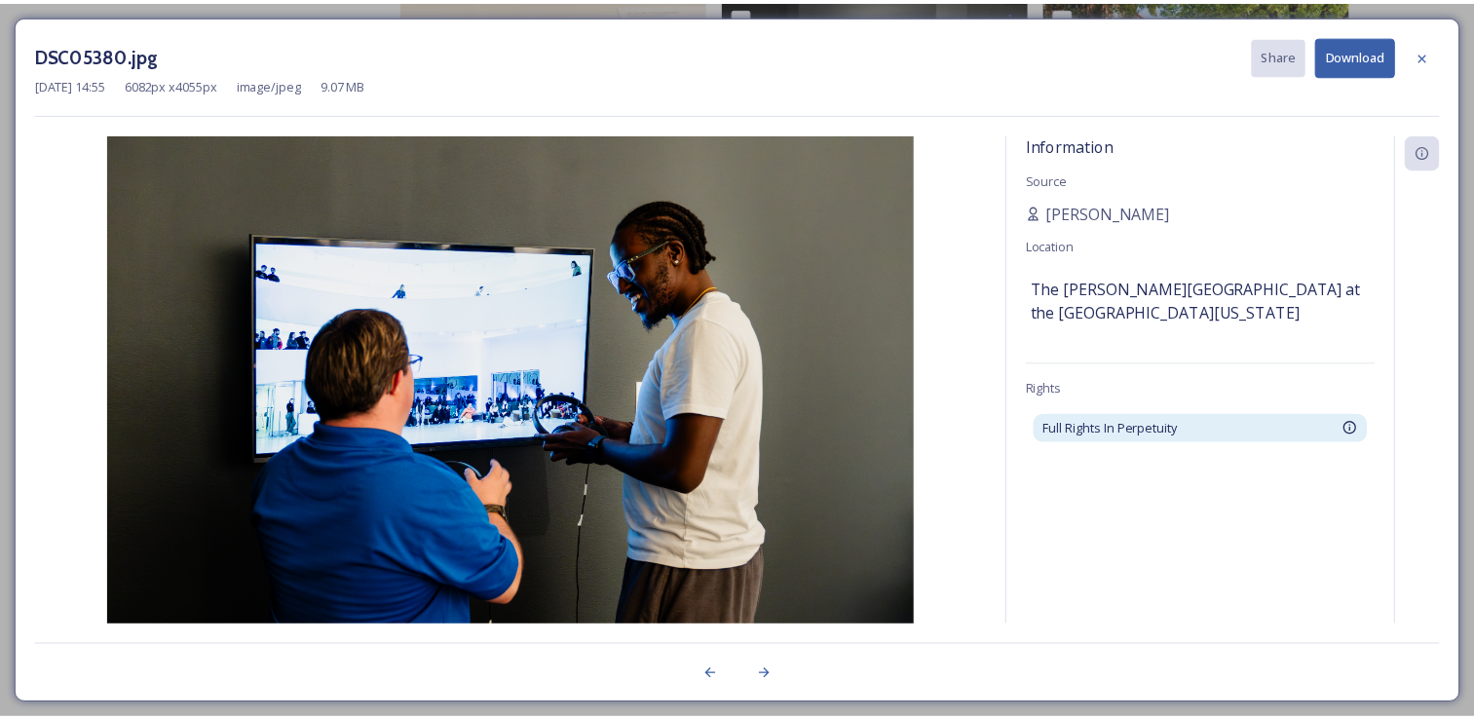
scroll to position [2404, 0]
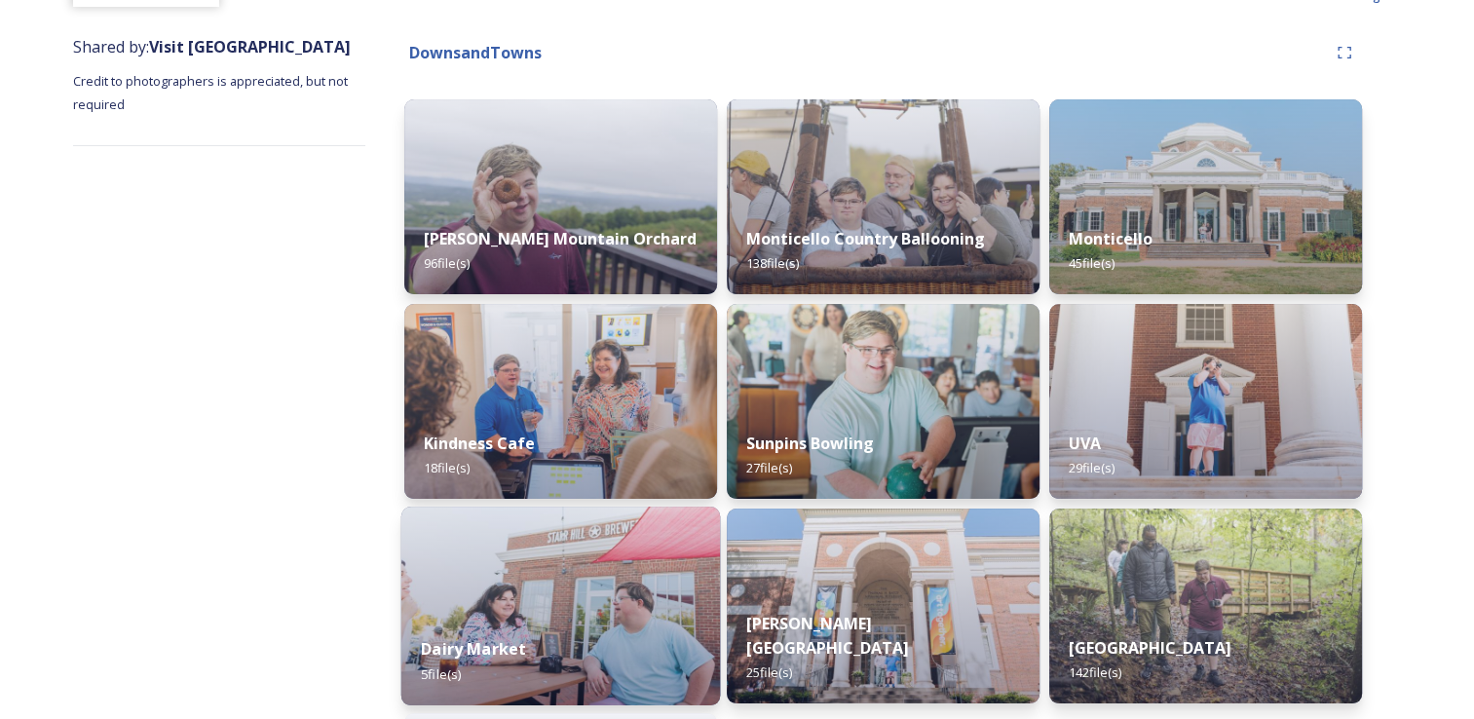
scroll to position [421, 0]
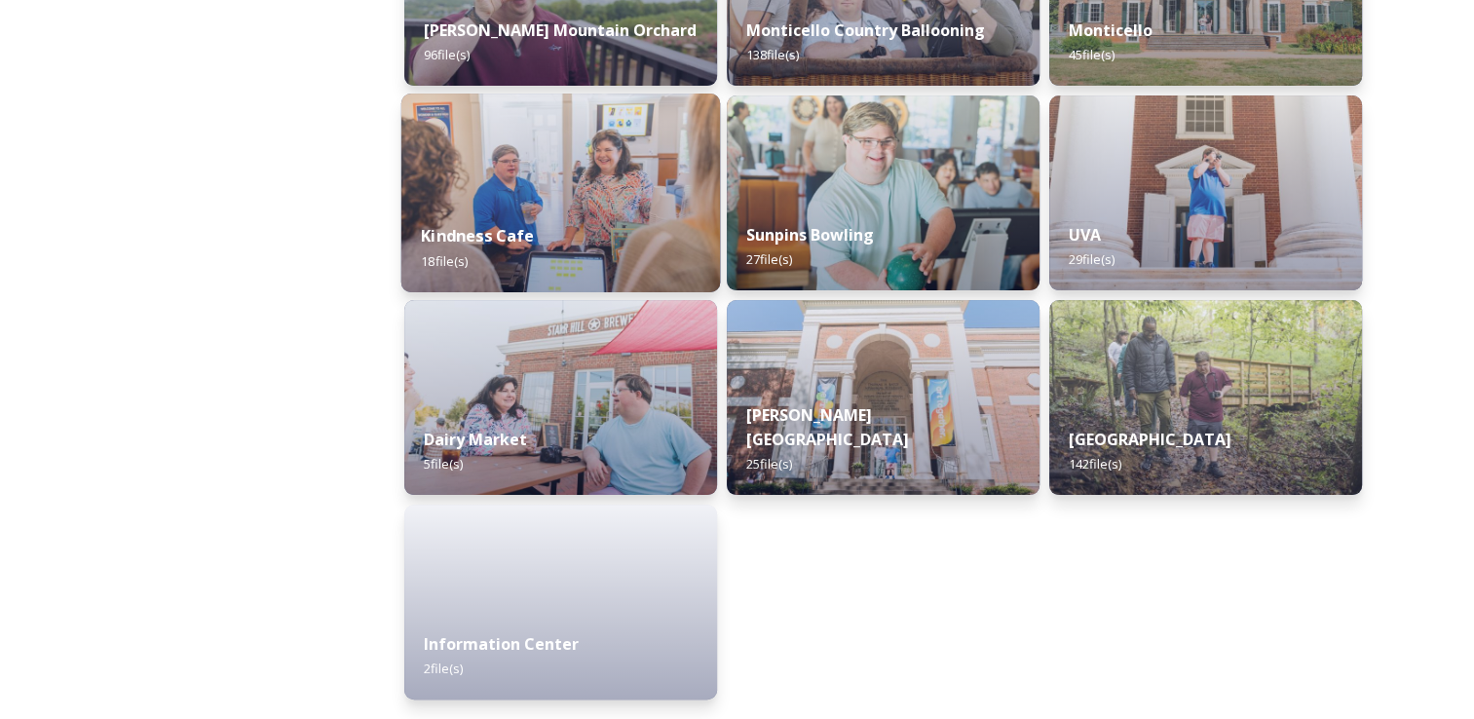
click at [577, 240] on div "Kindness Cafe 18 file(s)" at bounding box center [560, 248] width 319 height 89
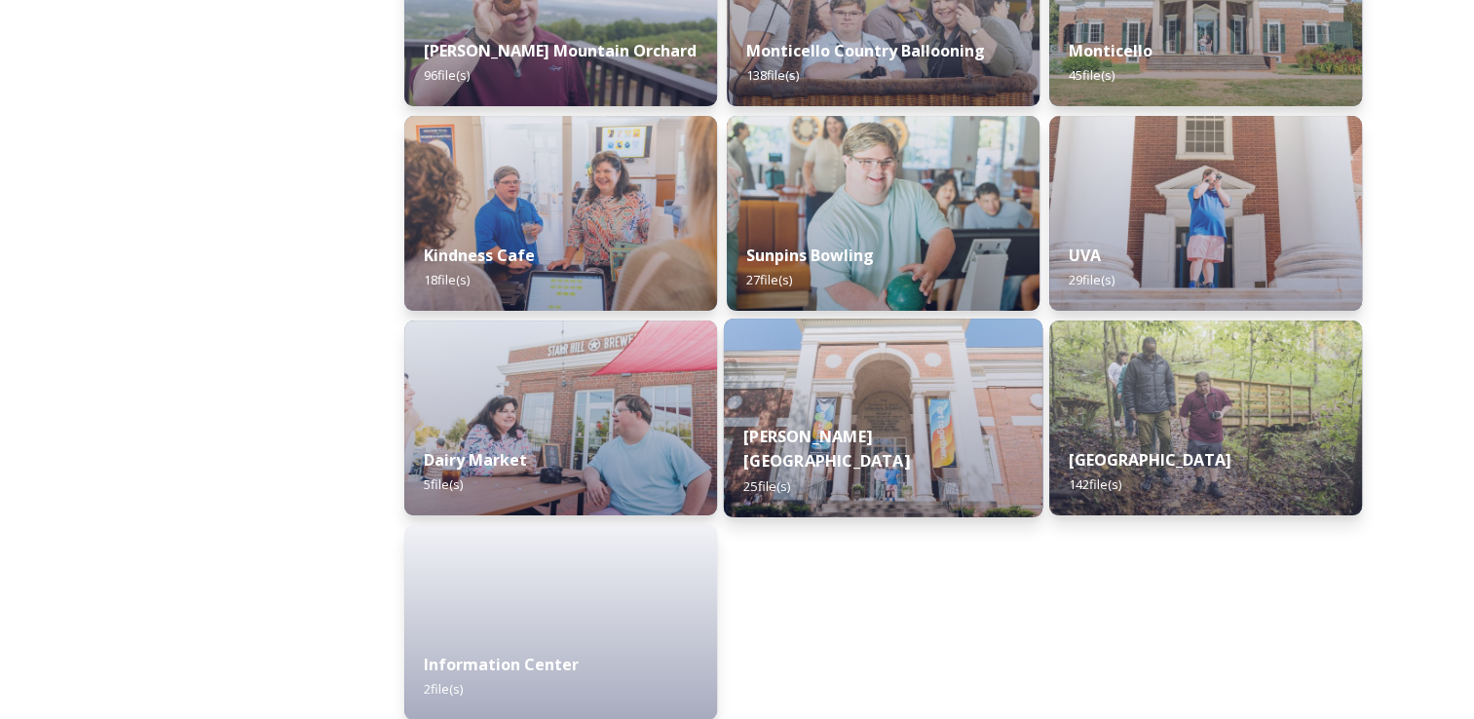
scroll to position [421, 0]
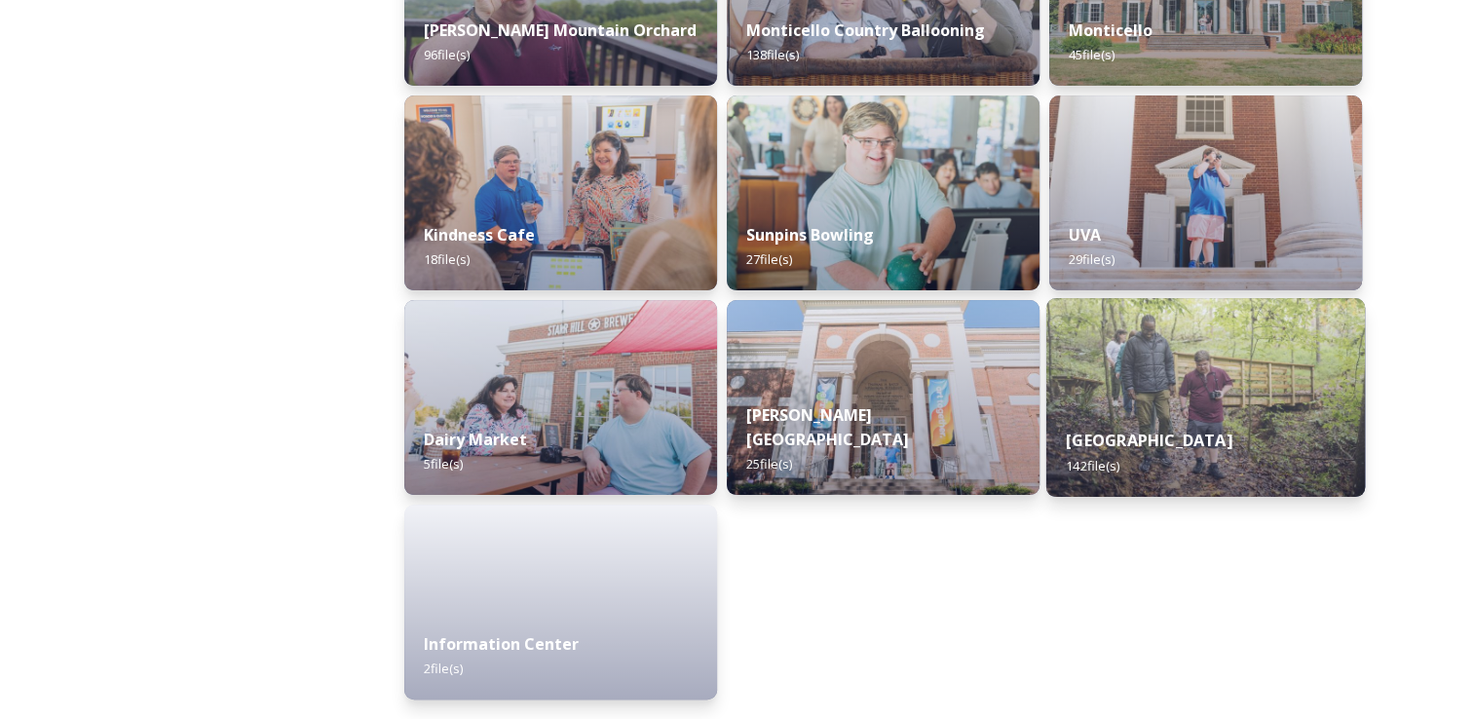
click at [1189, 374] on img at bounding box center [1205, 397] width 319 height 199
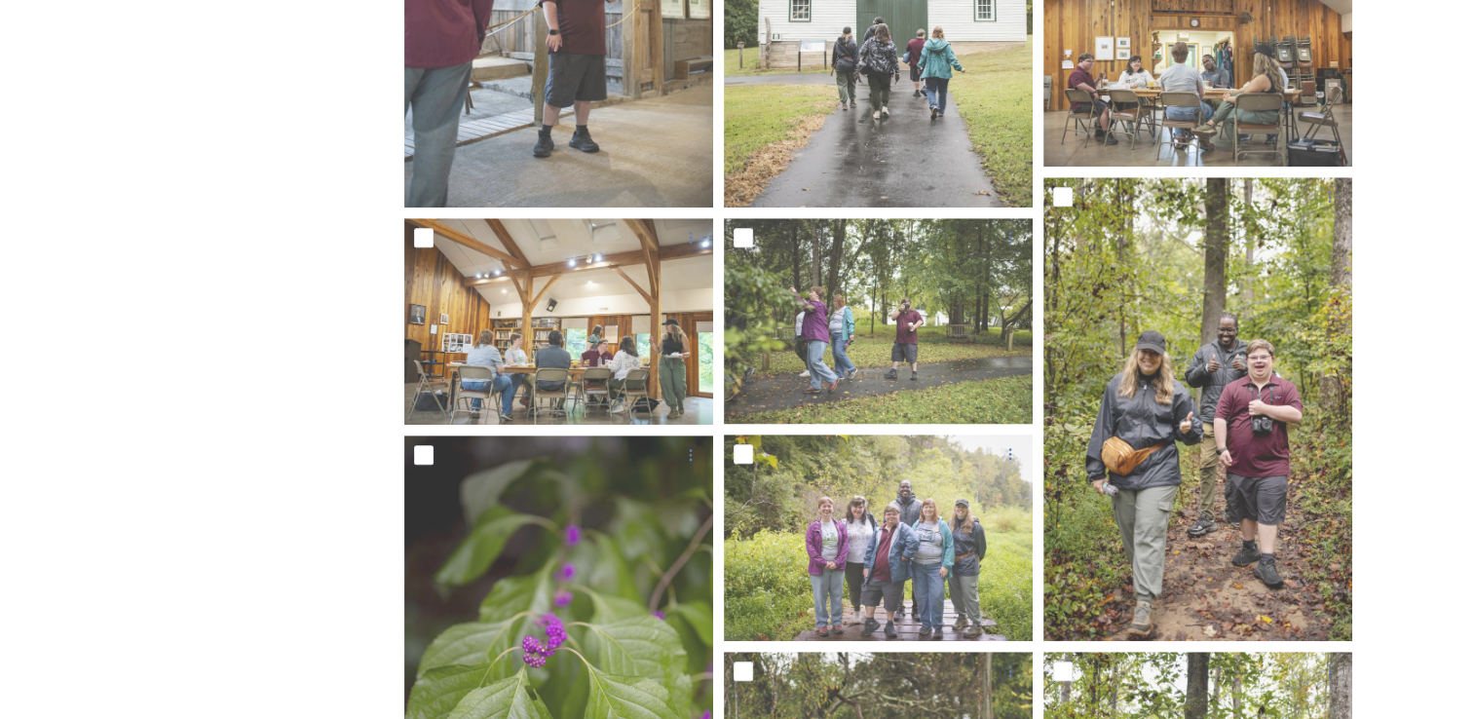
scroll to position [1169, 0]
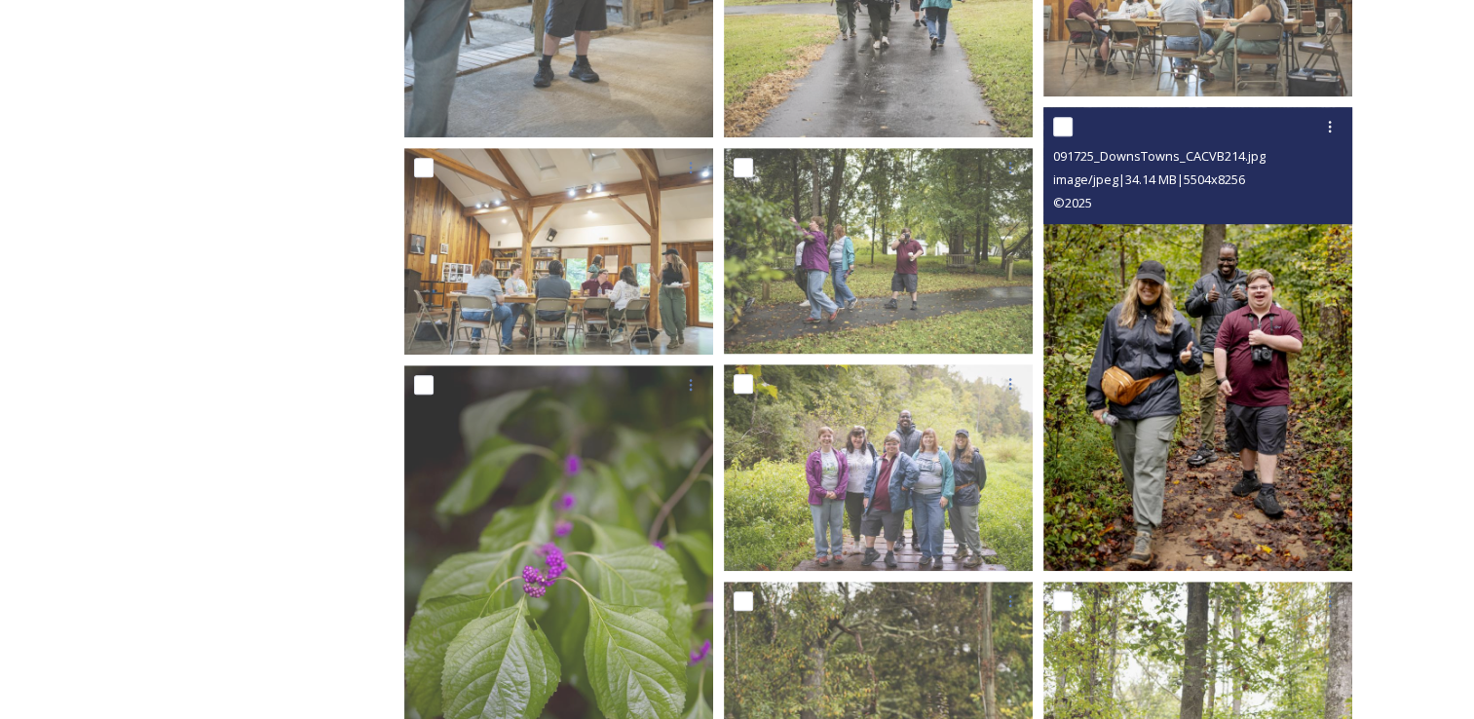
click at [1100, 408] on img at bounding box center [1197, 339] width 309 height 464
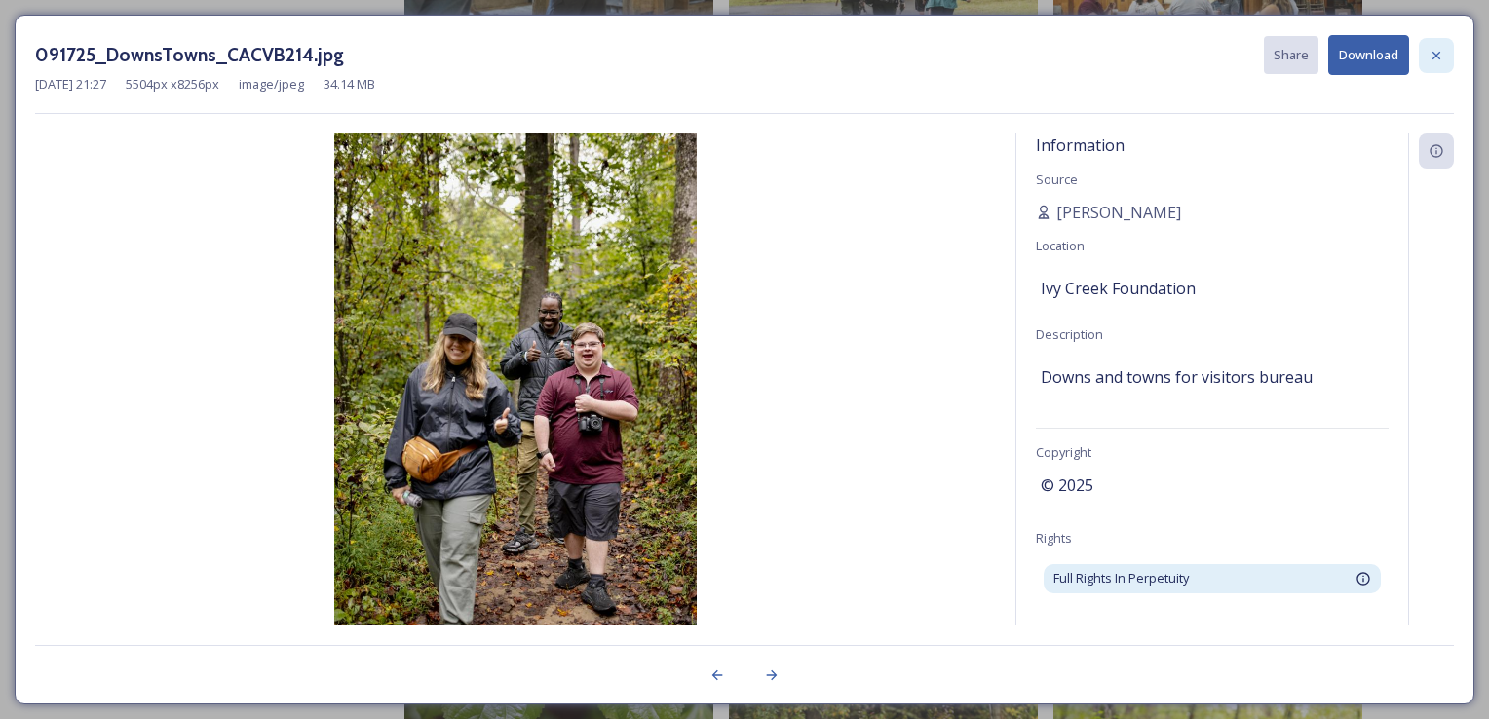
click at [1430, 48] on icon at bounding box center [1436, 56] width 16 height 16
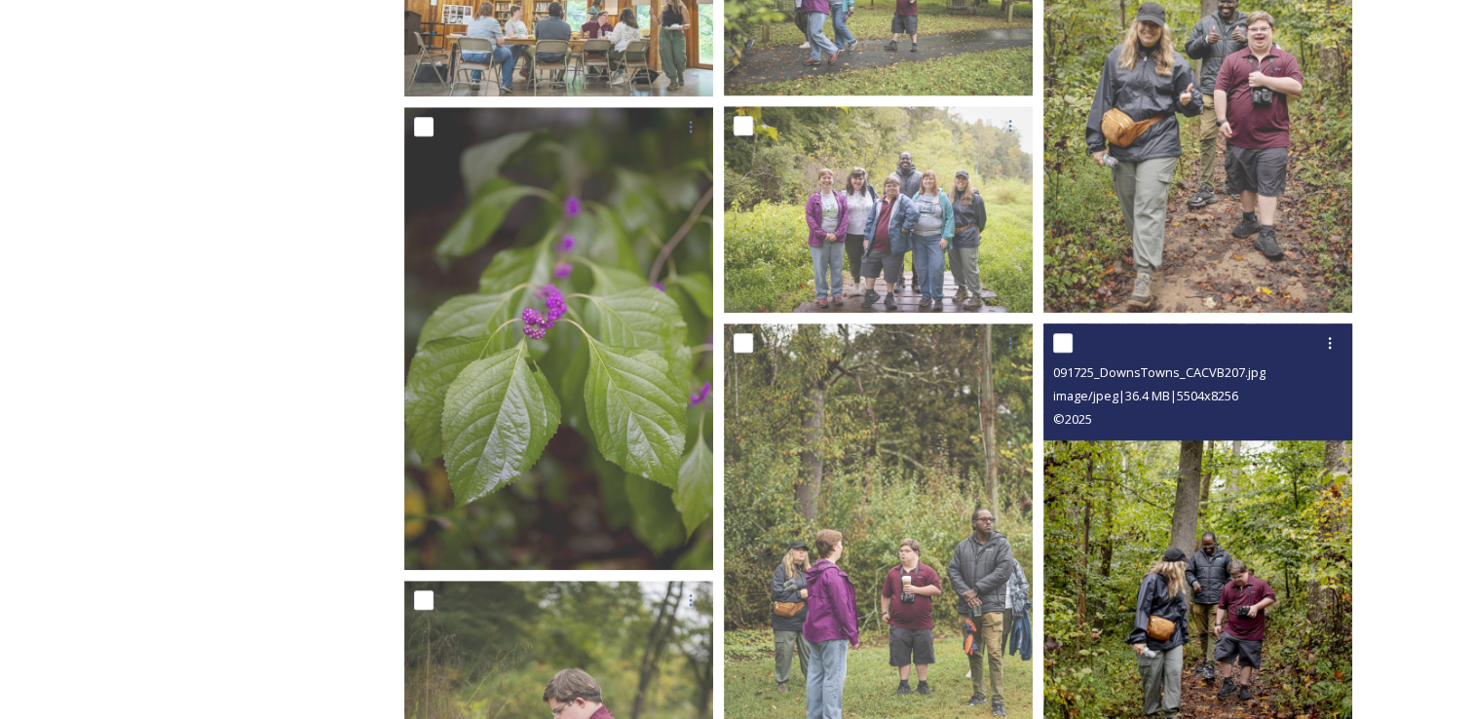
scroll to position [1461, 0]
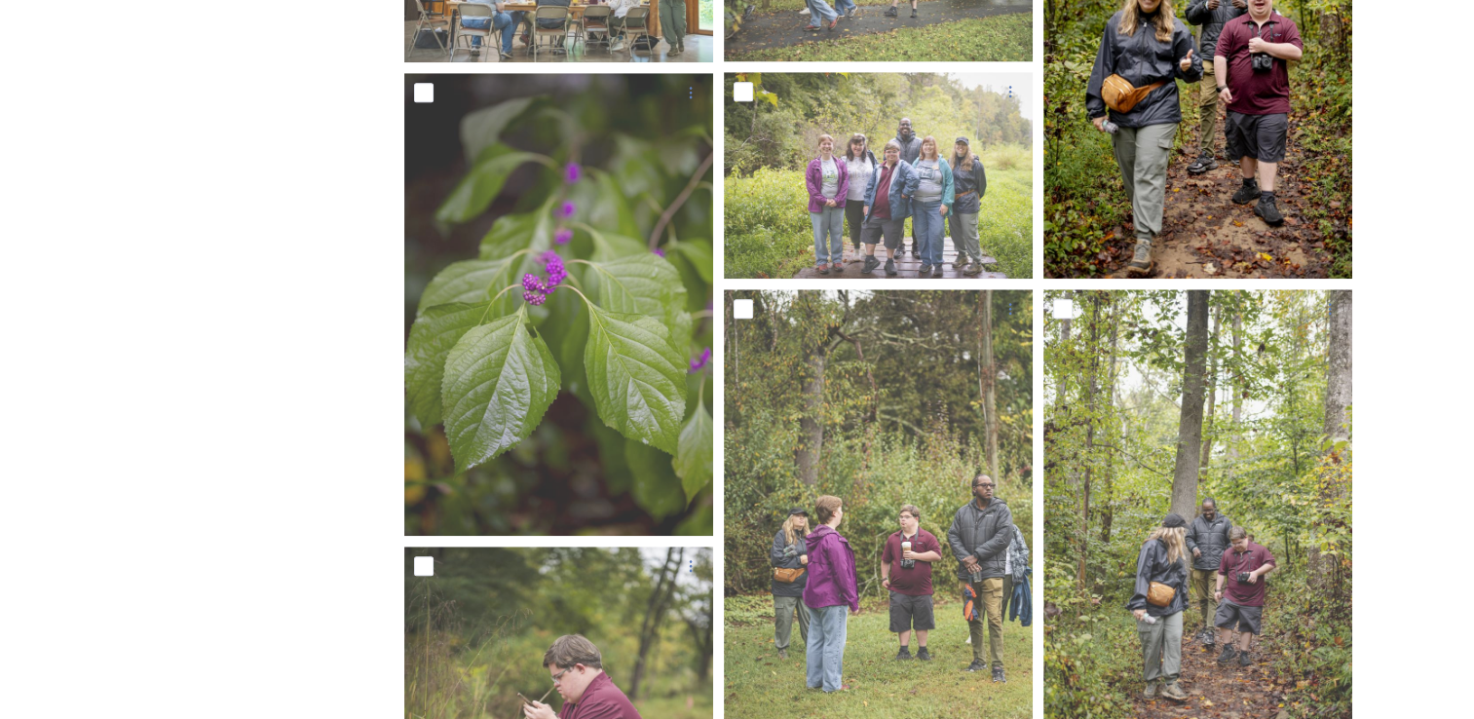
click at [1138, 212] on img at bounding box center [1197, 47] width 309 height 464
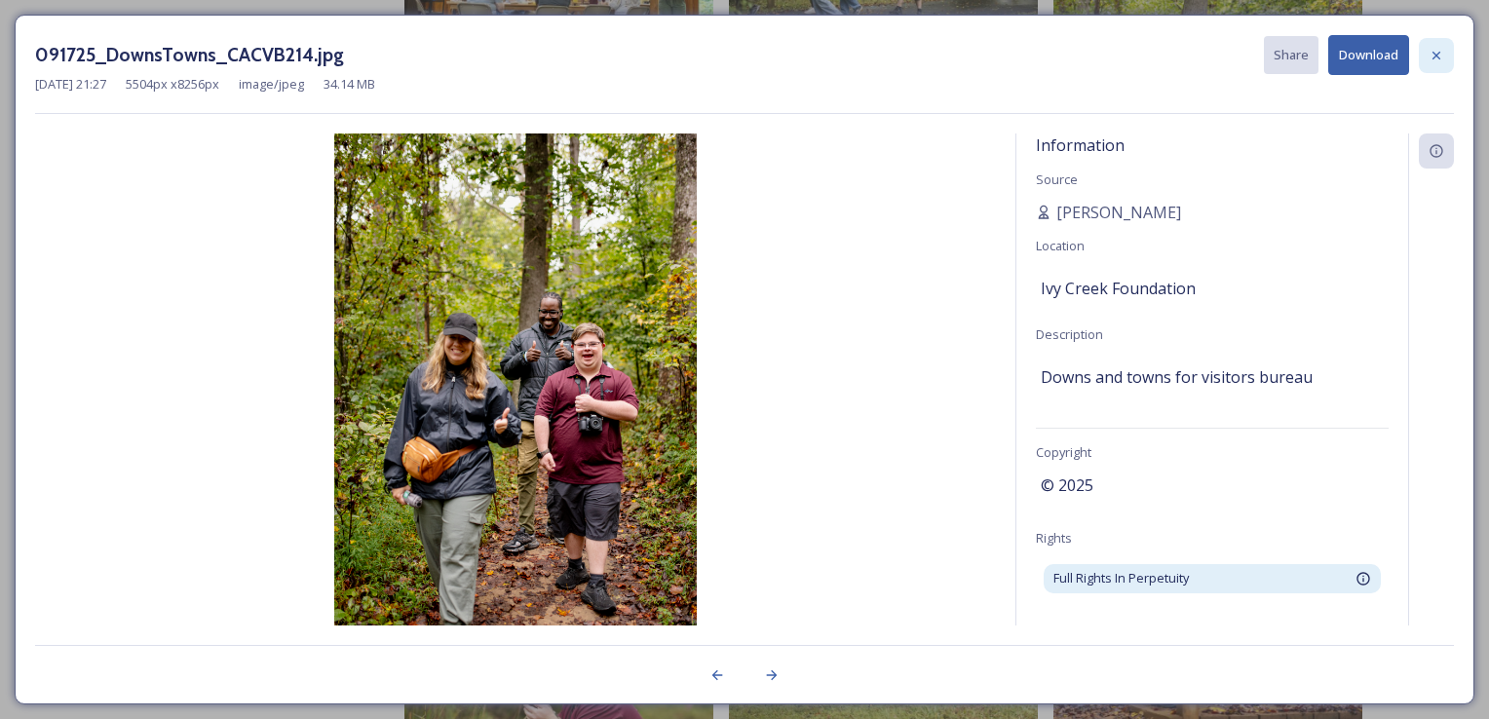
click at [1436, 50] on icon at bounding box center [1436, 56] width 16 height 16
